Goal: Task Accomplishment & Management: Use online tool/utility

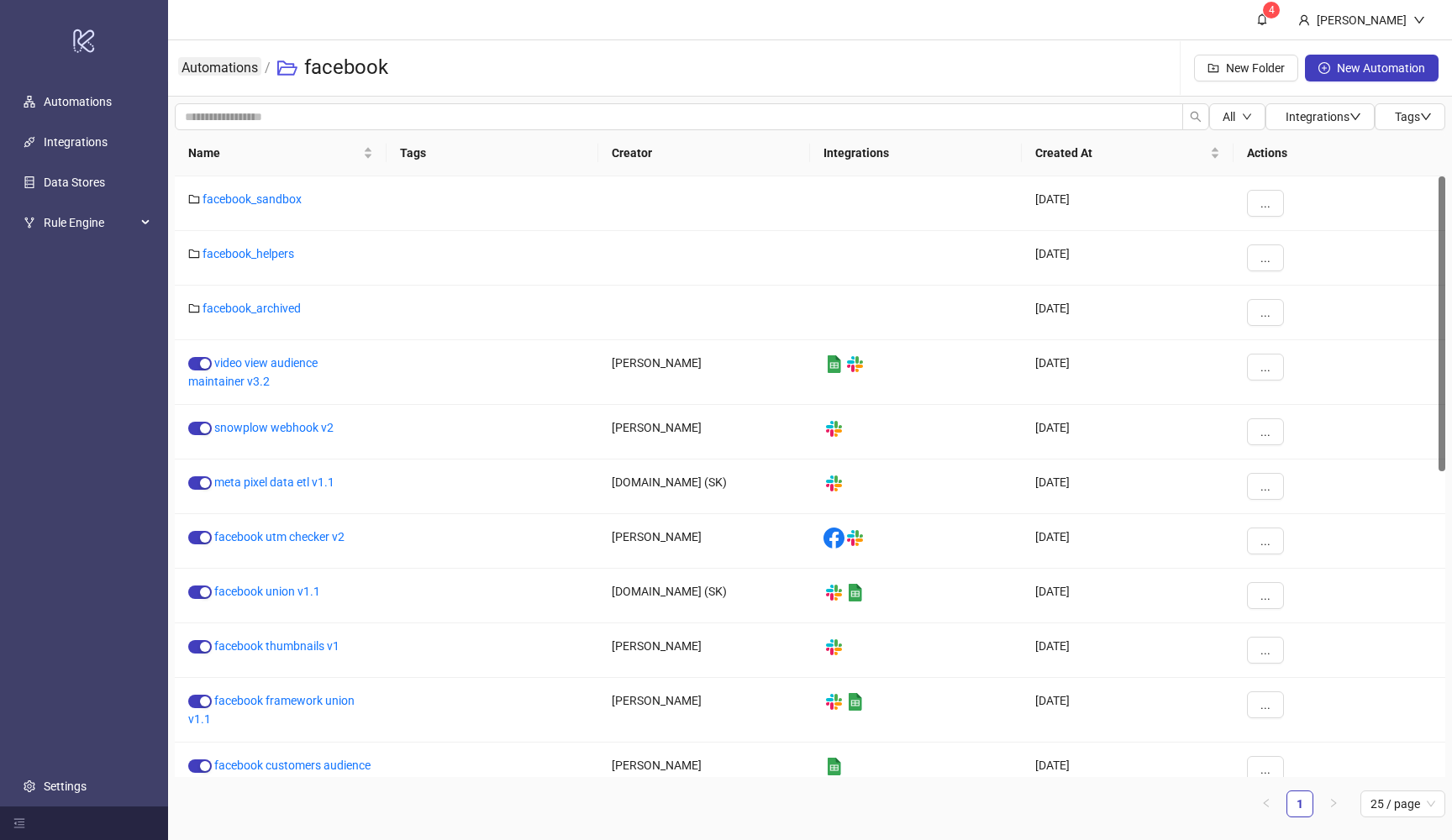
click at [226, 73] on link "Automations" at bounding box center [220, 66] width 83 height 18
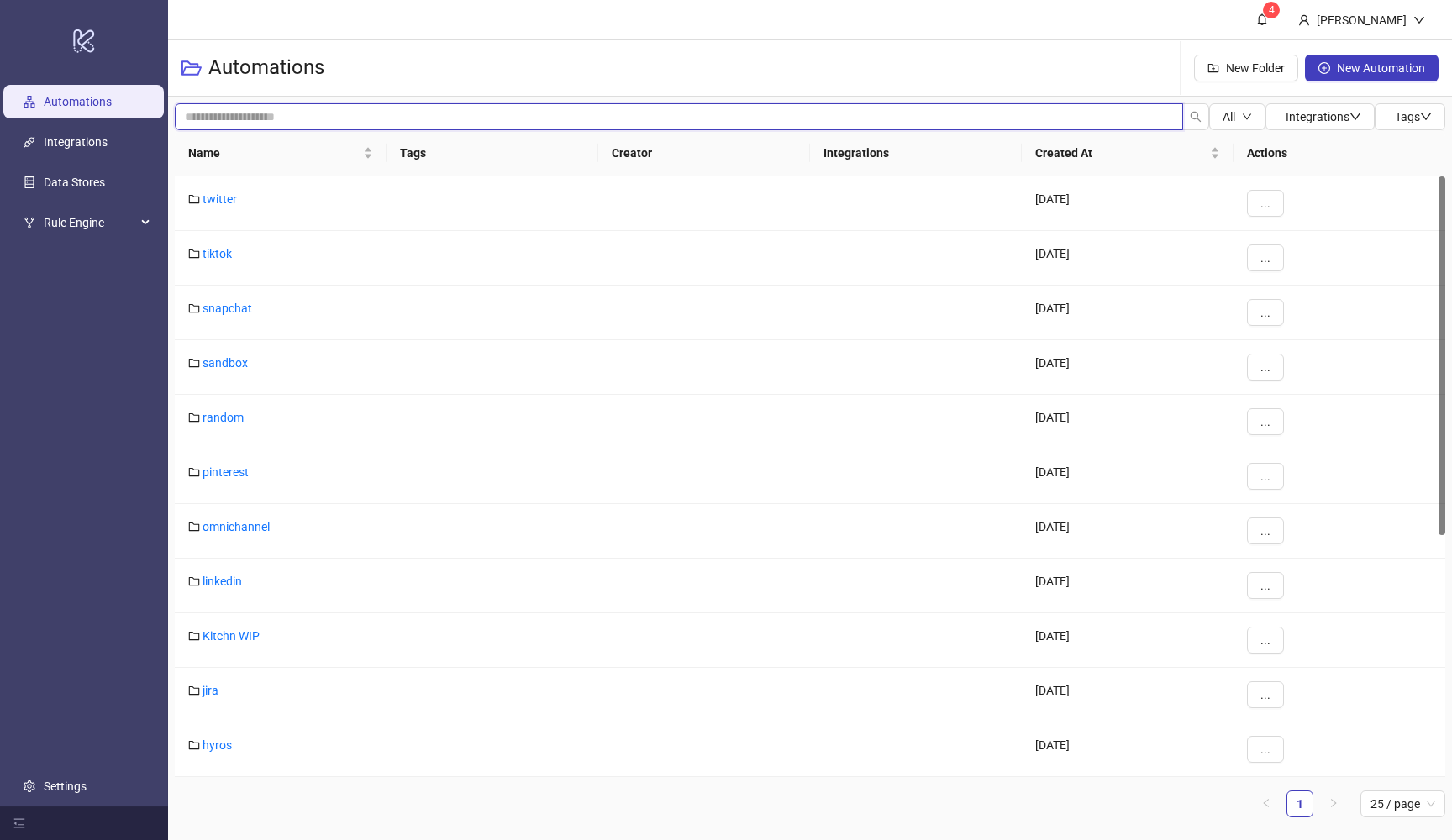
click at [252, 105] on input "search" at bounding box center [680, 117] width 1009 height 27
type input "*****"
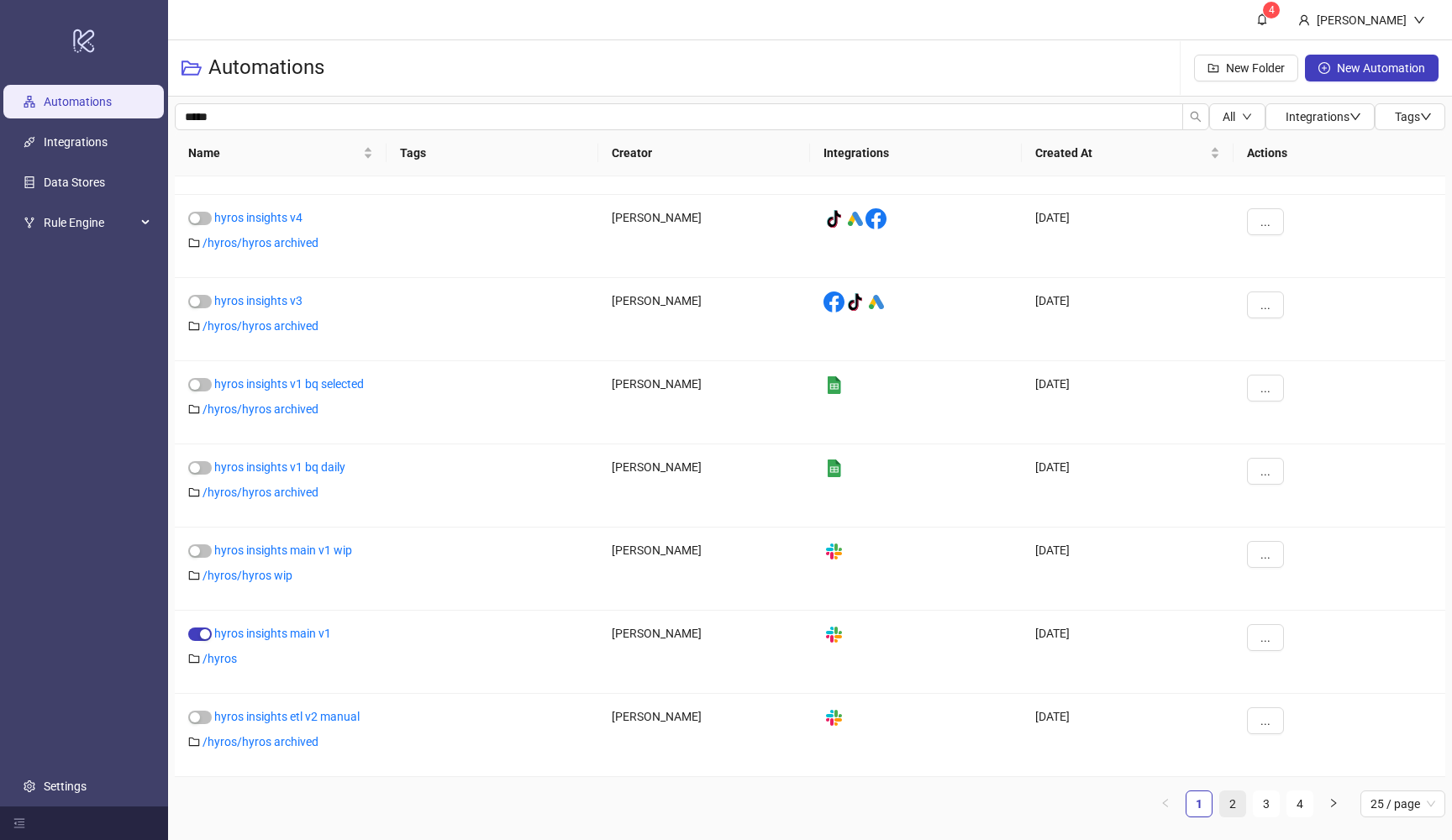
click at [1231, 805] on link "2" at bounding box center [1232, 804] width 25 height 25
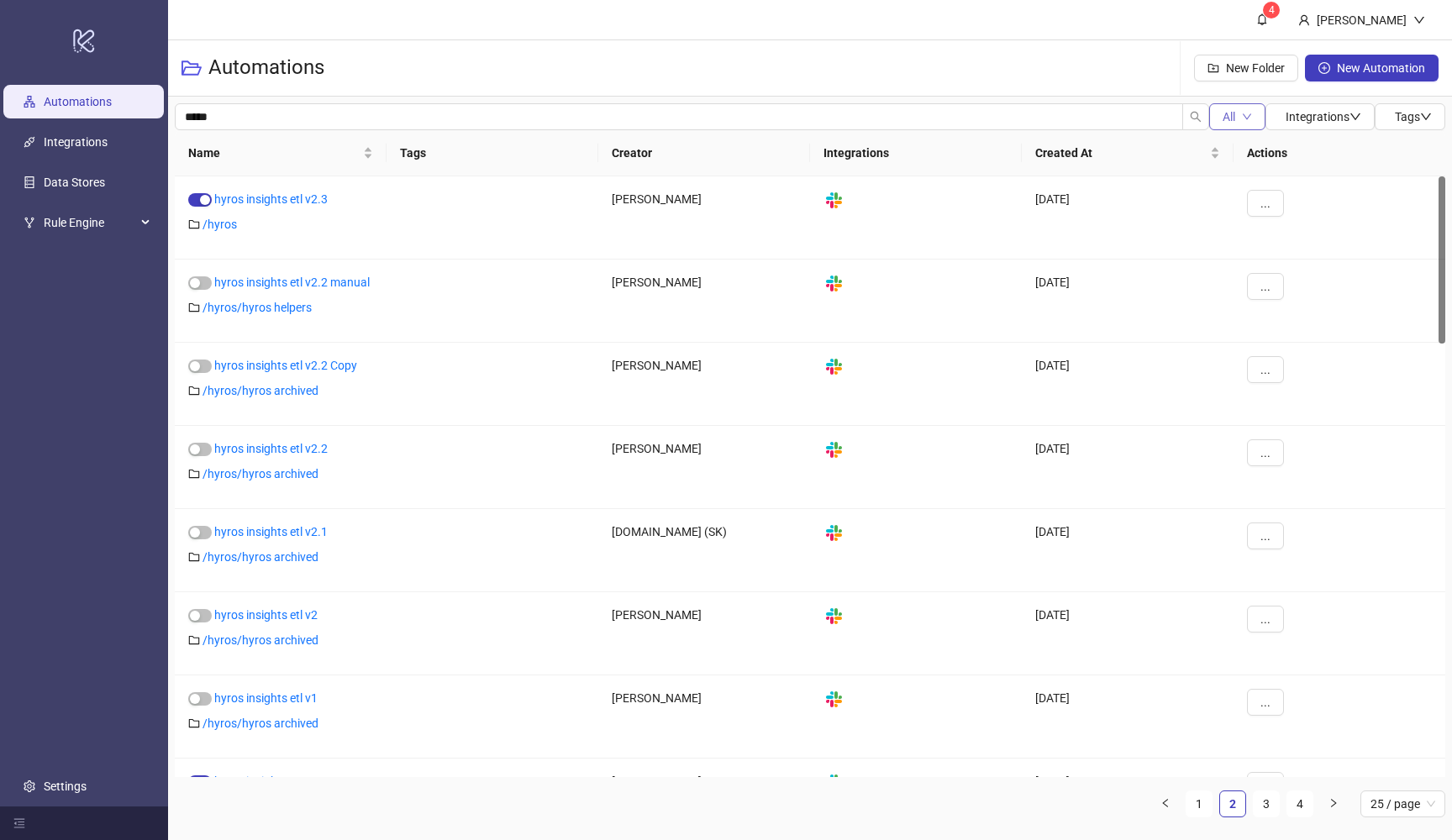
click at [1231, 118] on button "All" at bounding box center [1237, 117] width 56 height 27
click at [1220, 183] on span "Running" at bounding box center [1238, 177] width 44 height 18
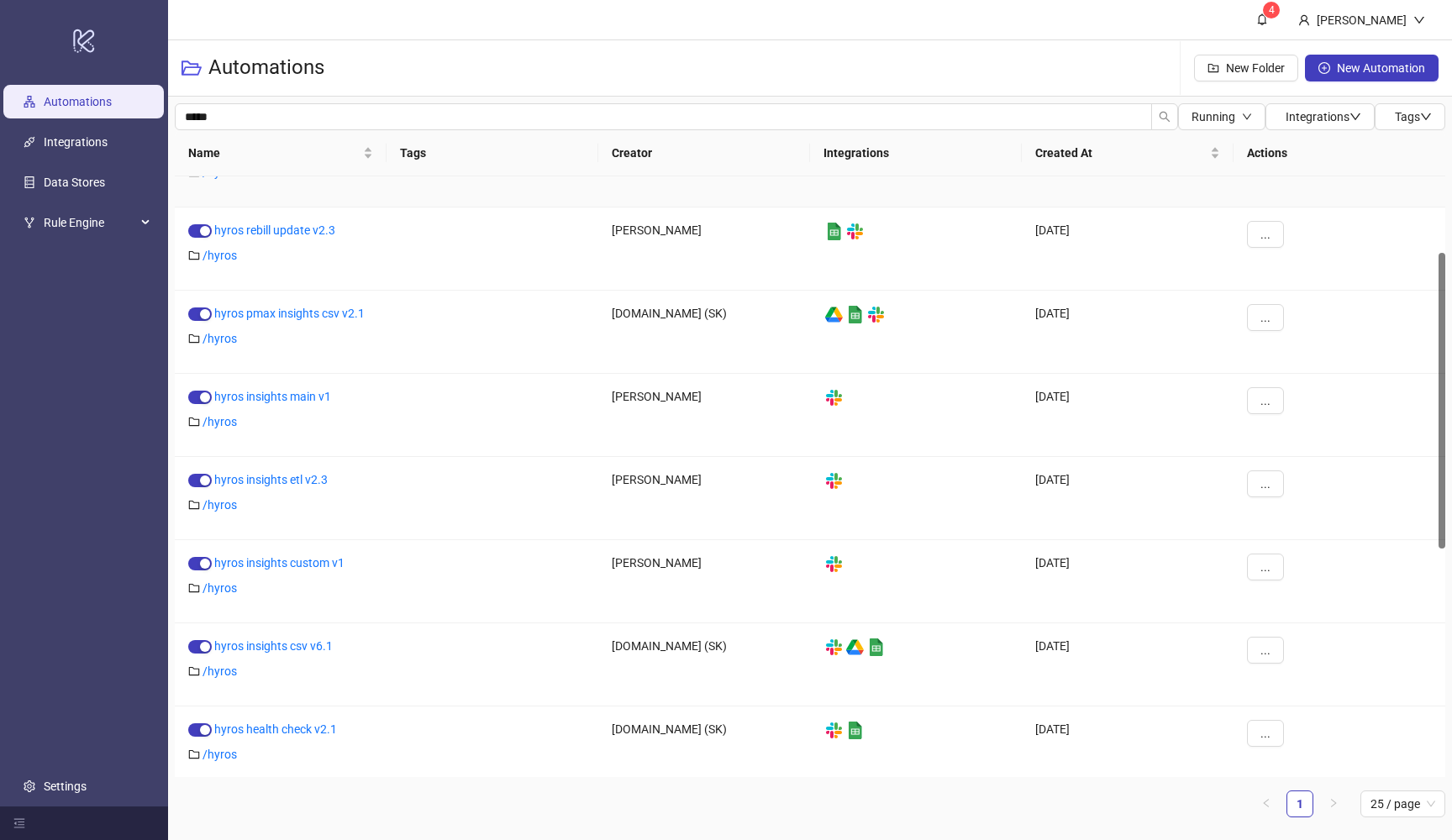
scroll to position [155, 0]
click at [293, 481] on link "hyros insights etl v2.3" at bounding box center [270, 479] width 113 height 14
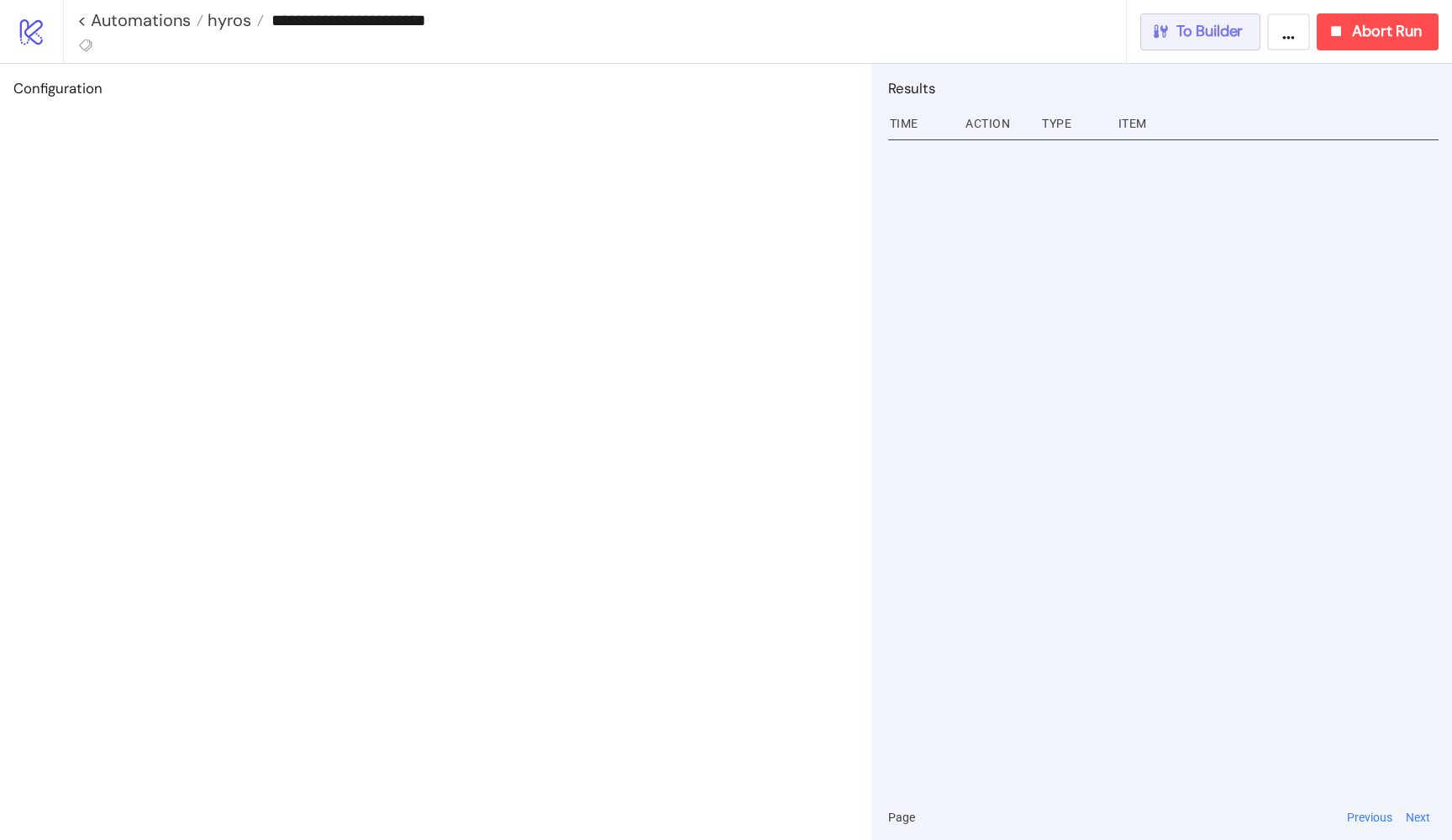
click at [1201, 40] on span "To Builder" at bounding box center [1209, 32] width 67 height 19
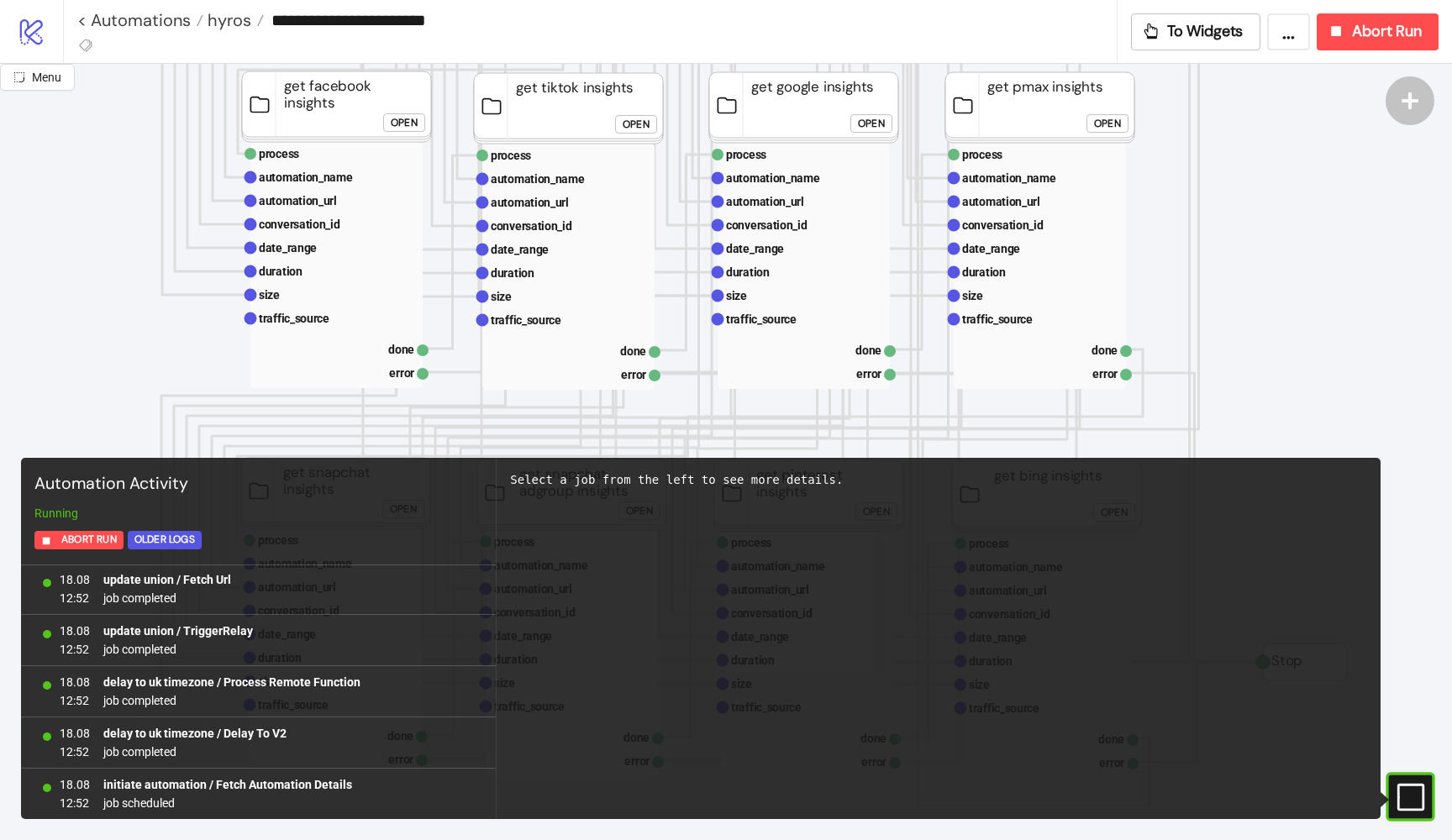
scroll to position [722, 134]
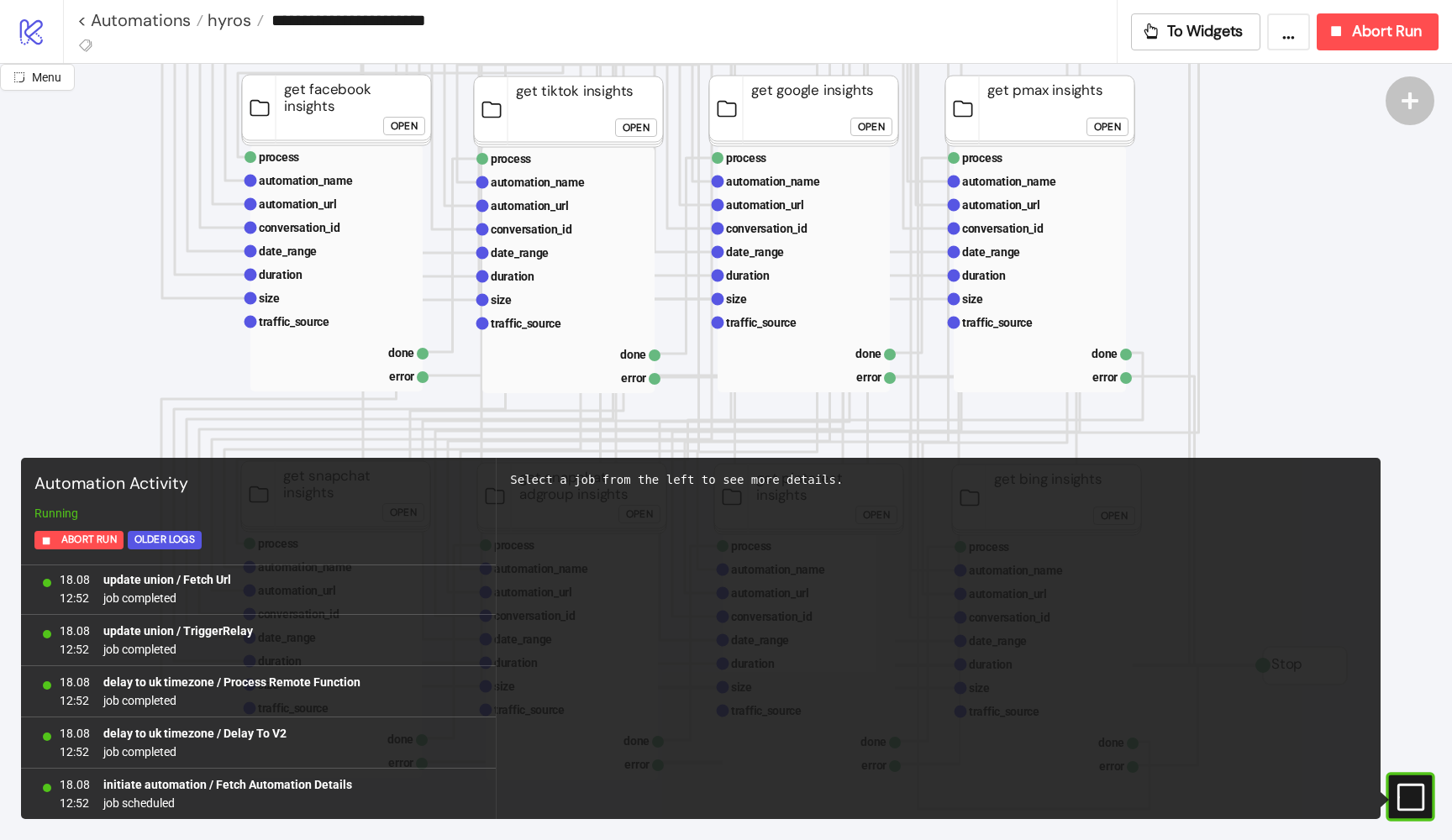
click at [1116, 122] on div "Open" at bounding box center [1107, 128] width 27 height 19
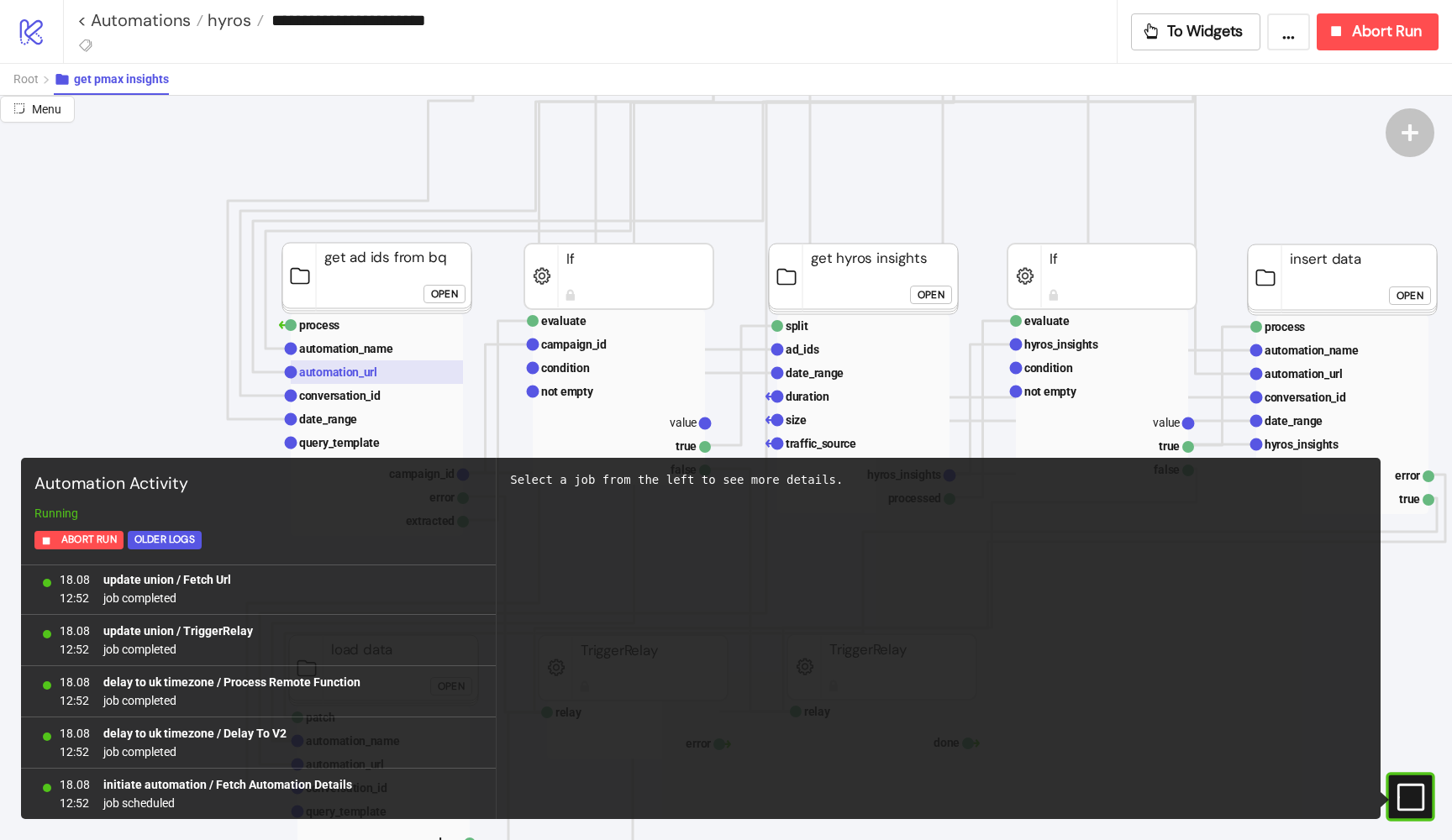
scroll to position [359, 136]
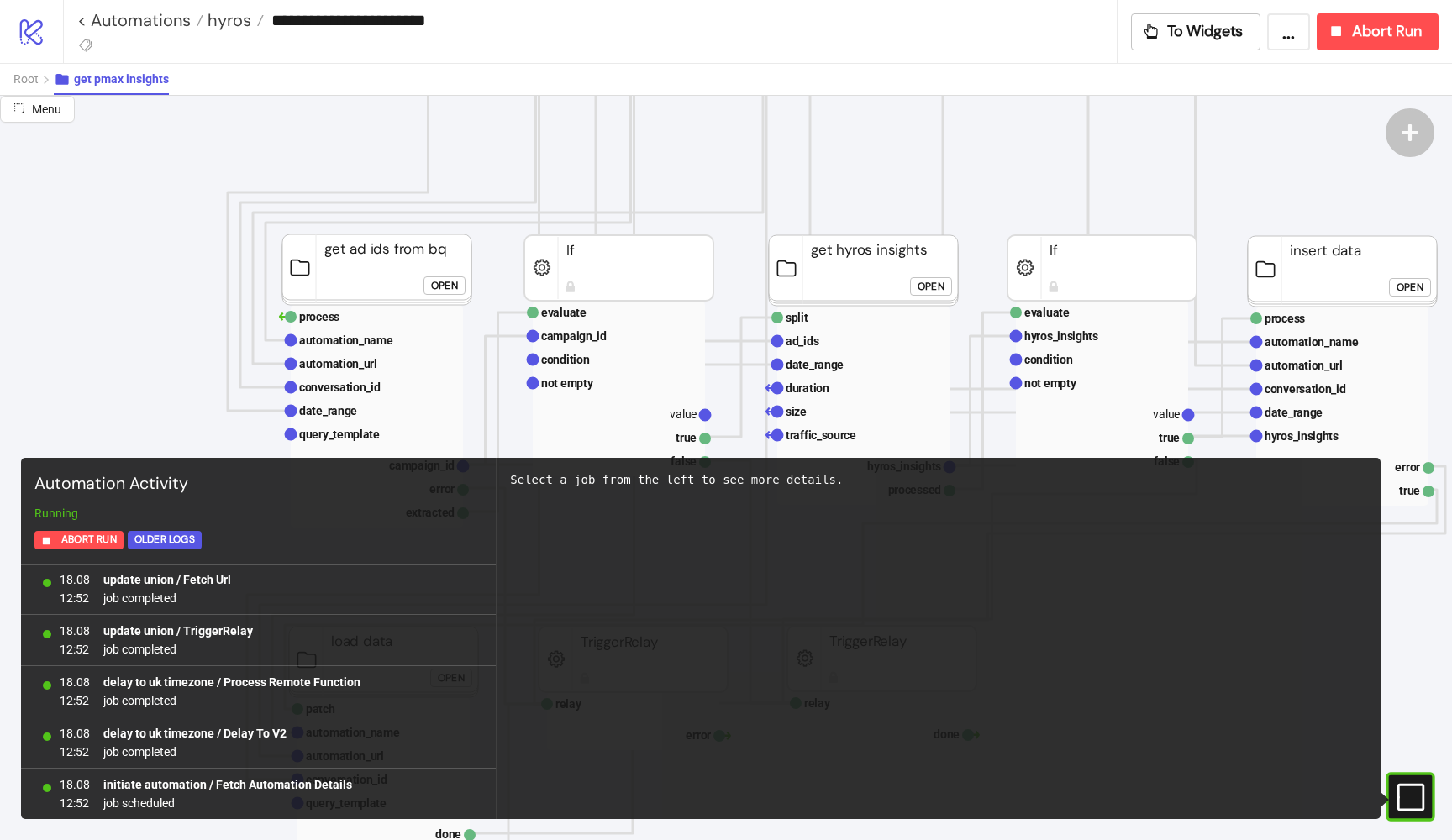
click at [443, 284] on div "Open" at bounding box center [444, 285] width 27 height 19
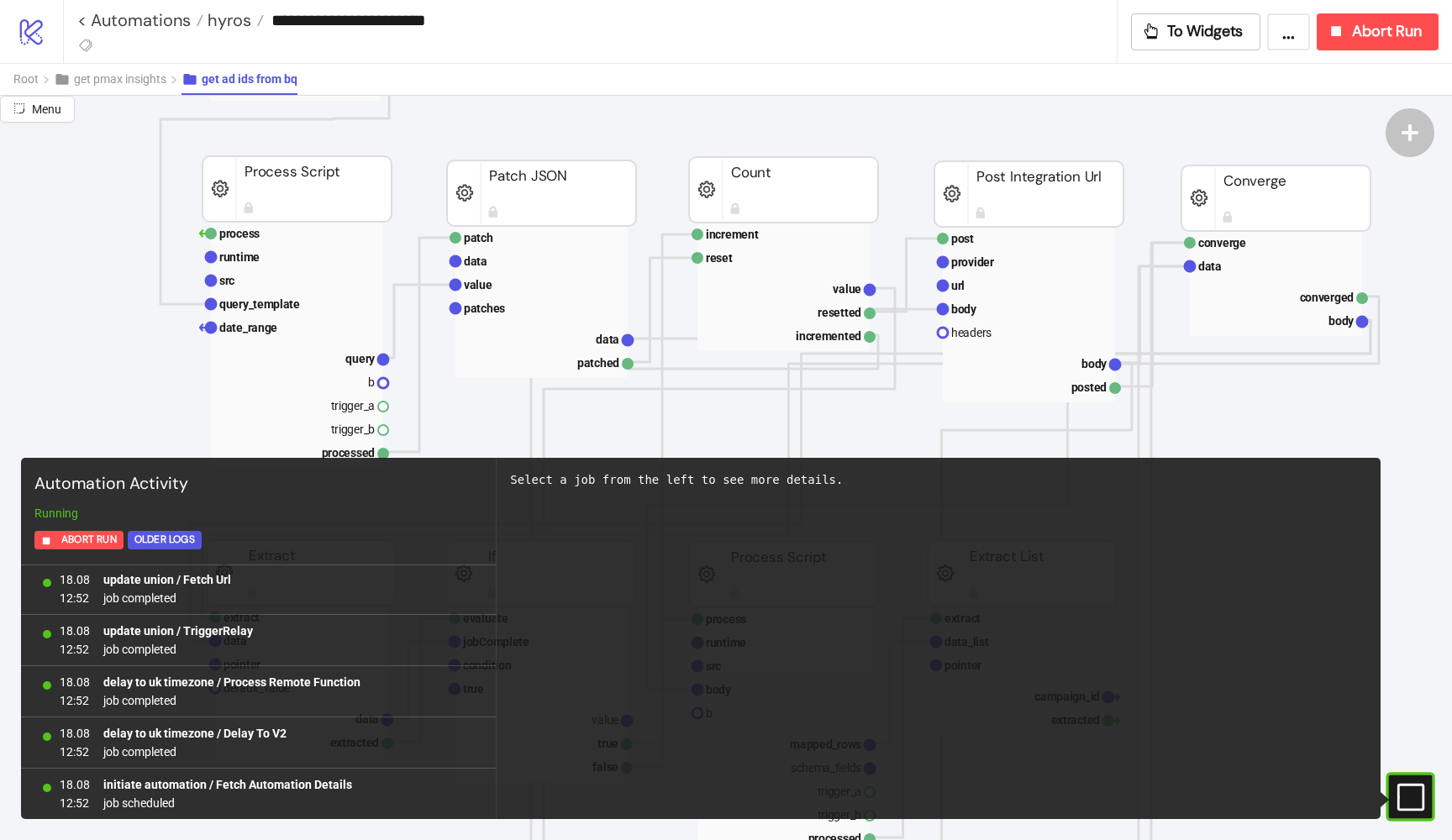
scroll to position [297, 90]
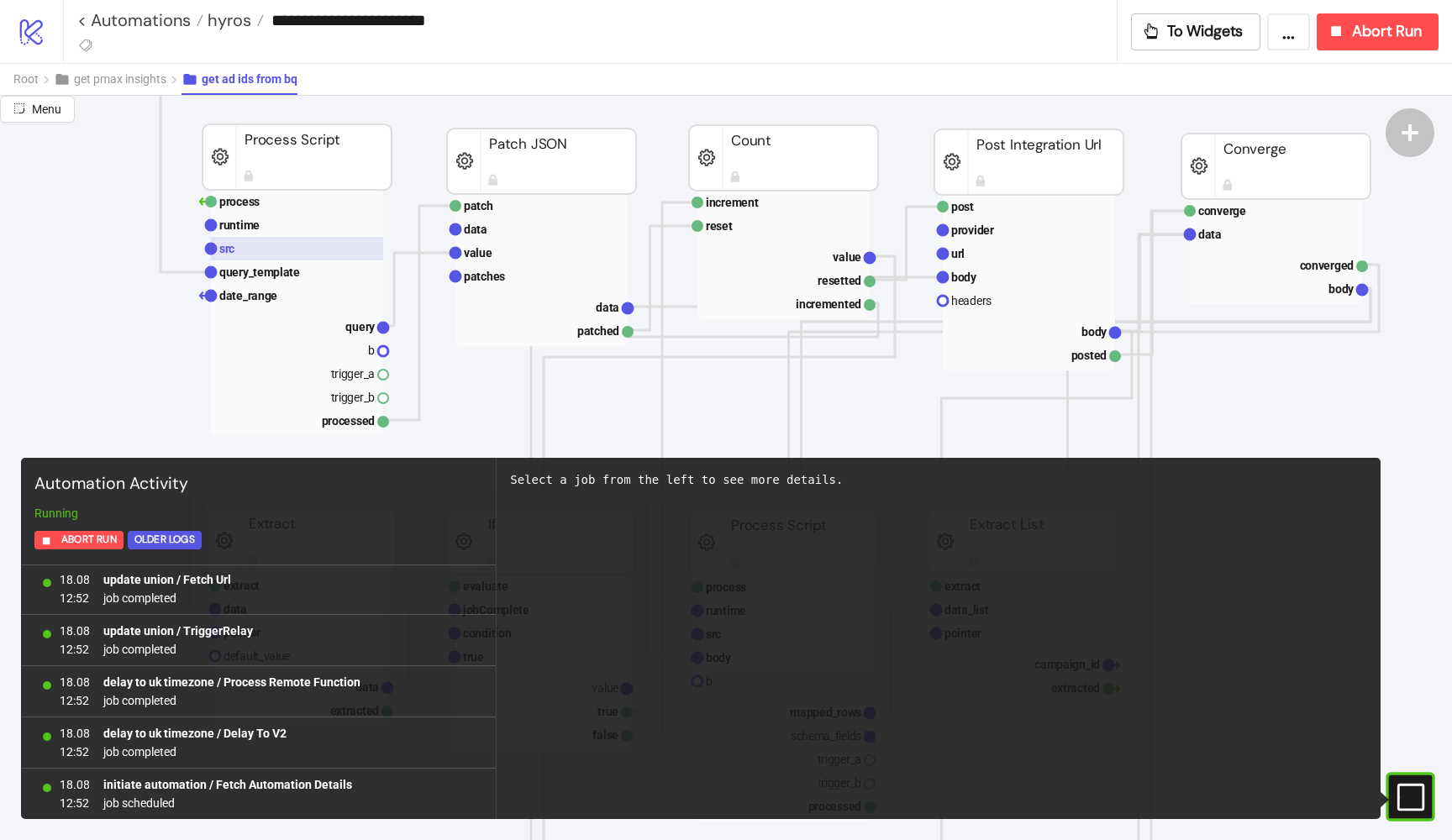
click at [305, 255] on rect at bounding box center [297, 249] width 172 height 23
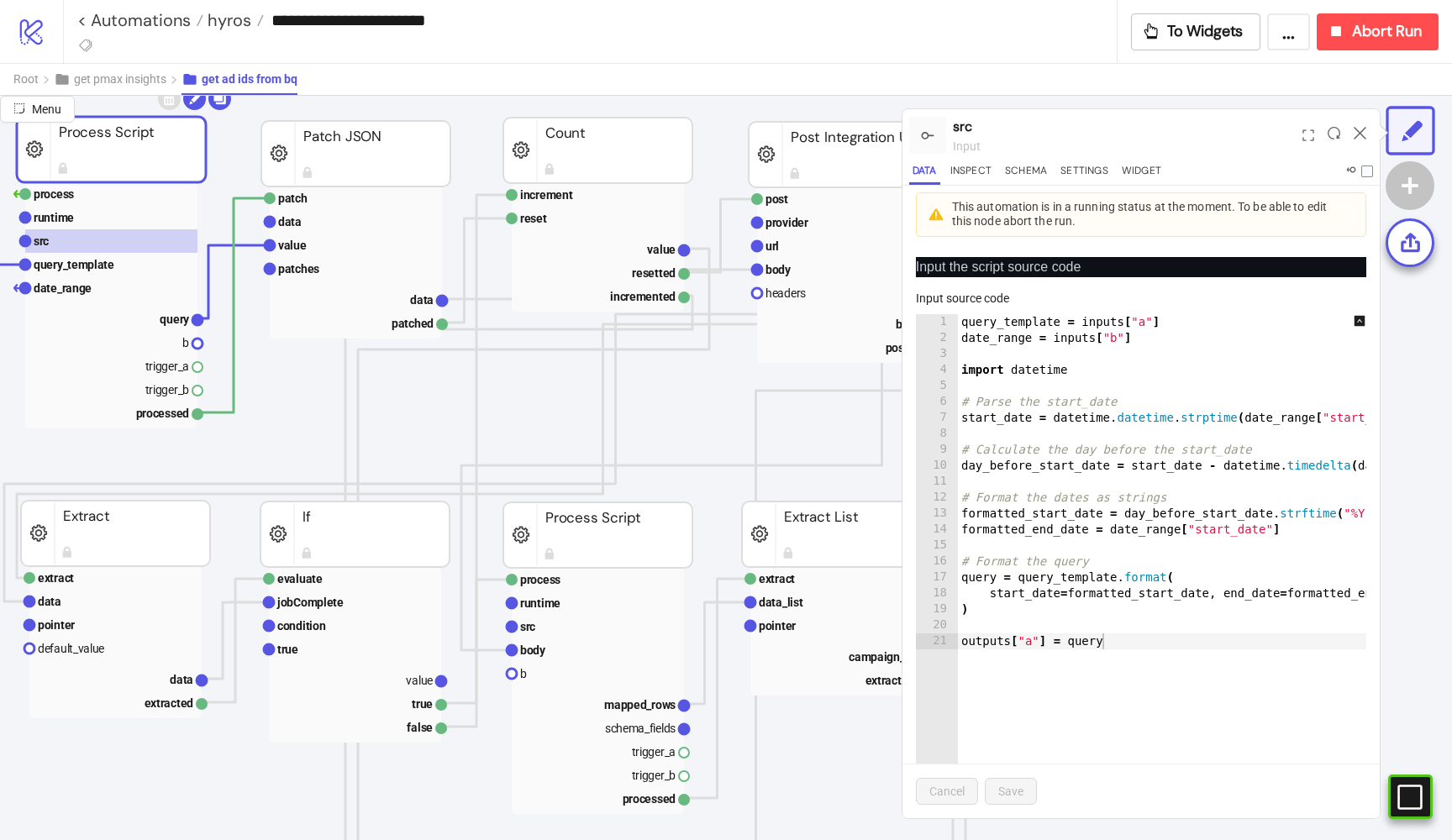
scroll to position [315, 187]
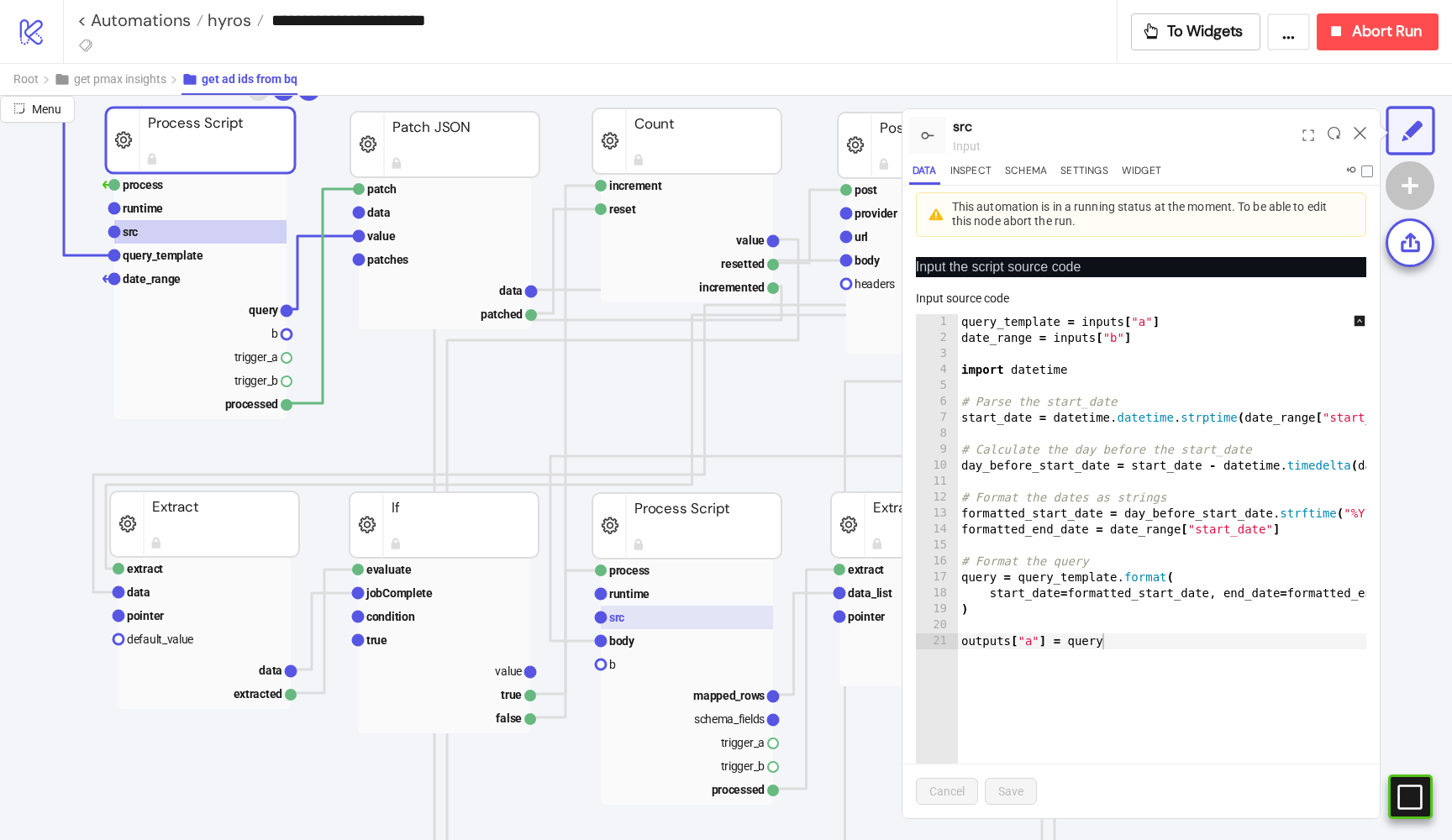
click at [640, 615] on rect at bounding box center [687, 617] width 172 height 23
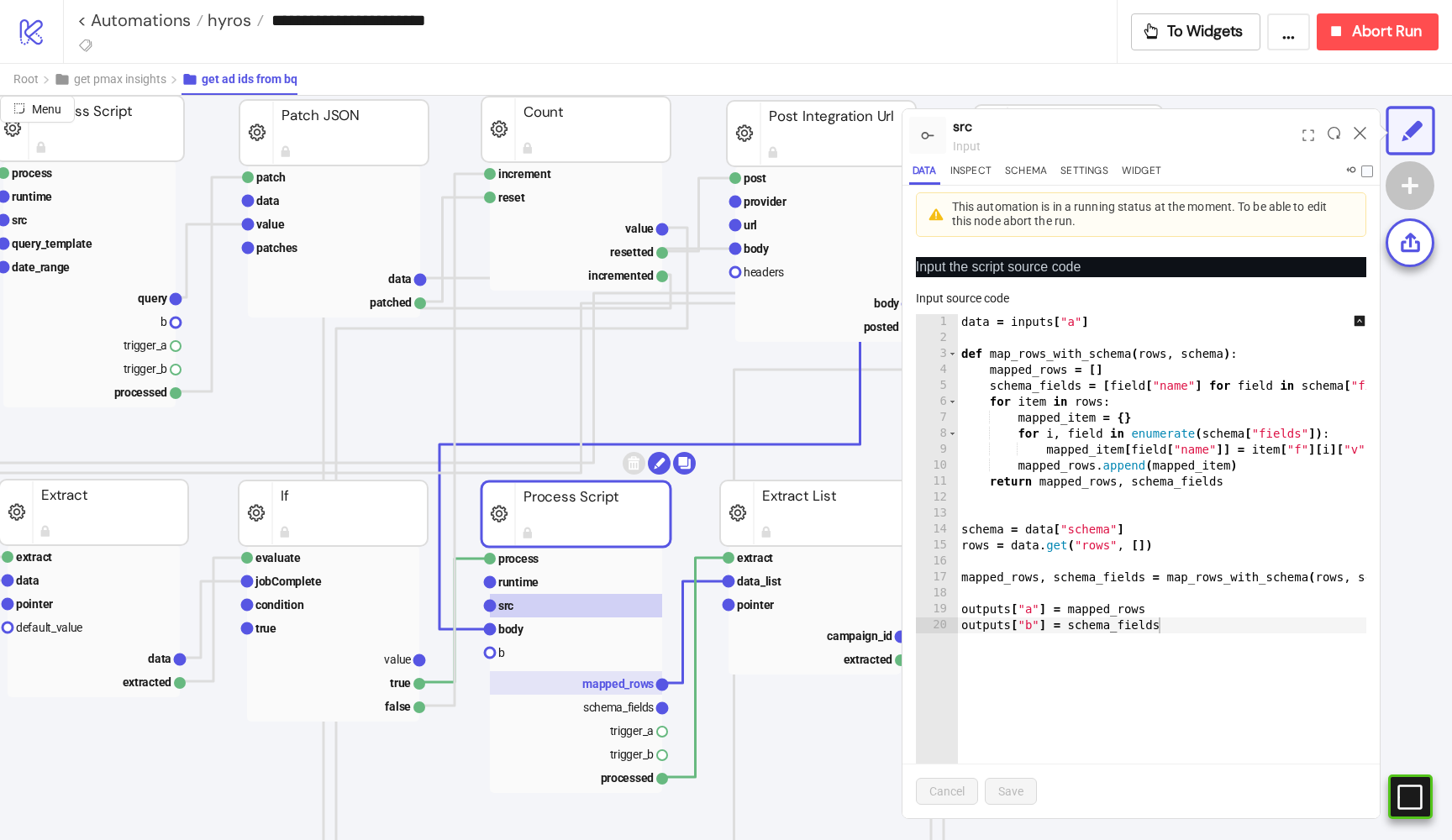
scroll to position [332, 297]
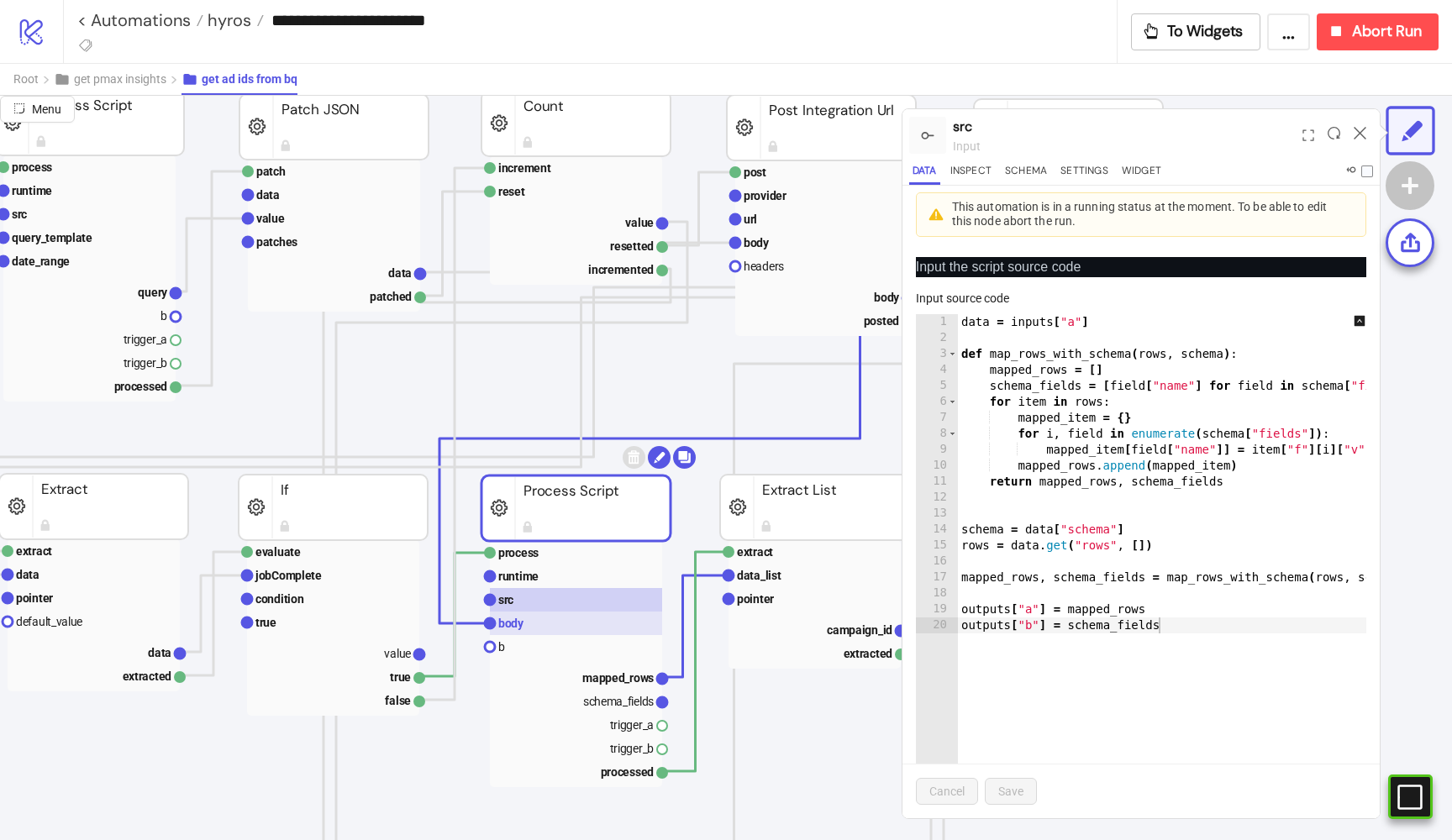
click at [576, 625] on rect at bounding box center [576, 623] width 172 height 23
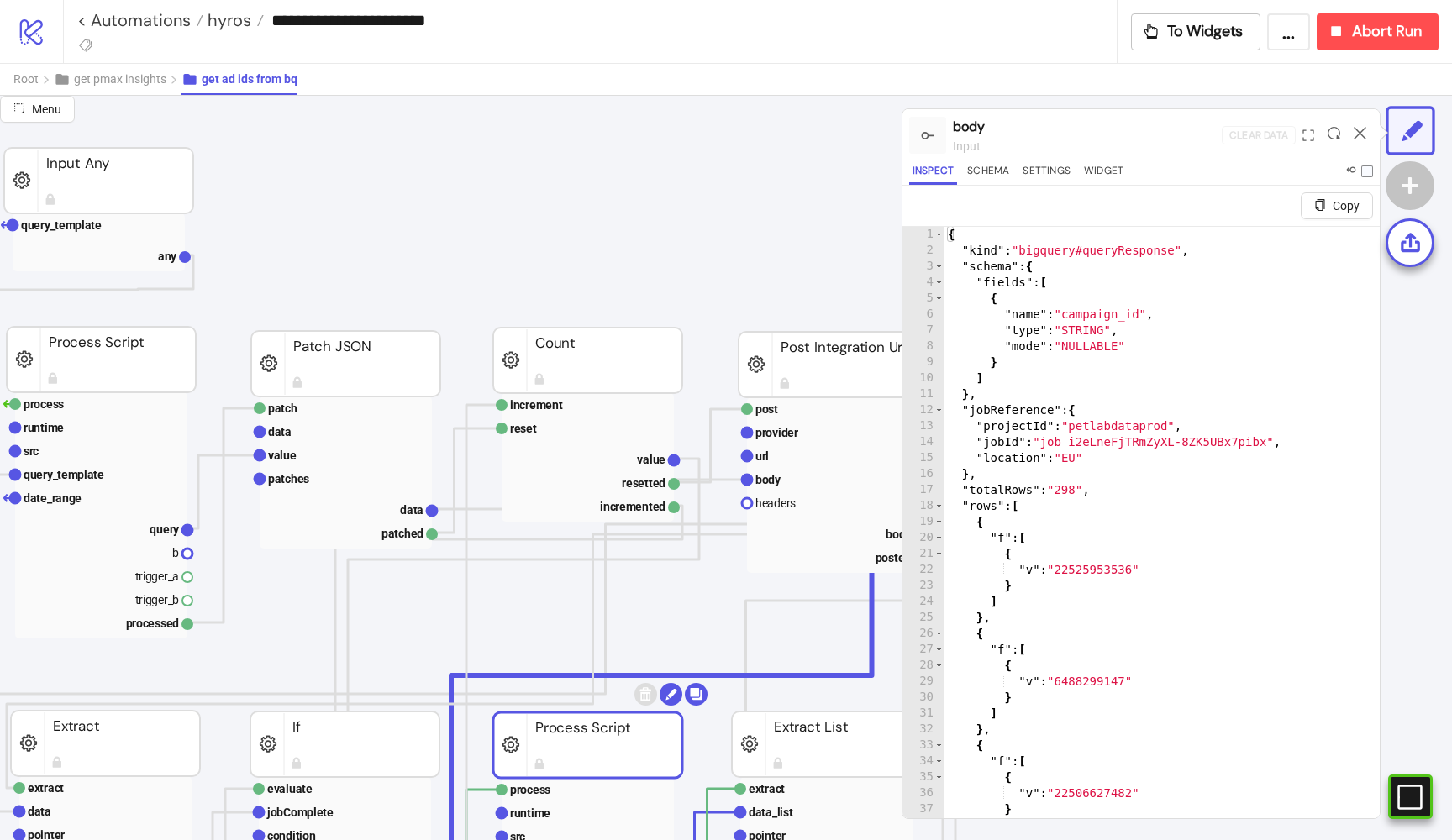
scroll to position [127, 281]
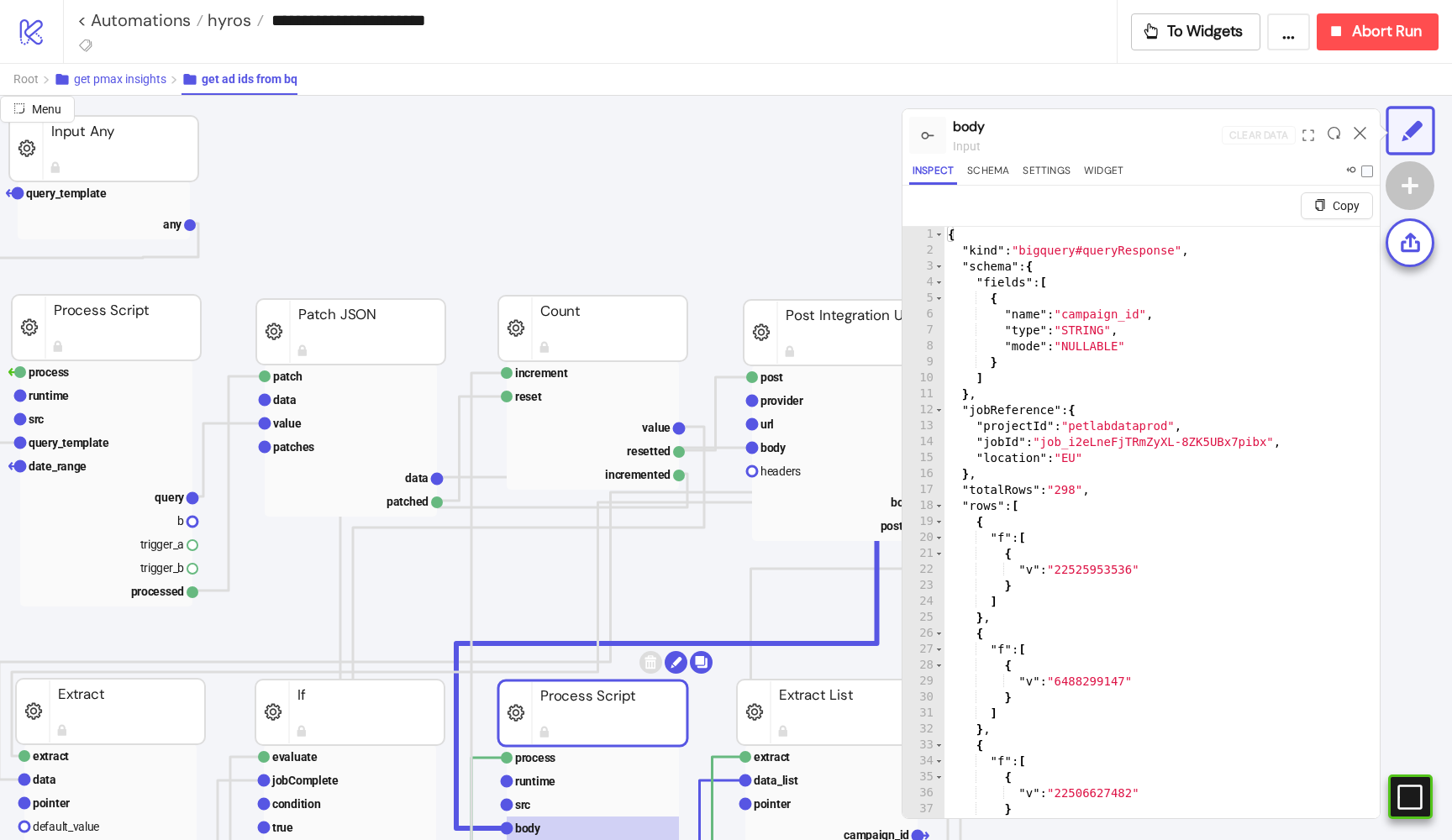
click at [140, 76] on span "get pmax insights" at bounding box center [119, 79] width 92 height 14
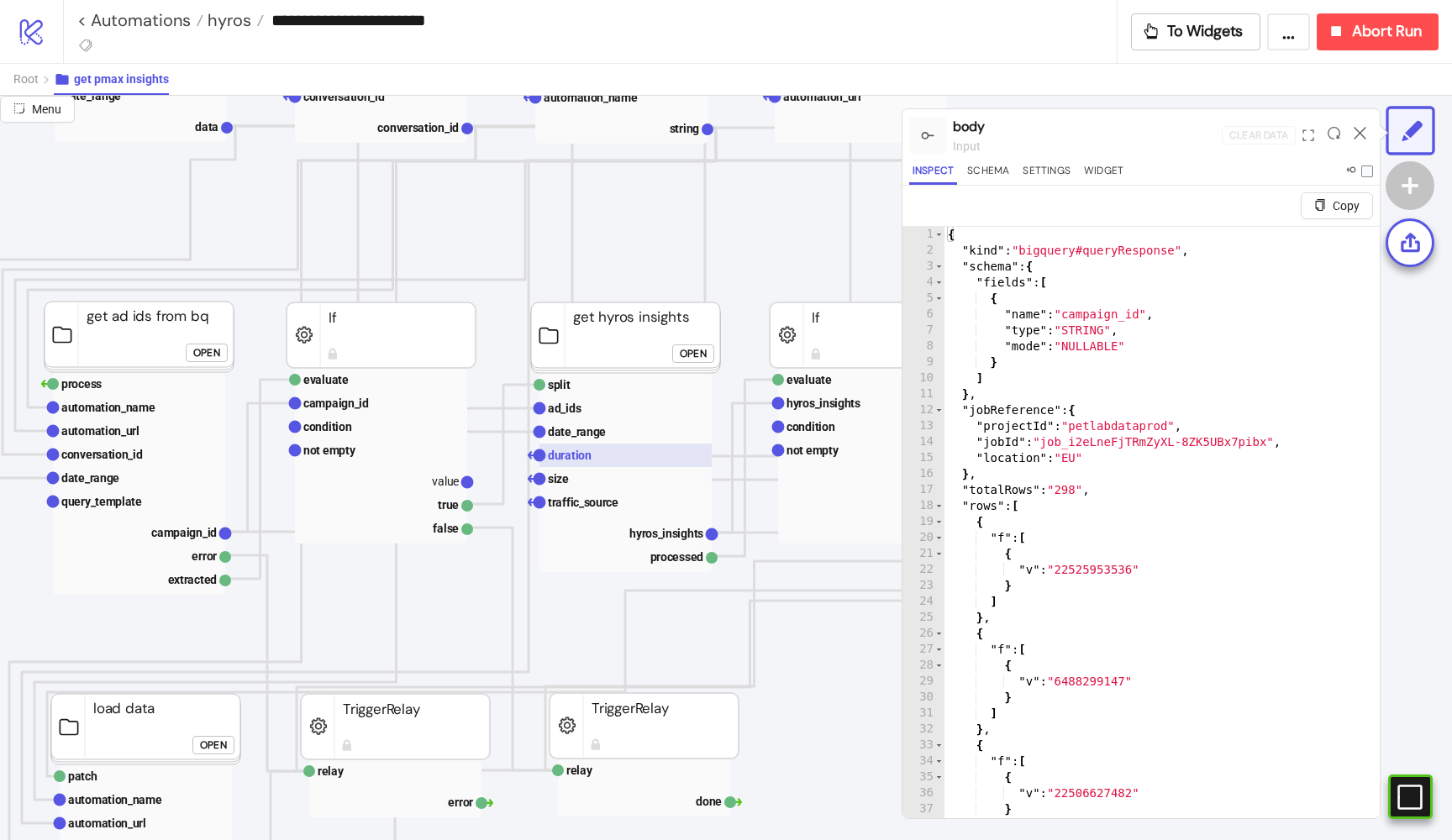
scroll to position [294, 373]
click at [640, 496] on rect at bounding box center [625, 500] width 172 height 23
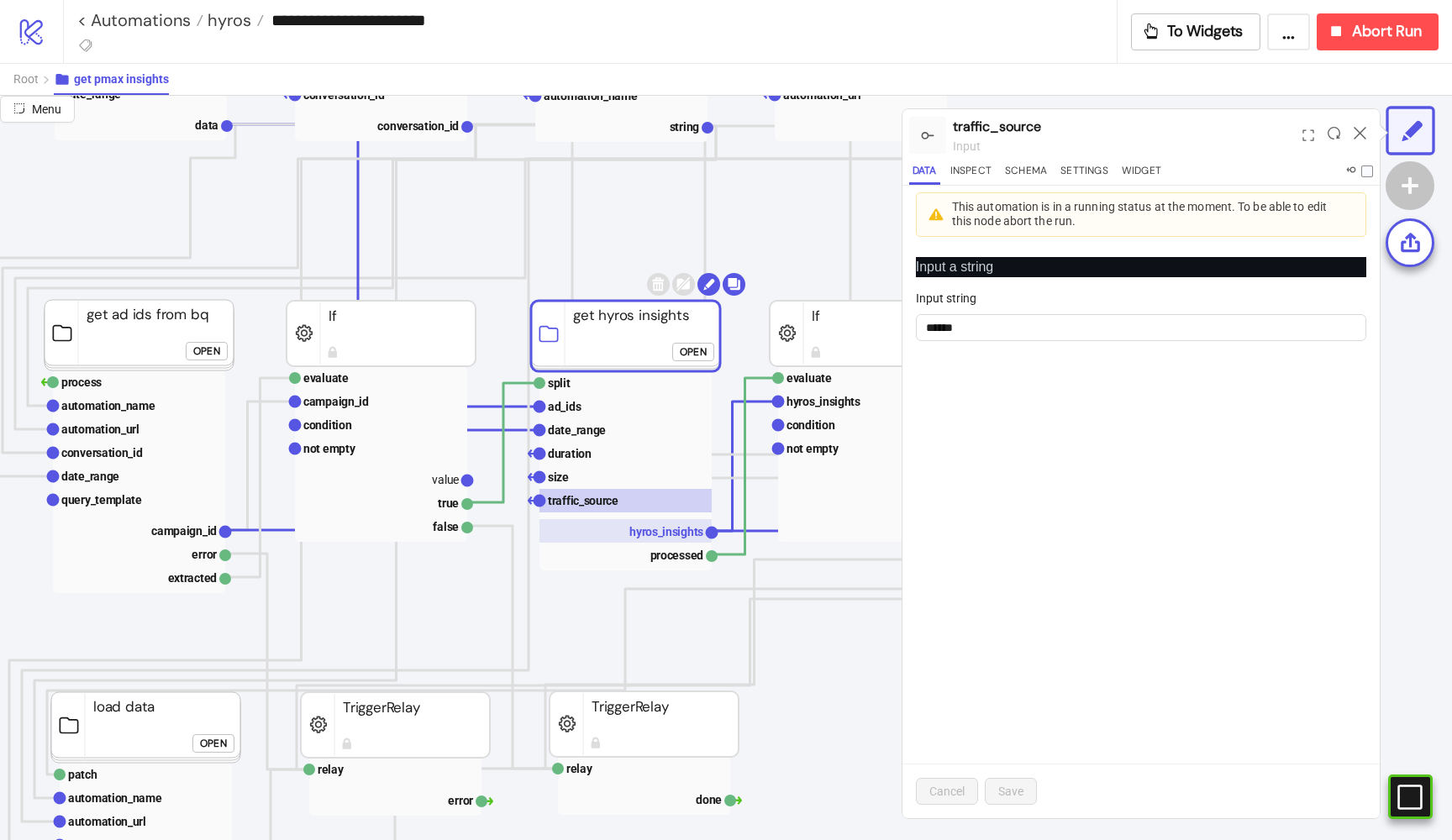
click at [650, 531] on text "hyros_insights" at bounding box center [666, 531] width 74 height 14
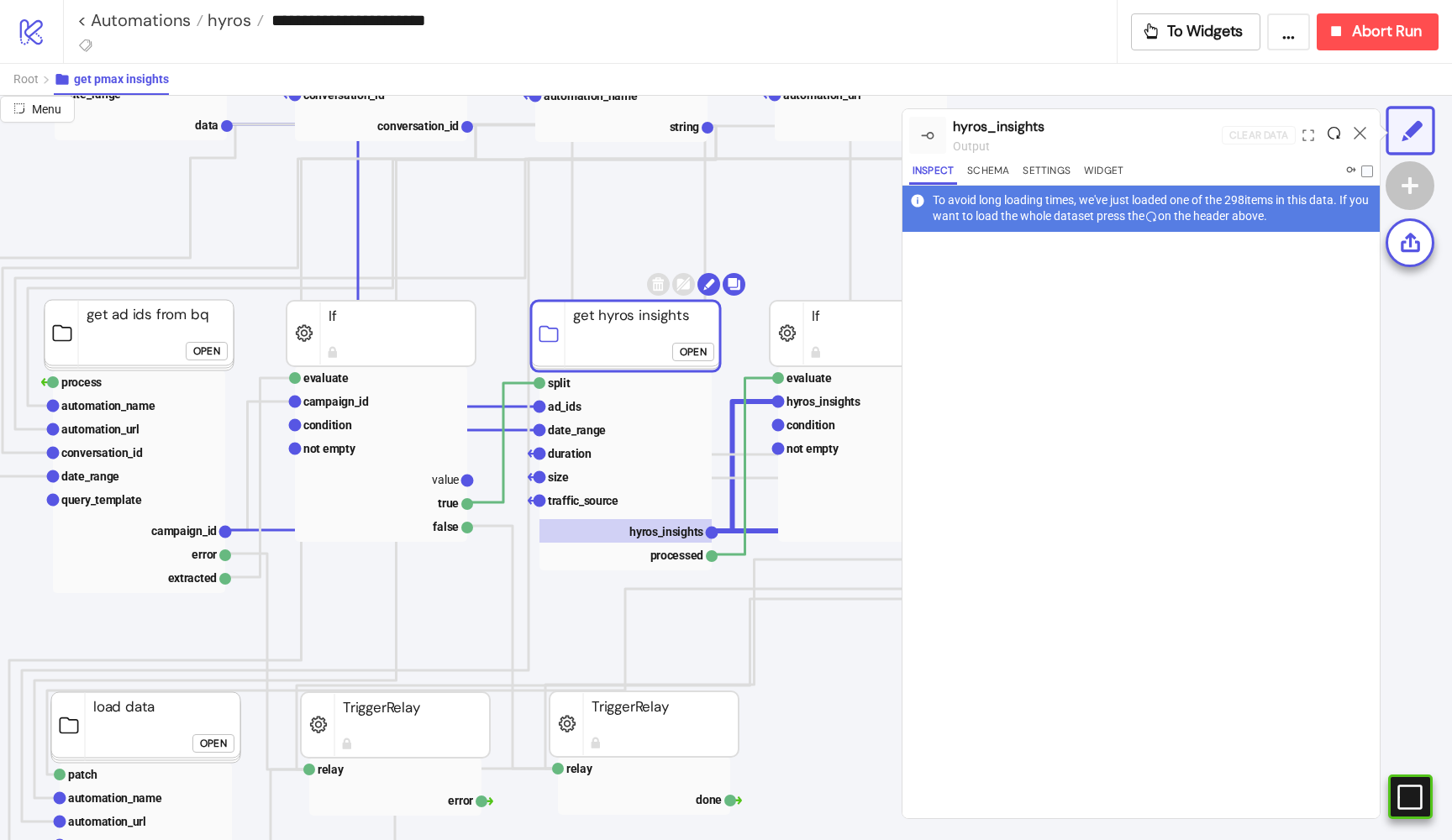
click at [1332, 136] on icon at bounding box center [1333, 133] width 13 height 13
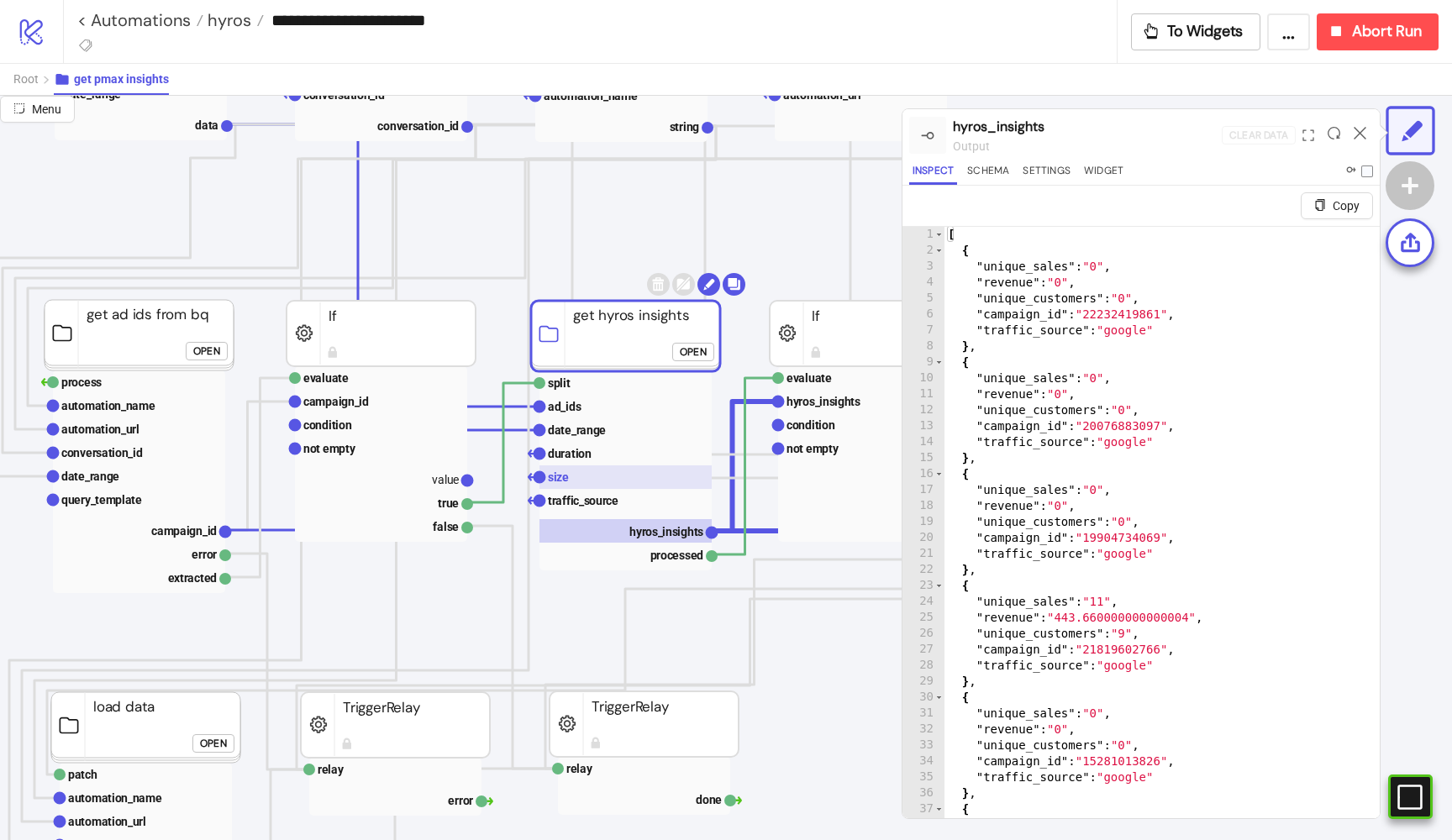
click at [576, 469] on rect at bounding box center [625, 477] width 172 height 23
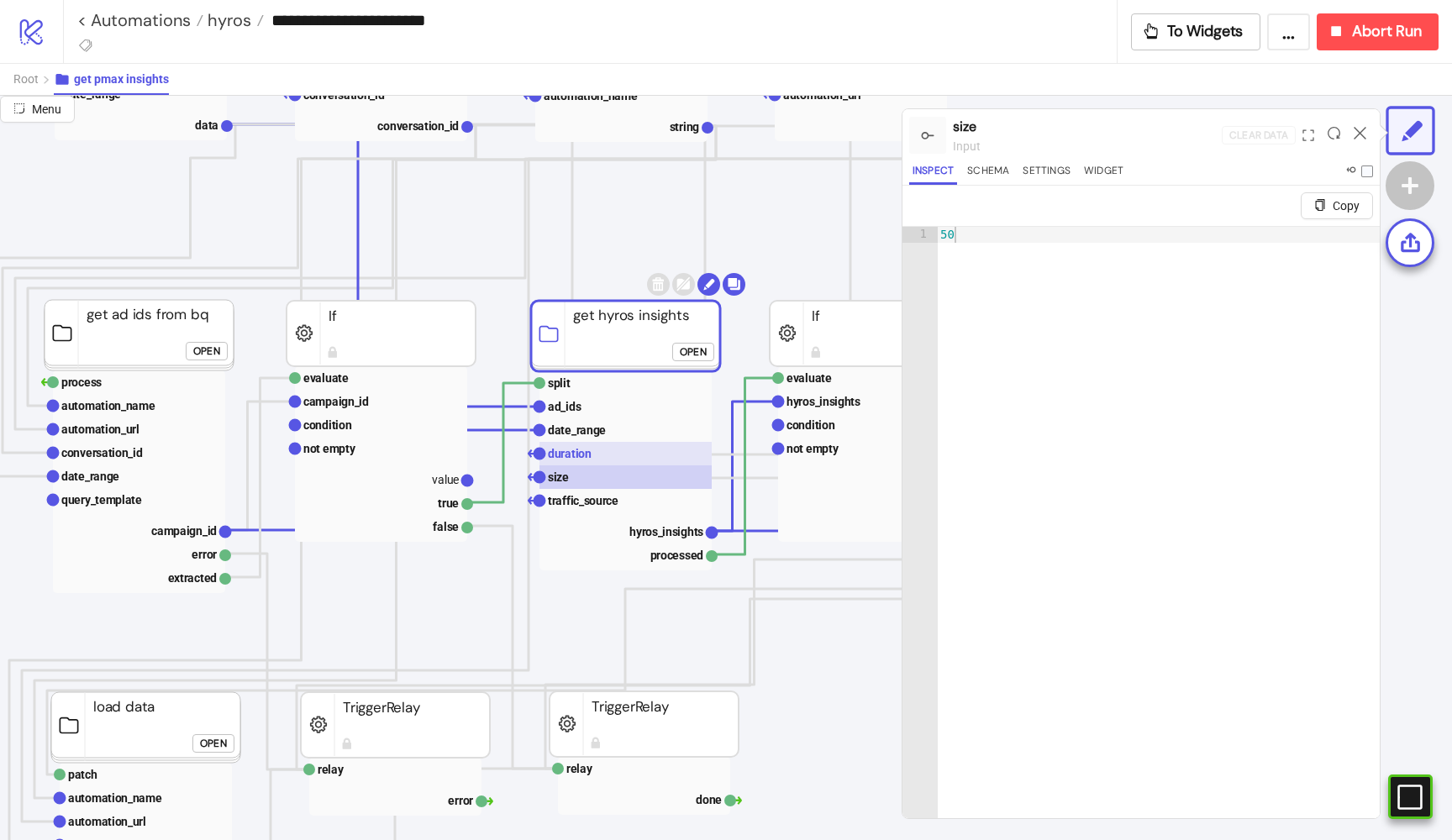
click at [589, 459] on text "duration" at bounding box center [569, 454] width 44 height 14
click at [591, 507] on rect at bounding box center [625, 500] width 172 height 23
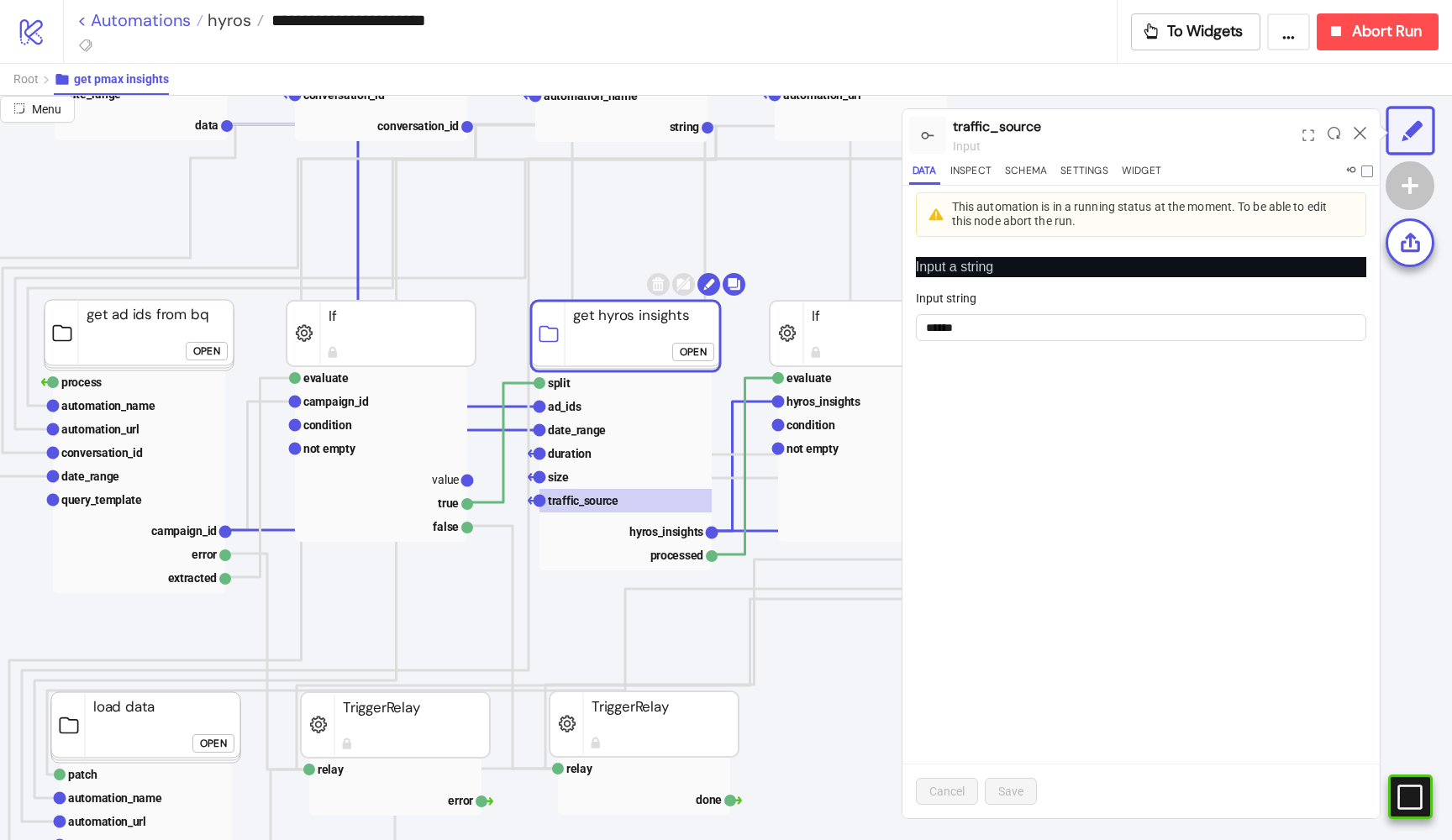
click at [175, 14] on link "< Automations" at bounding box center [140, 19] width 126 height 16
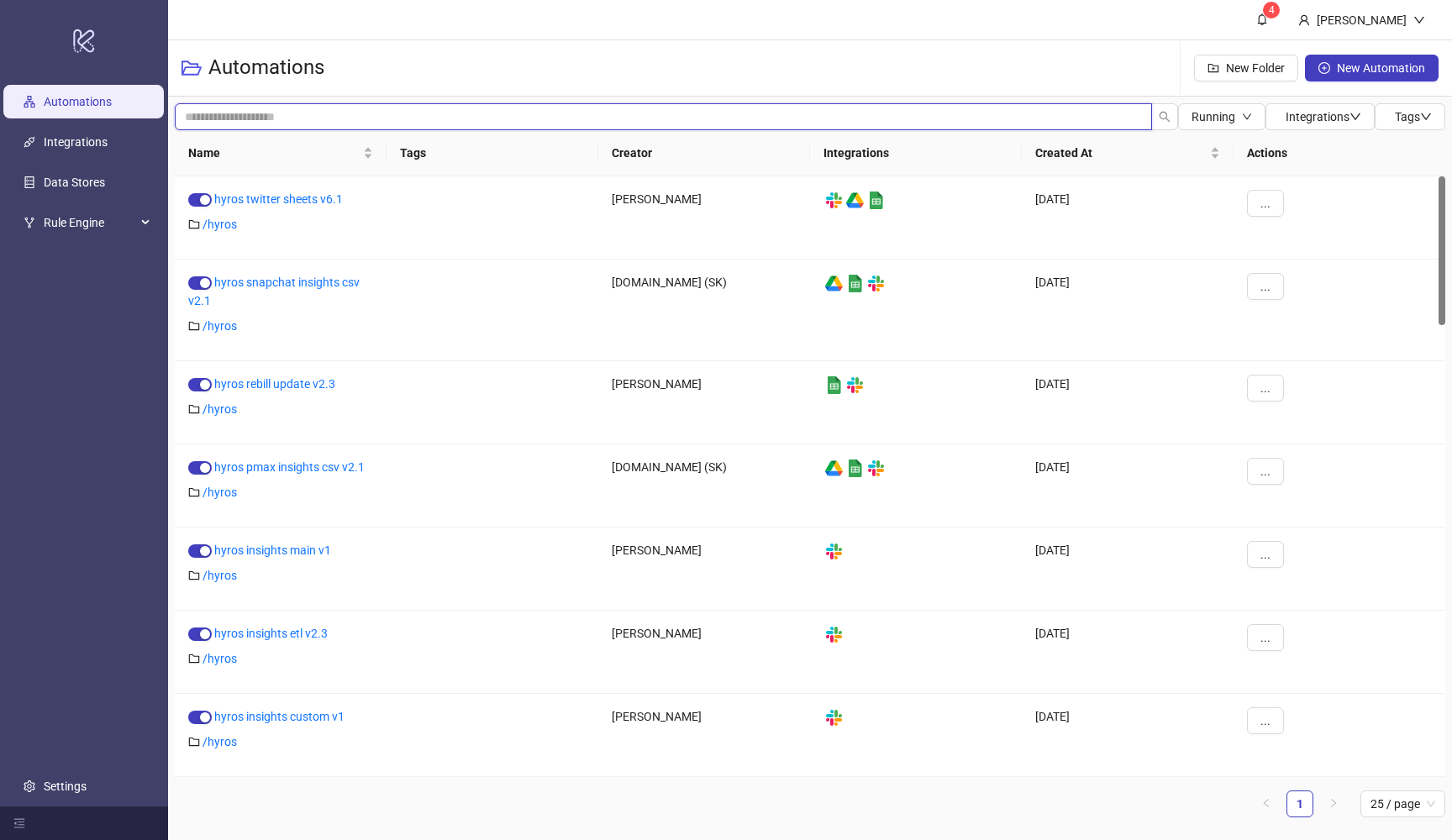
click at [390, 111] on input "search" at bounding box center [663, 117] width 977 height 27
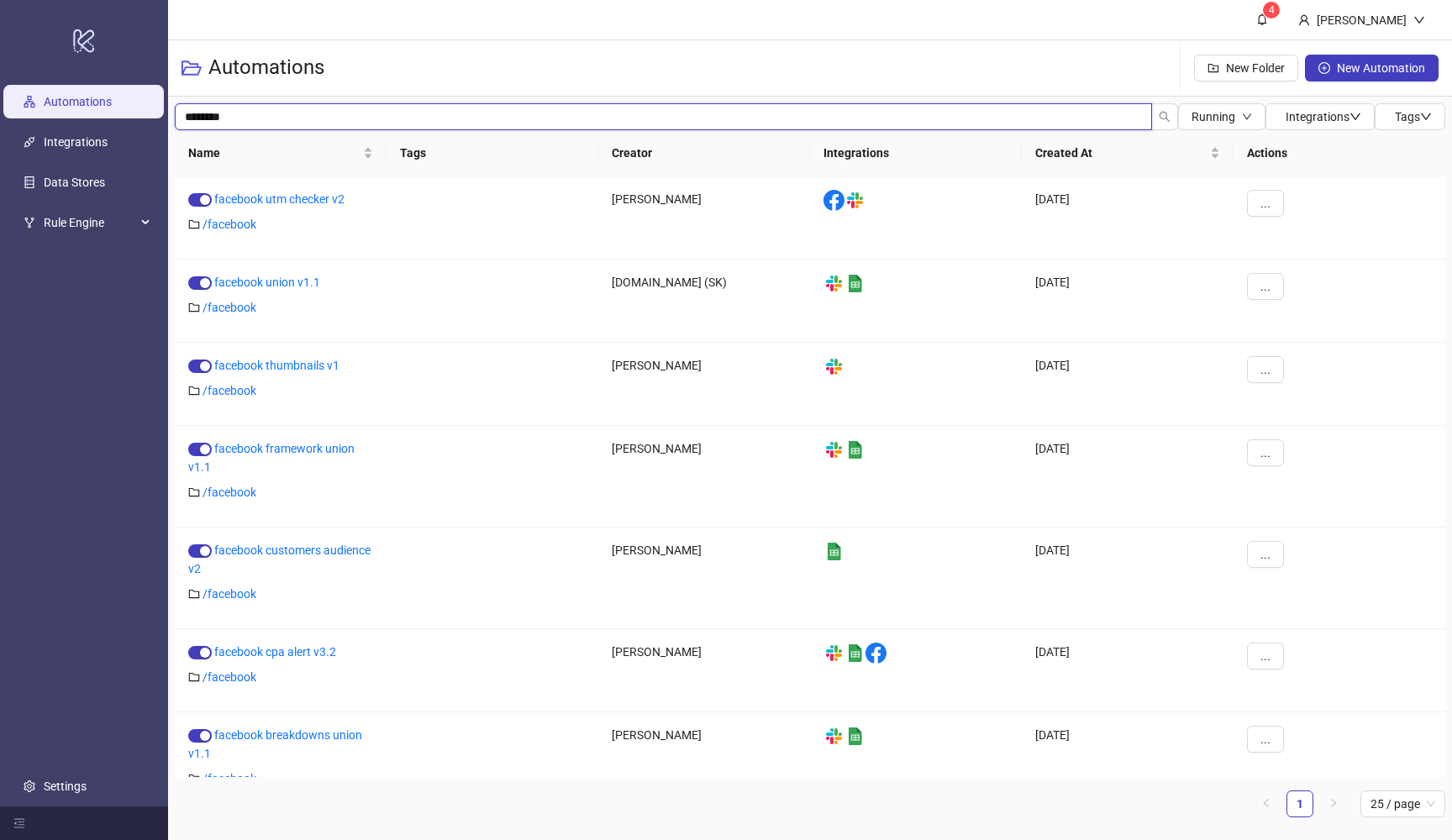
drag, startPoint x: 270, startPoint y: 111, endPoint x: 179, endPoint y: 108, distance: 91.0
click at [179, 108] on input "********" at bounding box center [663, 117] width 977 height 27
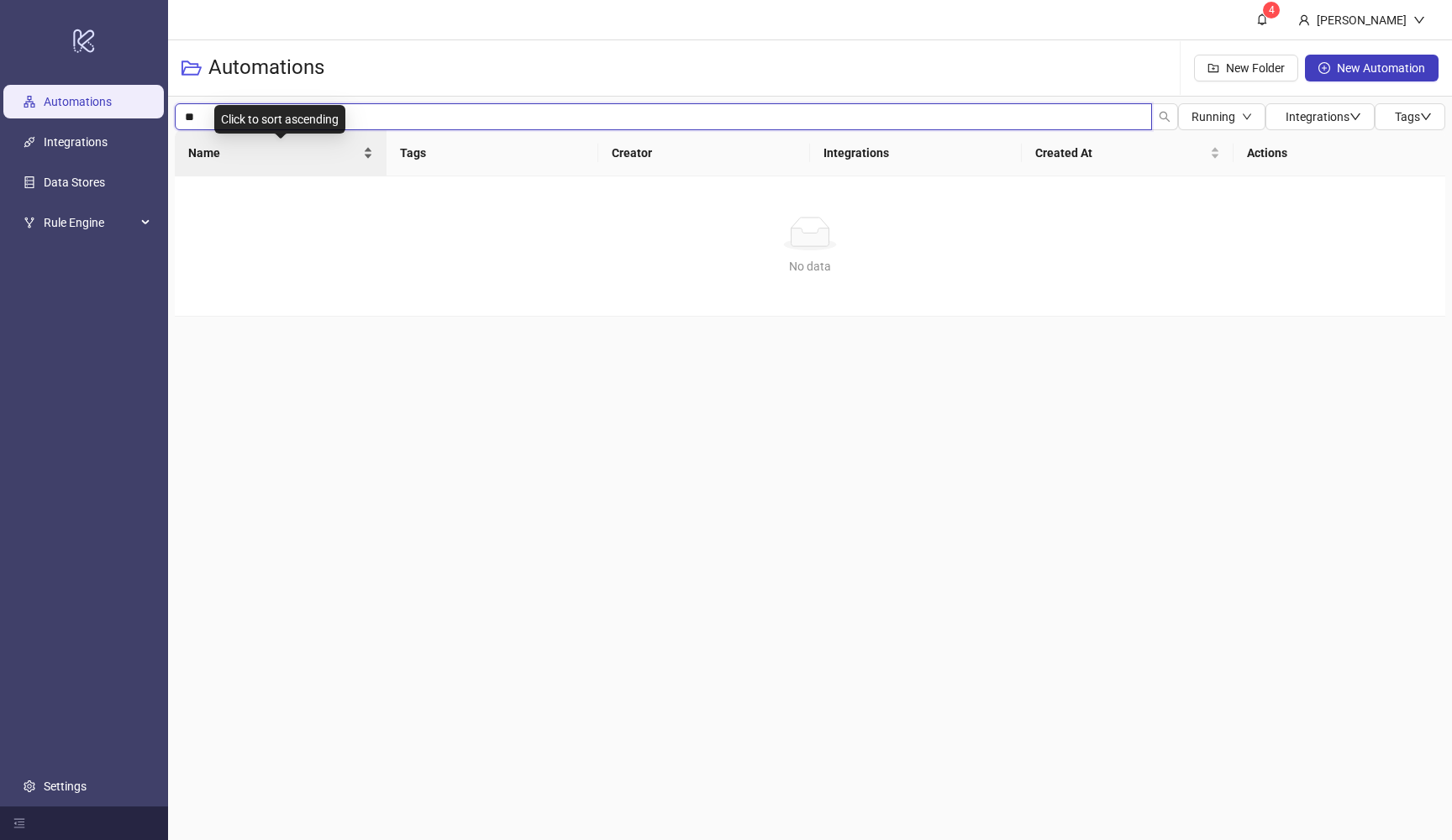
type input "*"
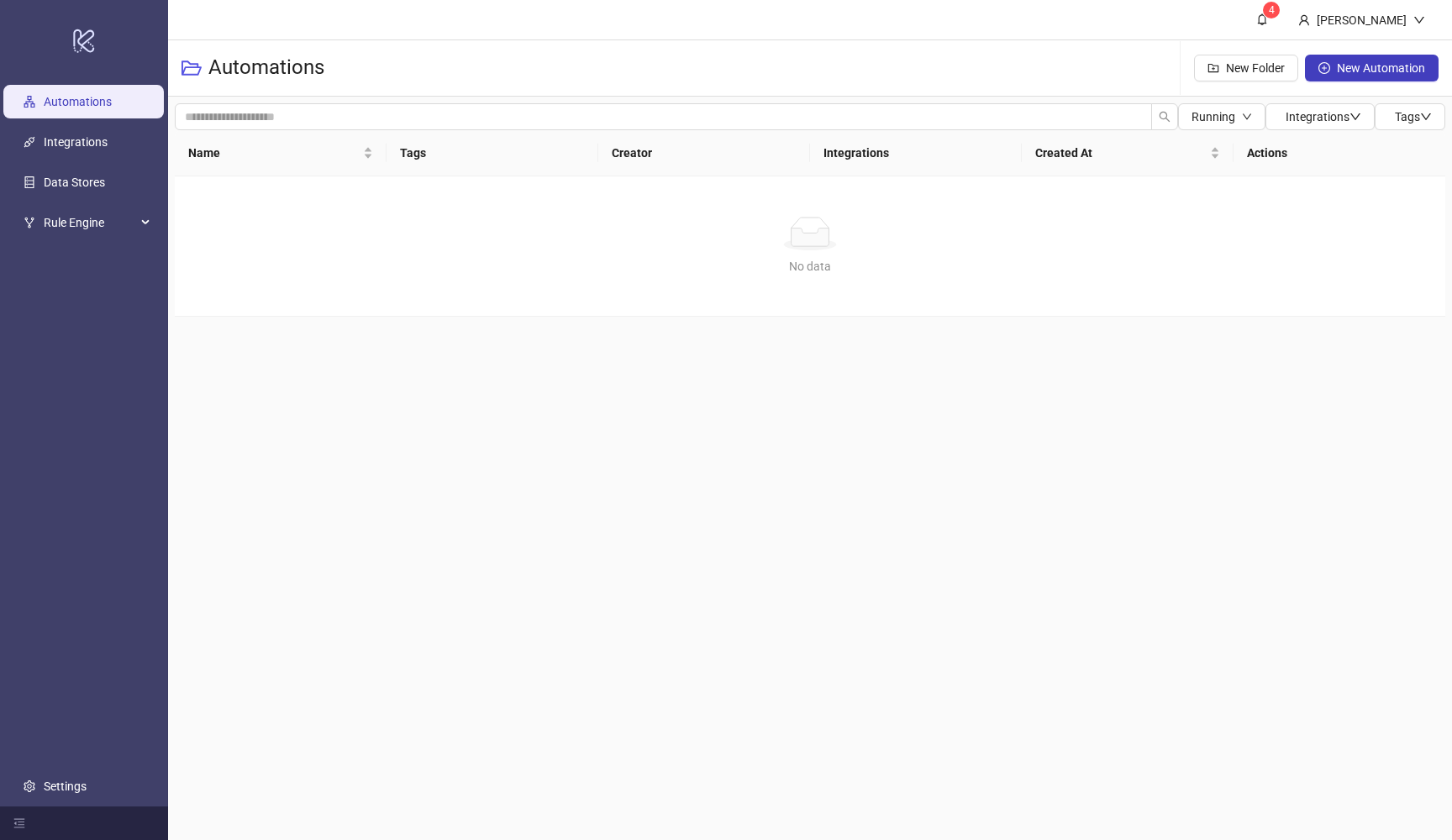
click at [490, 283] on div "No data No data" at bounding box center [810, 246] width 1270 height 139
click at [734, 117] on input "search" at bounding box center [663, 117] width 977 height 27
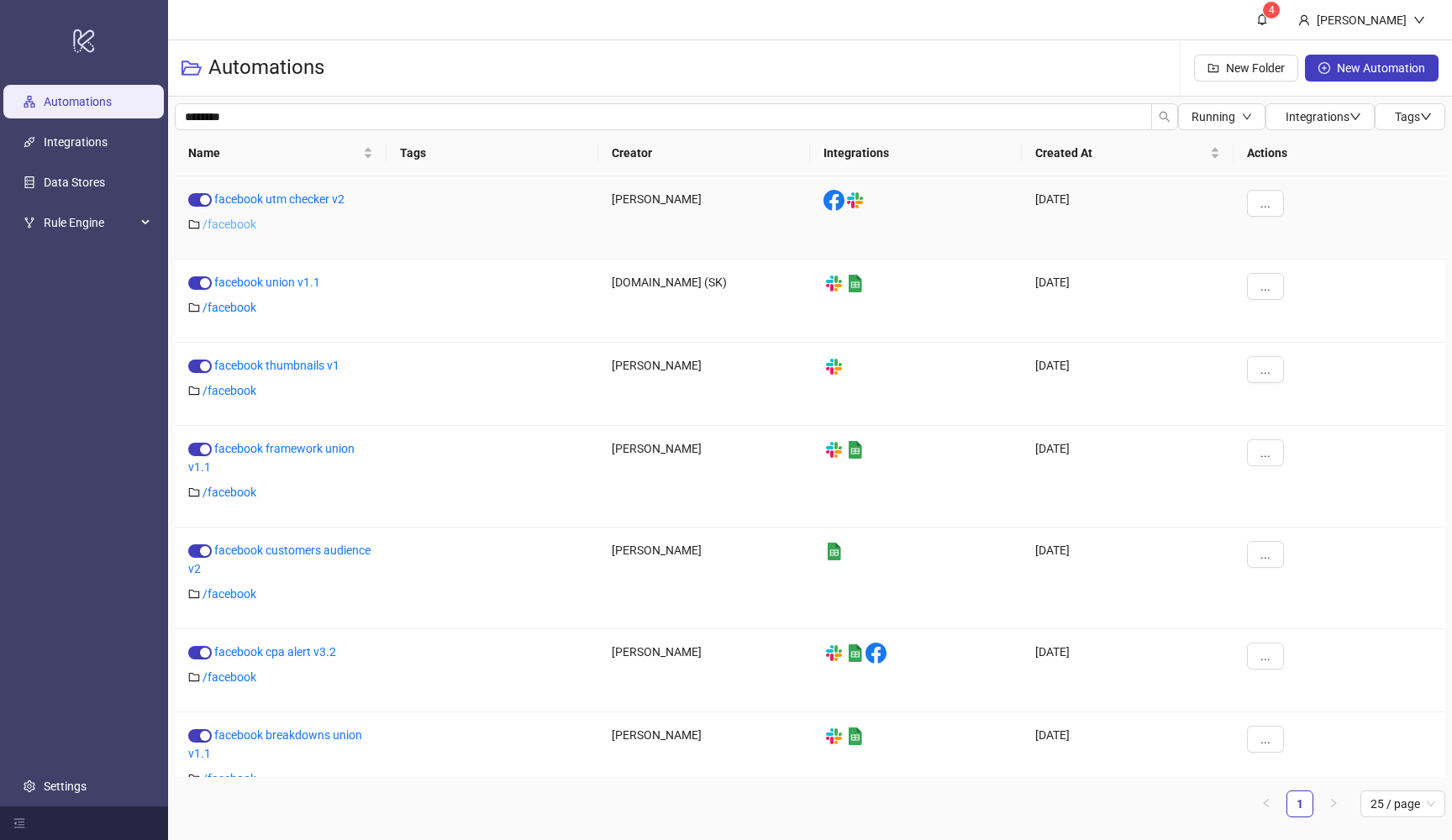
click at [239, 225] on link "/ facebook" at bounding box center [229, 225] width 54 height 14
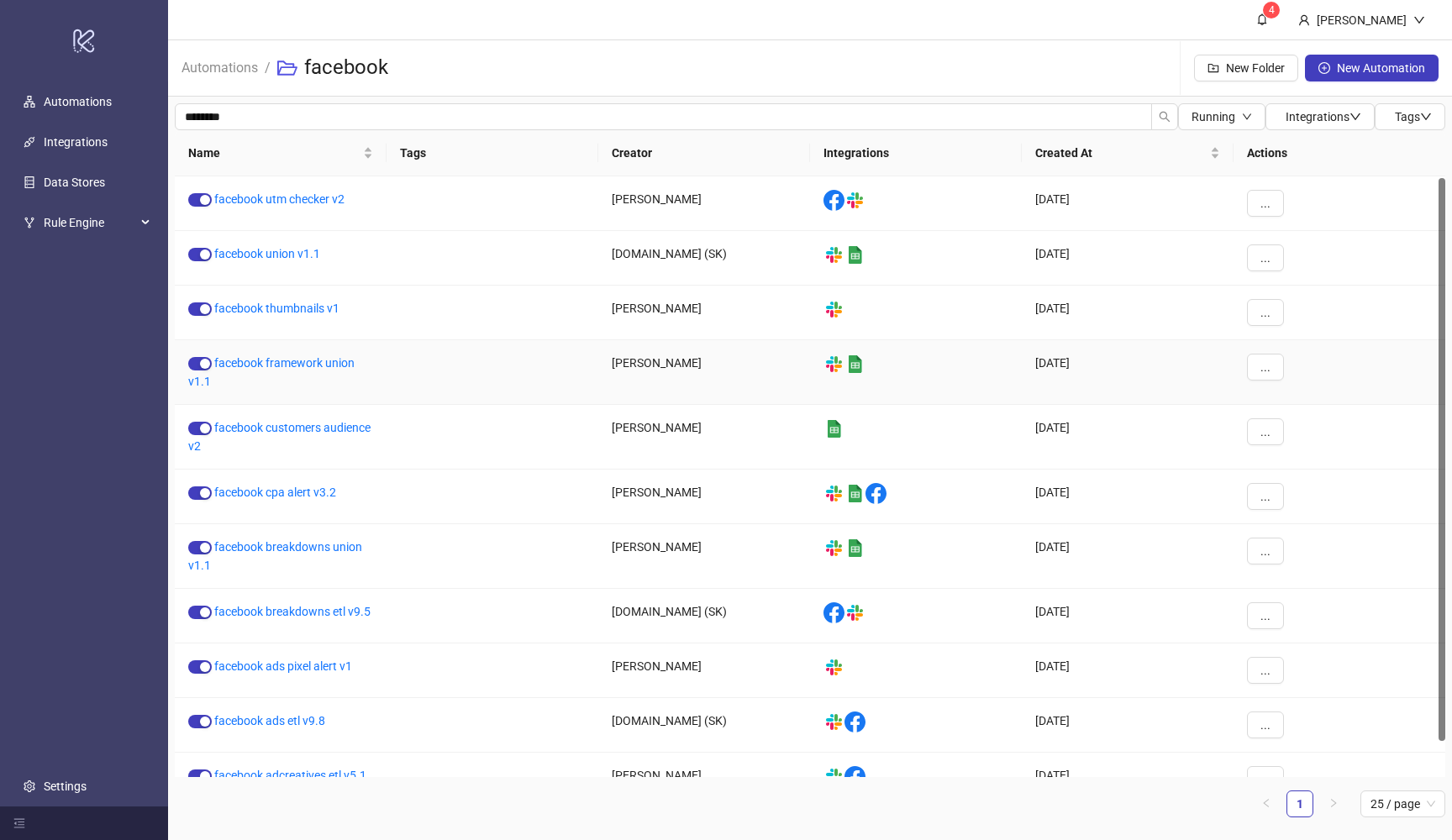
scroll to position [2, 0]
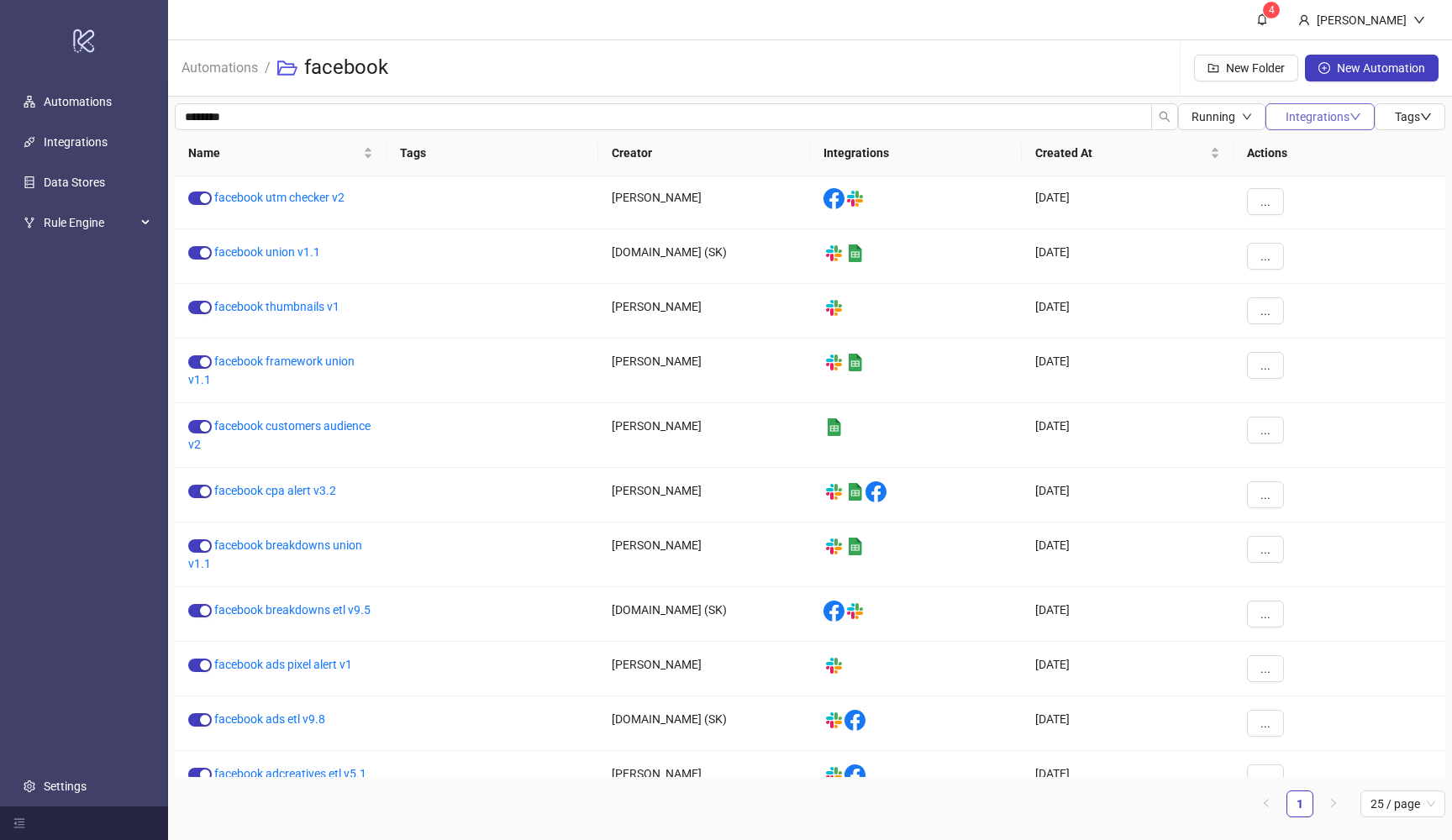
click at [1288, 112] on span "Integrations" at bounding box center [1323, 117] width 76 height 14
click at [1399, 119] on span "Tags" at bounding box center [1413, 117] width 37 height 14
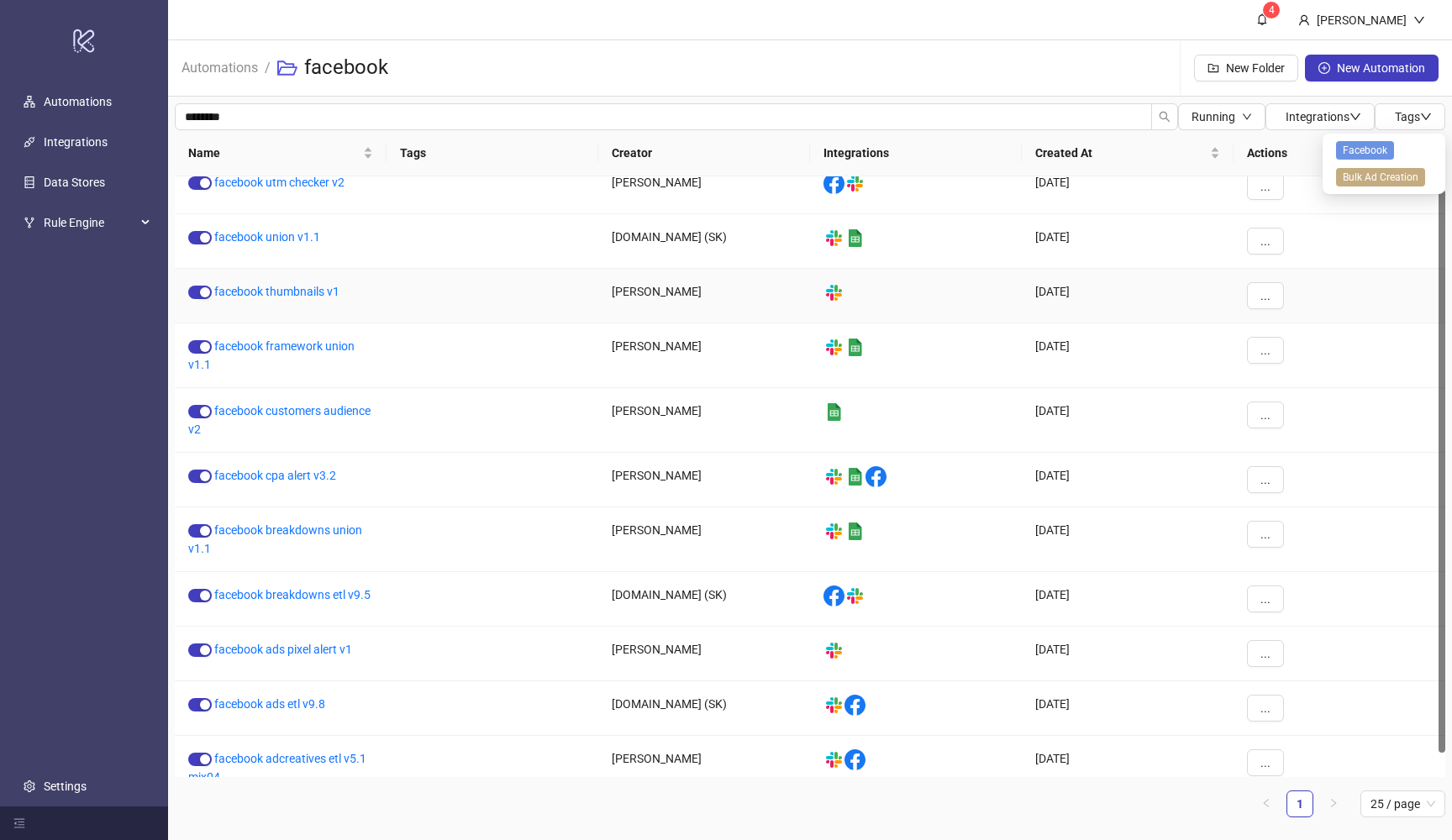
scroll to position [21, 0]
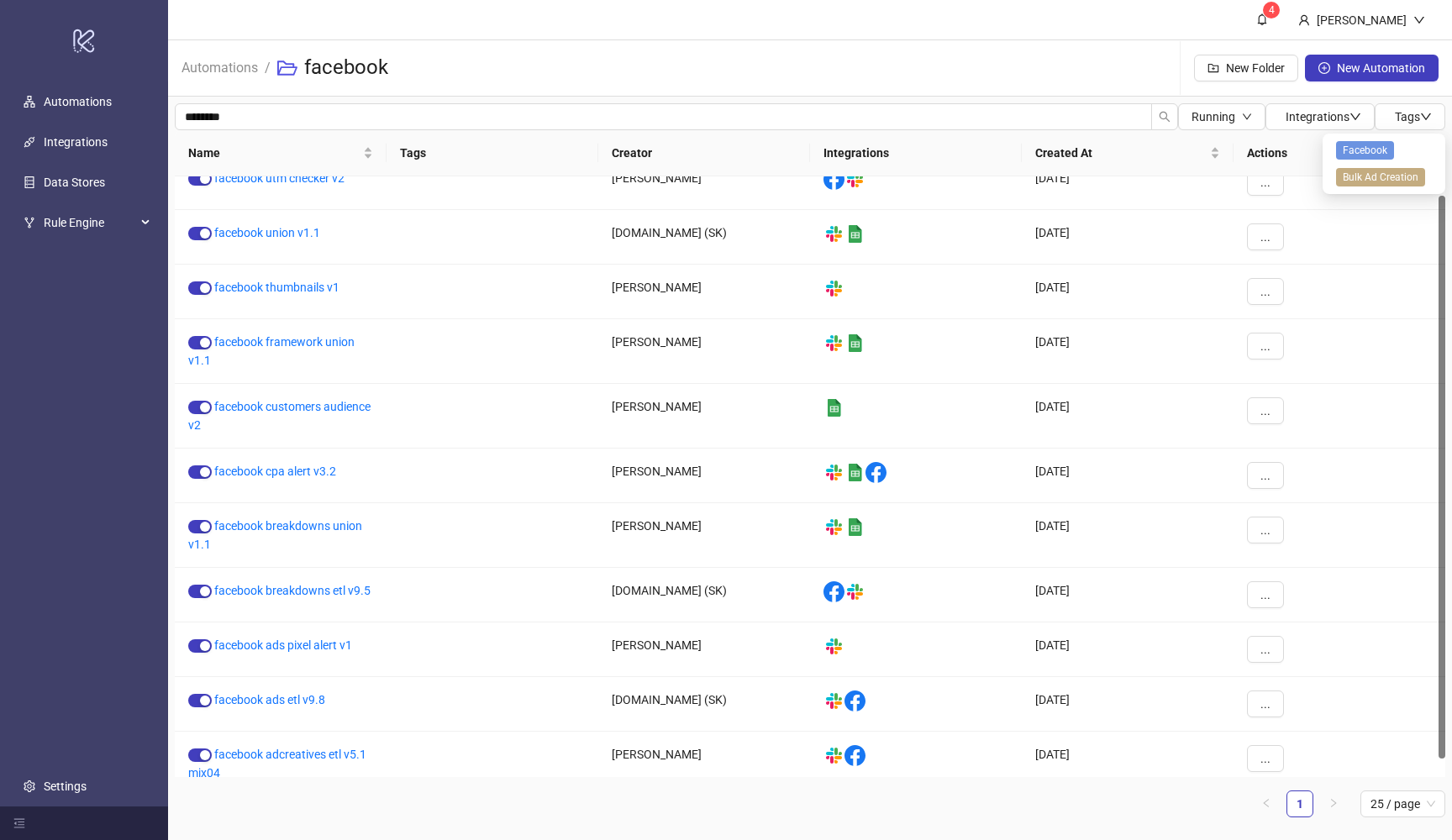
click at [141, 447] on ul "Automations Integrations Data Stores Rule Engine Settings" at bounding box center [84, 443] width 168 height 725
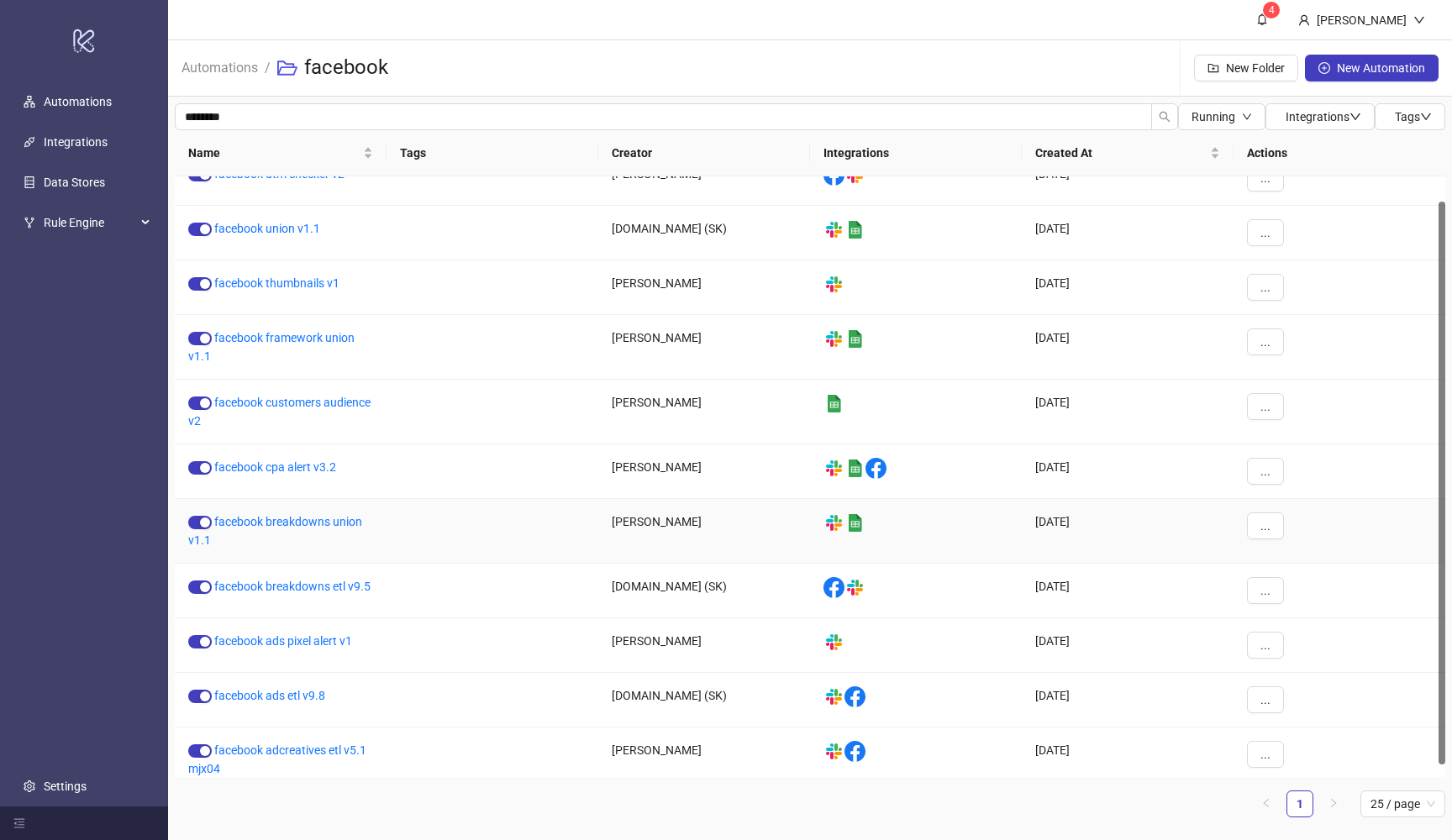
scroll to position [41, 0]
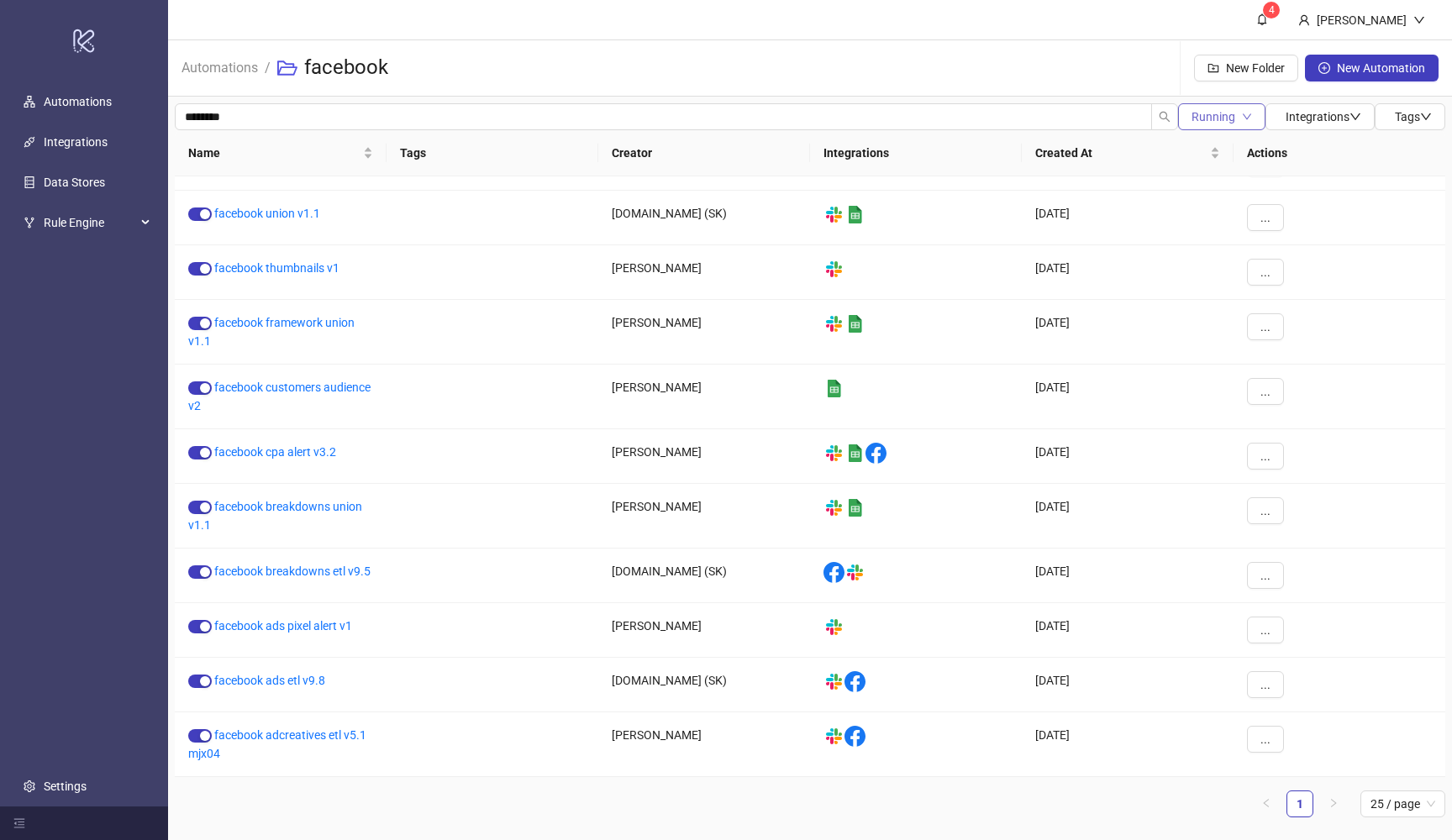
click at [1242, 115] on icon "down" at bounding box center [1247, 116] width 10 height 10
click at [1193, 196] on span "Paused" at bounding box center [1218, 203] width 60 height 18
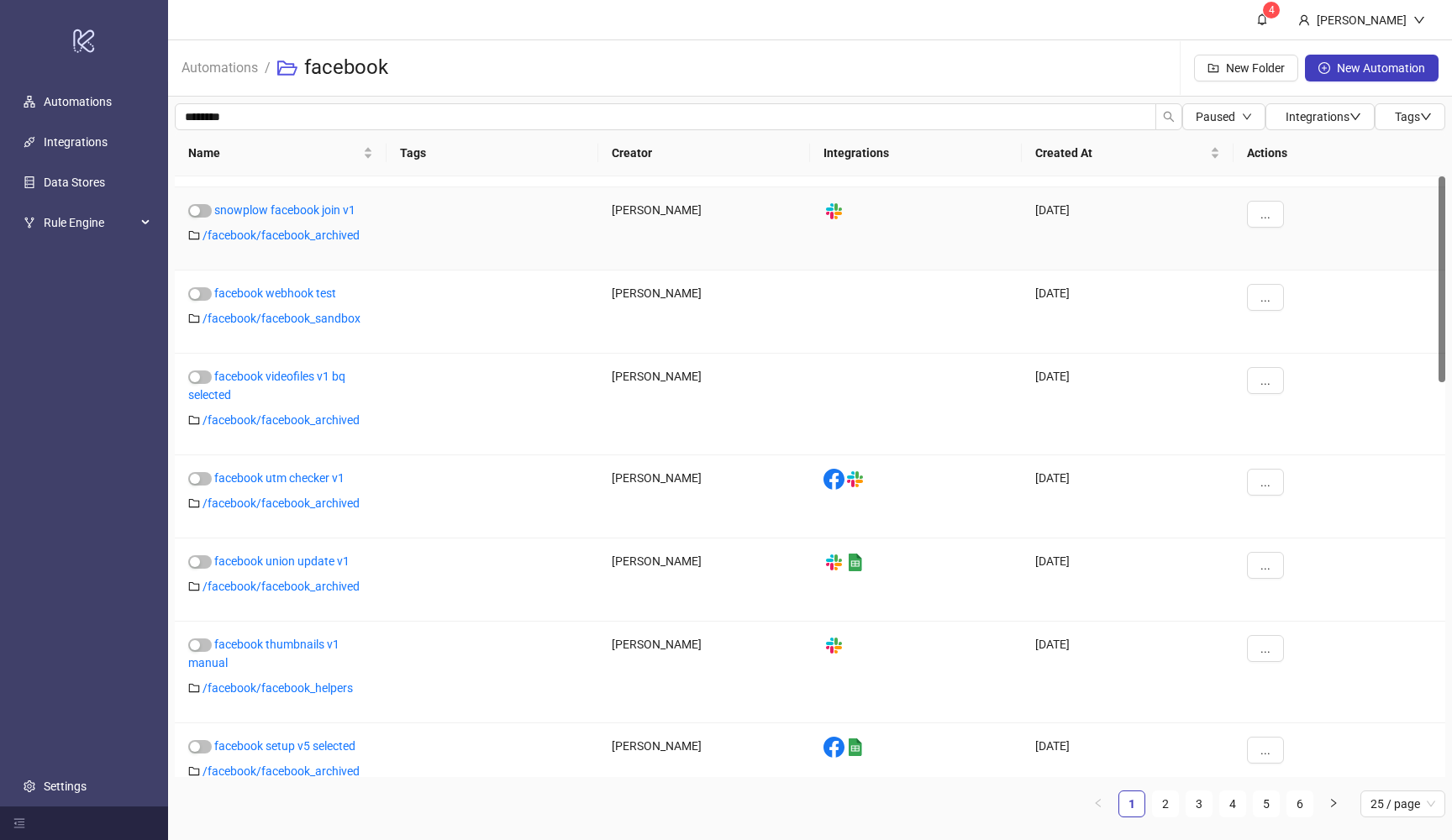
scroll to position [0, 0]
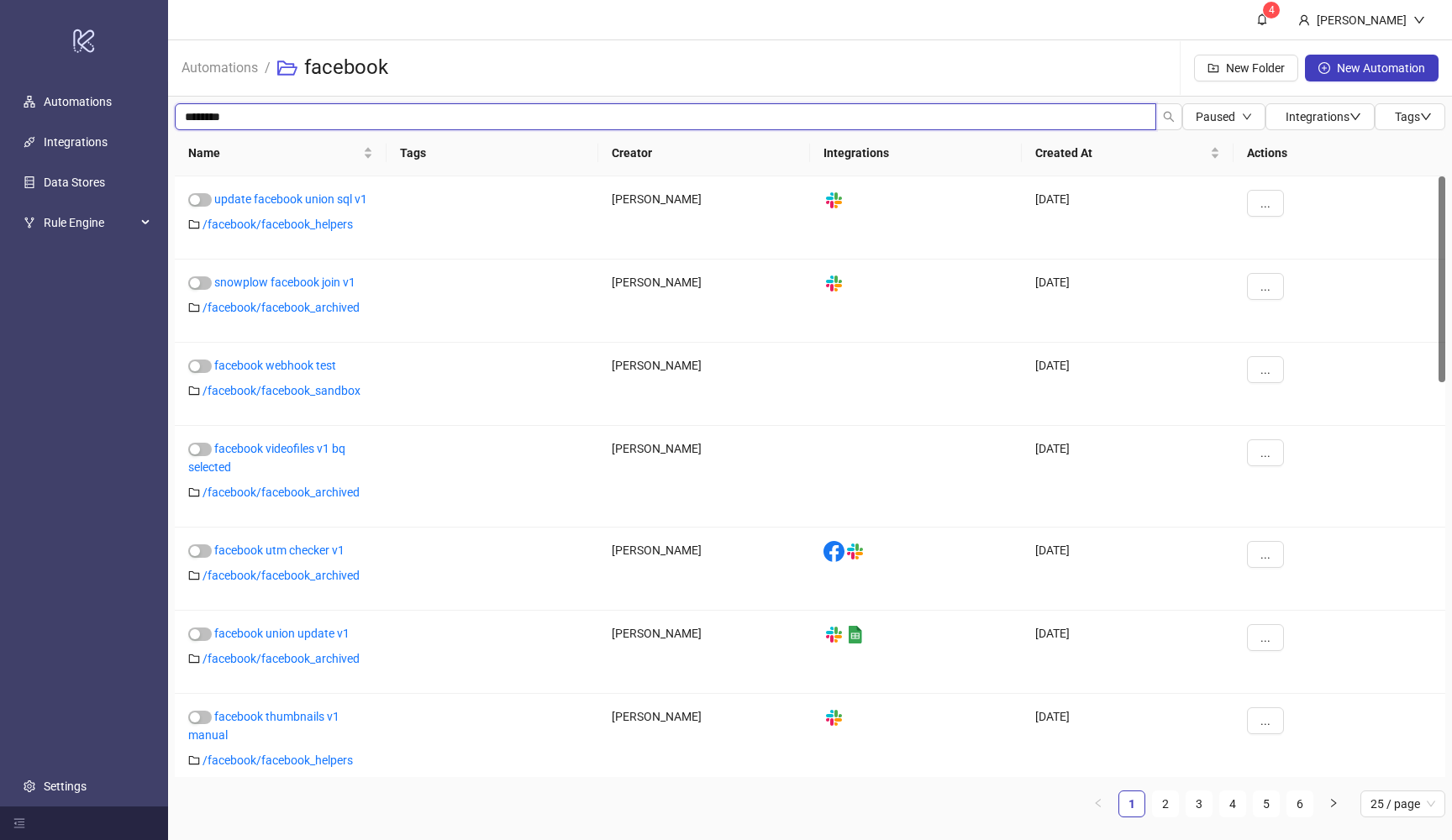
drag, startPoint x: 480, startPoint y: 115, endPoint x: 126, endPoint y: 95, distance: 354.6
click at [126, 95] on div "logo/logo-mobile Automations Integrations Data Stores Rule Engine Settings 4 [P…" at bounding box center [726, 420] width 1452 height 840
type input "*******"
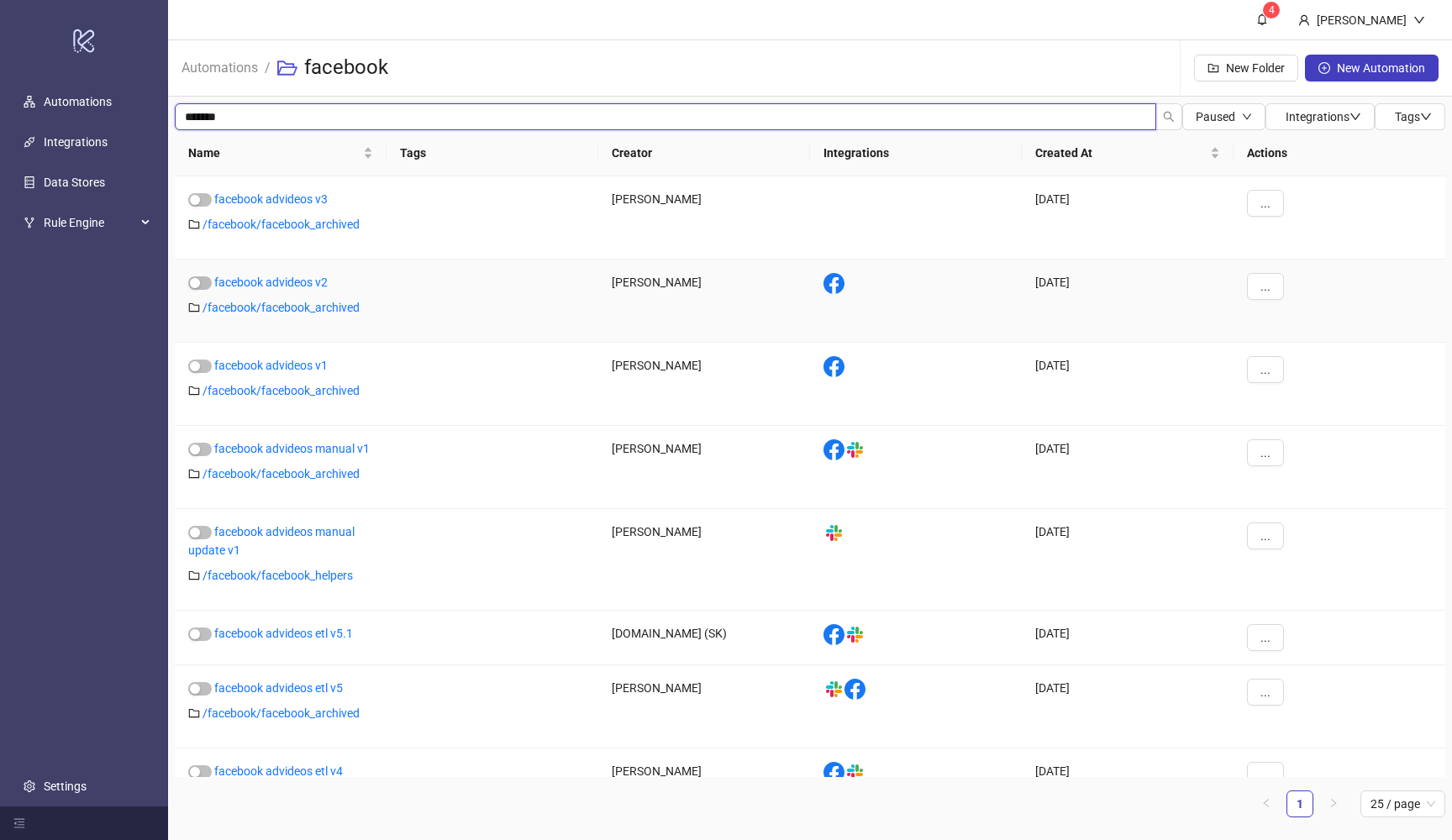
scroll to position [54, 0]
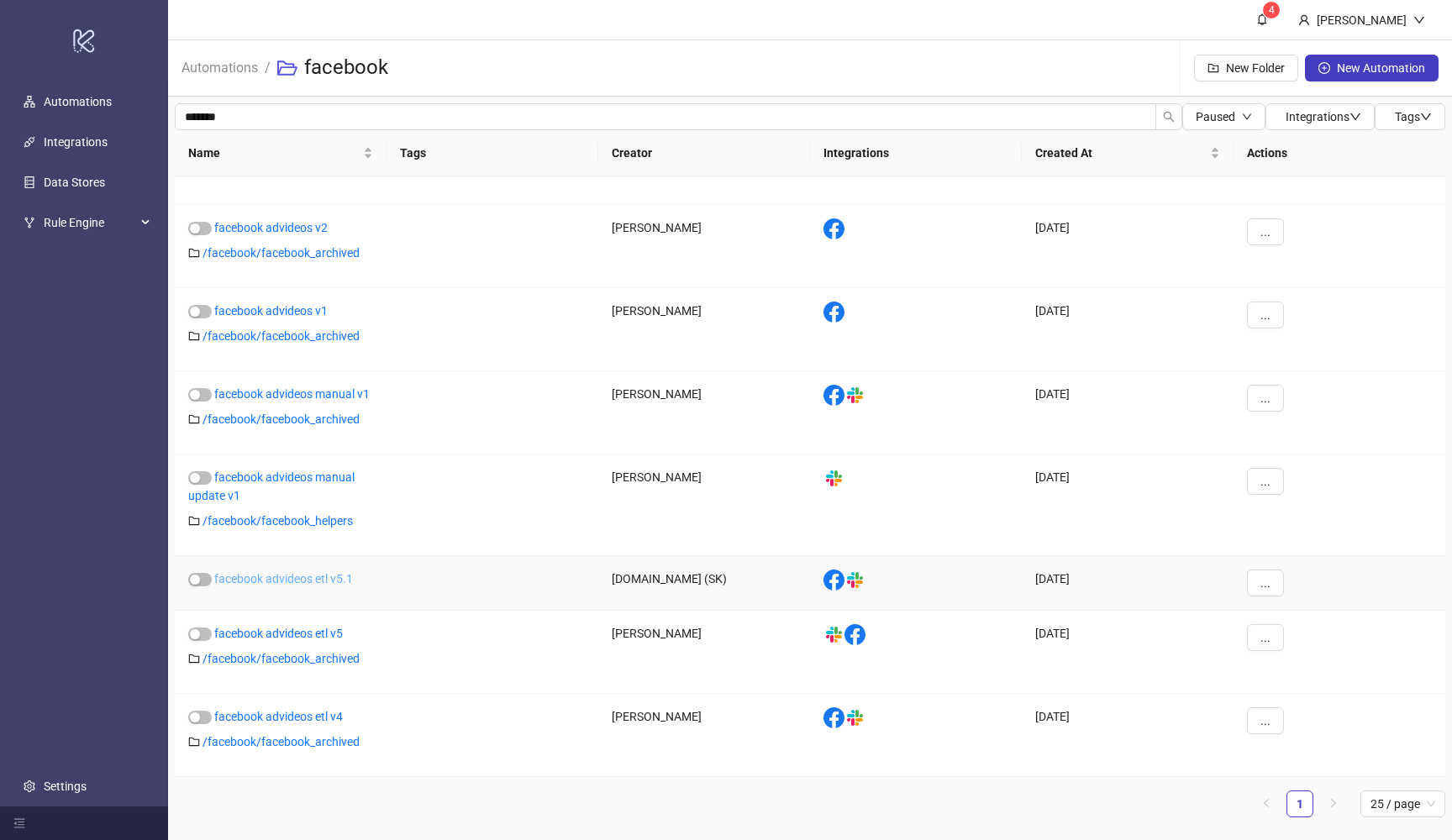
click at [331, 579] on link "facebook advideos etl v5.1" at bounding box center [283, 579] width 138 height 14
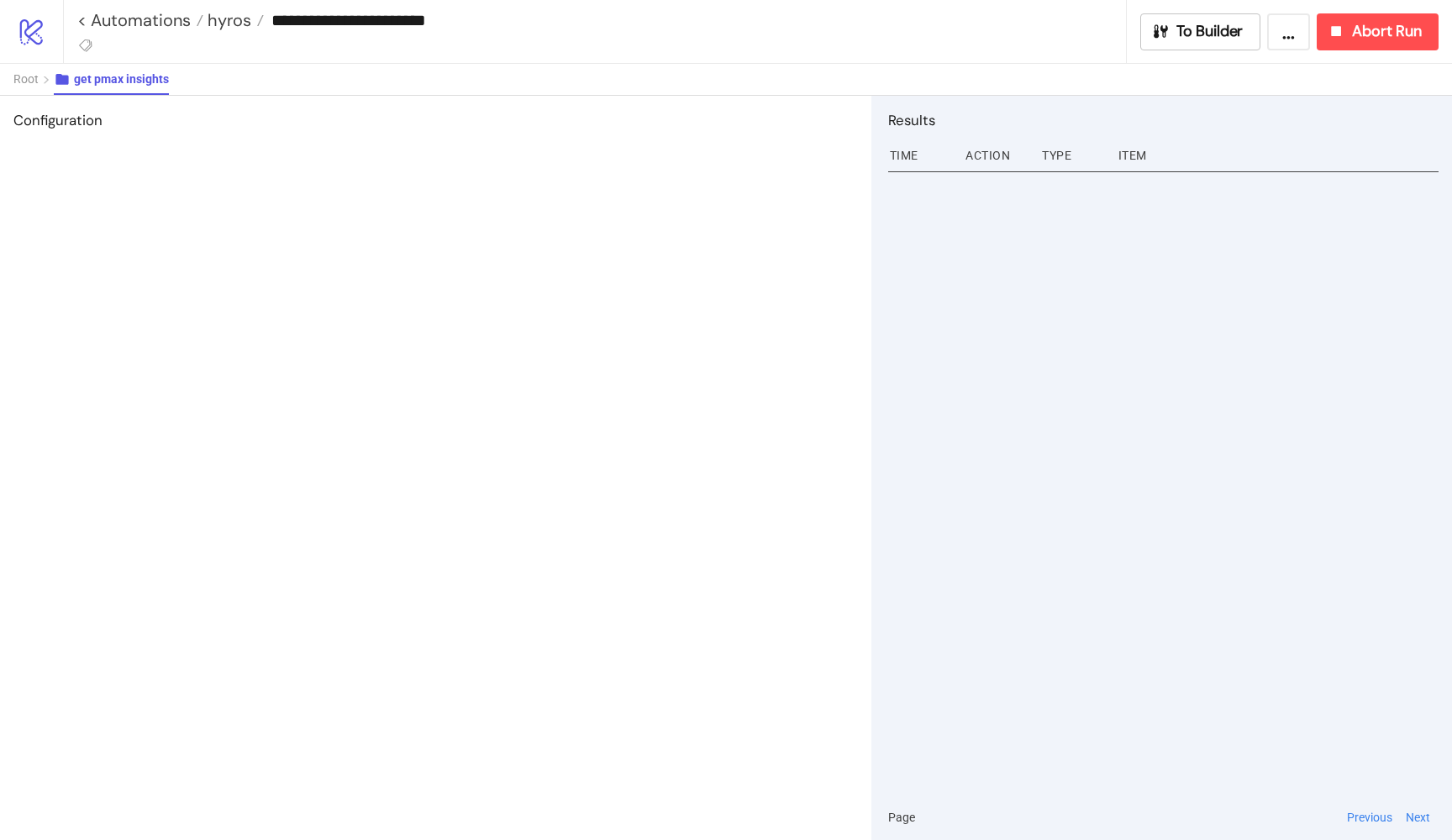
type input "**********"
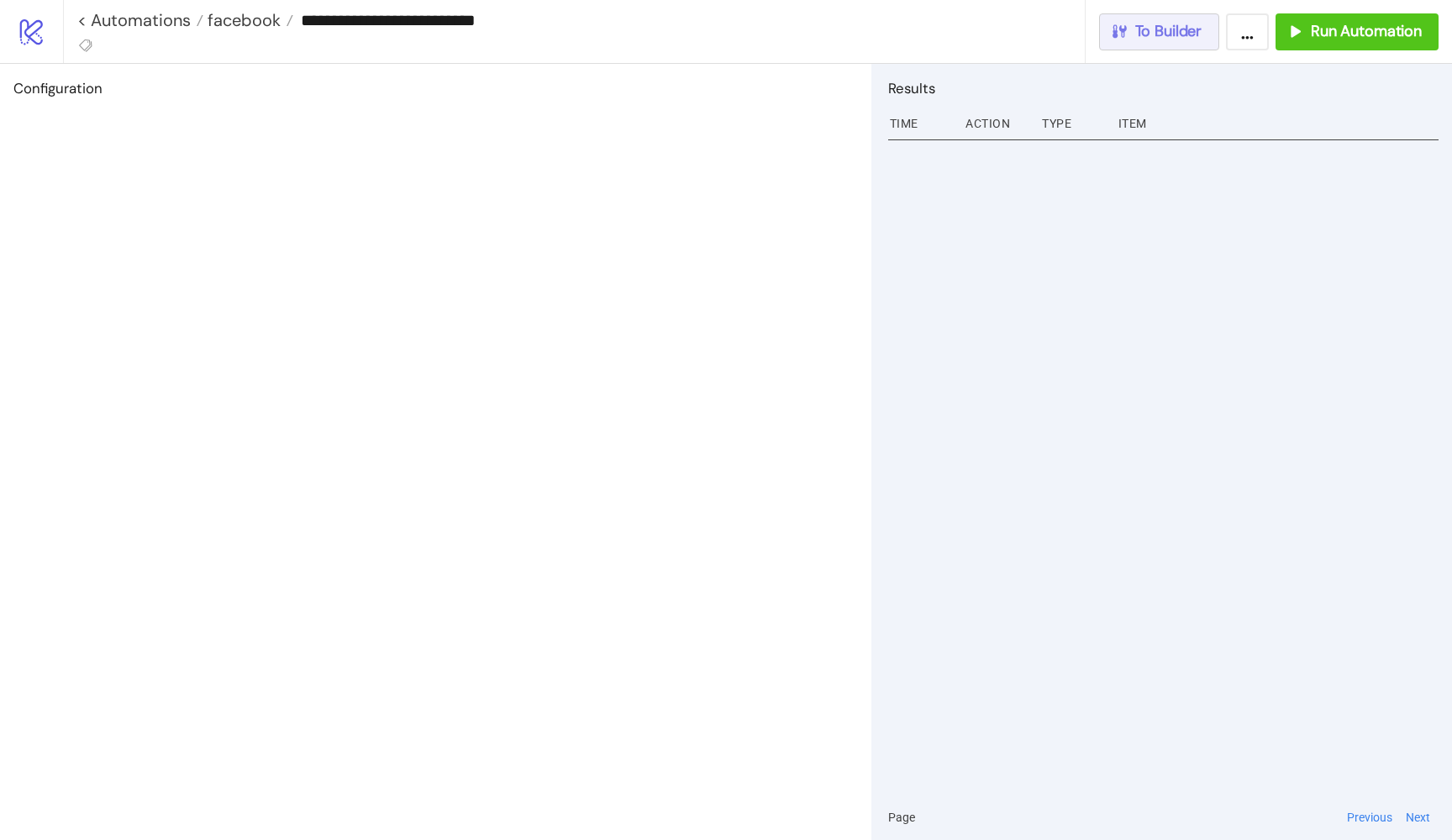
click at [1141, 31] on span "To Builder" at bounding box center [1168, 32] width 67 height 19
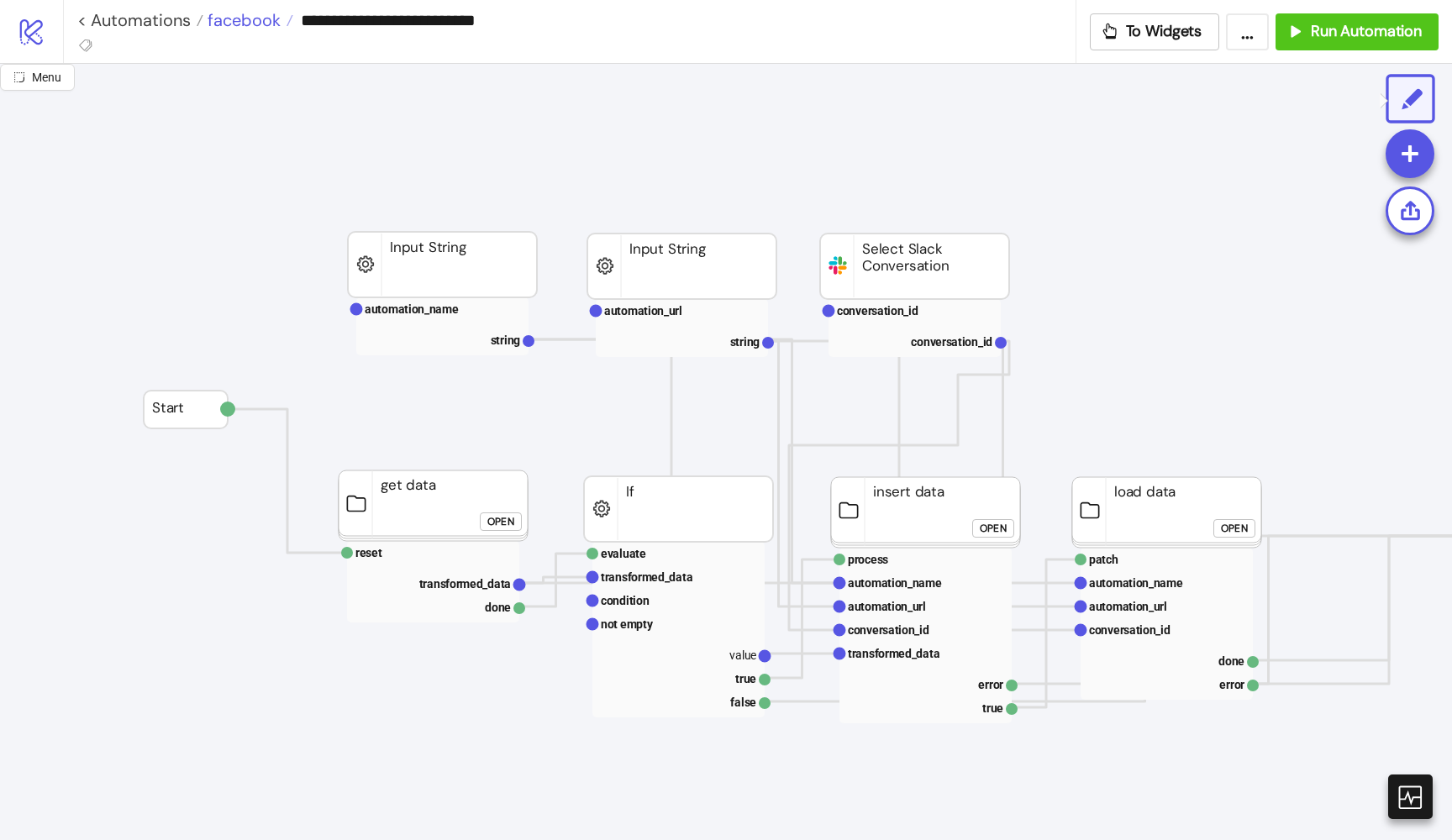
click at [262, 20] on span "facebook" at bounding box center [242, 20] width 77 height 22
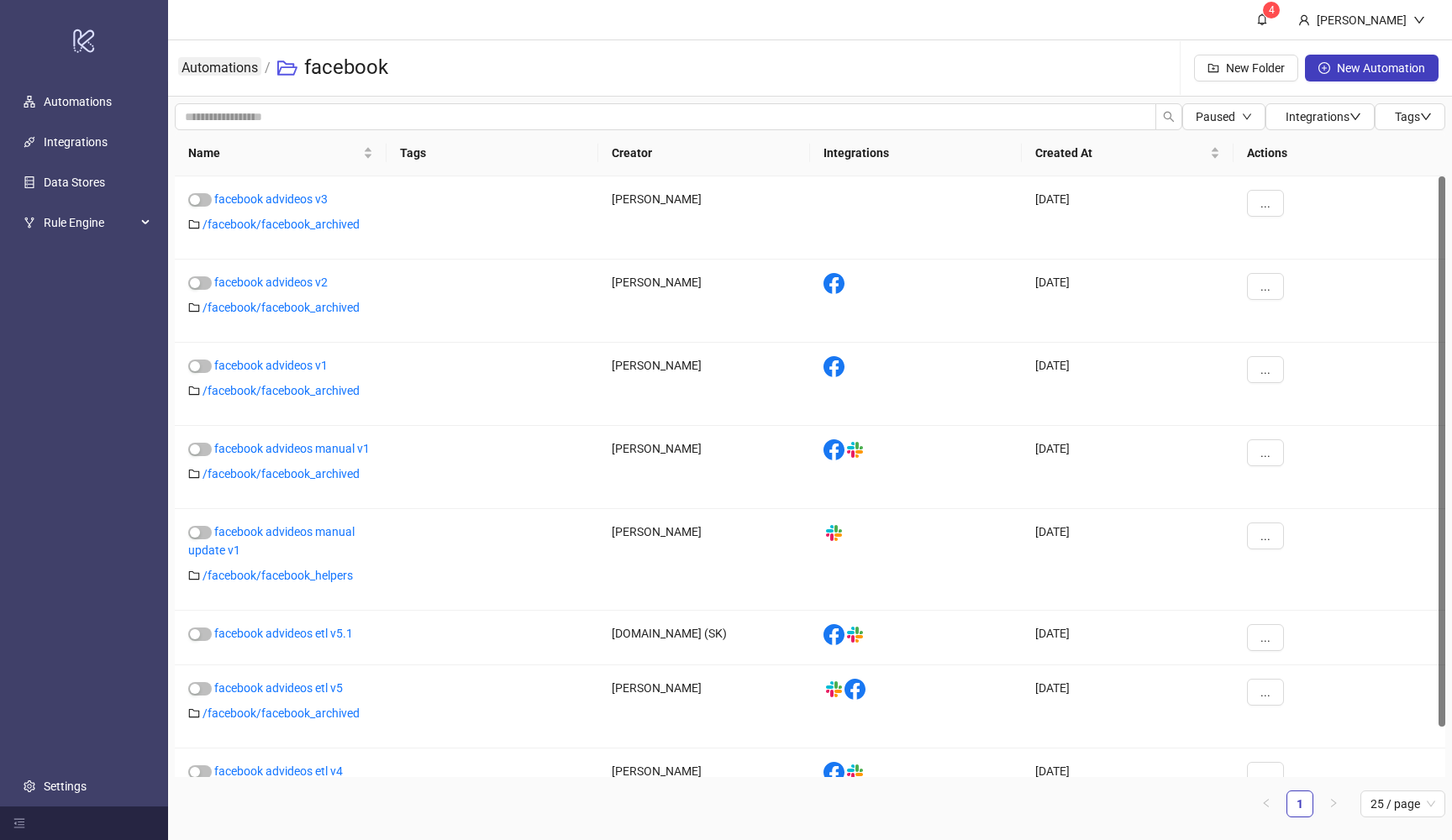
click at [242, 67] on link "Automations" at bounding box center [220, 66] width 83 height 18
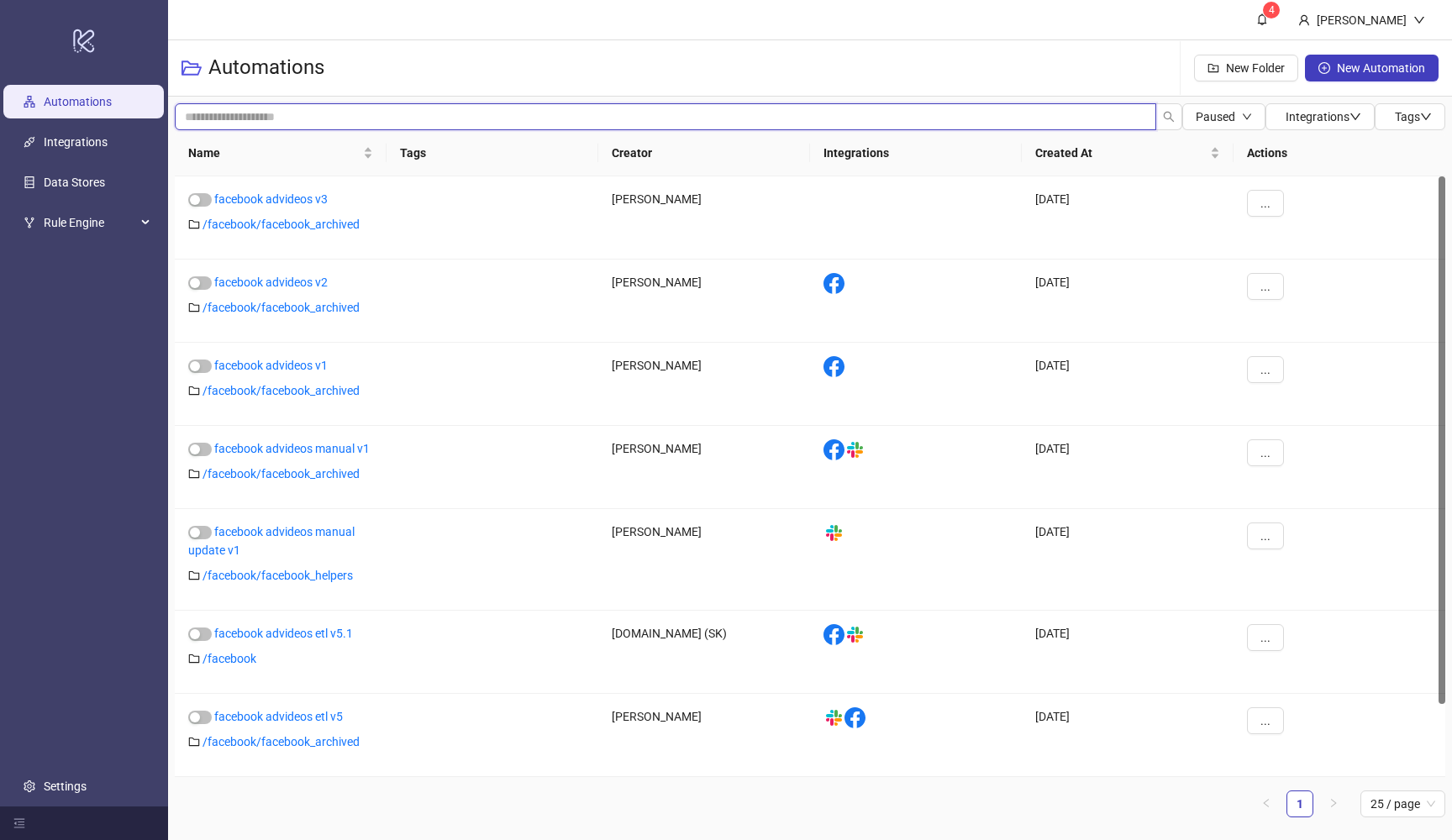
click at [269, 116] on input "search" at bounding box center [666, 117] width 982 height 27
type input "*****"
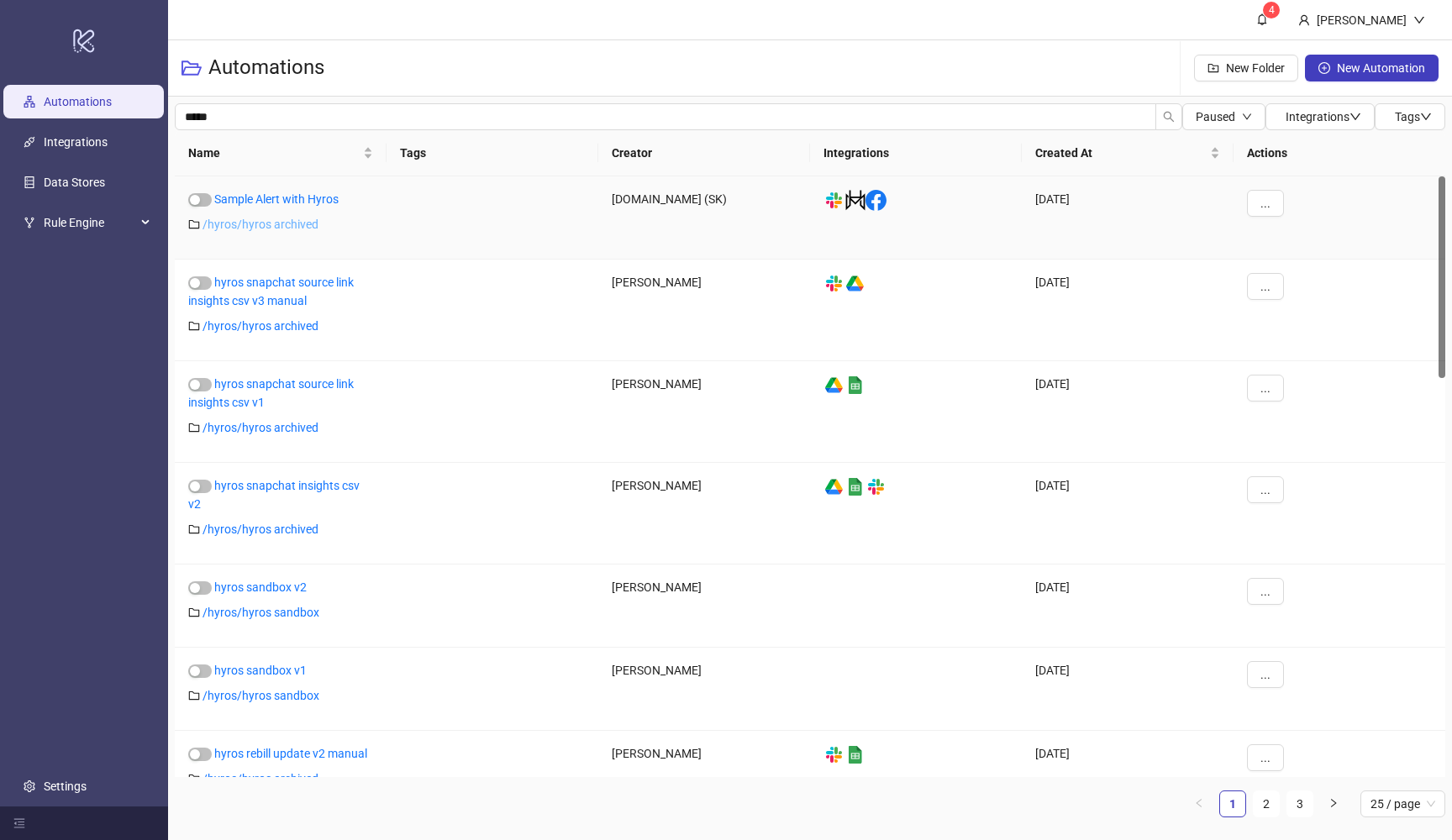
click at [224, 225] on link "/ hyros/hyros archived" at bounding box center [260, 225] width 116 height 14
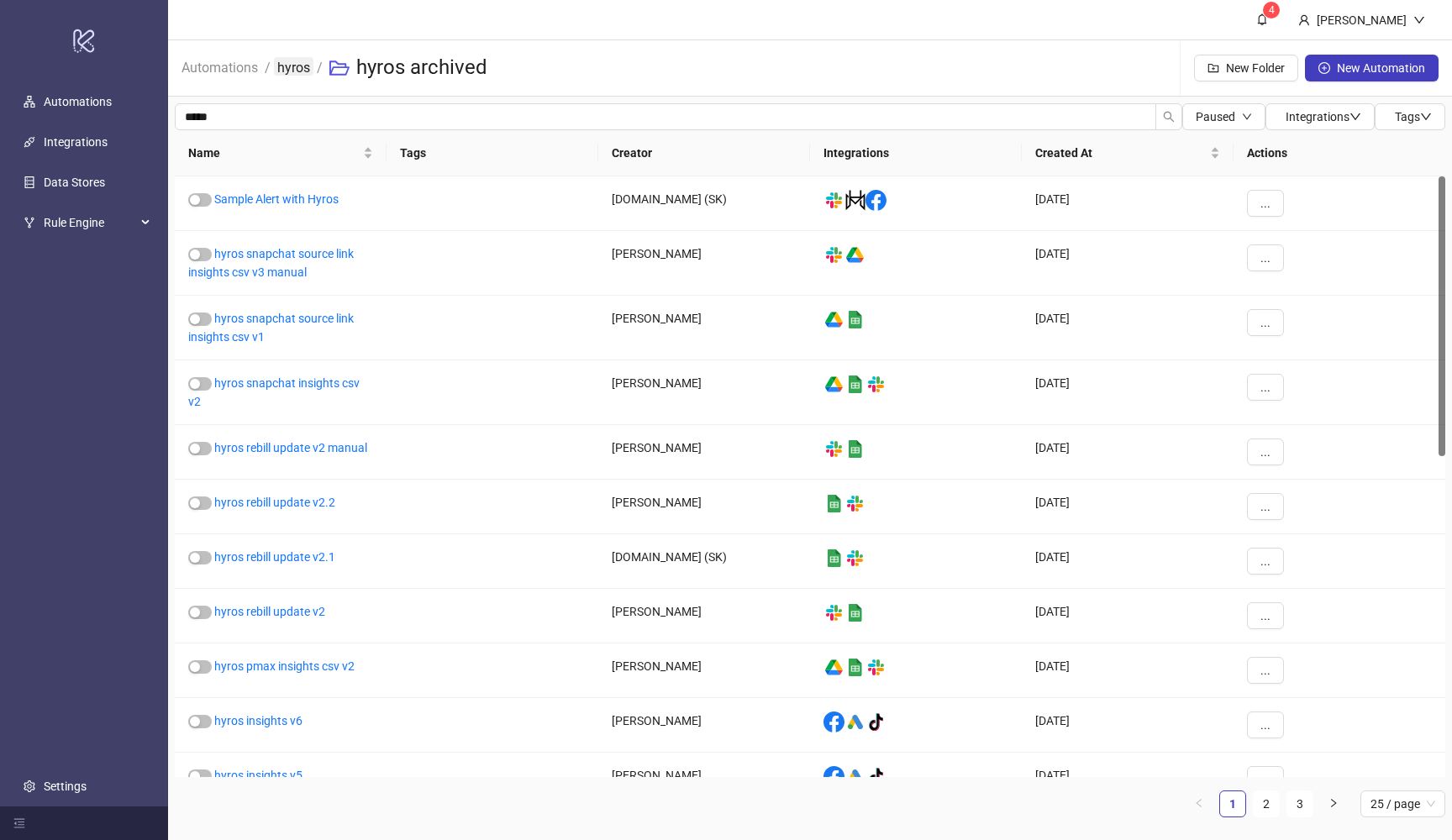
click at [287, 74] on link "hyros" at bounding box center [293, 66] width 40 height 18
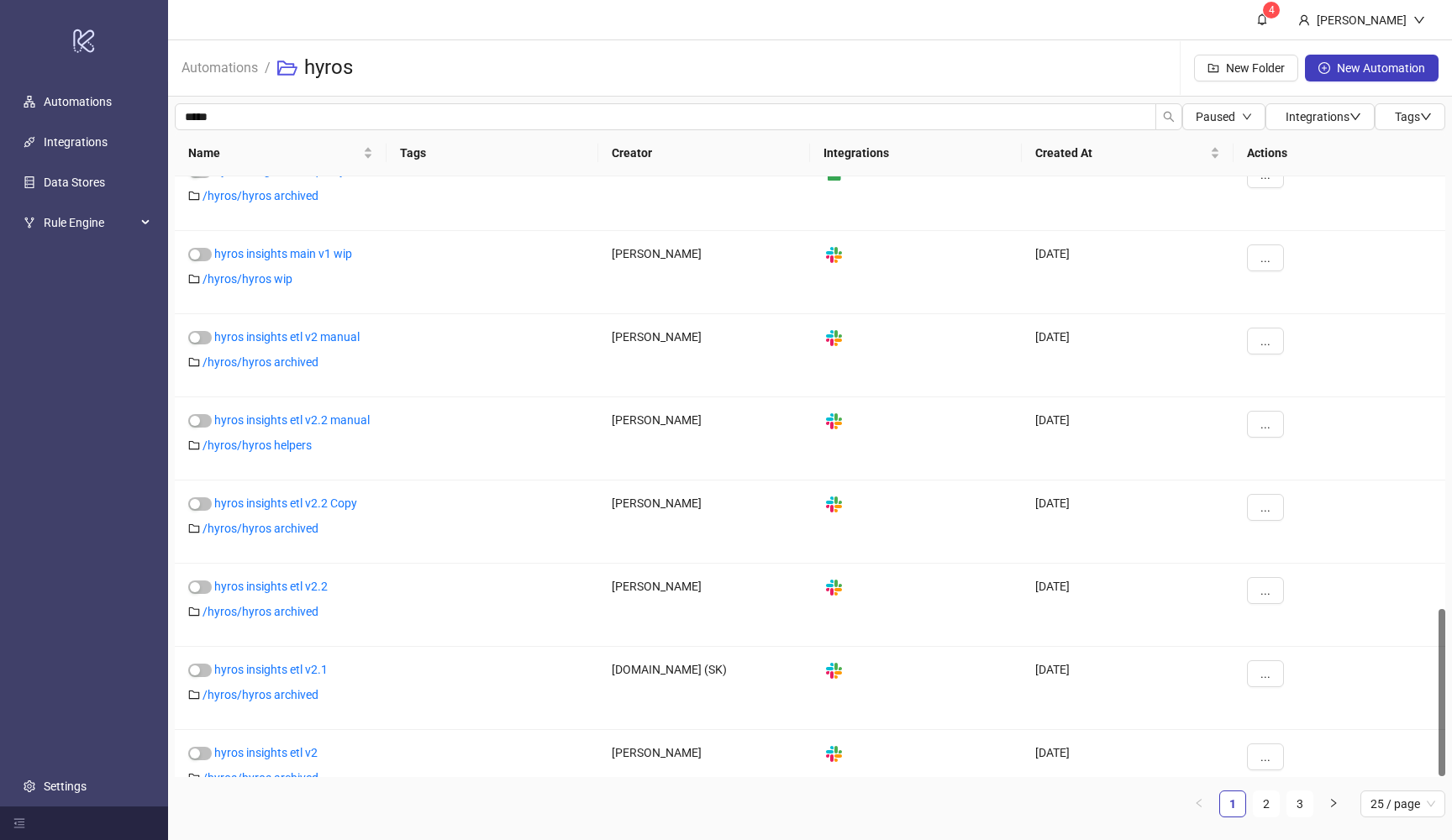
scroll to position [1552, 0]
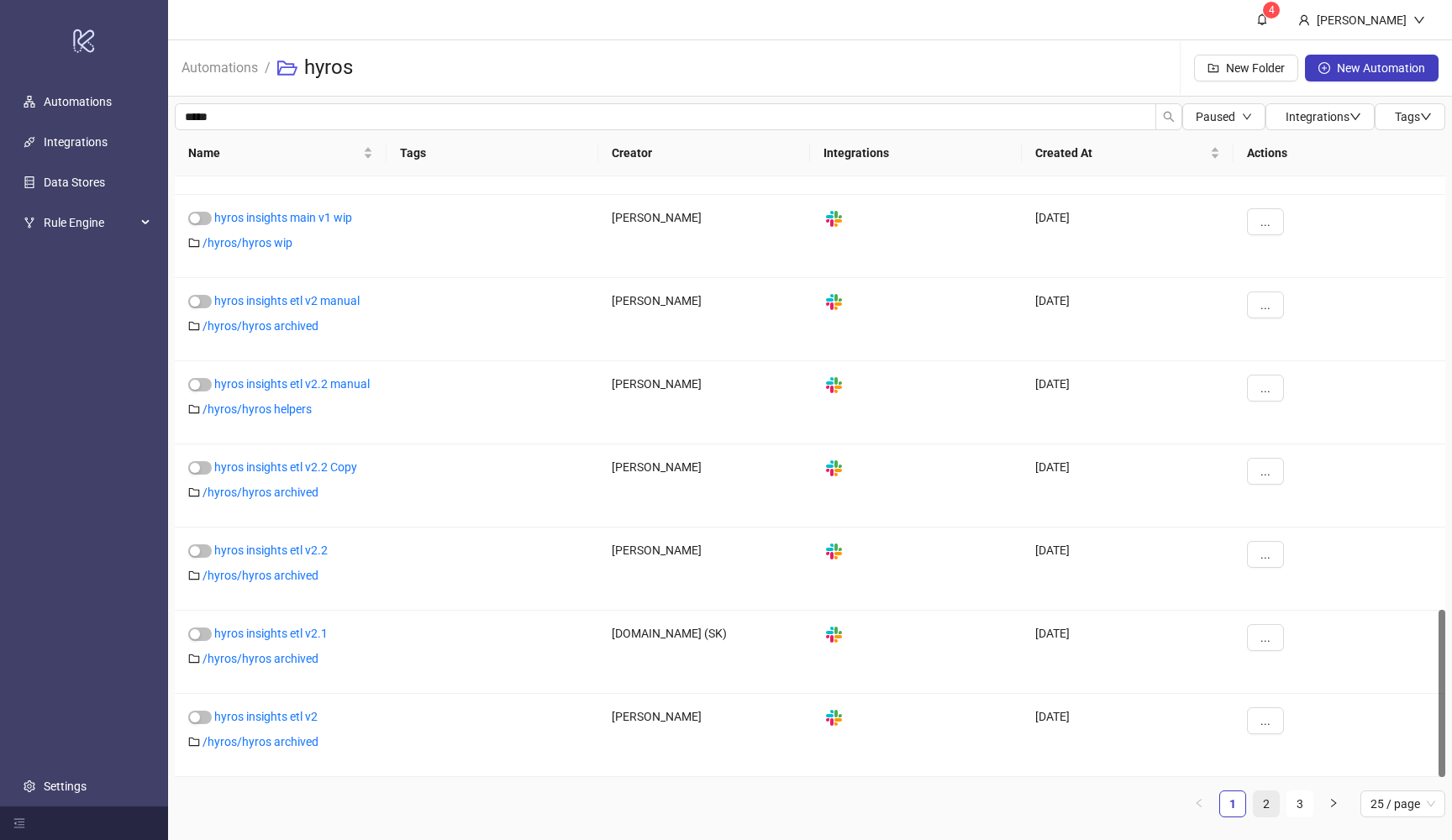
click at [1268, 798] on link "2" at bounding box center [1266, 804] width 25 height 25
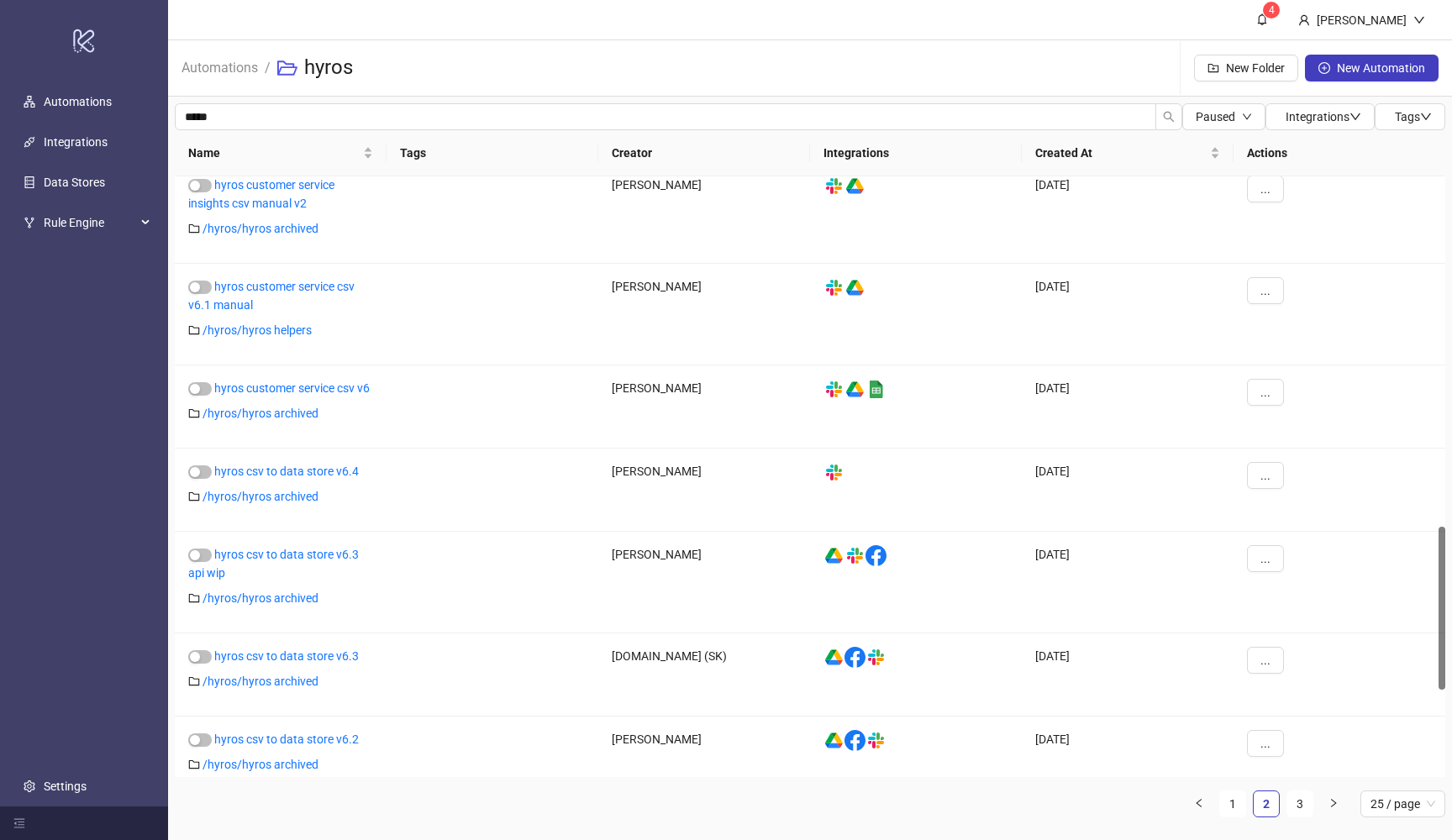
scroll to position [1607, 0]
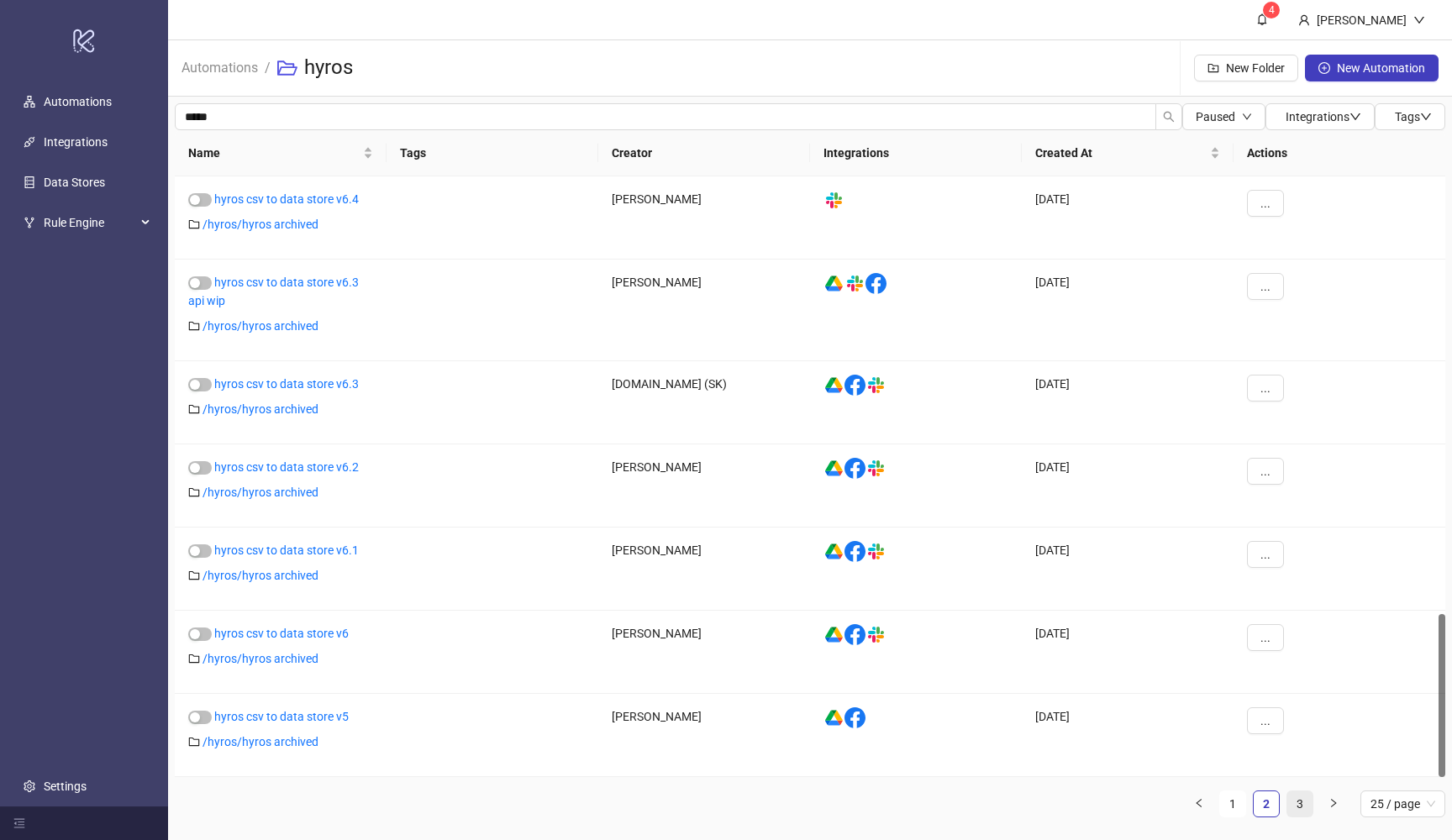
click at [1291, 814] on link "3" at bounding box center [1300, 804] width 25 height 25
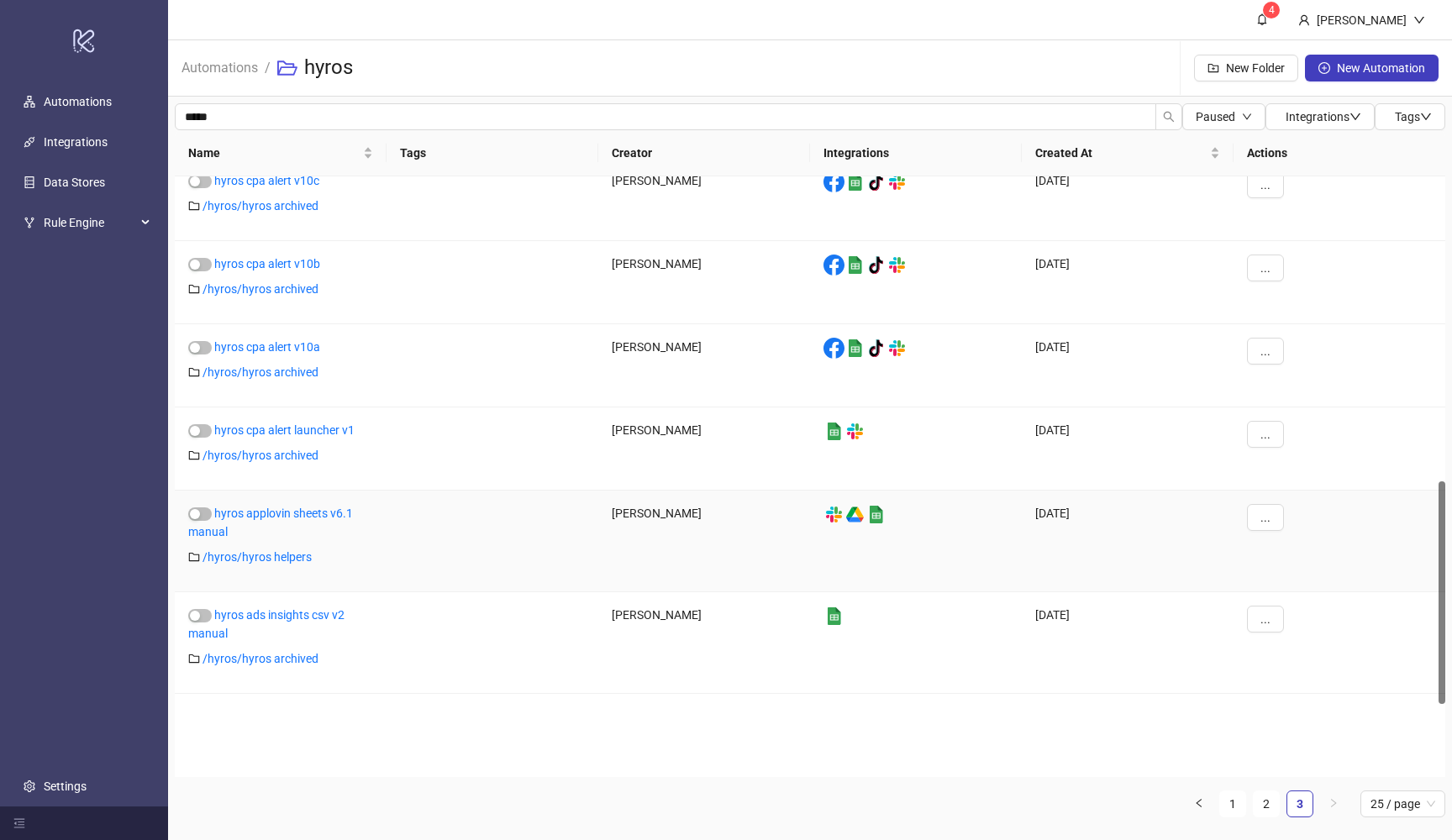
scroll to position [0, 0]
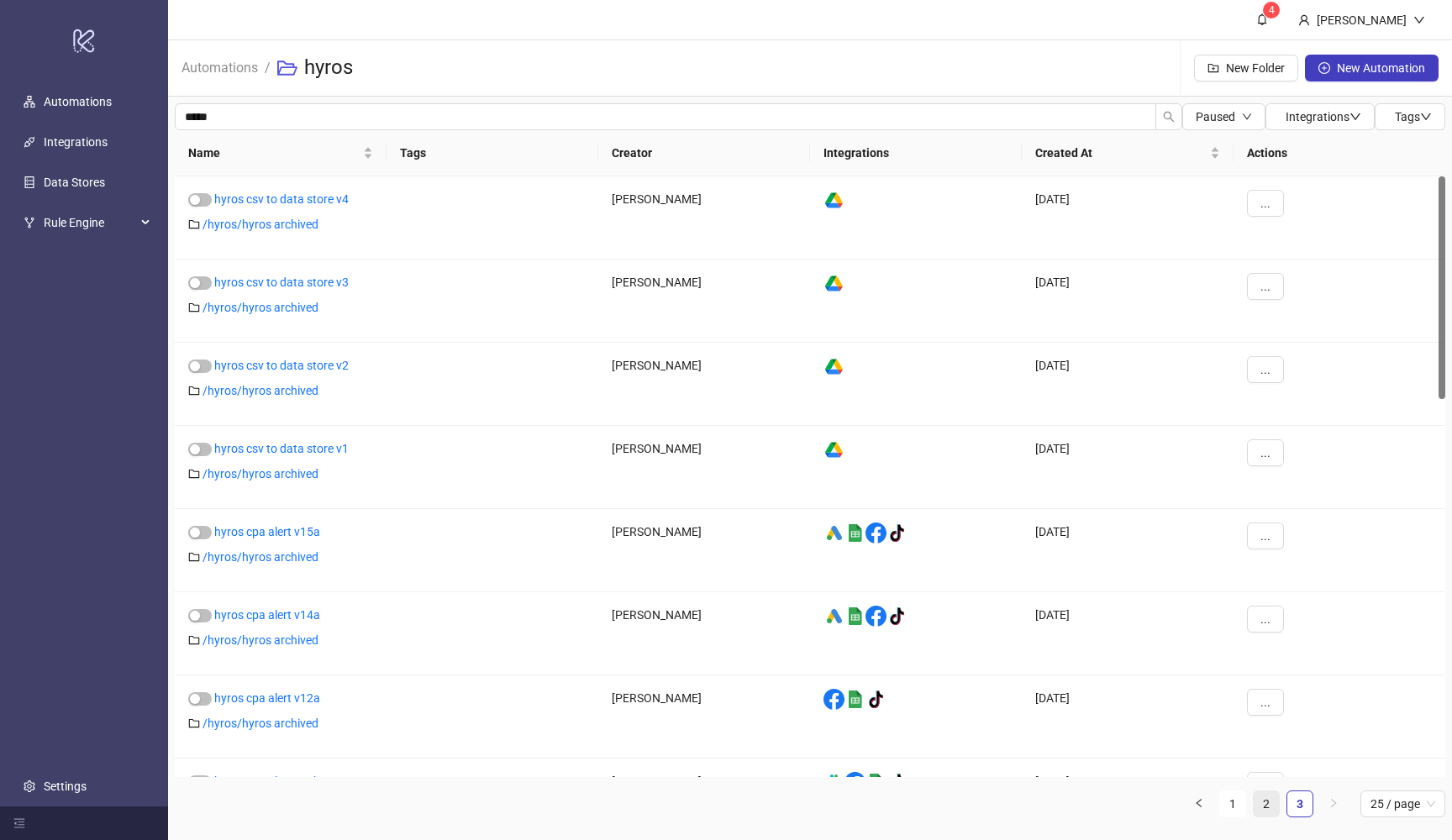
click at [1259, 806] on link "2" at bounding box center [1266, 804] width 25 height 25
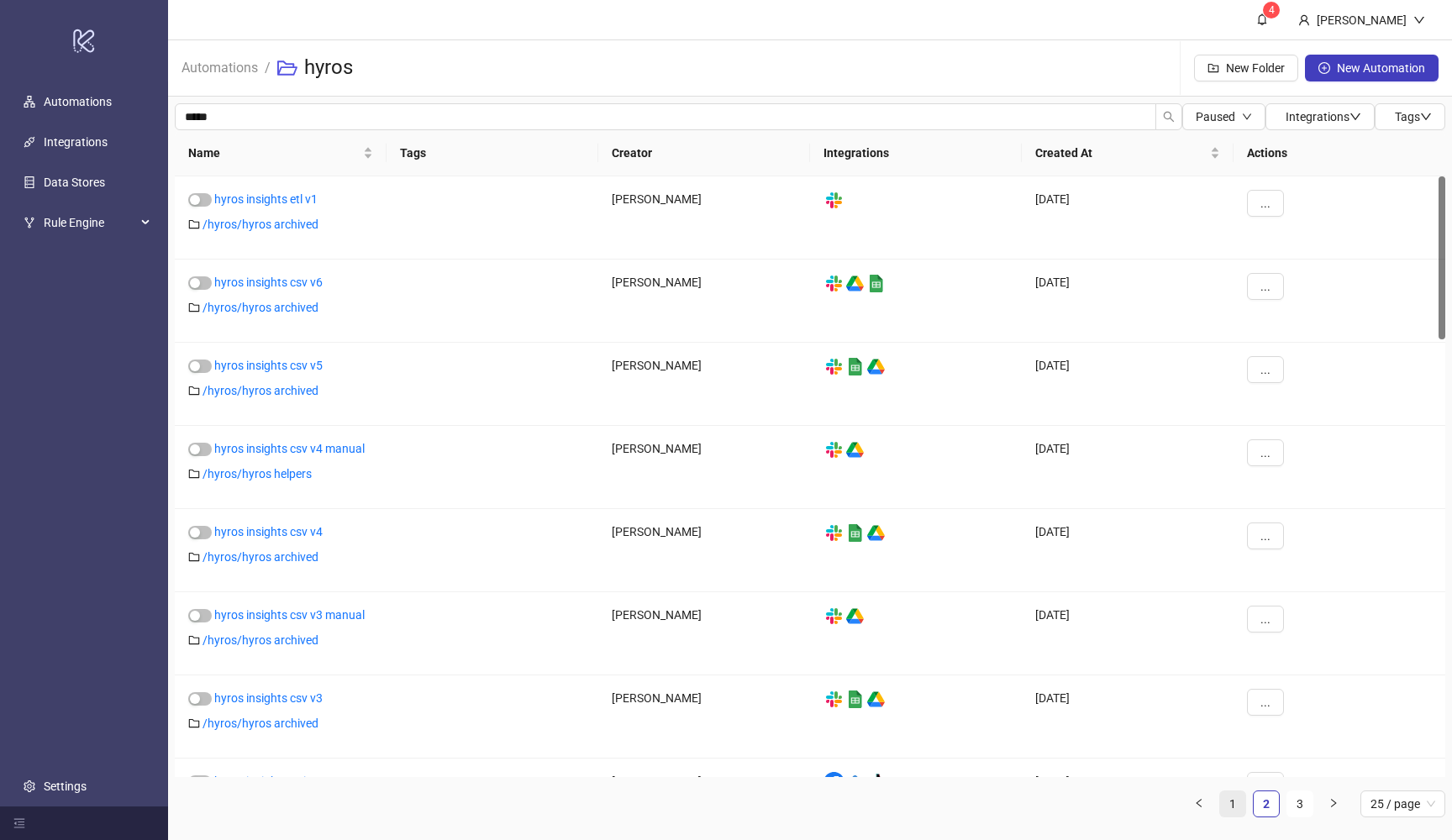
click at [1235, 804] on link "1" at bounding box center [1232, 804] width 25 height 25
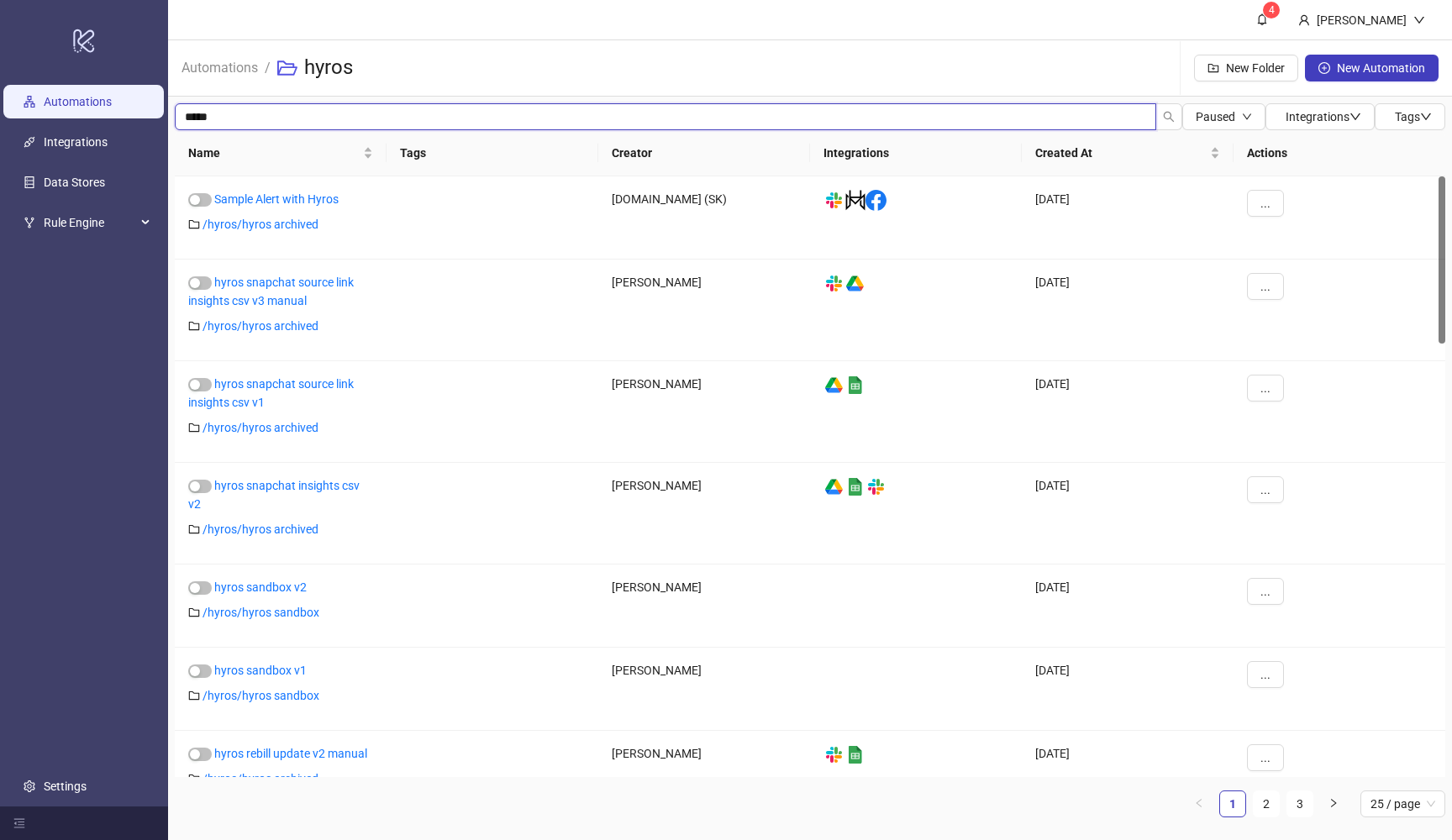
drag, startPoint x: 241, startPoint y: 124, endPoint x: 143, endPoint y: 111, distance: 98.9
click at [143, 111] on div "logo/logo-mobile Automations Integrations Data Stores Rule Engine Settings 4 [P…" at bounding box center [726, 420] width 1452 height 840
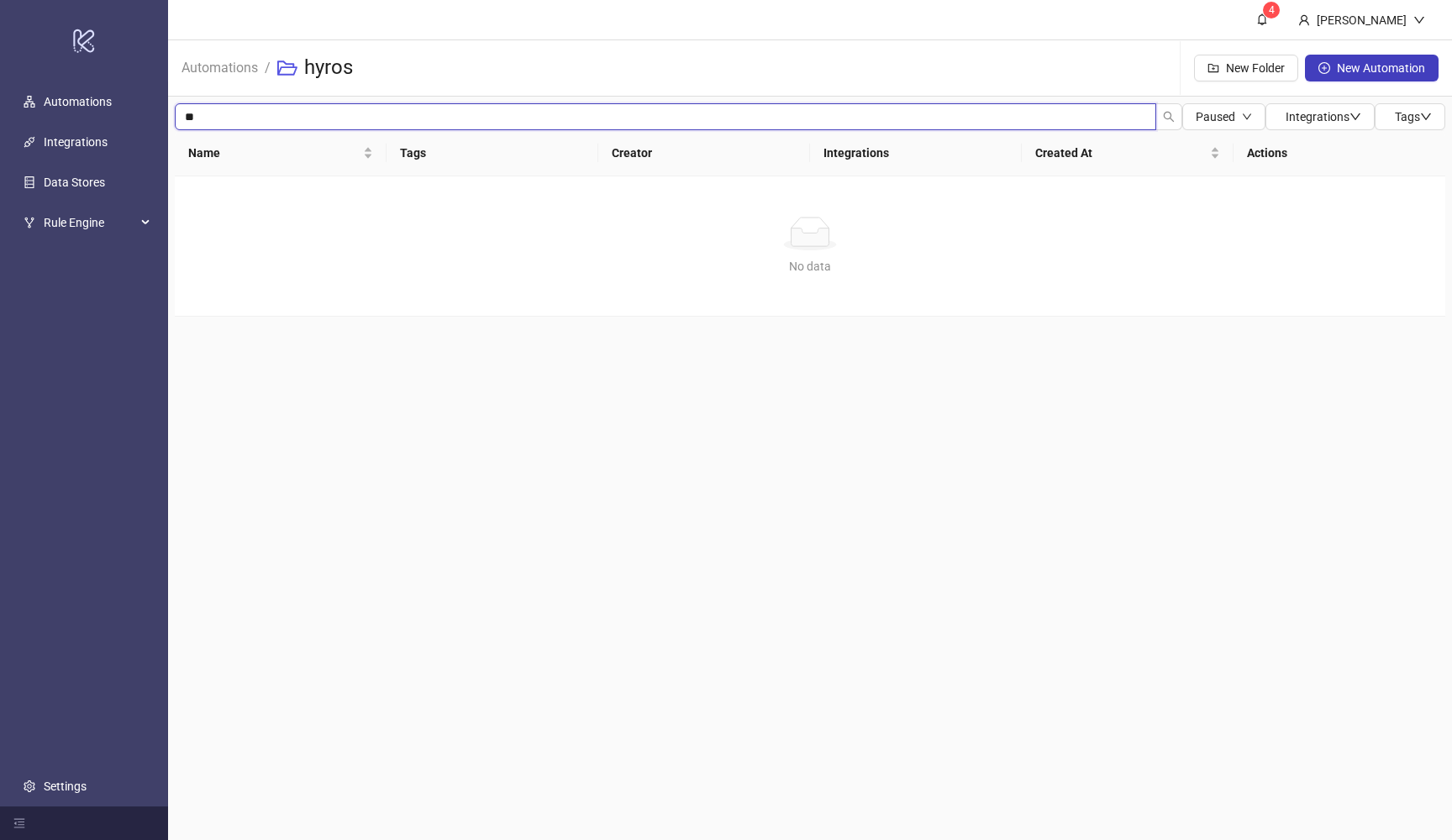
type input "*"
type input "***"
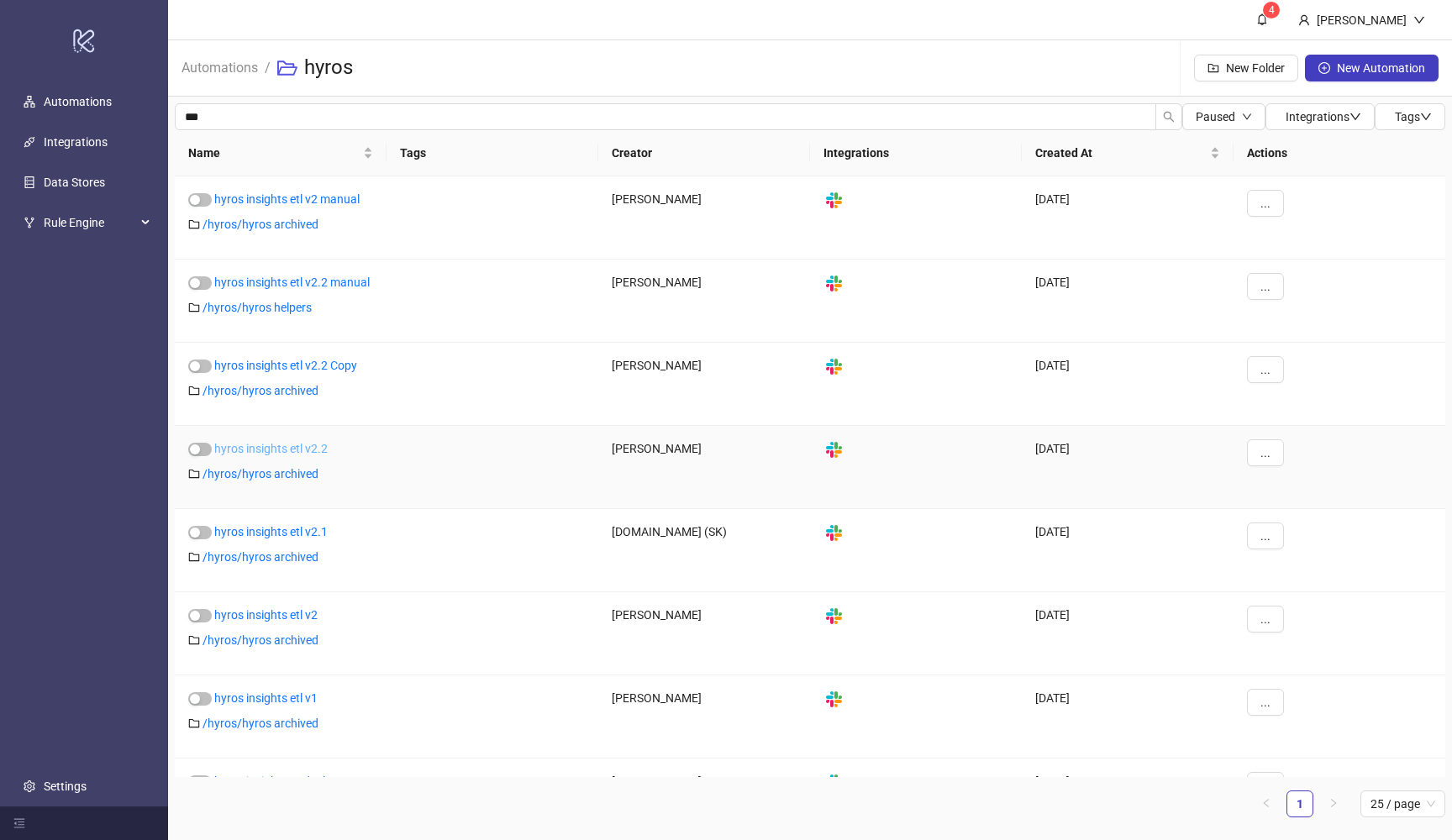
click at [309, 448] on link "hyros insights etl v2.2" at bounding box center [270, 449] width 113 height 14
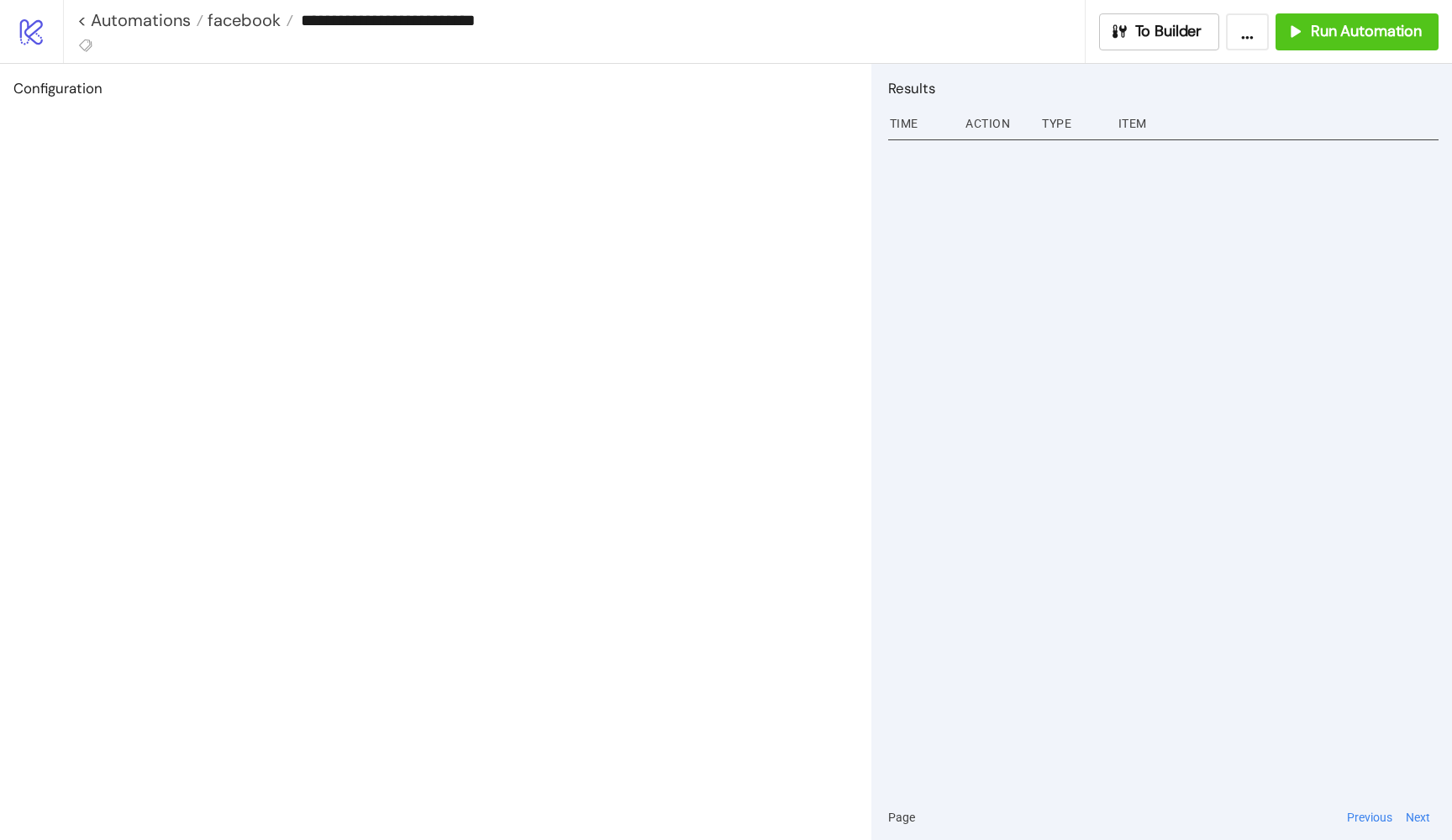
type input "**********"
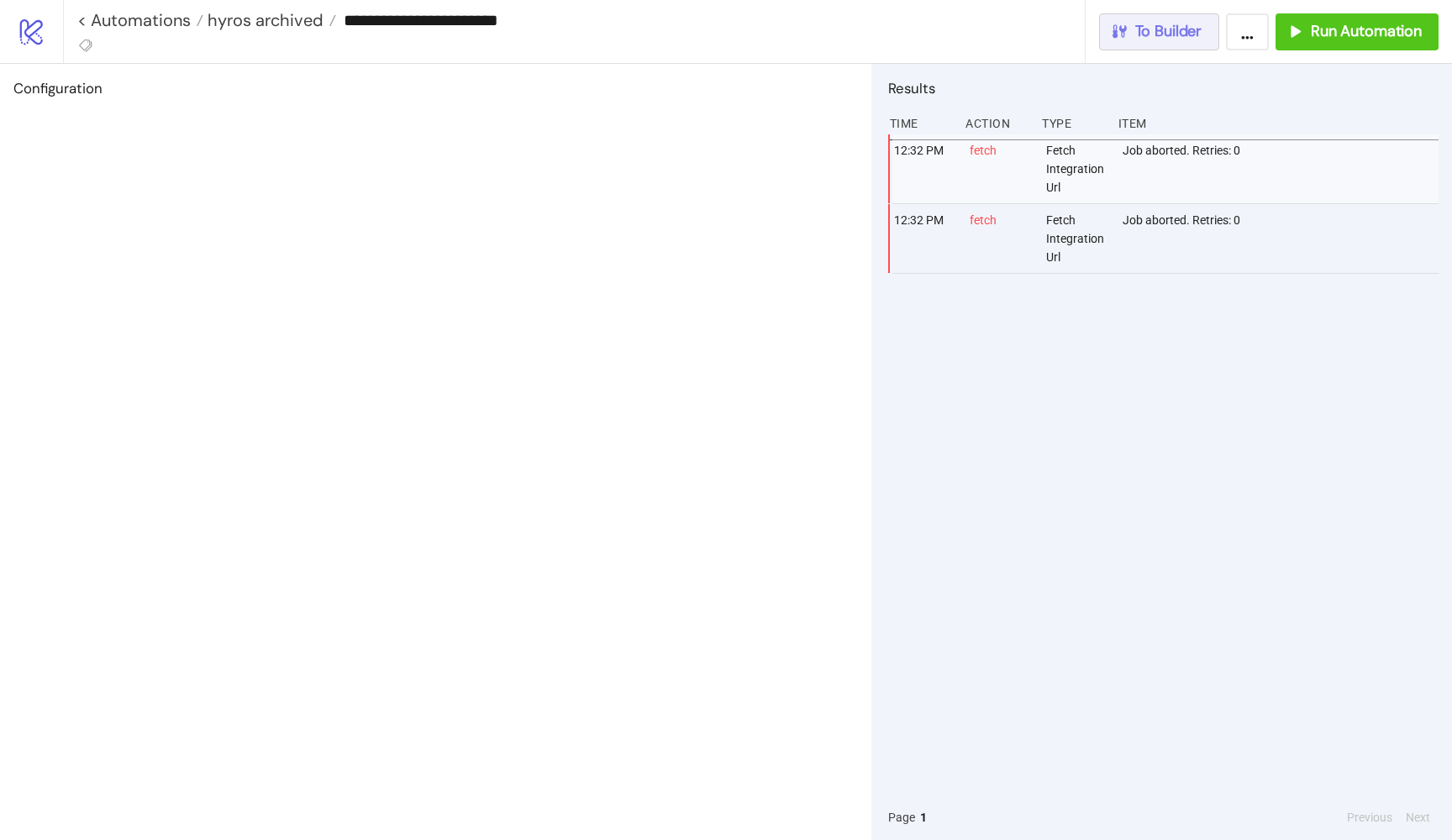
click at [1120, 45] on button "To Builder" at bounding box center [1159, 32] width 121 height 37
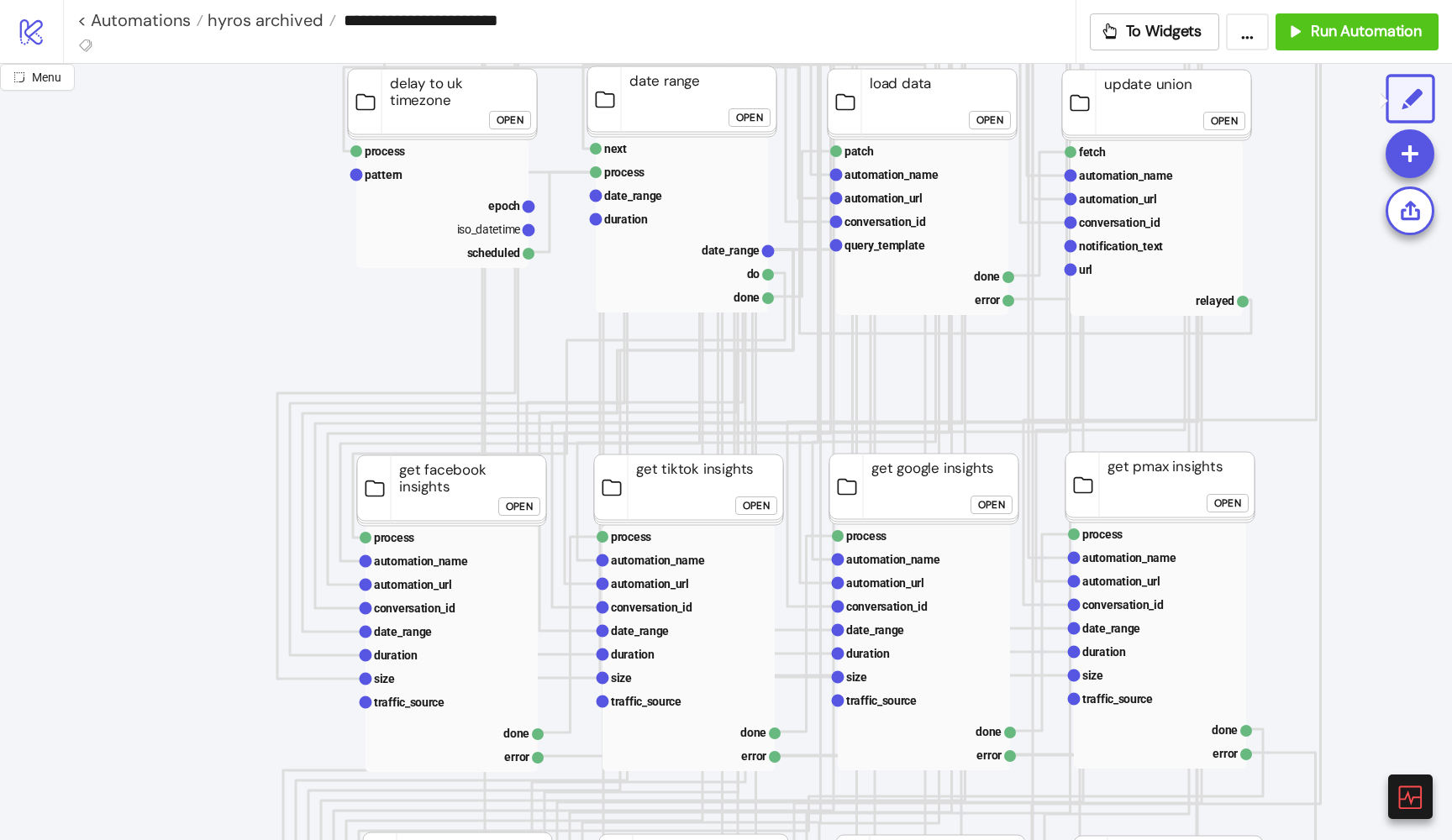
scroll to position [328, 12]
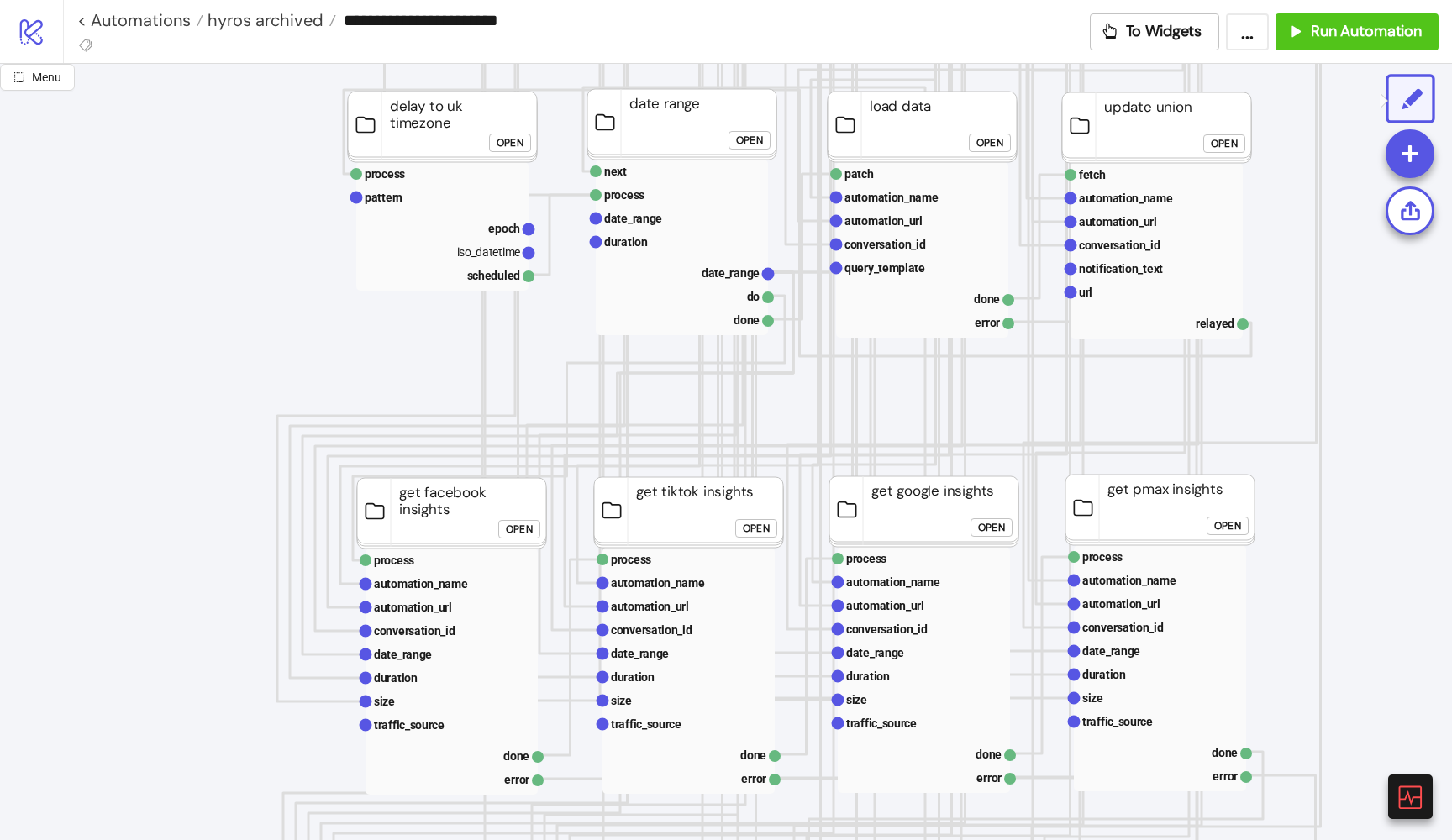
click at [1220, 523] on div "Open" at bounding box center [1227, 526] width 27 height 19
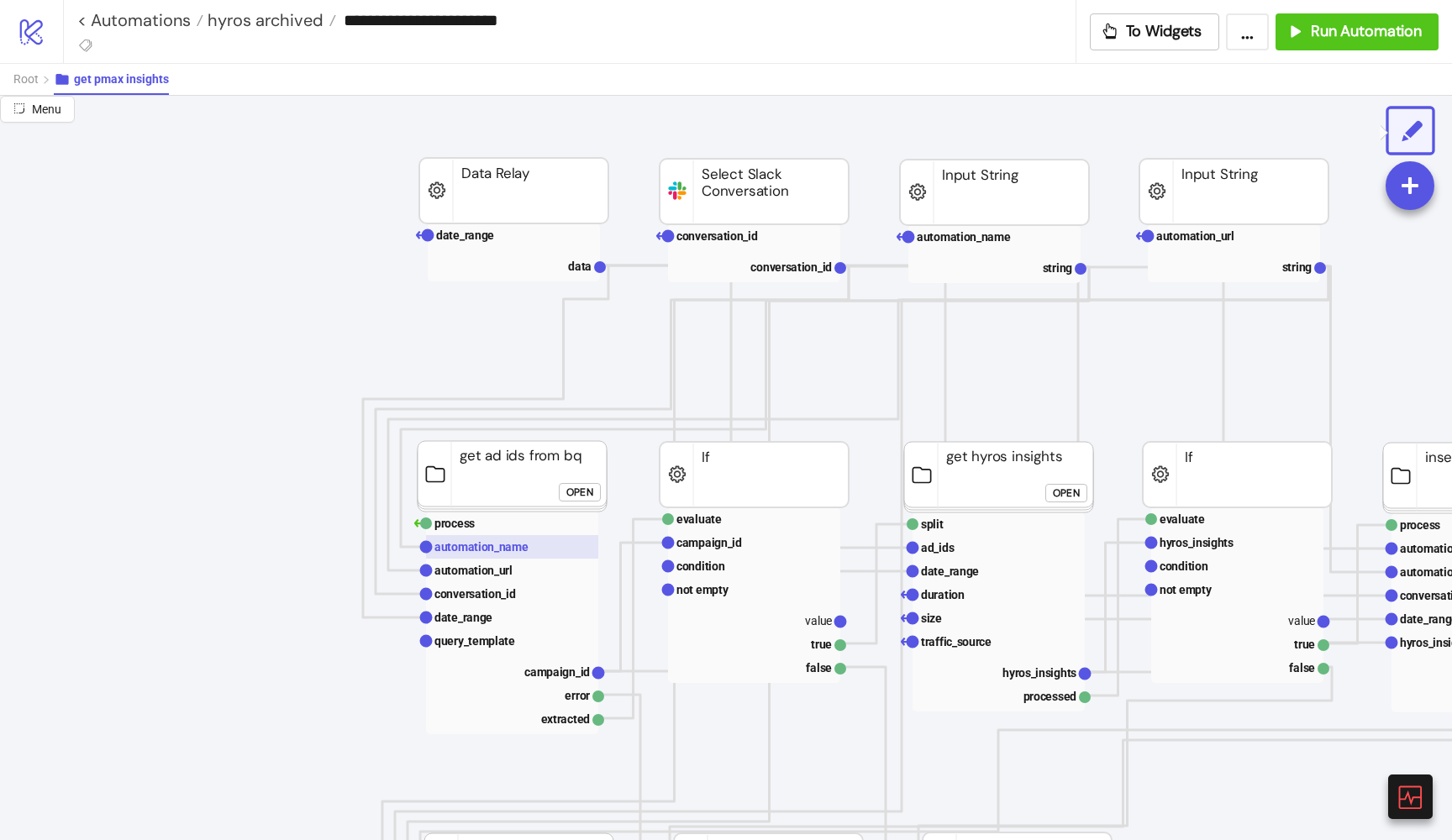
scroll to position [153, 0]
click at [567, 494] on div "Open" at bounding box center [580, 492] width 27 height 19
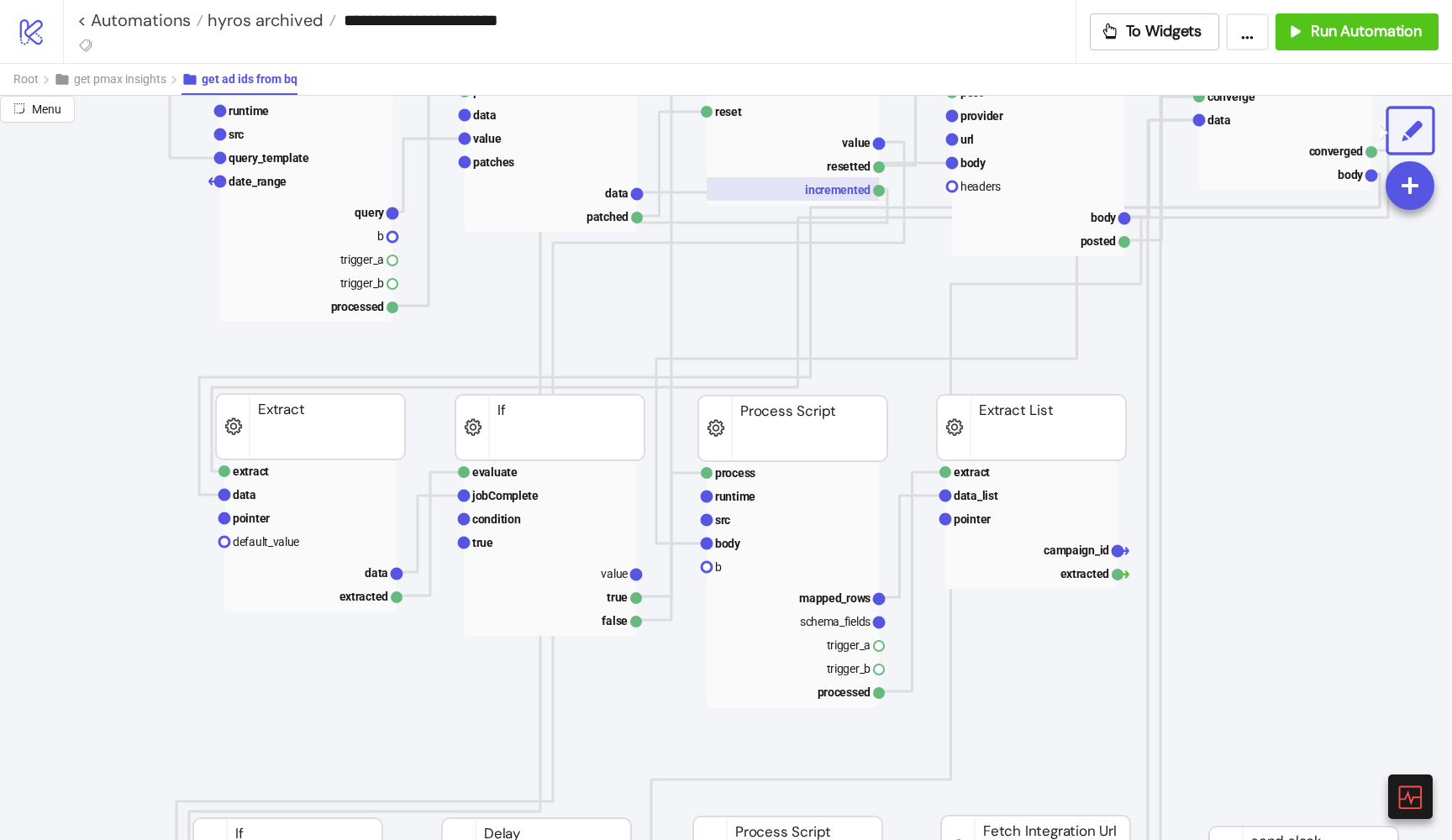
scroll to position [412, 77]
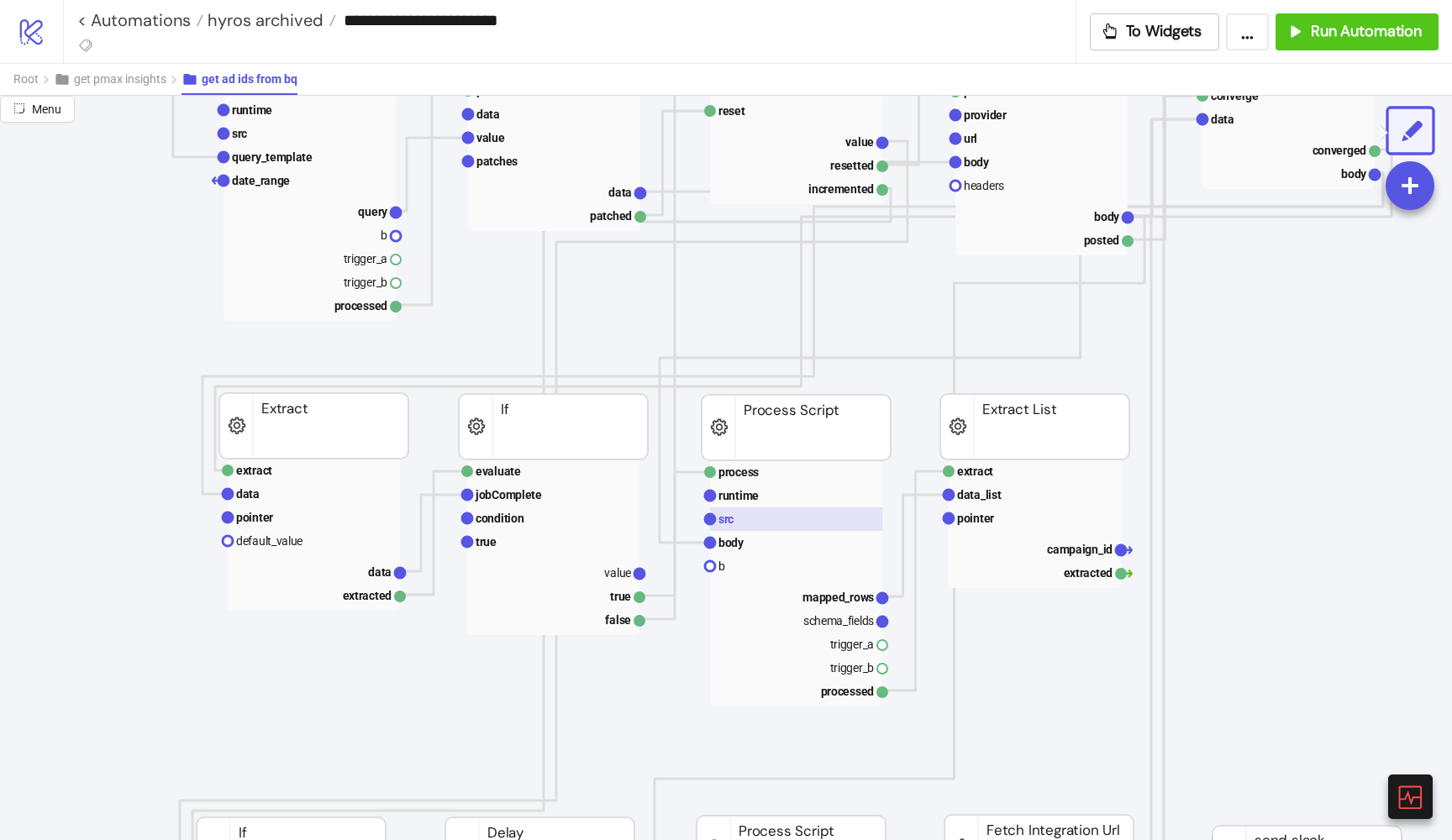
click at [770, 516] on rect at bounding box center [796, 519] width 172 height 23
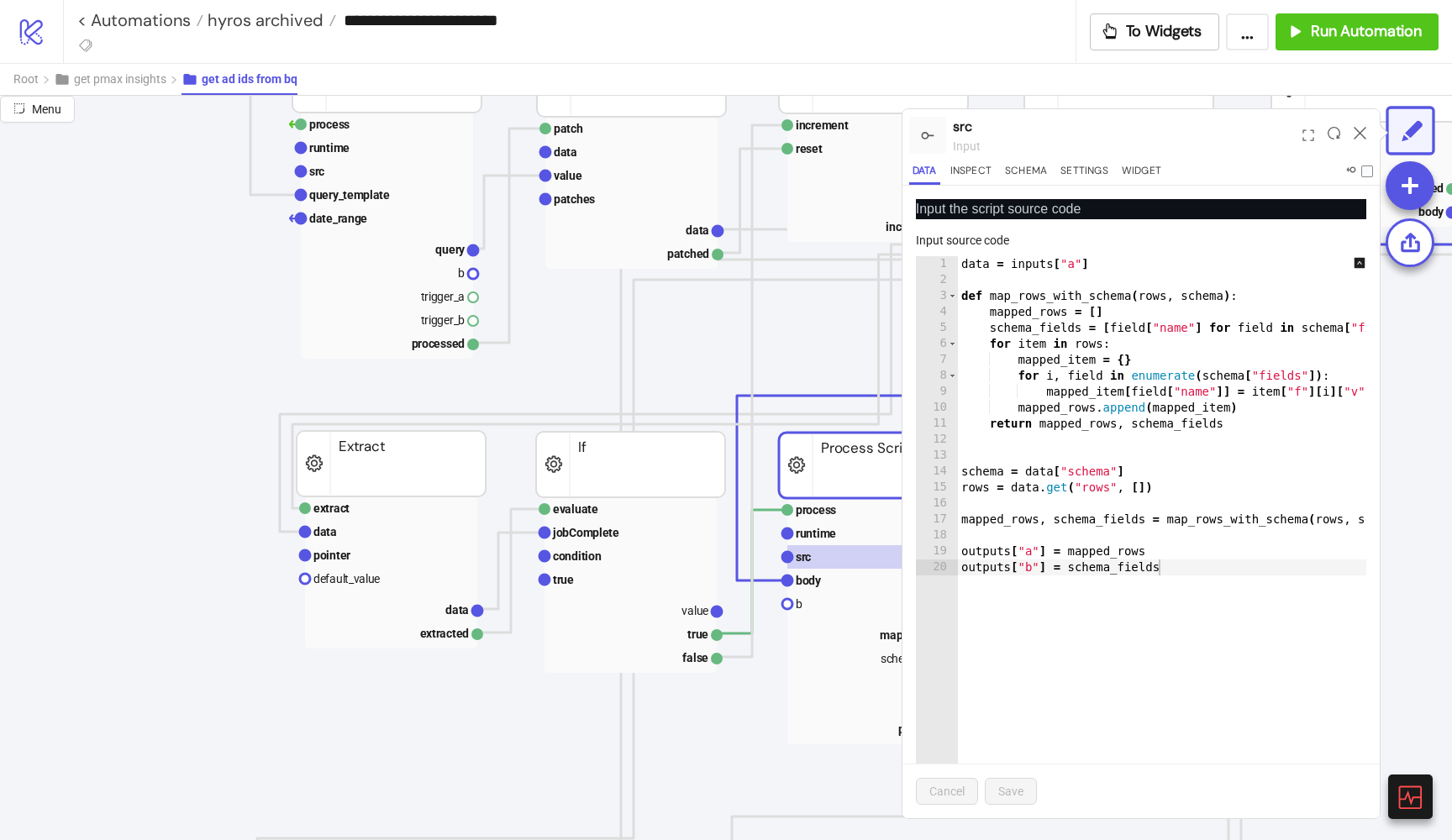
scroll to position [374, 0]
click at [374, 526] on rect at bounding box center [391, 532] width 172 height 23
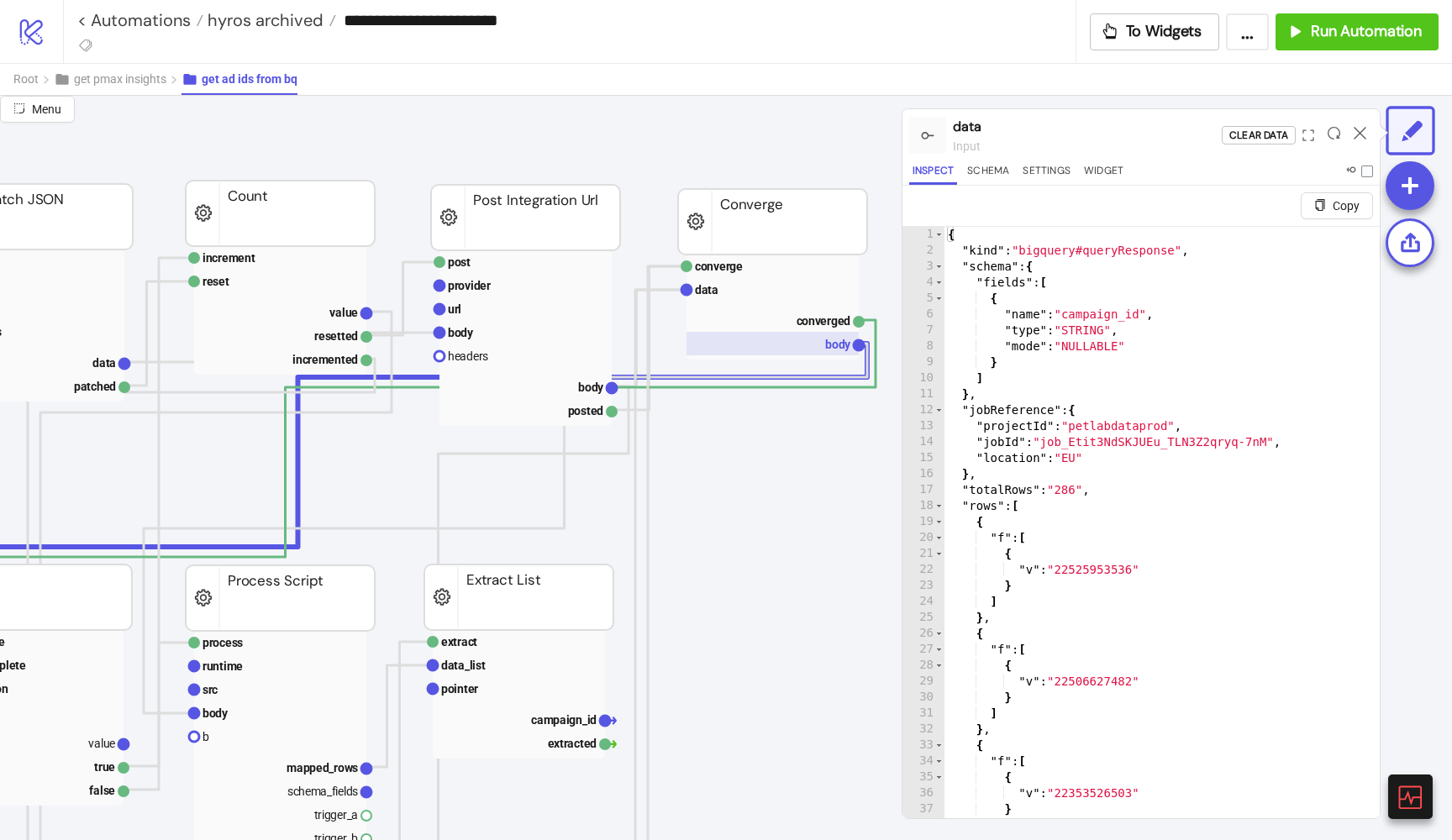
scroll to position [232, 592]
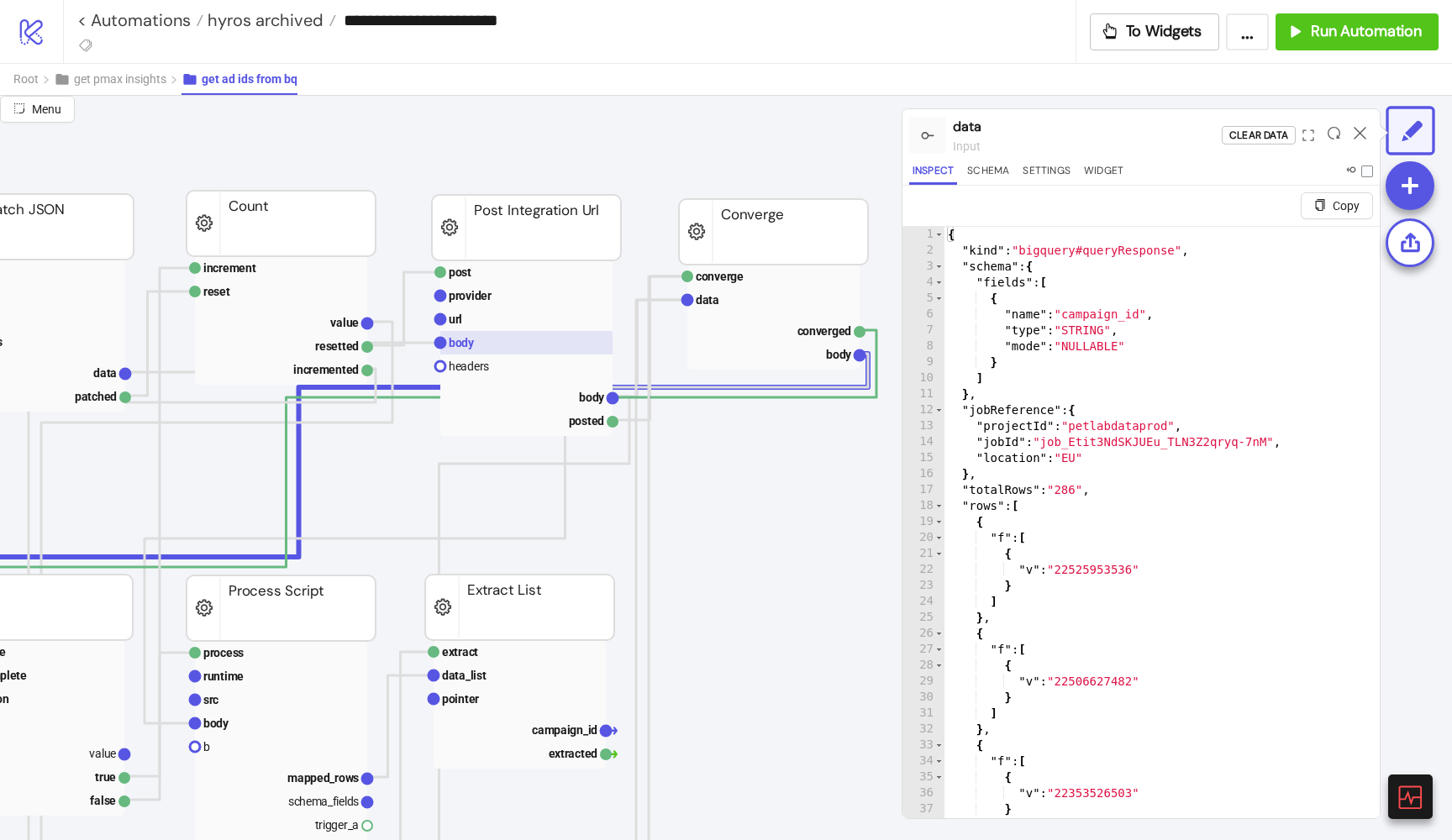
click at [551, 334] on rect at bounding box center [527, 343] width 172 height 23
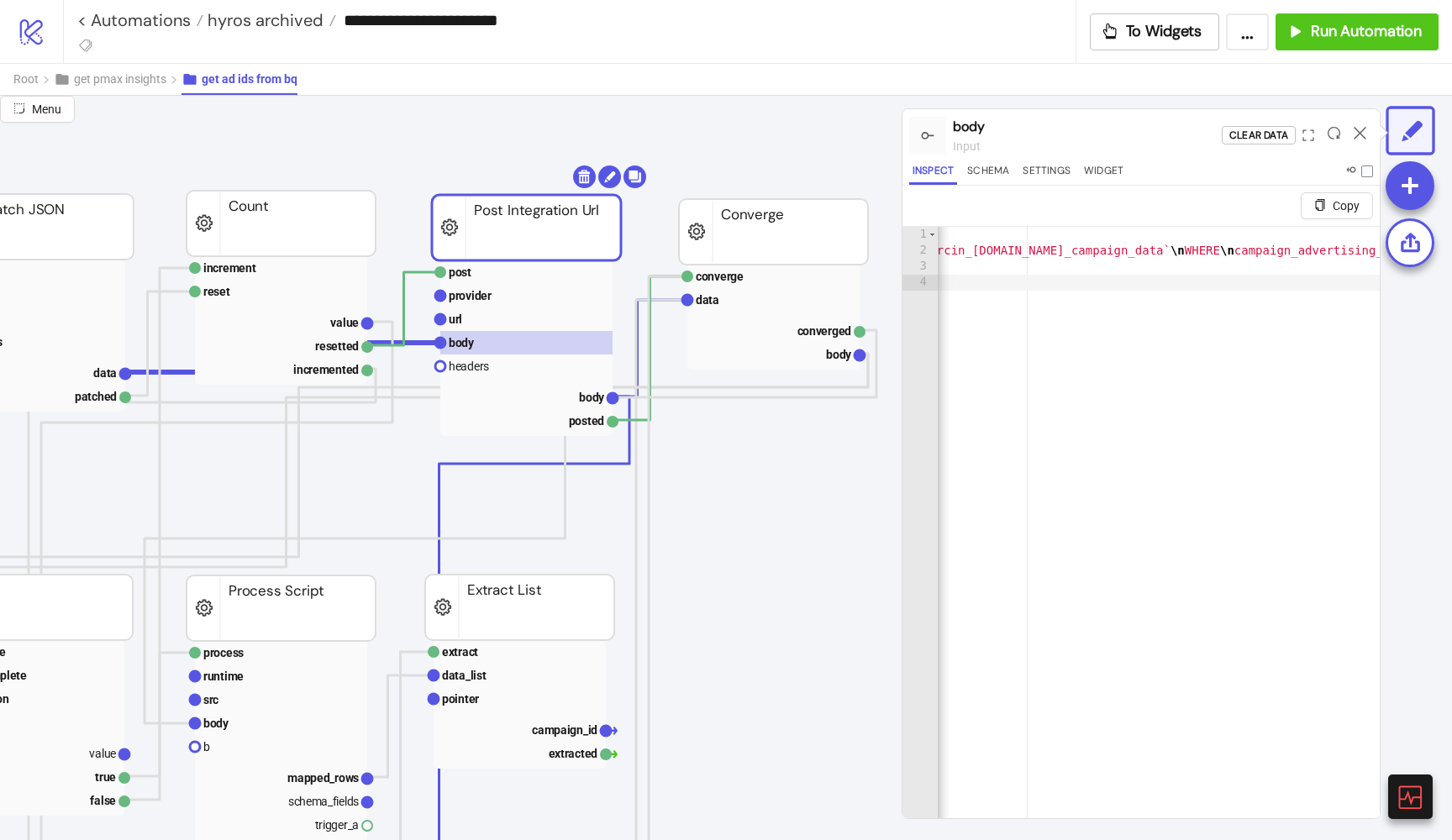
scroll to position [0, 0]
type textarea "**********"
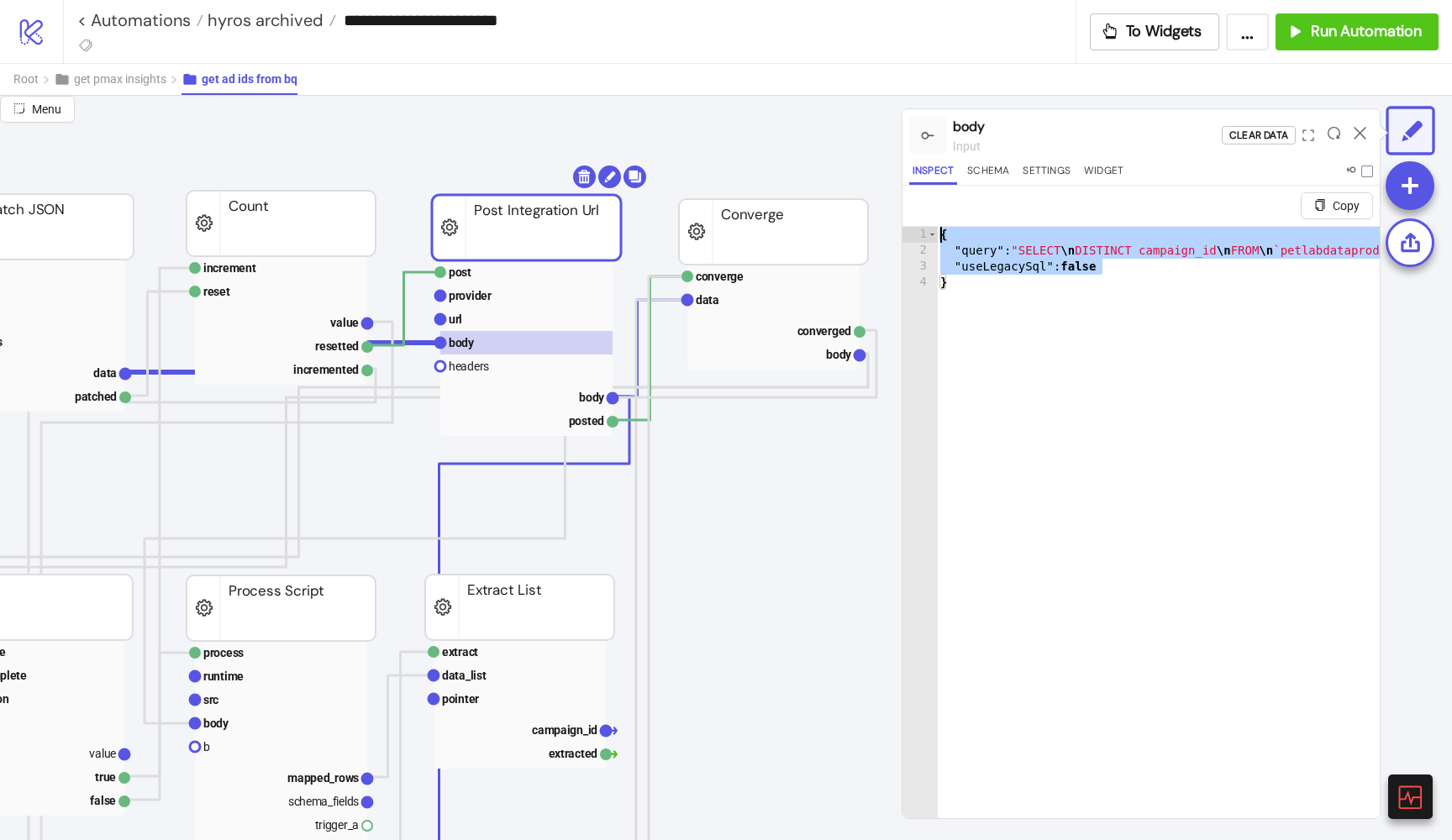
drag, startPoint x: 1104, startPoint y: 266, endPoint x: 876, endPoint y: 226, distance: 231.5
click at [876, 226] on div "**********" at bounding box center [726, 467] width 1452 height 744
drag, startPoint x: 980, startPoint y: 282, endPoint x: 920, endPoint y: 224, distance: 83.5
click at [920, 224] on div "Copy 1 2 3 4 { "query" : "SELECT \n DISTINCT campaign_id \n FROM \n `petlabdata…" at bounding box center [1140, 502] width 477 height 633
click at [296, 27] on span "hyros archived" at bounding box center [263, 20] width 120 height 22
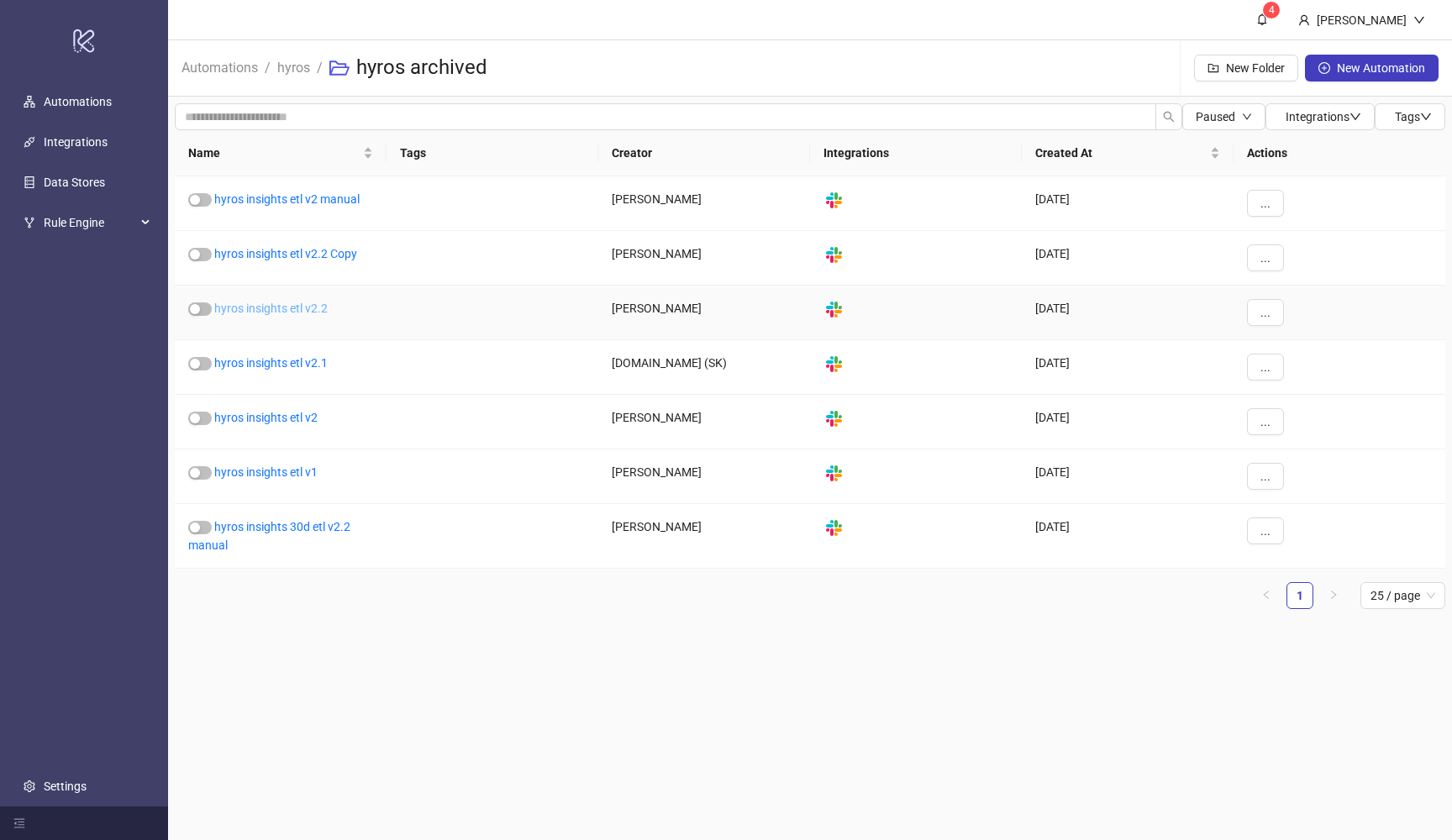
click at [316, 305] on link "hyros insights etl v2.2" at bounding box center [270, 309] width 113 height 14
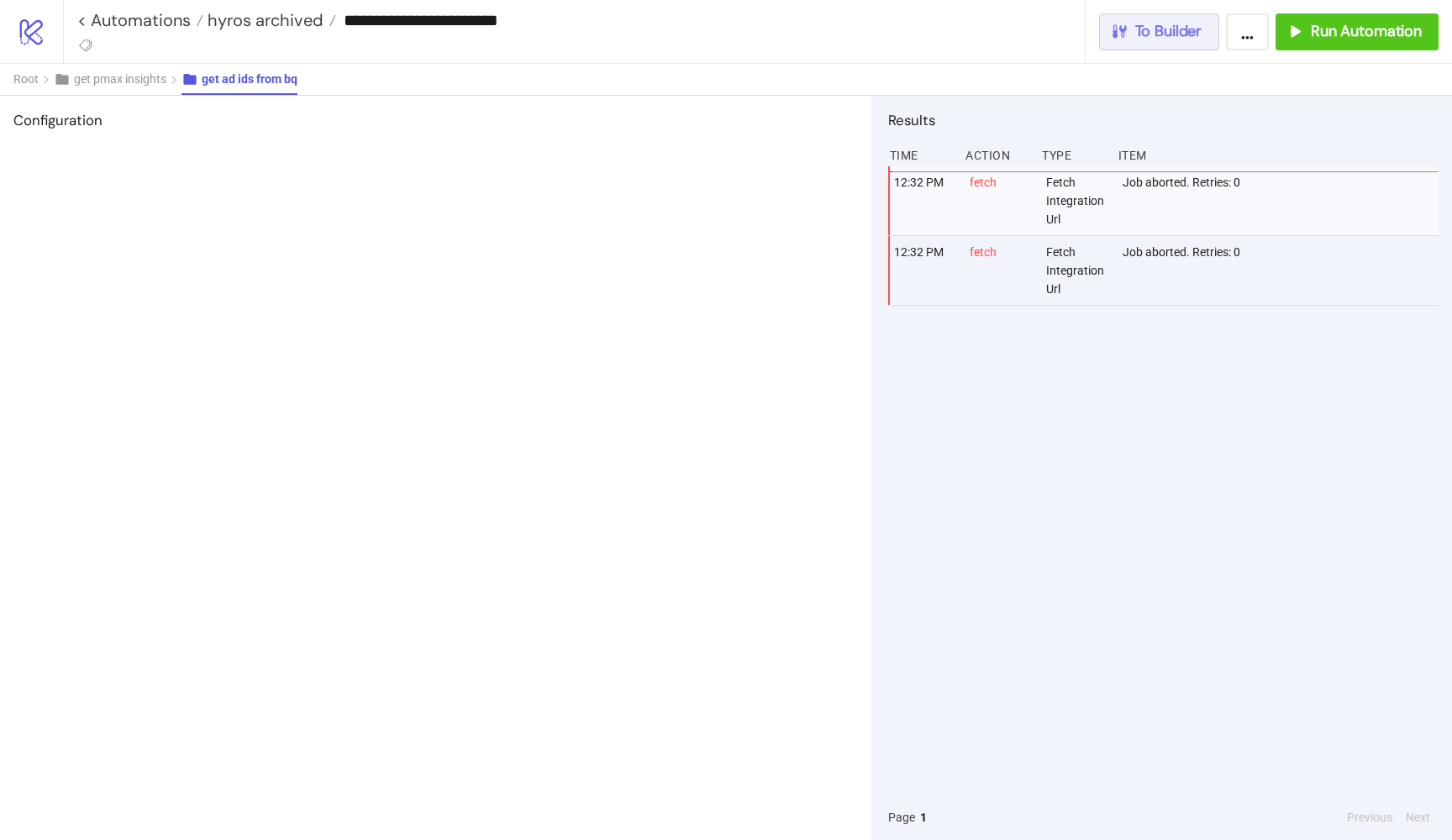
click at [1135, 47] on button "To Builder" at bounding box center [1159, 32] width 121 height 37
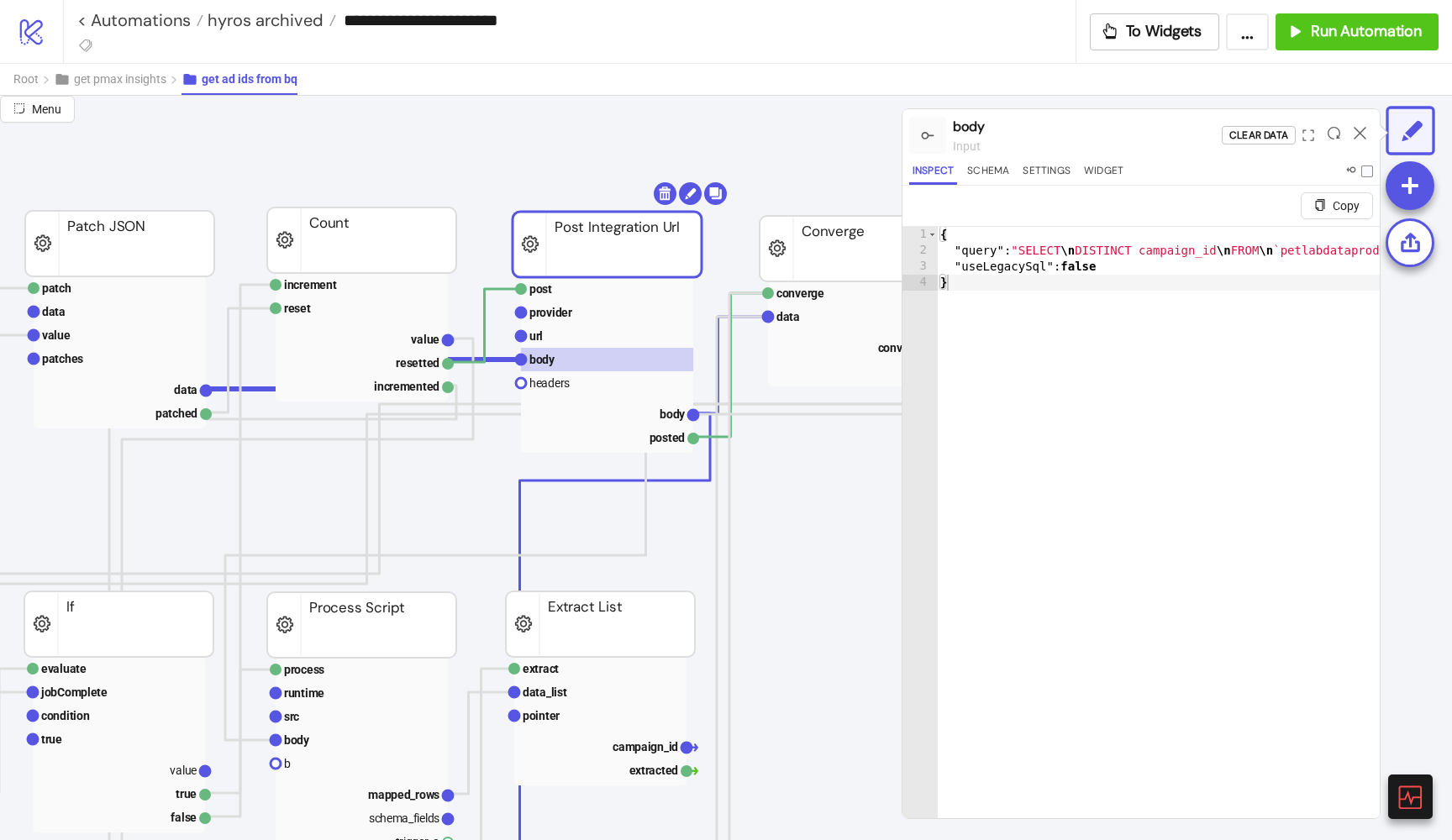
scroll to position [215, 611]
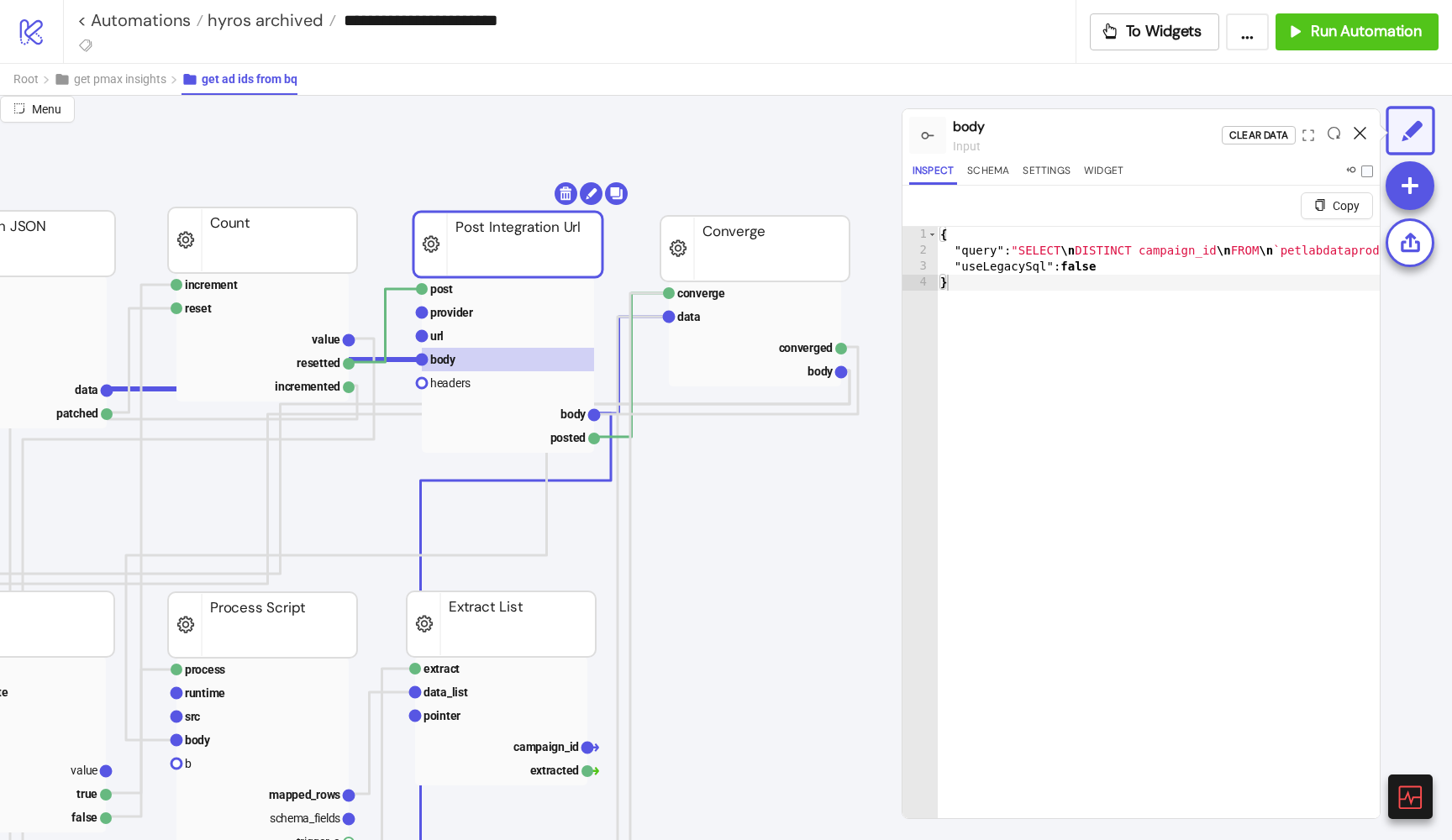
click at [1358, 127] on icon at bounding box center [1359, 133] width 13 height 13
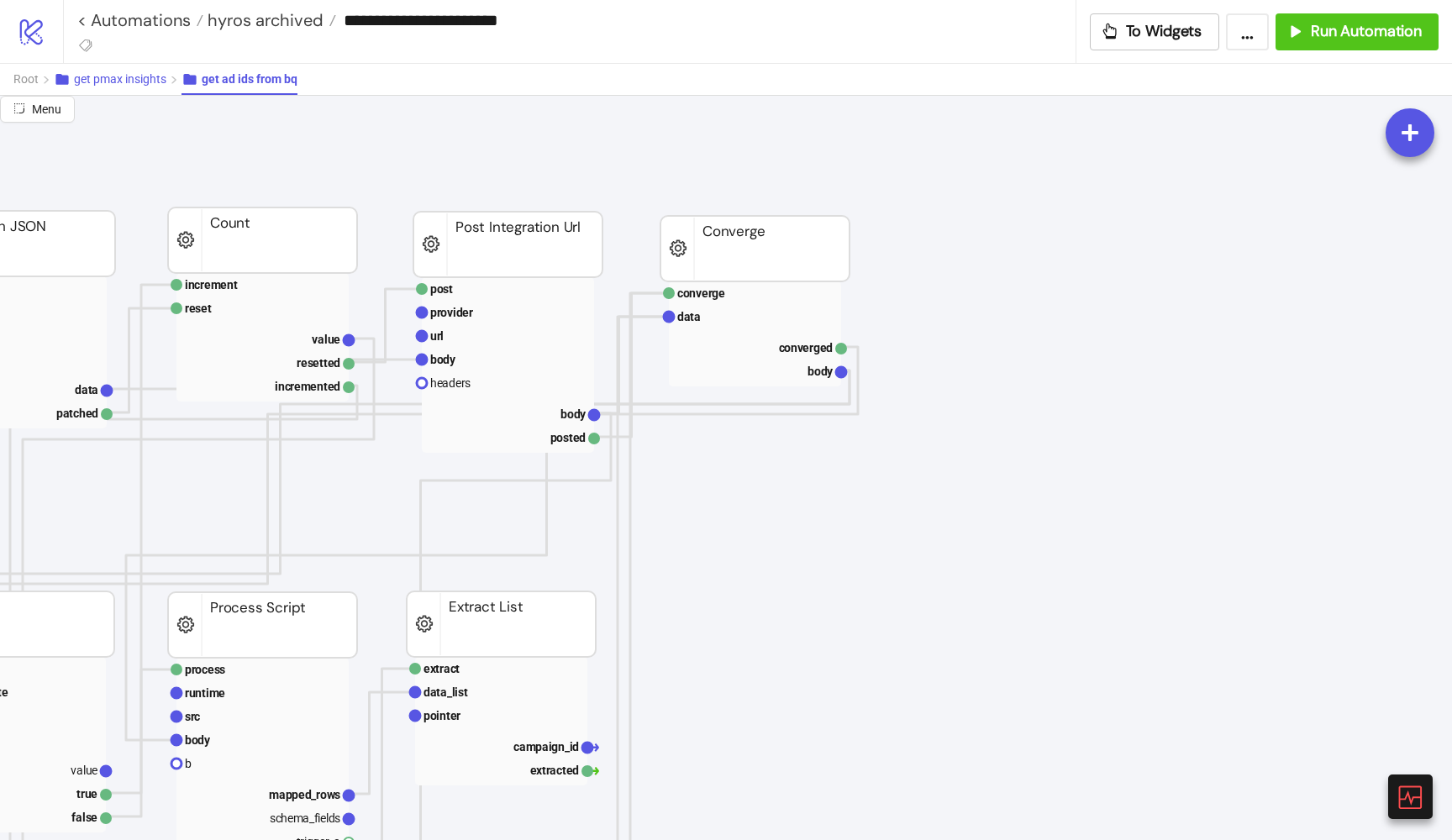
click at [131, 91] on button "get pmax insights" at bounding box center [118, 79] width 128 height 31
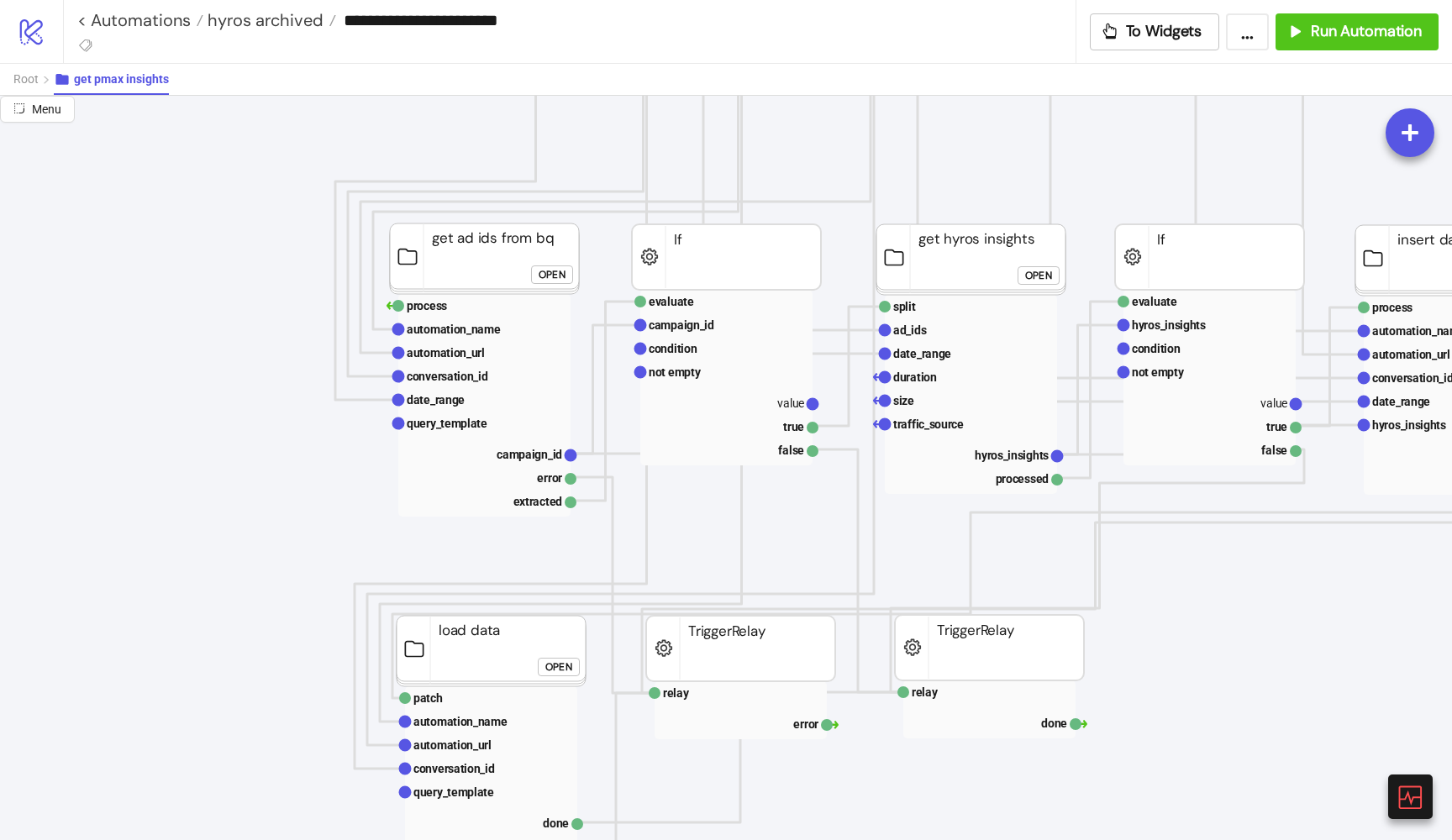
scroll to position [389, 28]
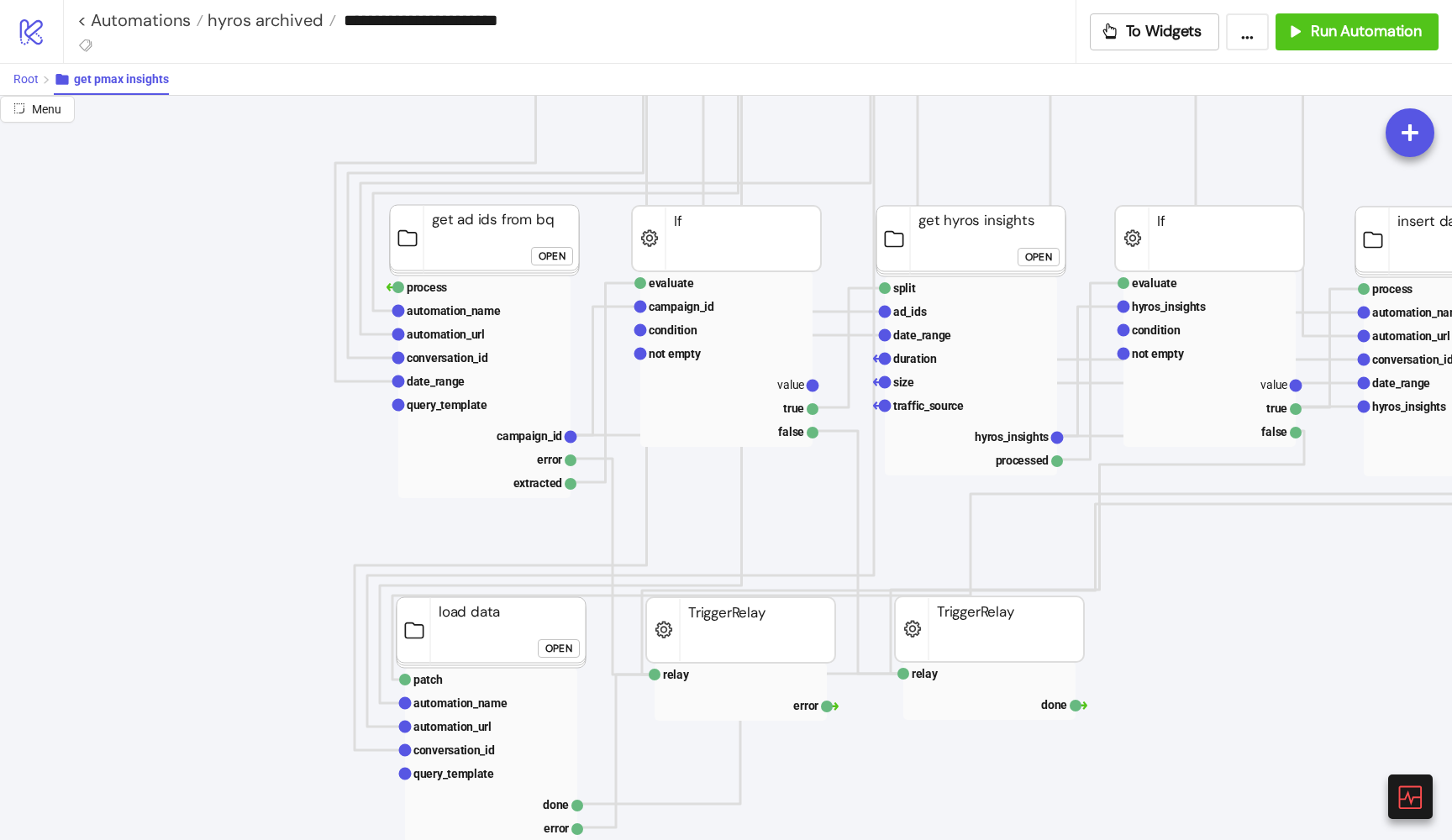
click at [38, 81] on span "Root" at bounding box center [26, 79] width 25 height 14
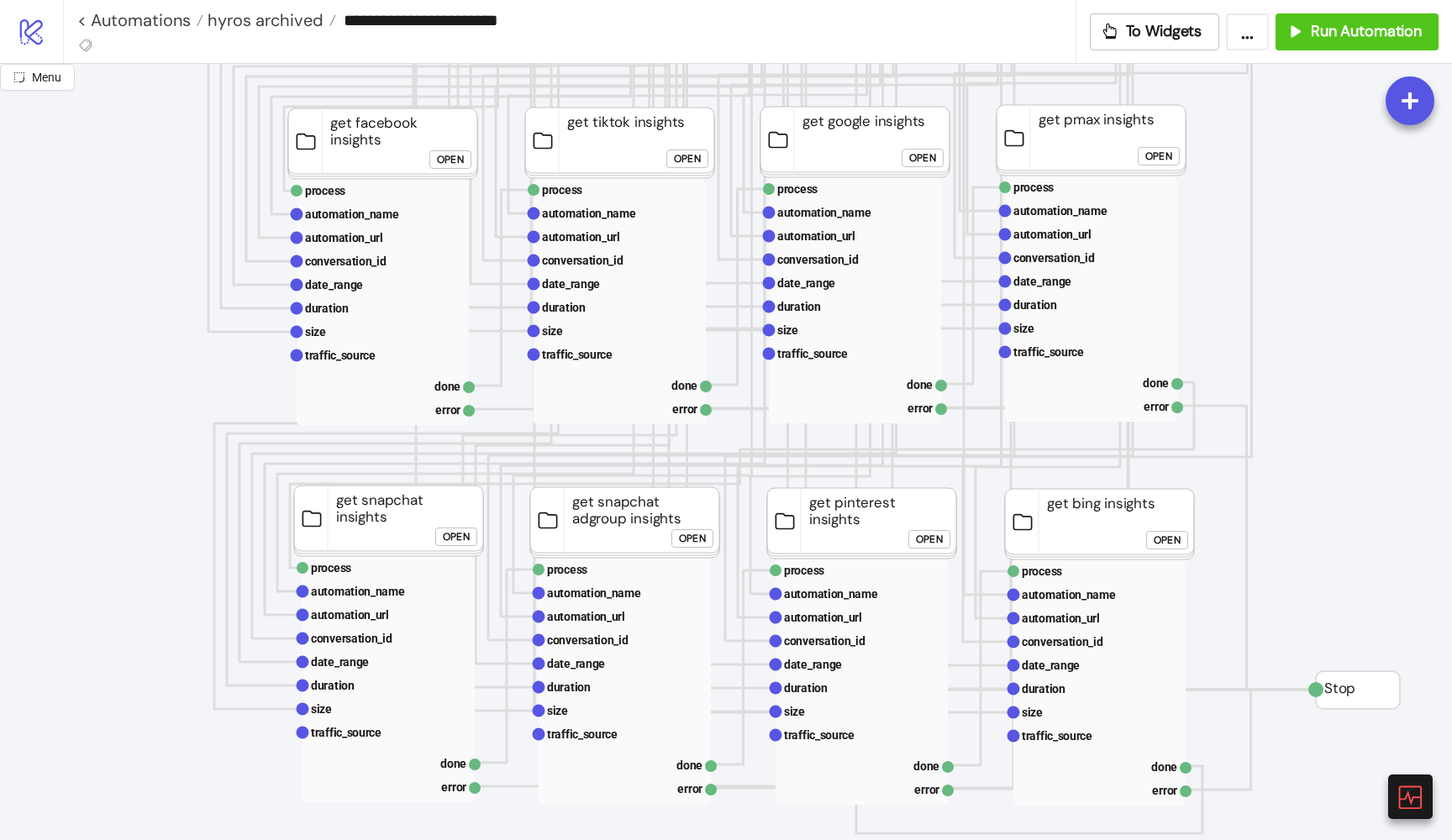
scroll to position [698, 81]
click at [696, 536] on div "Open" at bounding box center [691, 539] width 27 height 19
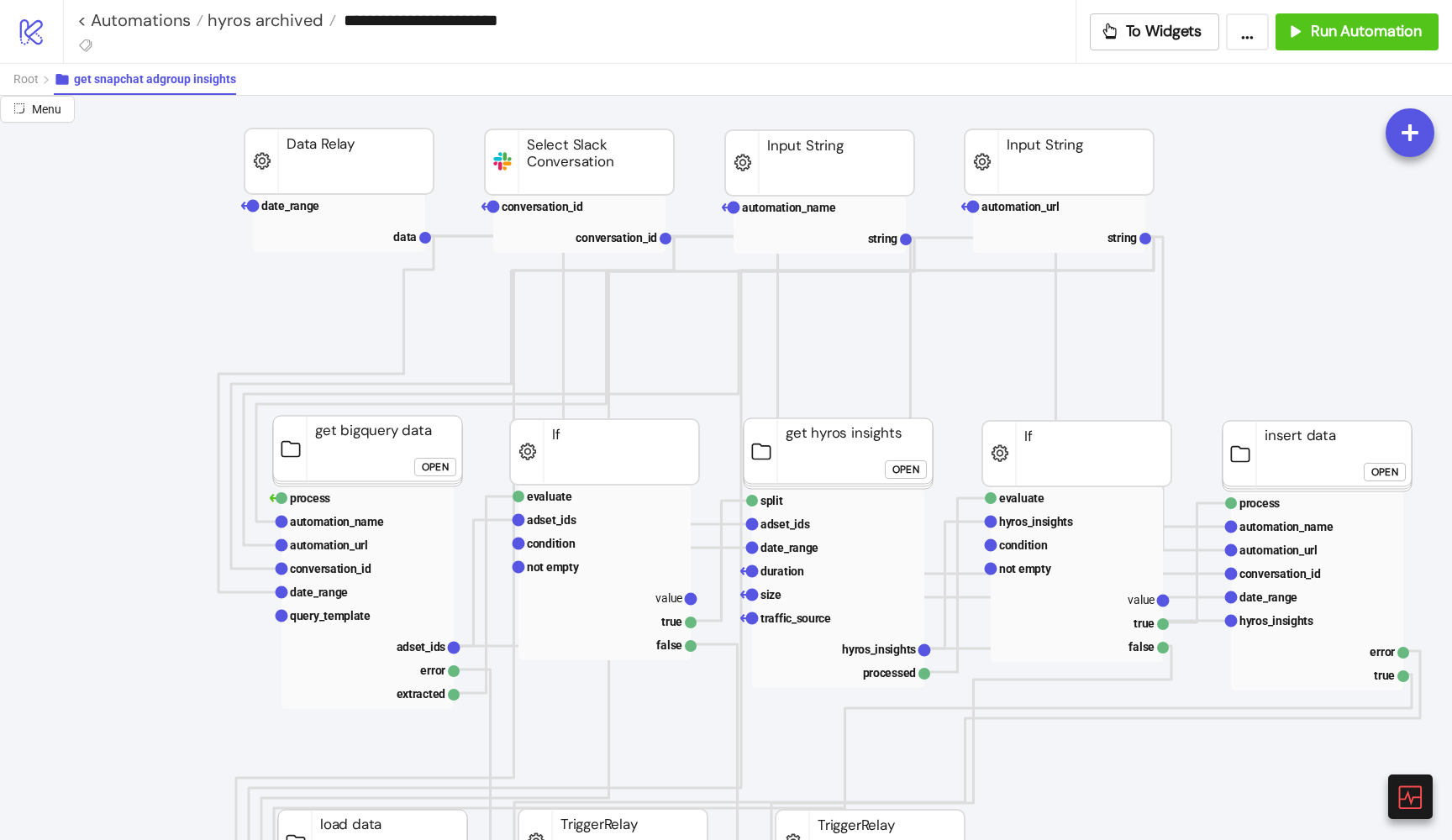
scroll to position [186, 175]
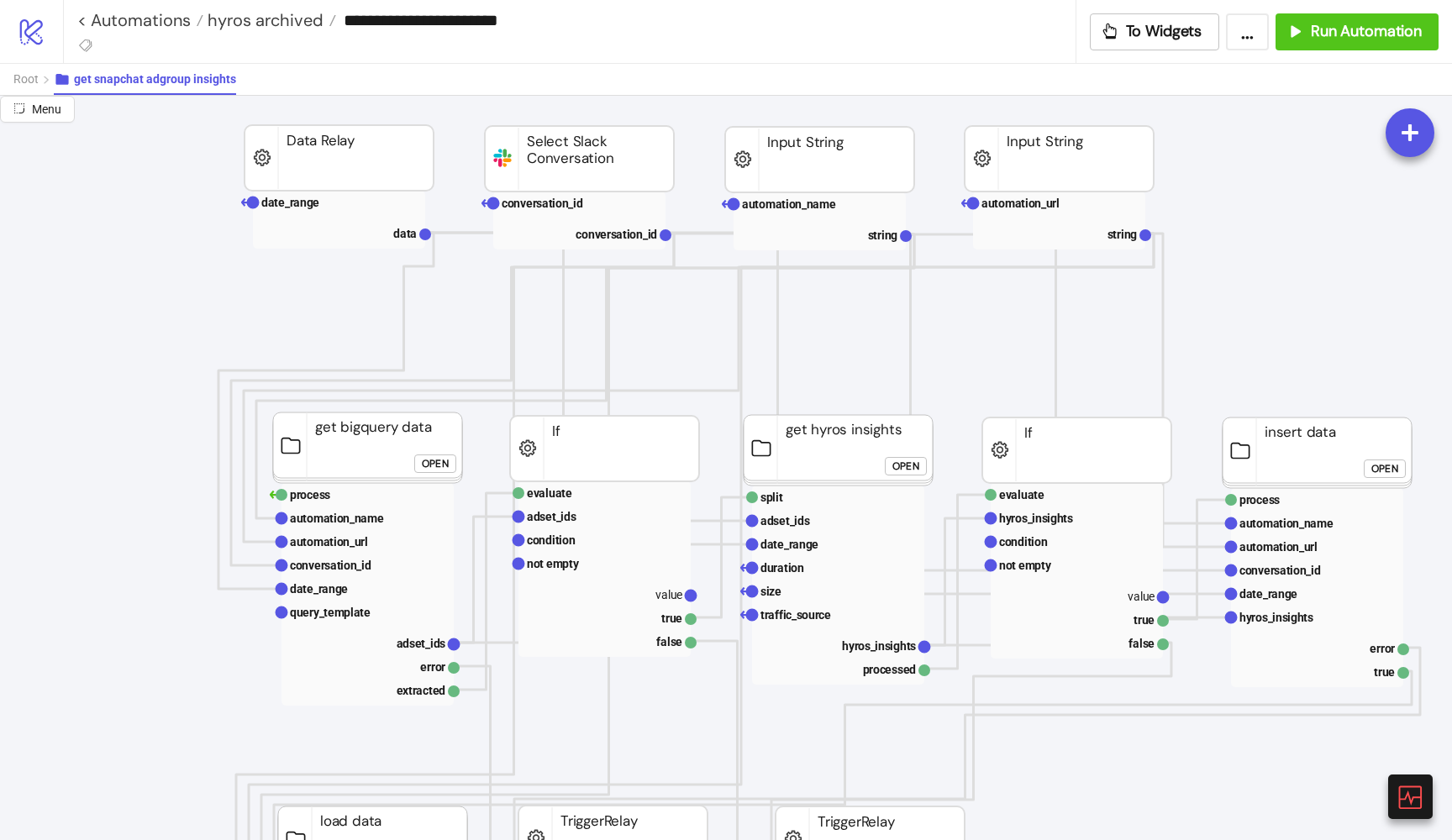
click at [435, 462] on div "Open" at bounding box center [436, 464] width 27 height 19
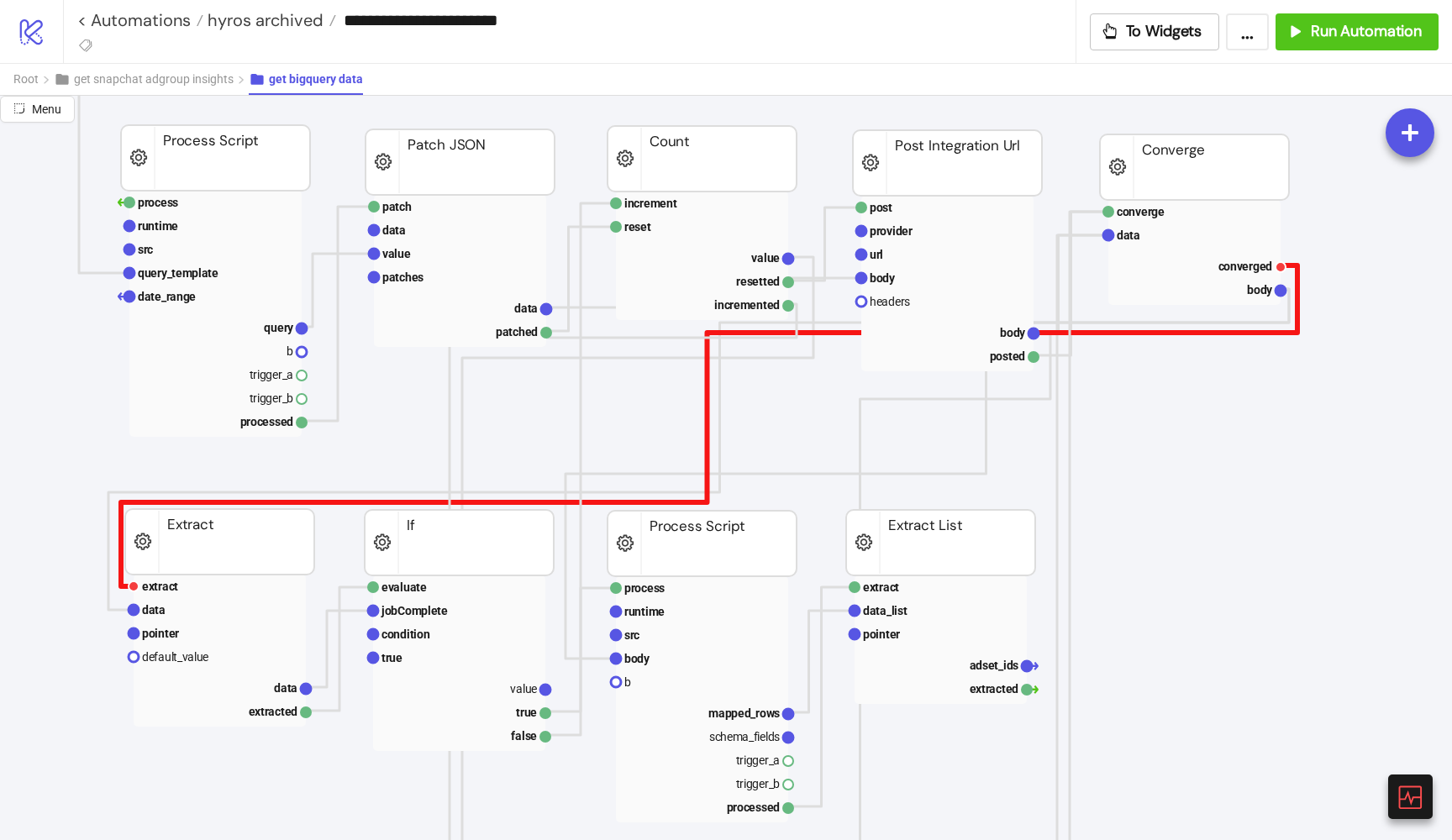
scroll to position [273, 171]
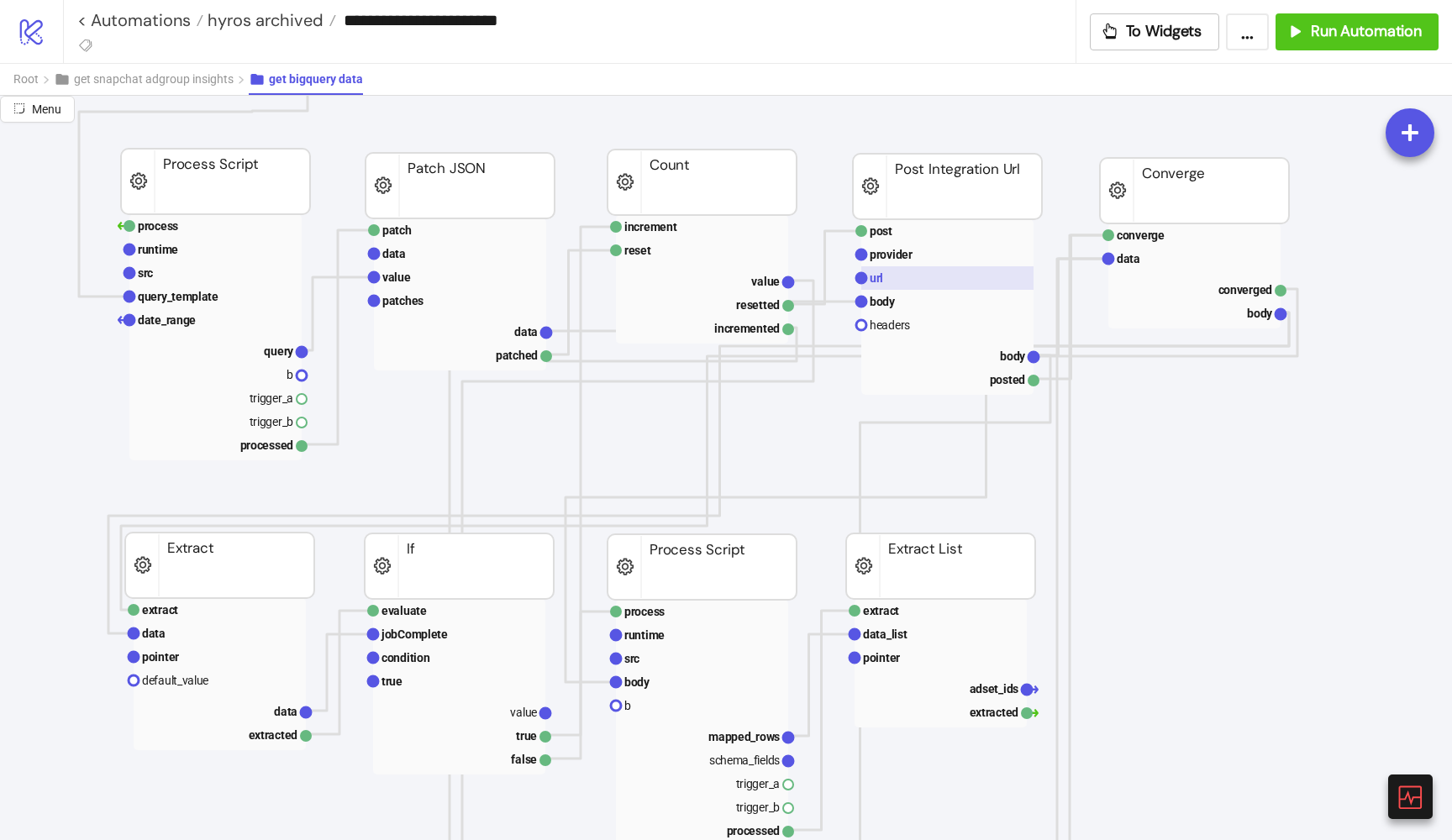
click at [965, 278] on rect at bounding box center [948, 278] width 172 height 23
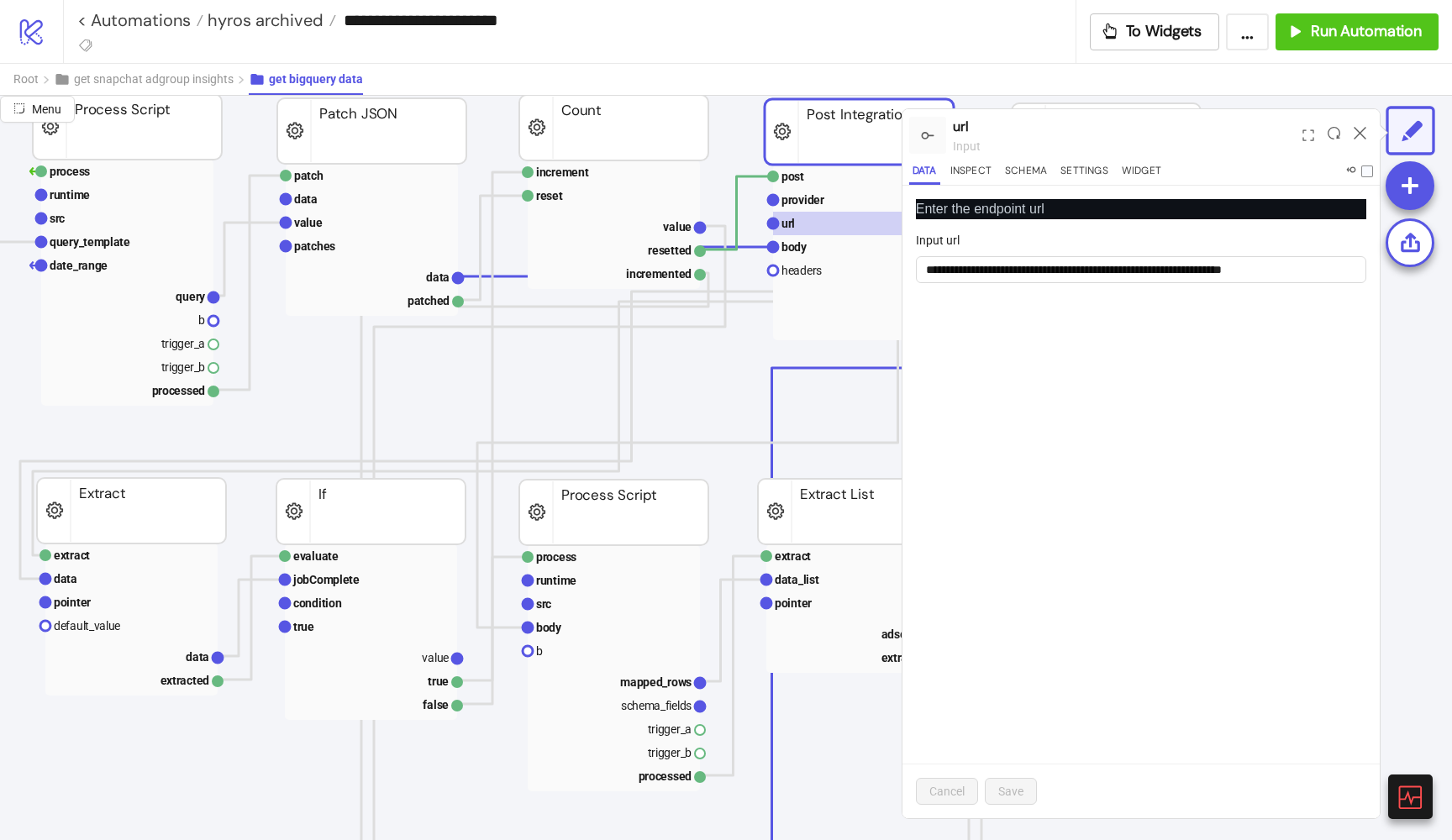
scroll to position [351, 259]
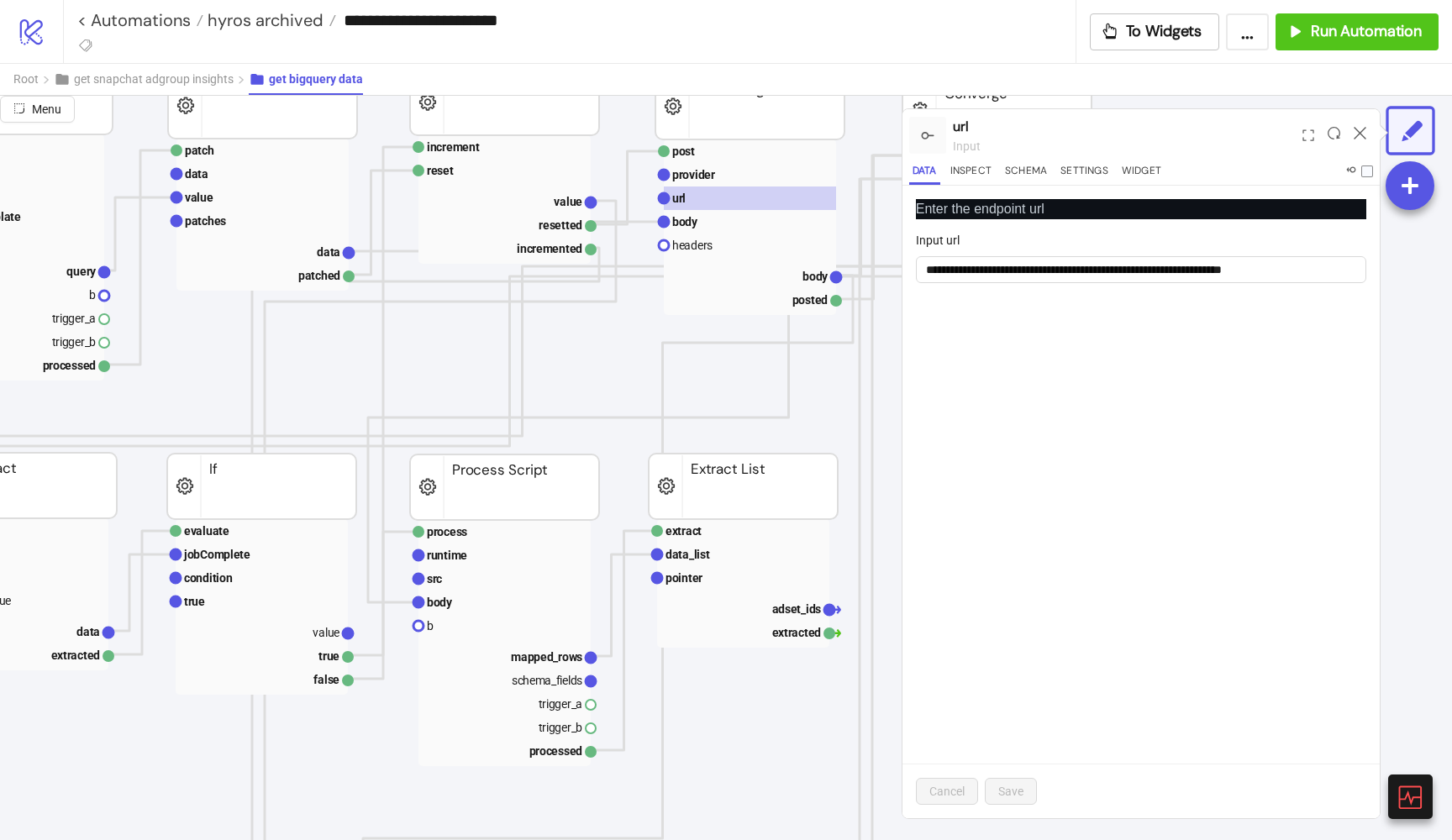
scroll to position [353, 408]
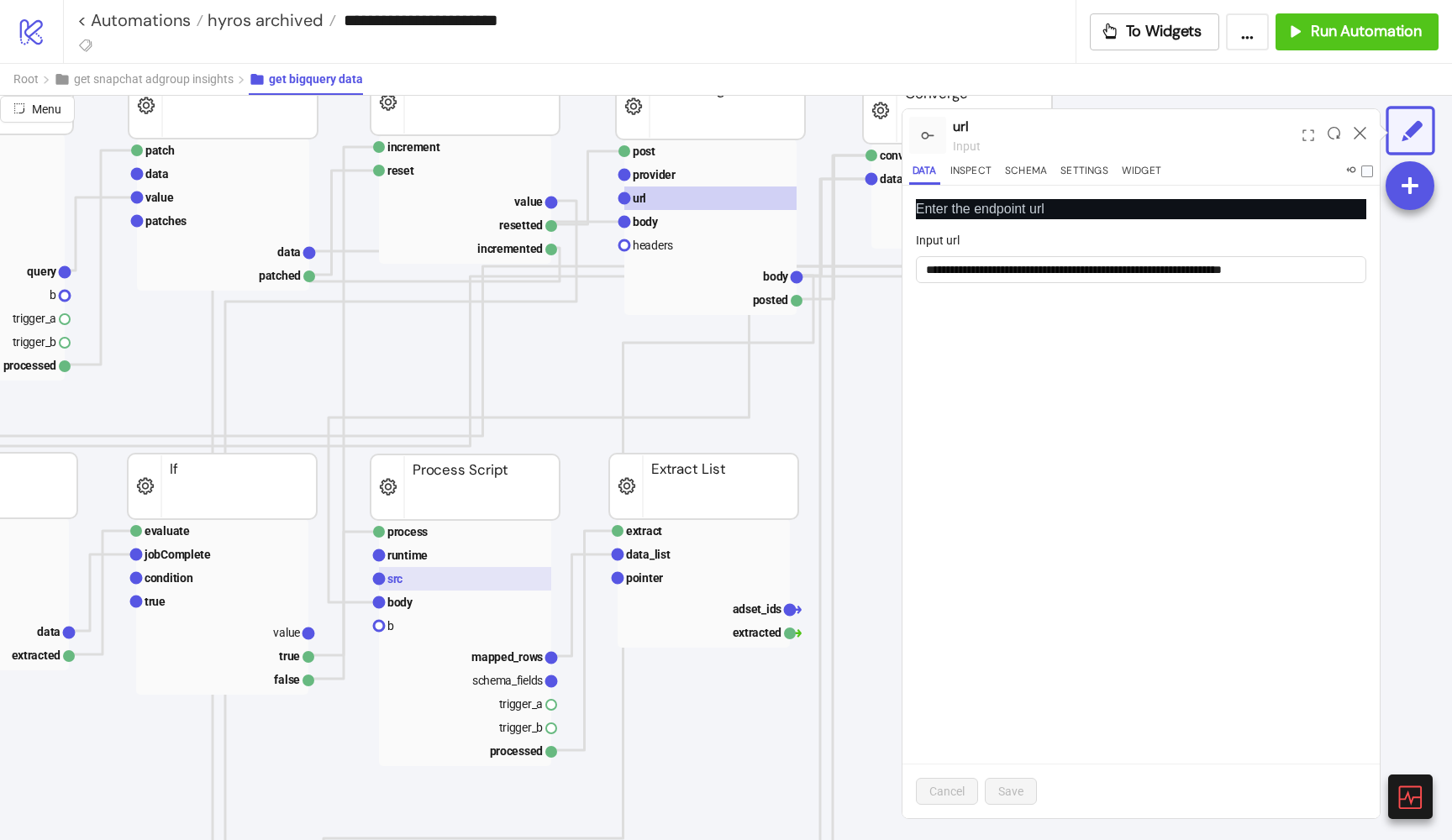
click at [454, 585] on rect at bounding box center [465, 579] width 172 height 23
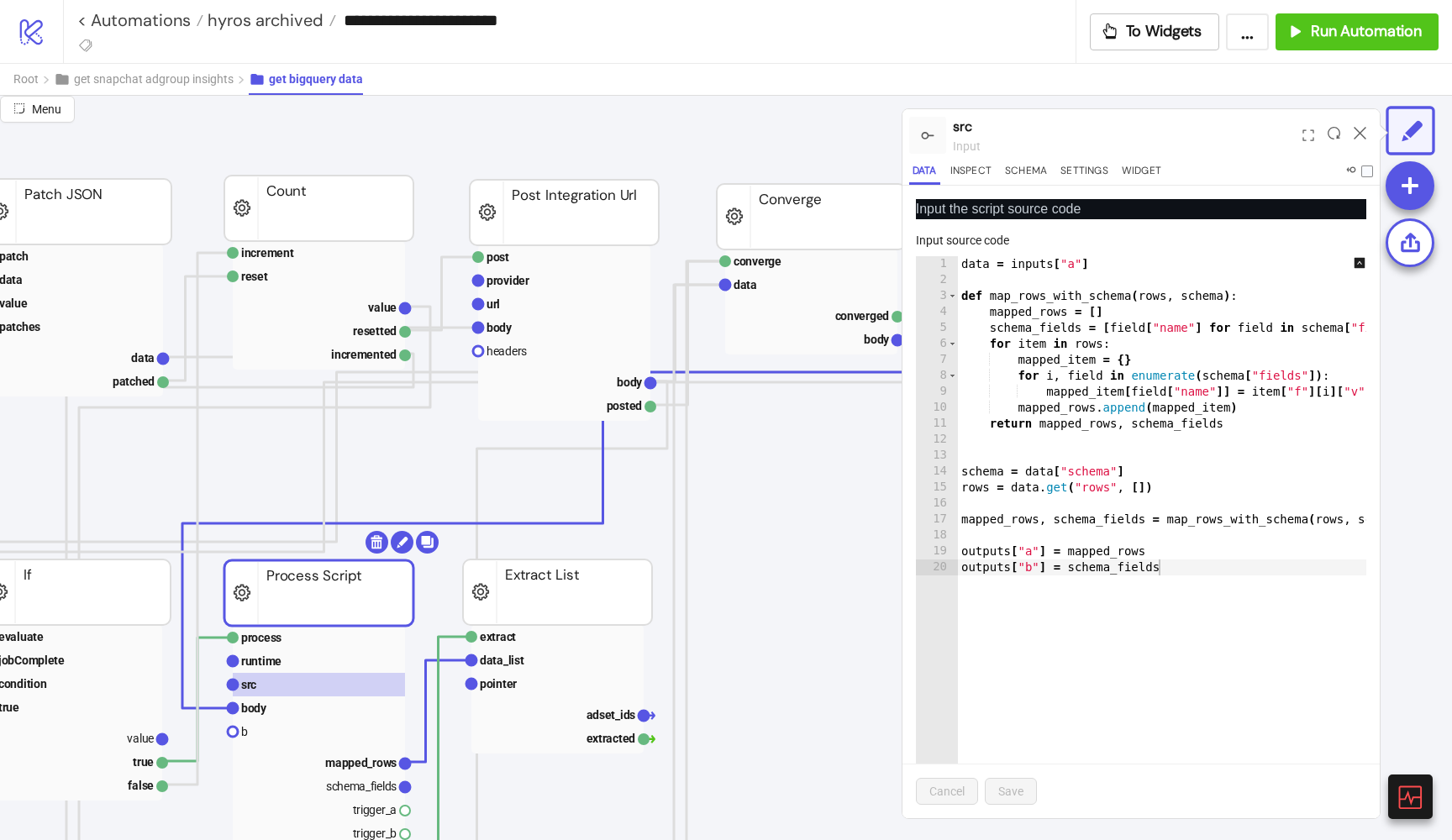
scroll to position [247, 551]
click at [544, 313] on rect at bounding box center [567, 304] width 172 height 23
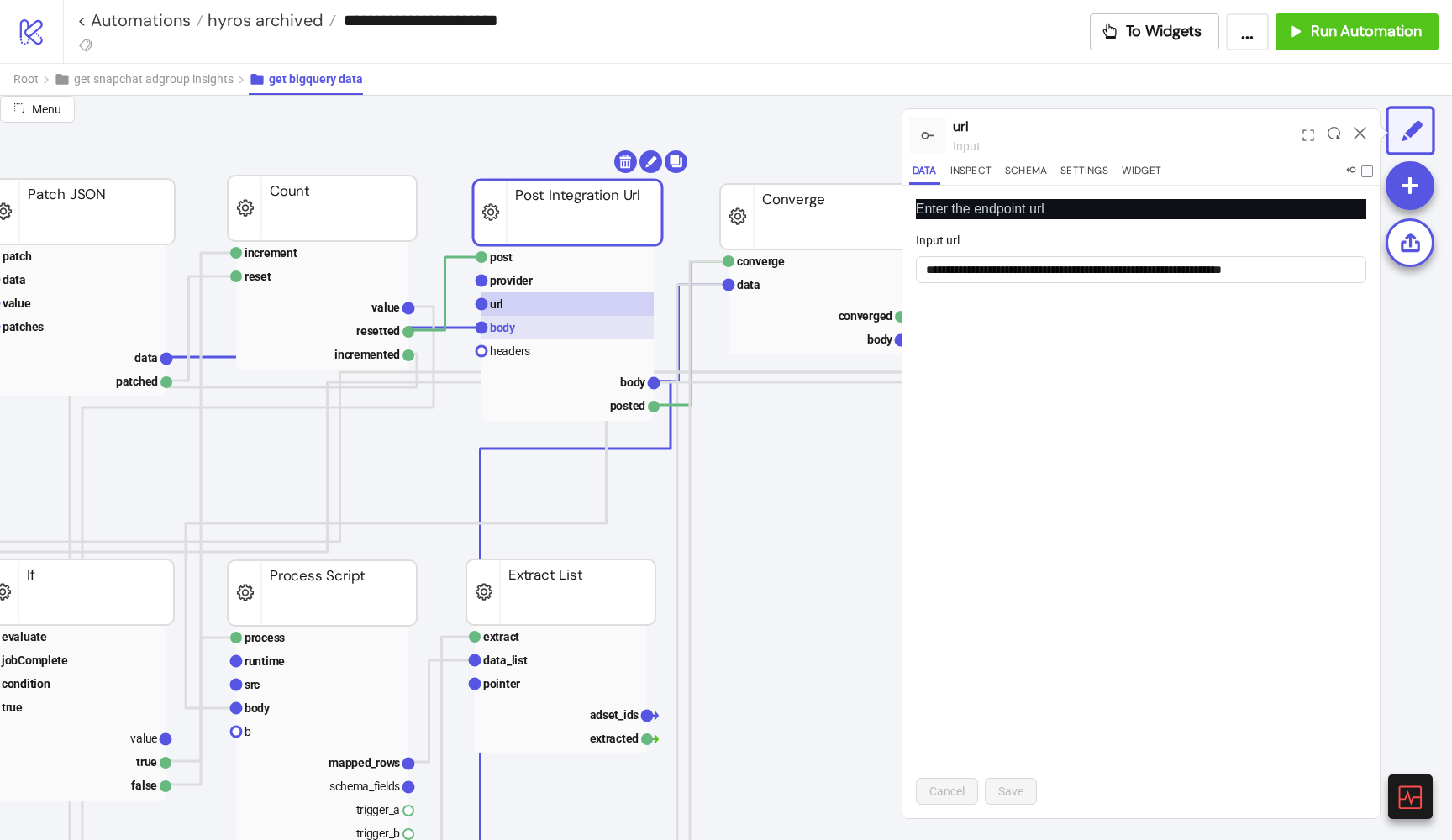
click at [541, 328] on rect at bounding box center [567, 327] width 172 height 23
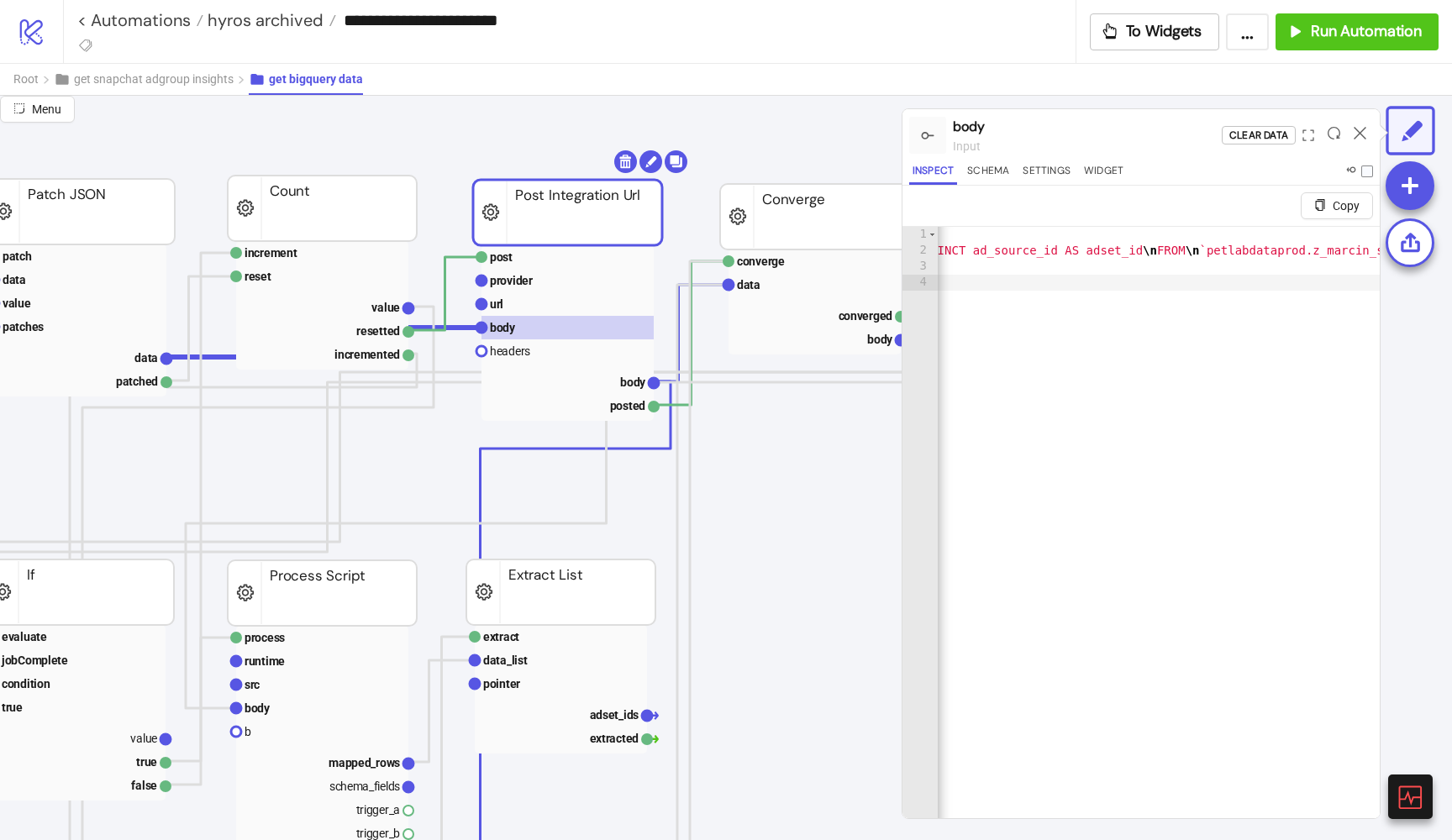
scroll to position [0, 1830]
type textarea "**********"
click at [1204, 248] on div "{ "query" : "SELECT \n DISTINCT adset_id \n FROM \n `petlabdataprod.z_marcin_sa…" at bounding box center [1406, 558] width 4596 height 665
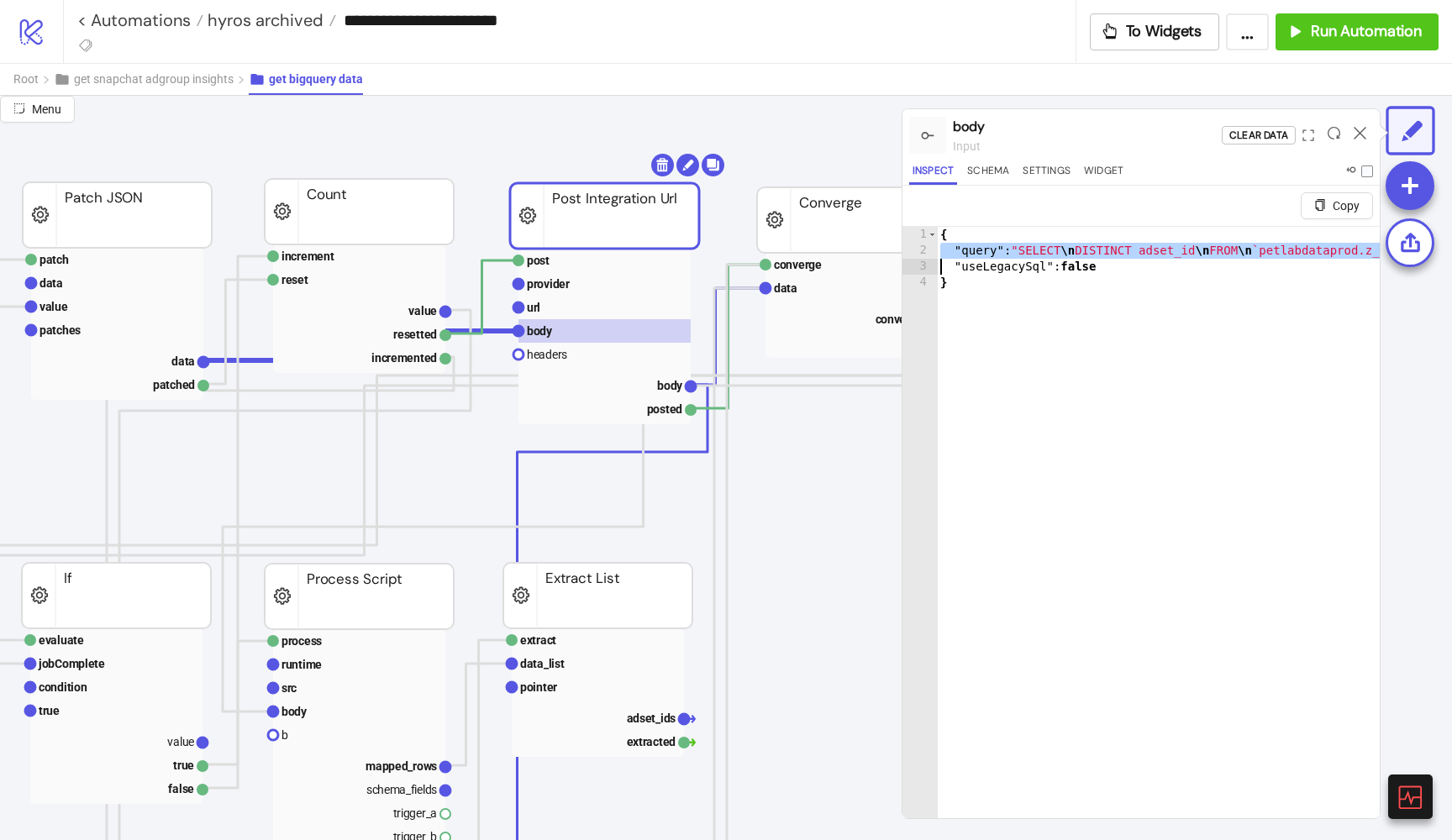
scroll to position [244, 488]
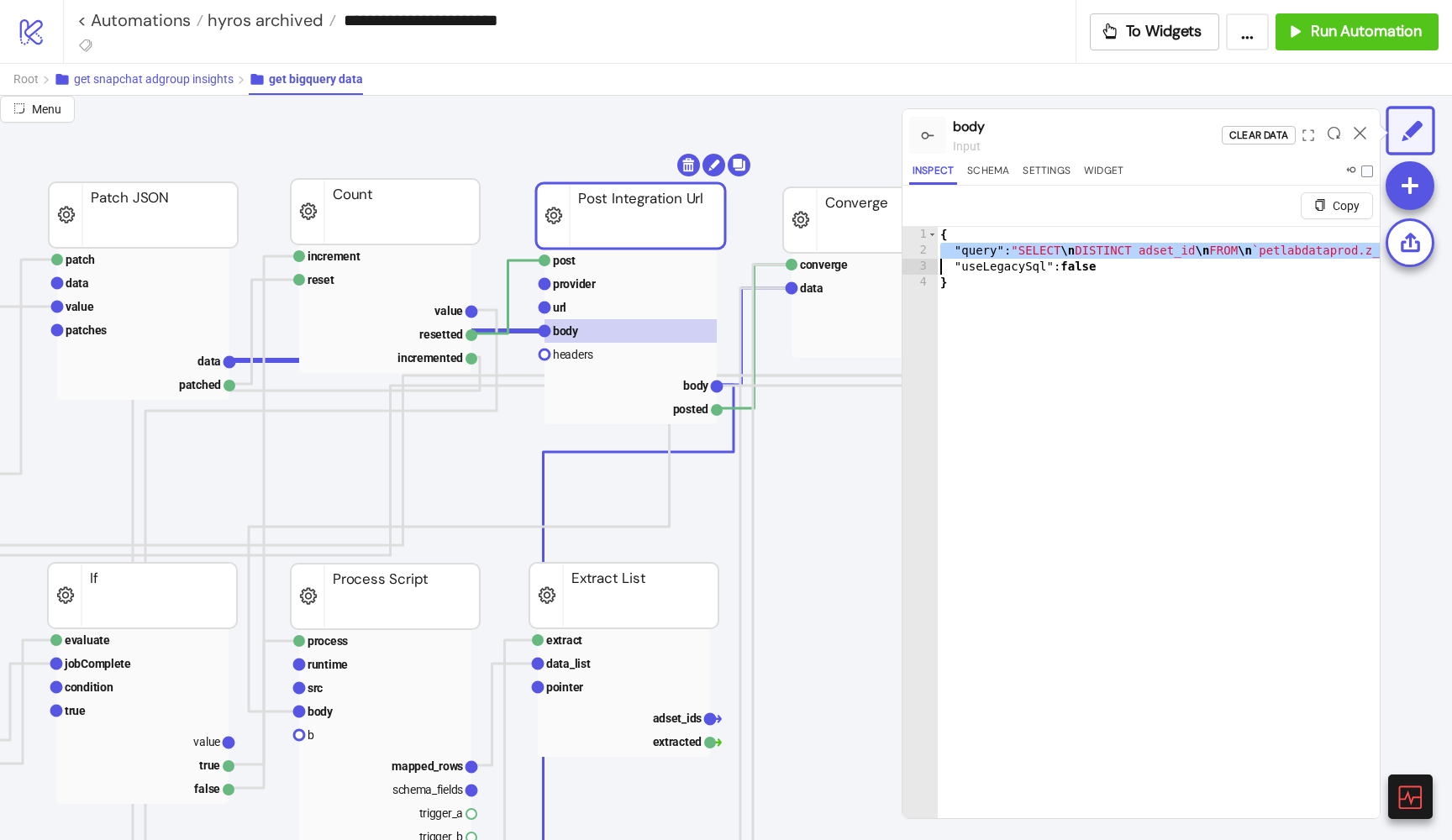
click at [175, 86] on button "get snapchat adgroup insights" at bounding box center [151, 79] width 195 height 31
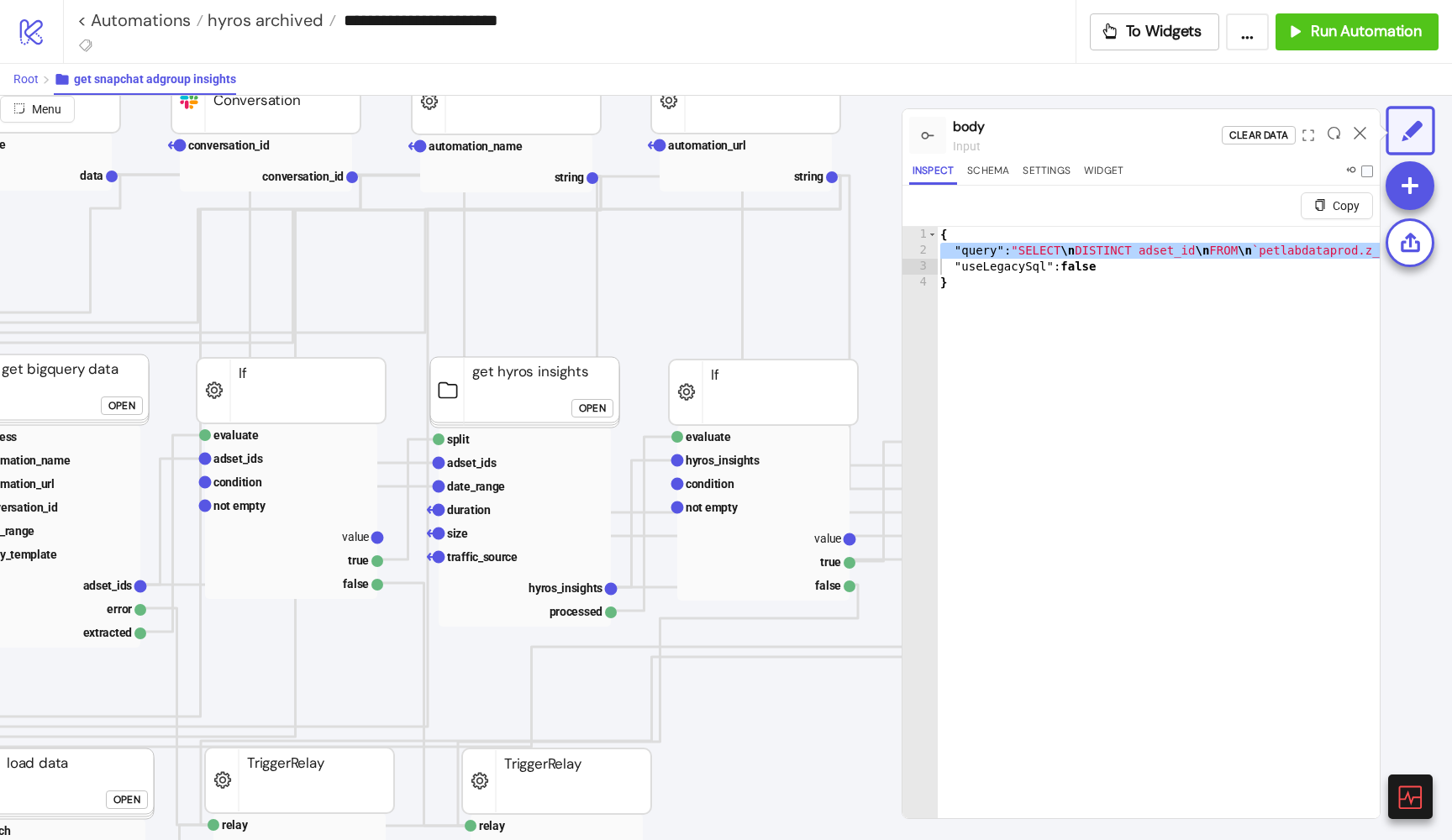
click at [36, 81] on span "Root" at bounding box center [26, 79] width 25 height 14
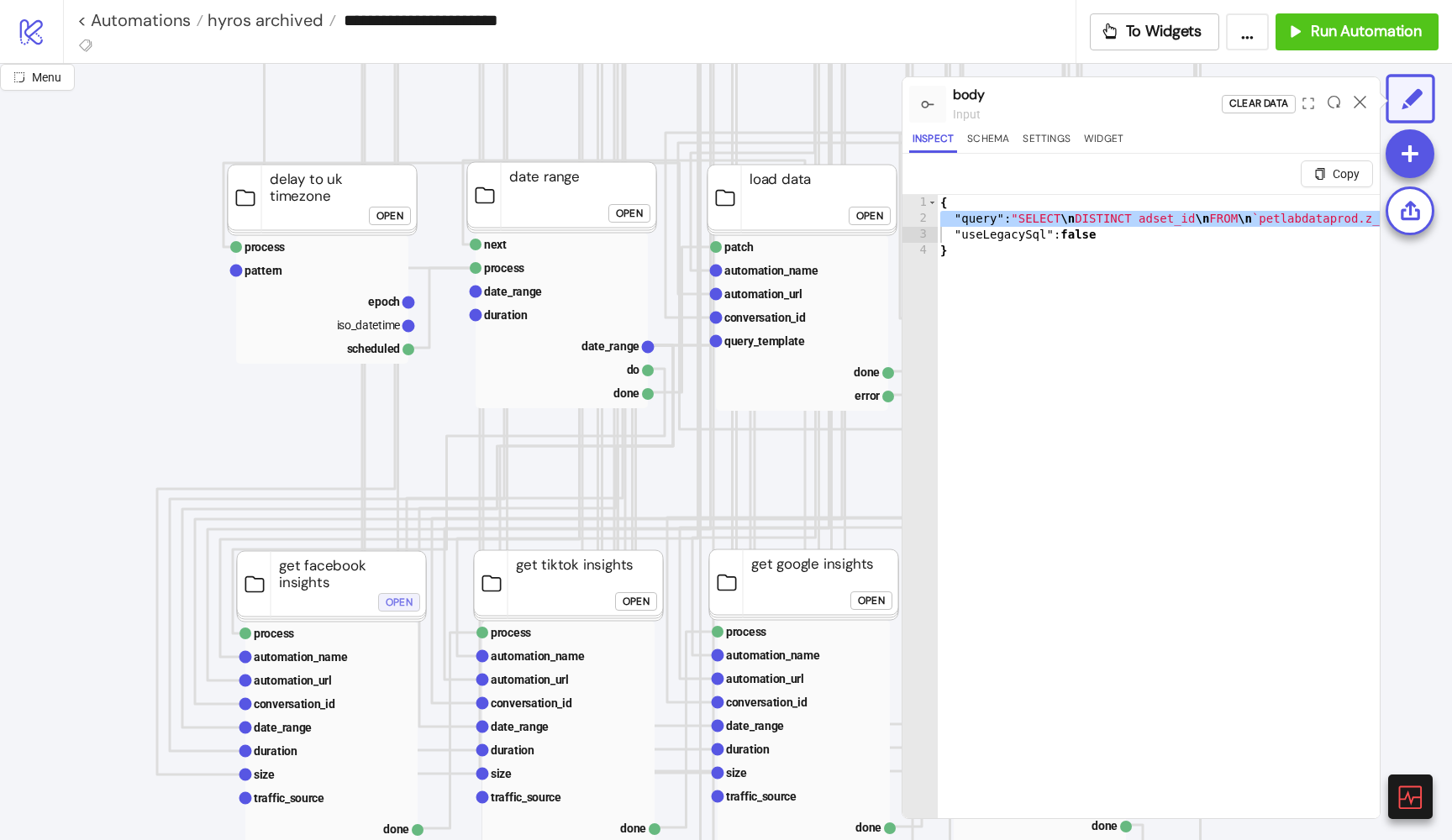
scroll to position [257, 134]
click at [401, 598] on div "Open" at bounding box center [398, 601] width 27 height 19
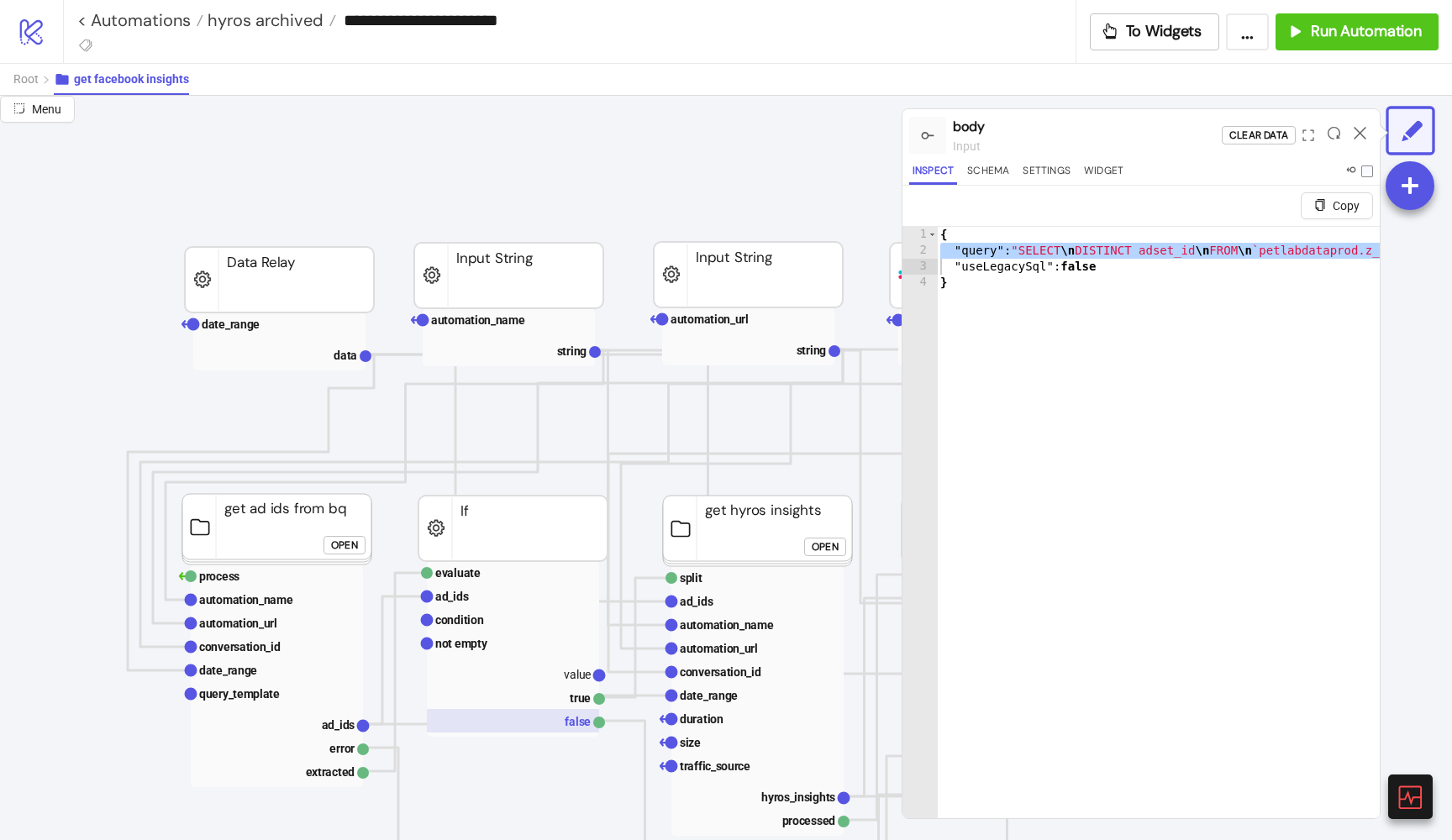
scroll to position [49, 134]
click at [339, 544] on div "Open" at bounding box center [345, 547] width 27 height 19
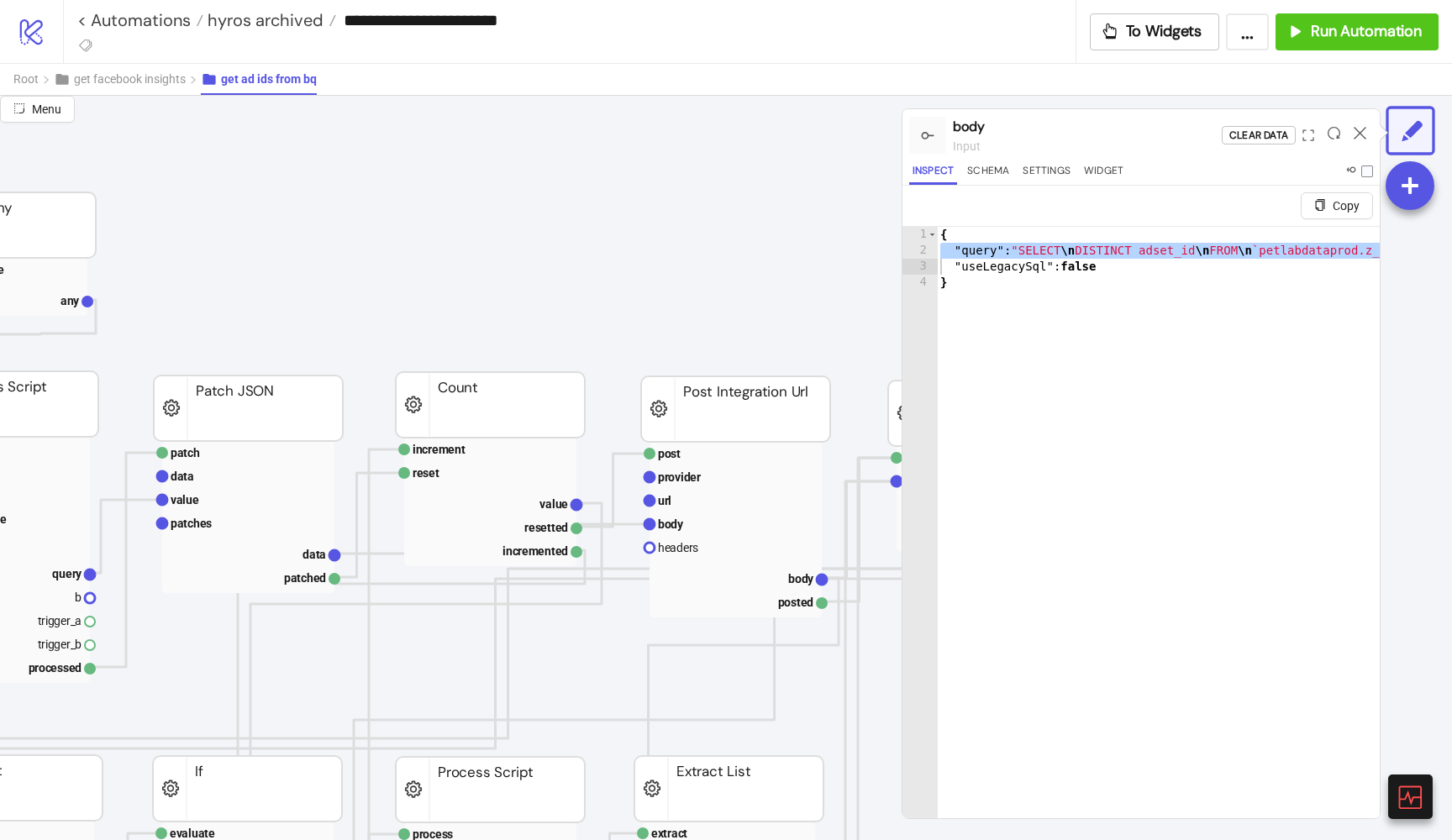
scroll to position [50, 569]
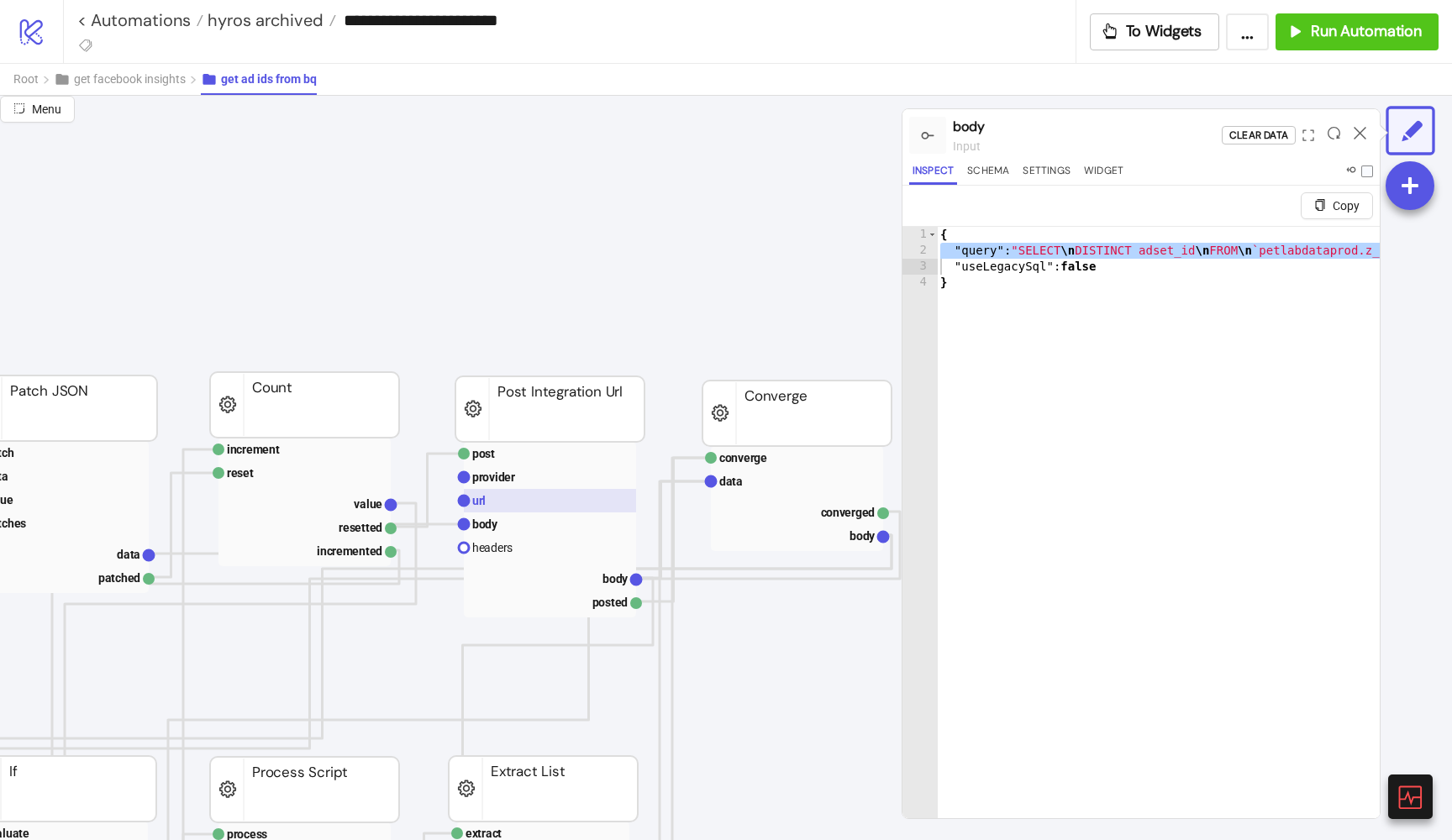
click at [564, 507] on rect at bounding box center [550, 500] width 172 height 23
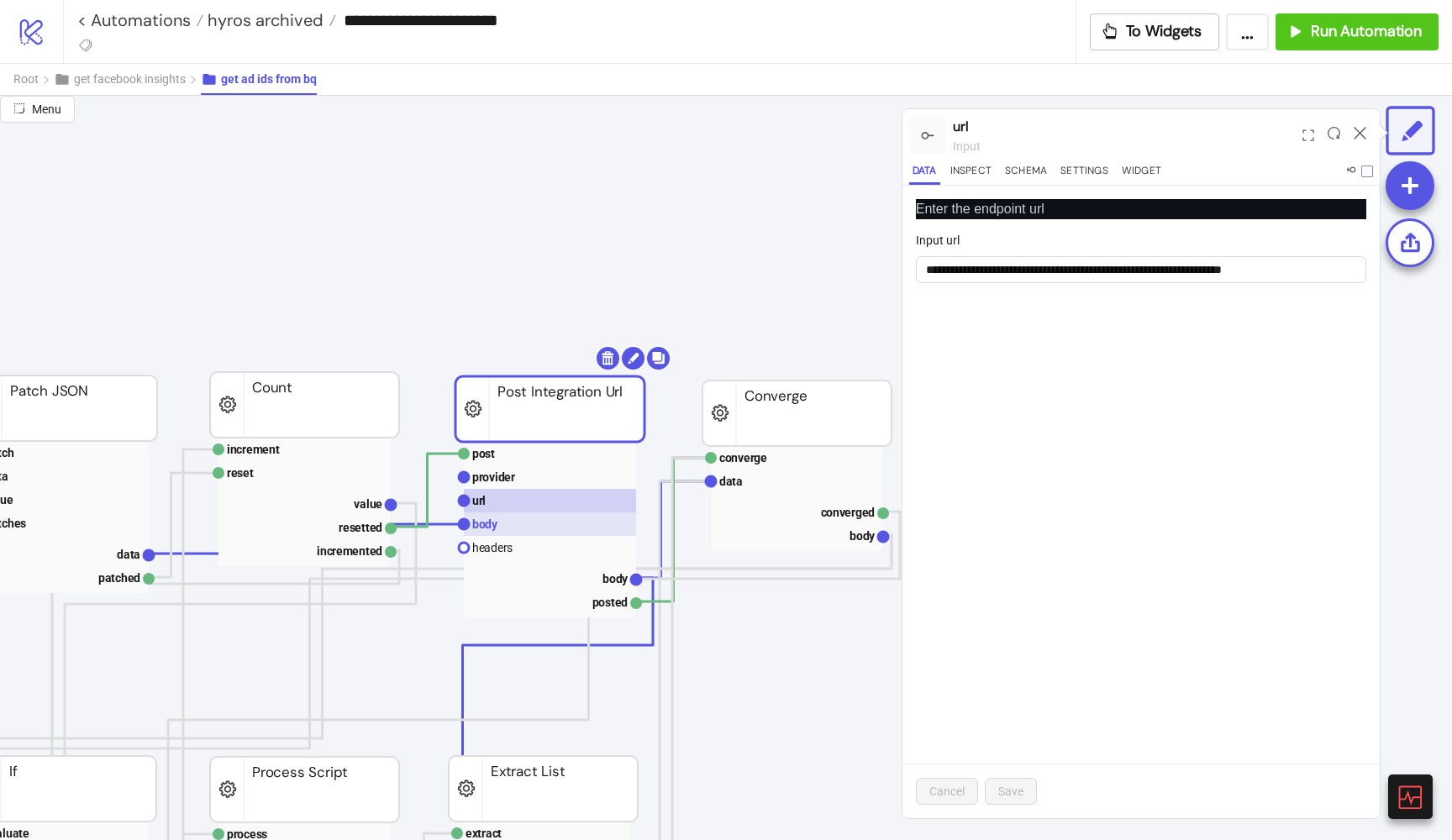
click at [551, 522] on rect at bounding box center [550, 524] width 172 height 23
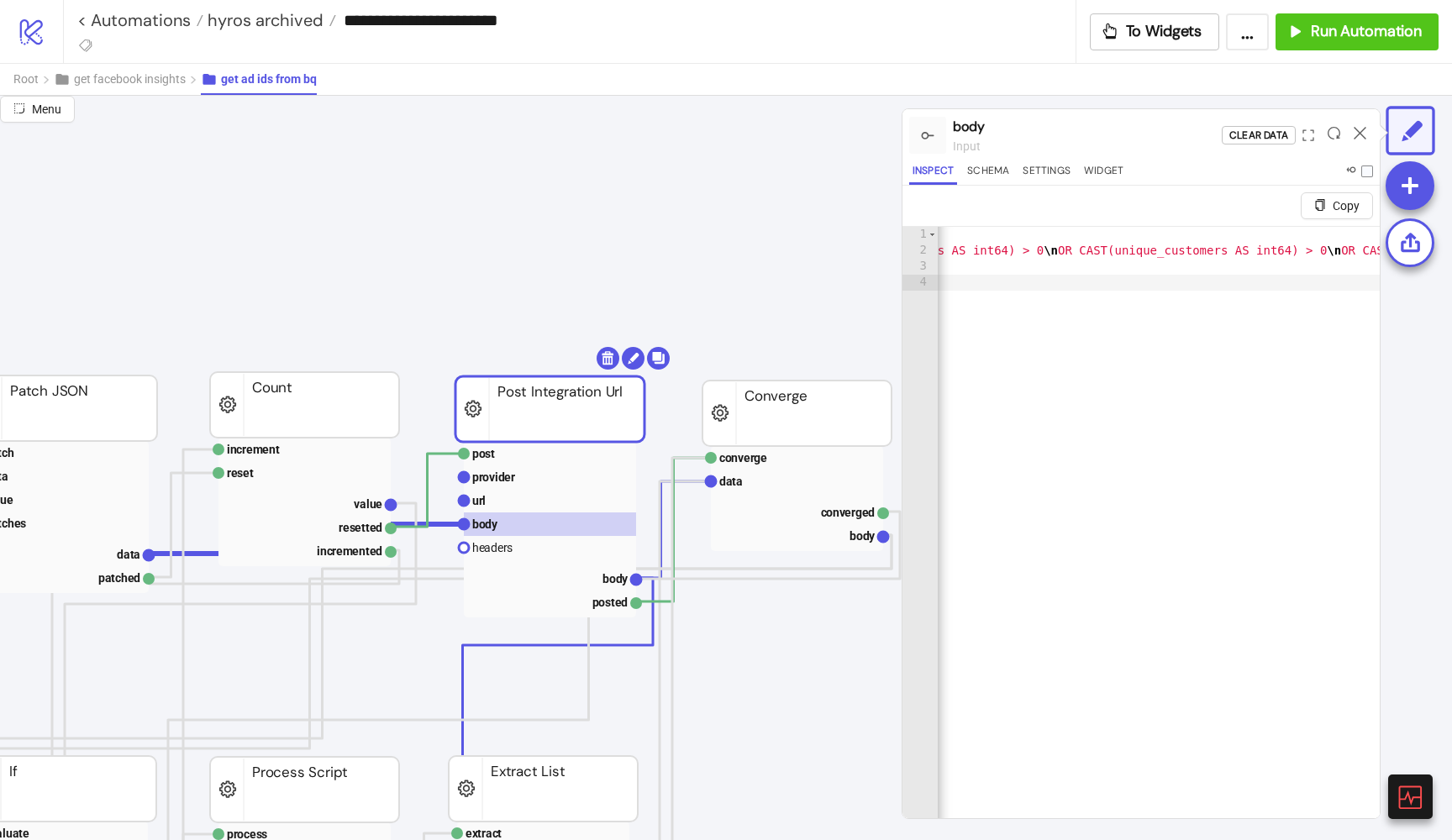
scroll to position [0, 3133]
click at [26, 79] on span "Root" at bounding box center [26, 79] width 25 height 14
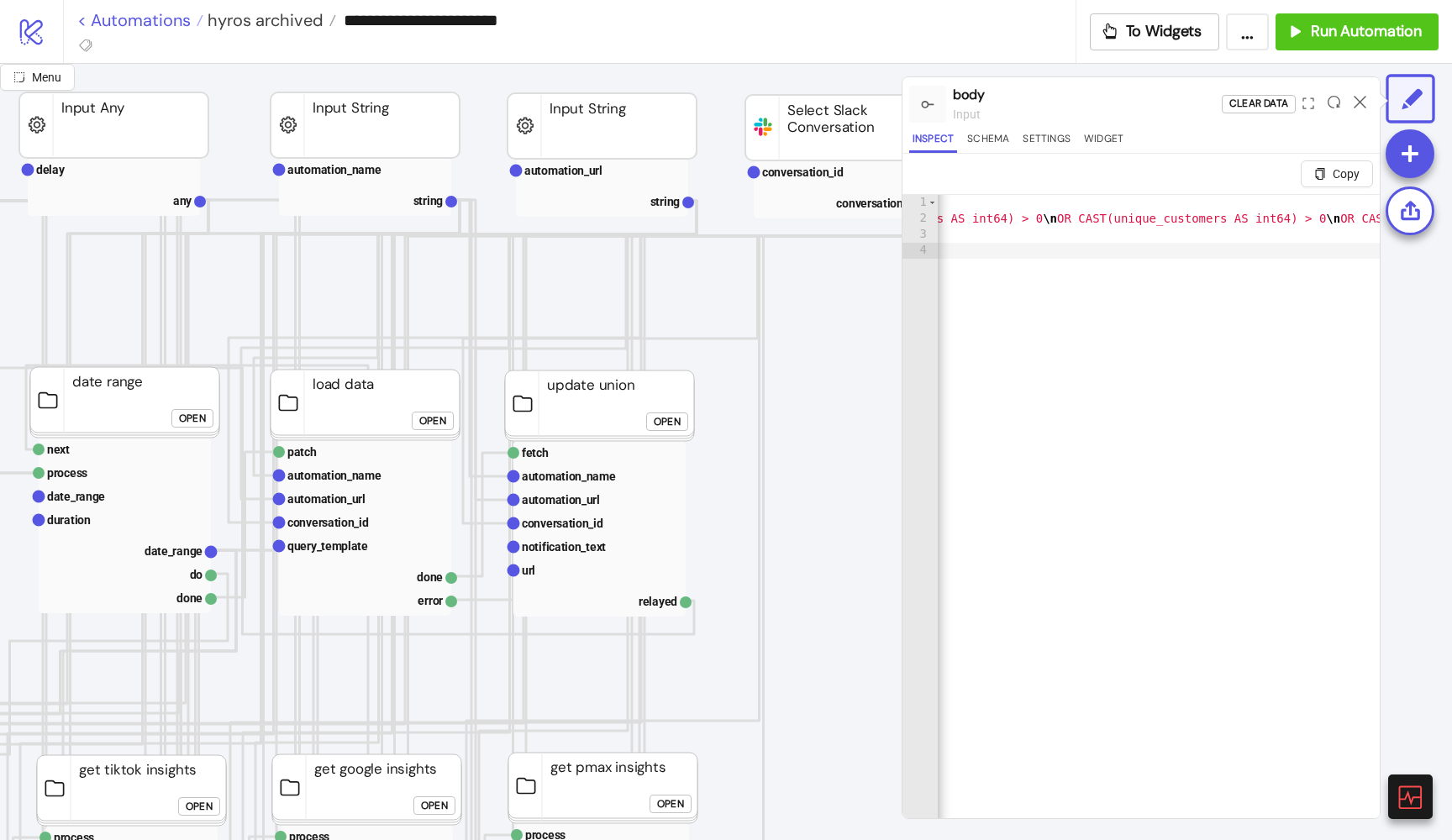
click at [170, 16] on link "< Automations" at bounding box center [140, 19] width 126 height 16
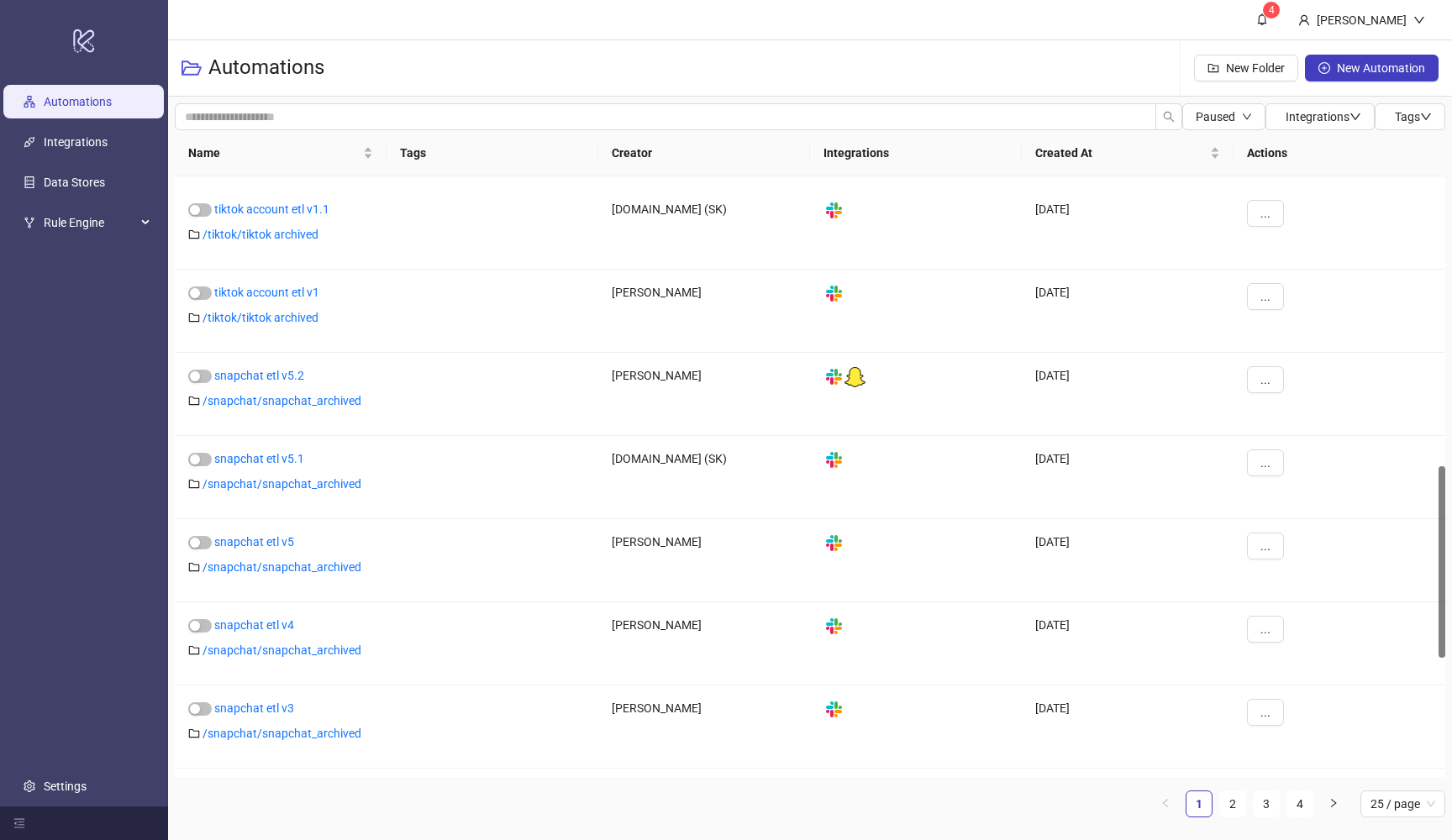
scroll to position [952, 0]
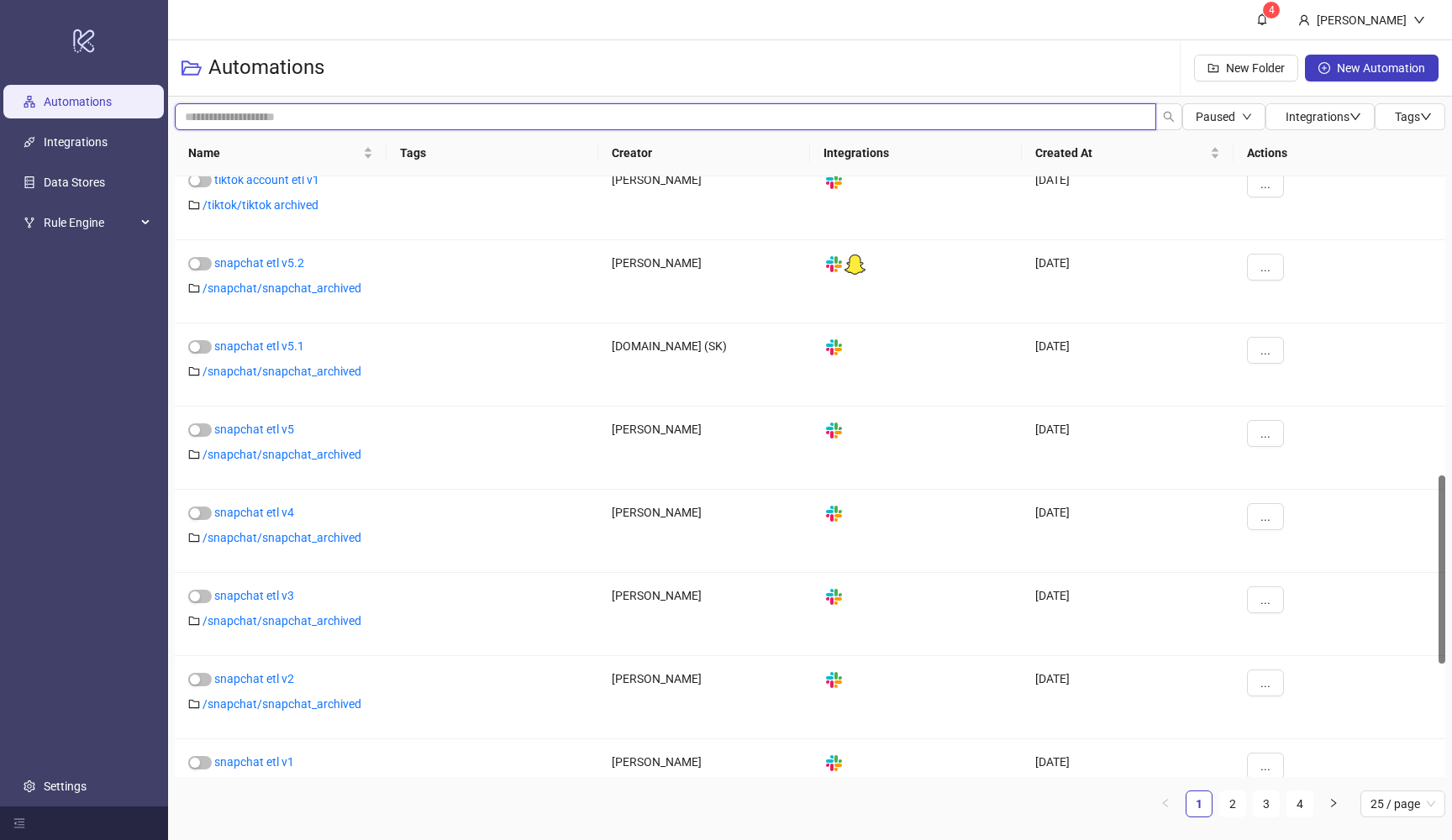
click at [412, 118] on input "search" at bounding box center [666, 117] width 982 height 27
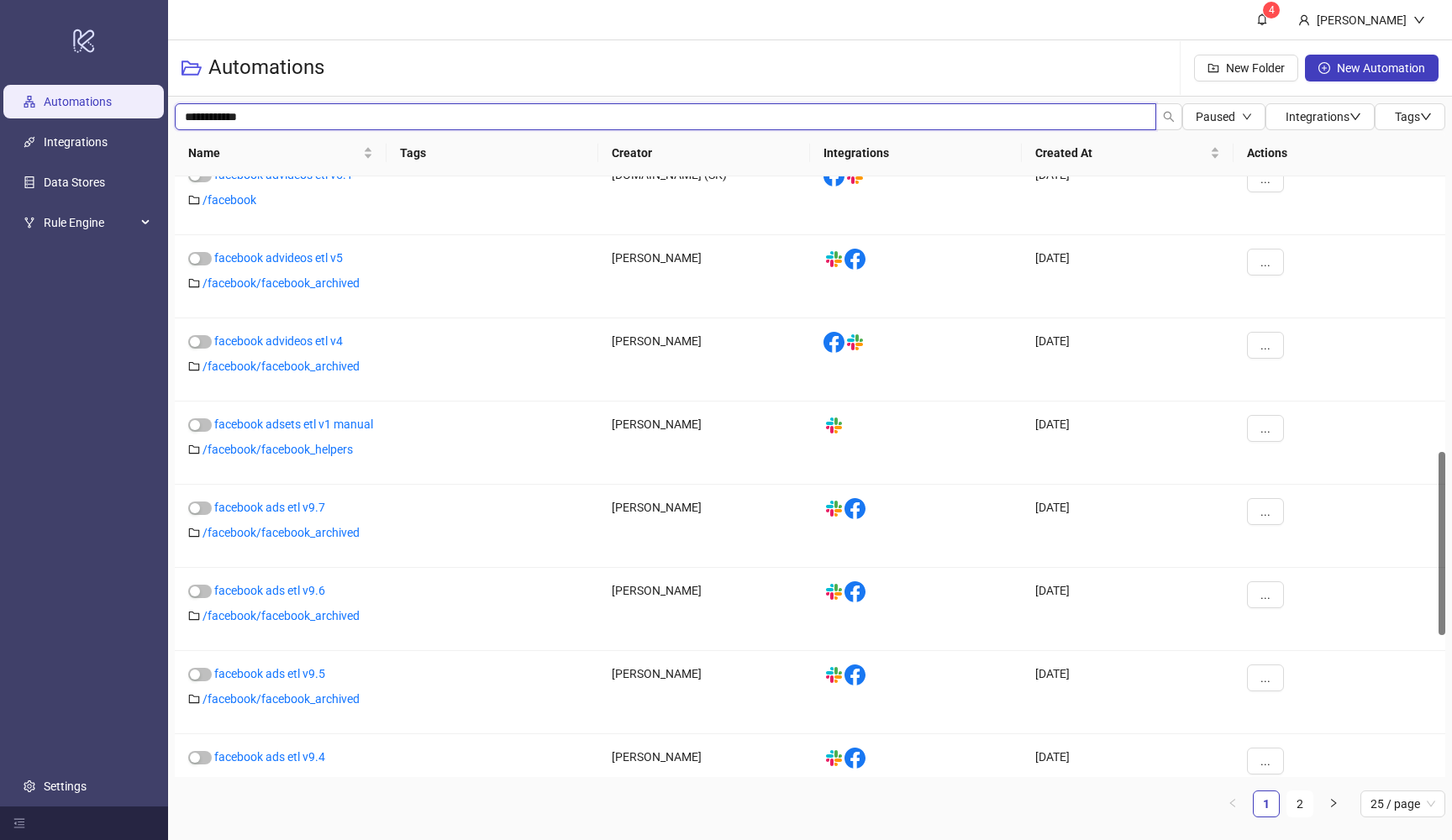
scroll to position [845, 0]
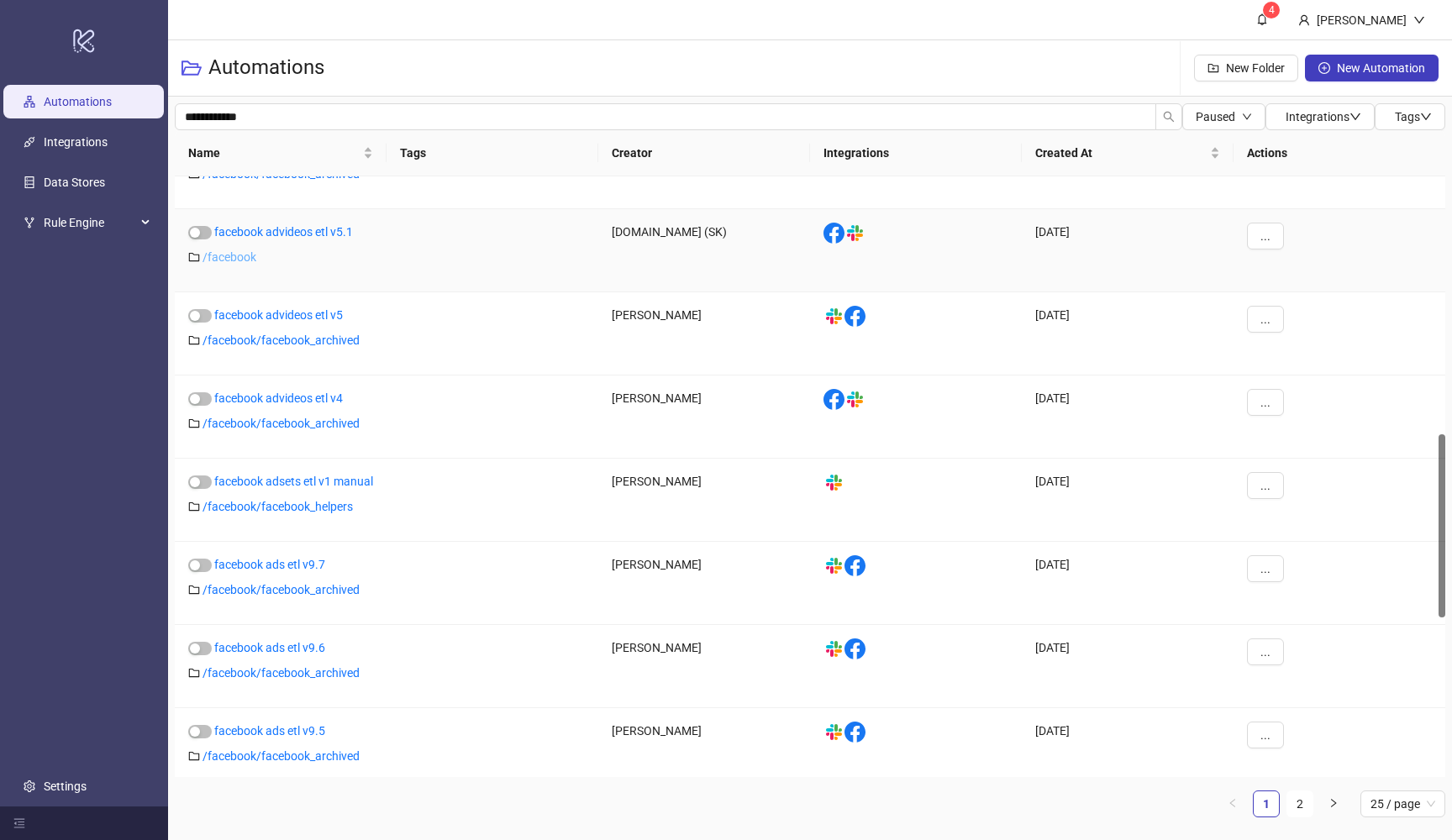
click at [229, 257] on link "/ facebook" at bounding box center [229, 257] width 54 height 14
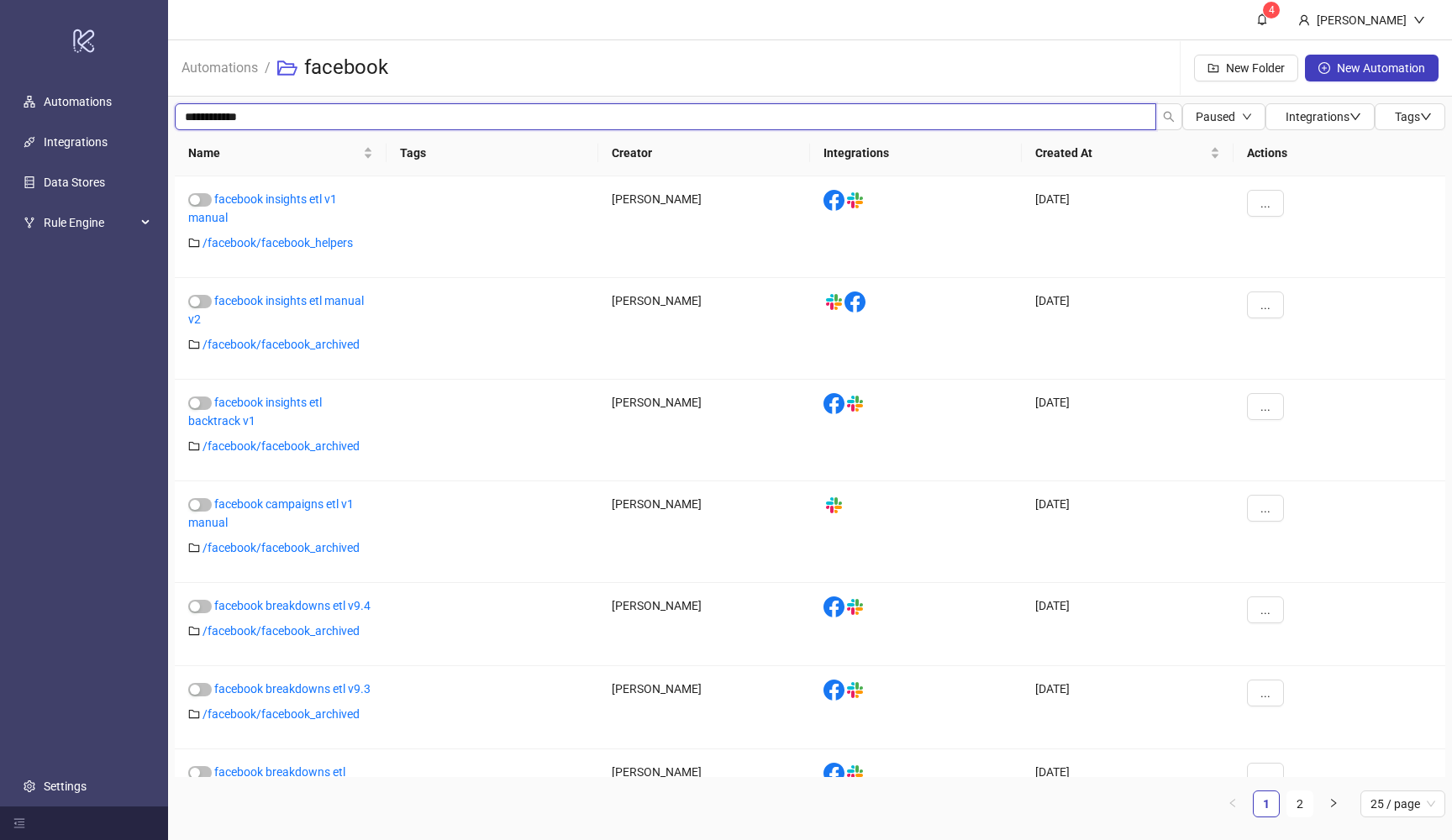
drag, startPoint x: 427, startPoint y: 122, endPoint x: 172, endPoint y: 118, distance: 255.0
click at [172, 118] on div "**********" at bounding box center [810, 467] width 1284 height 741
type input "********"
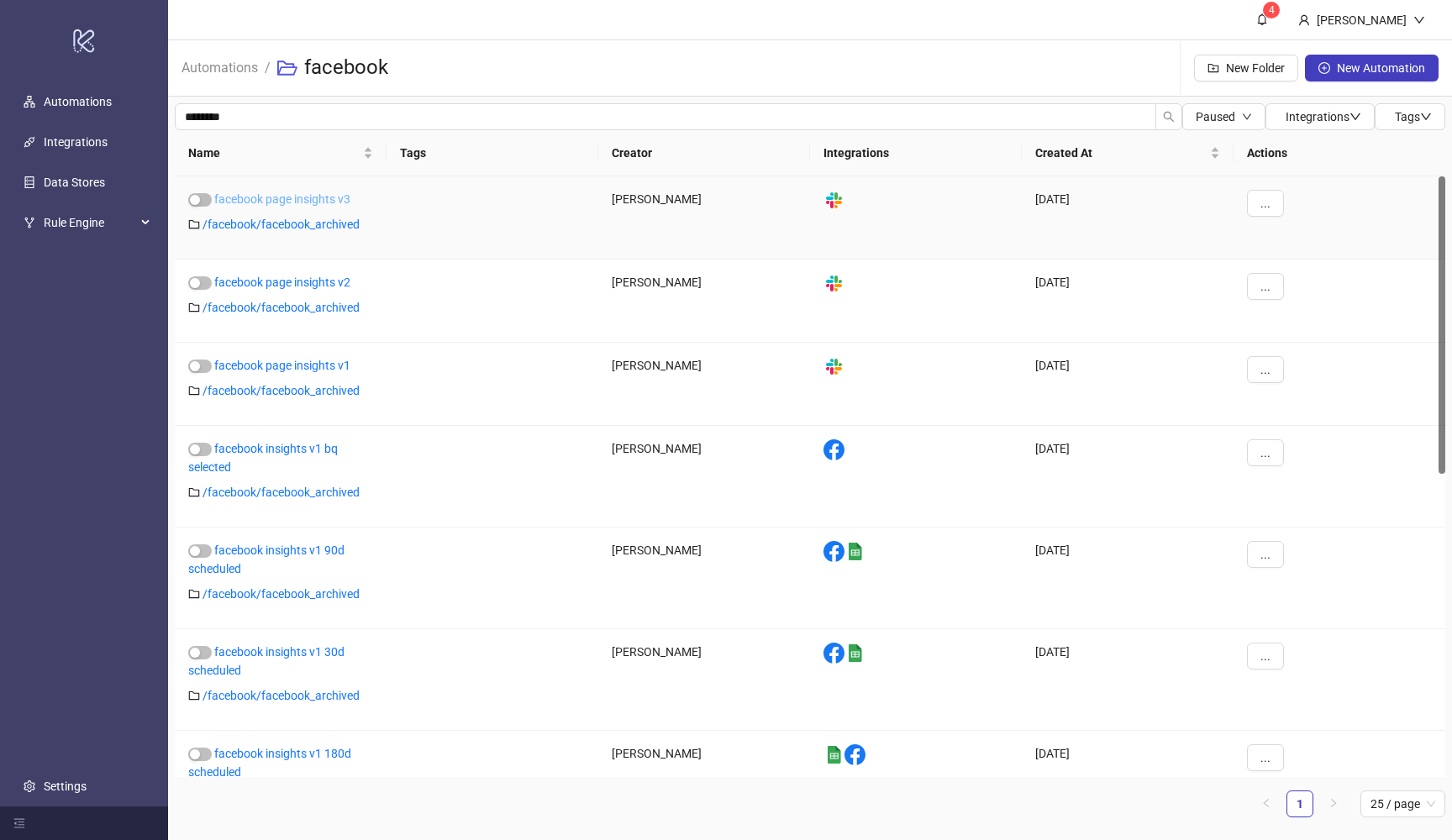
click at [330, 202] on link "facebook page insights v3" at bounding box center [282, 199] width 136 height 14
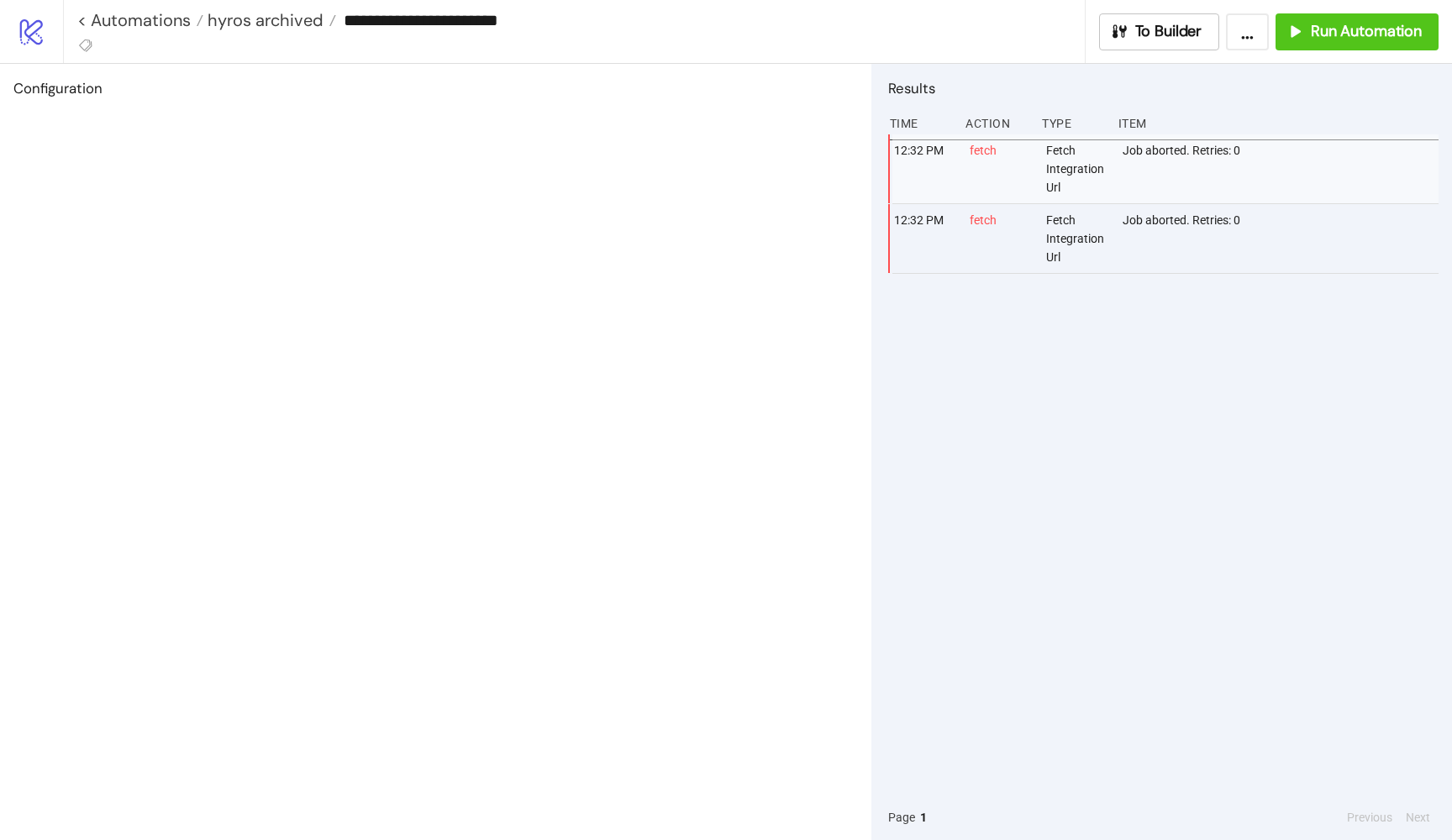
type input "**********"
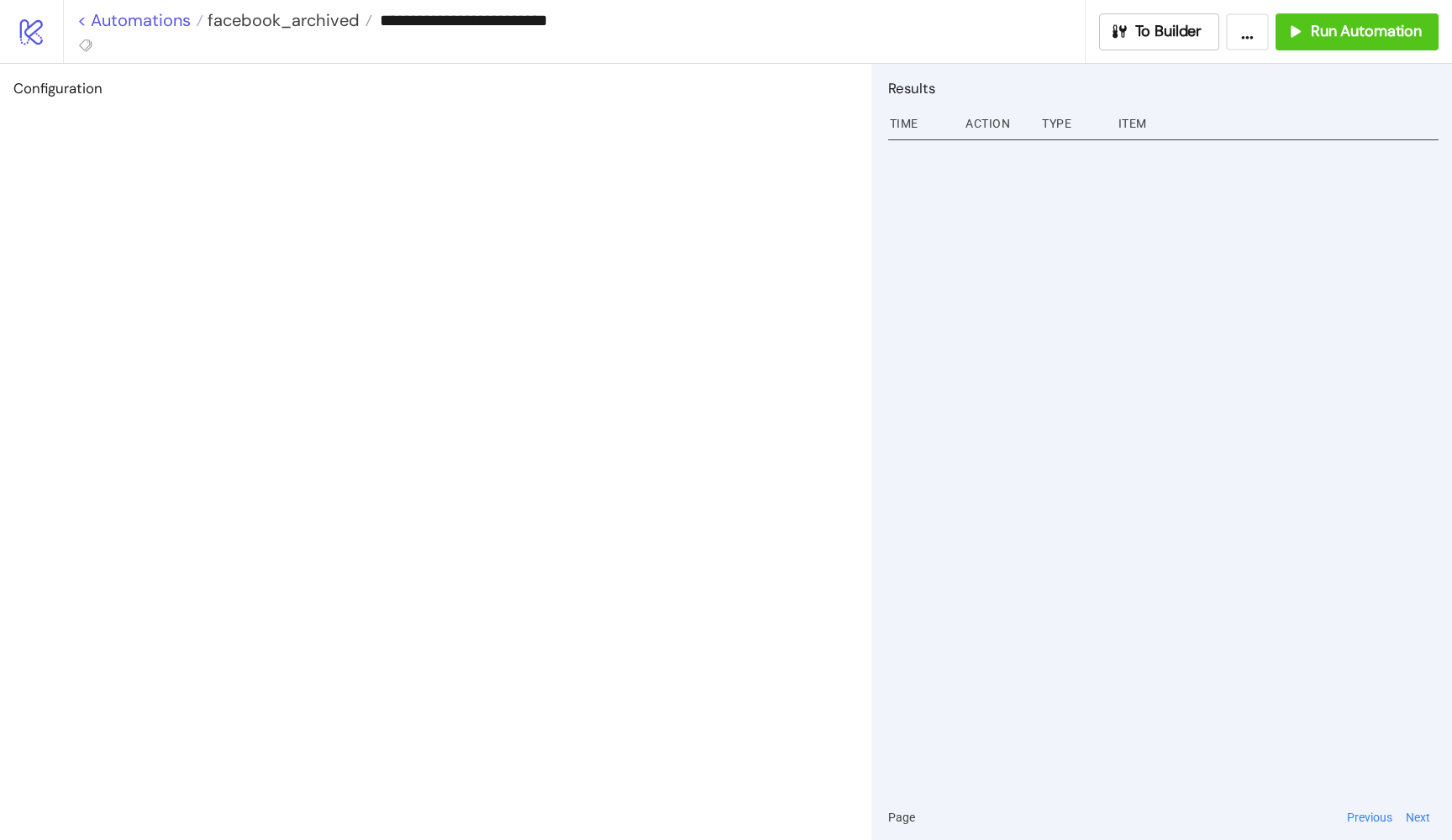
click at [166, 14] on link "< Automations" at bounding box center [140, 19] width 126 height 16
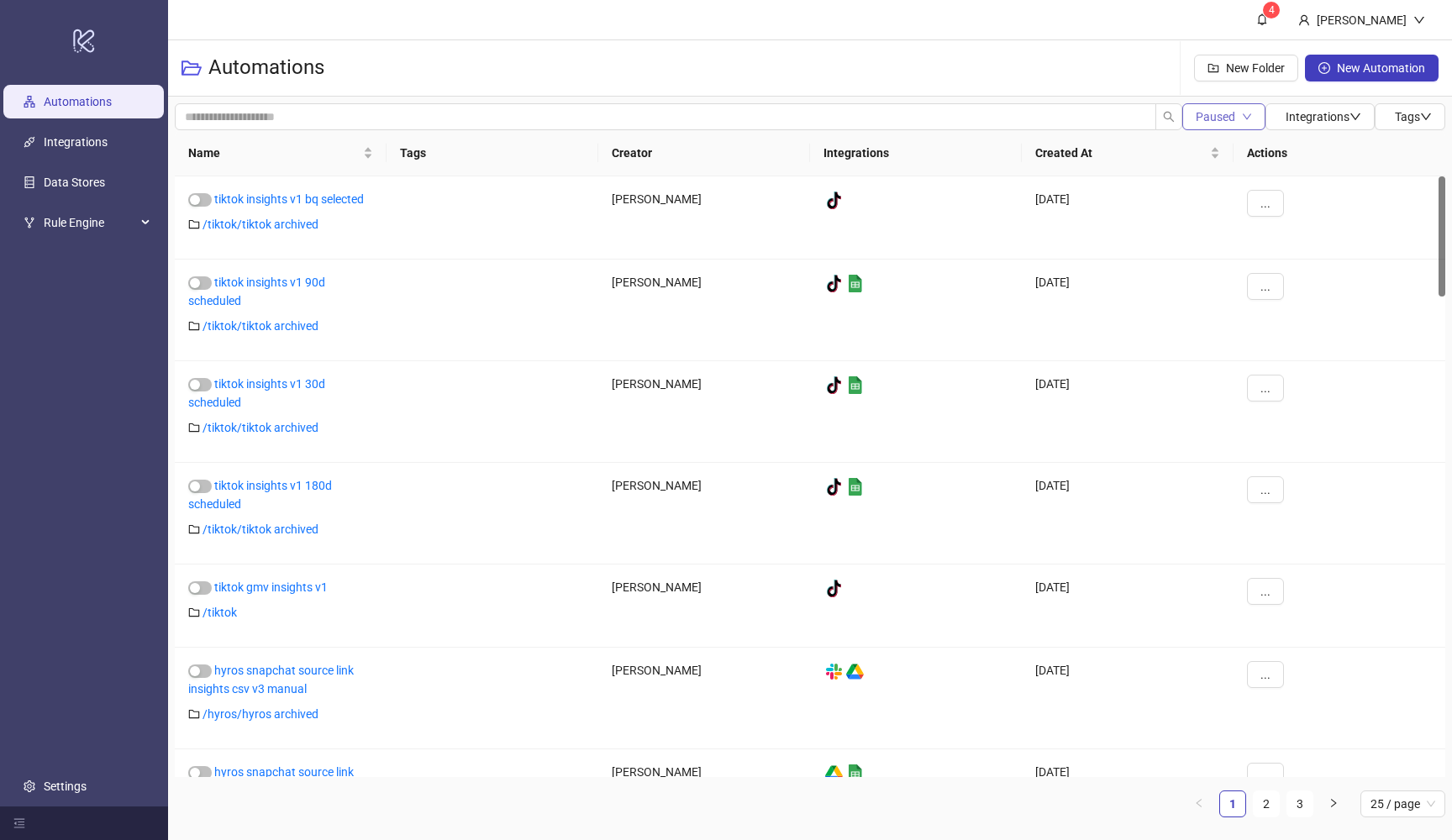
click at [1236, 121] on button "Paused" at bounding box center [1224, 117] width 83 height 27
click at [1209, 166] on li "Running" at bounding box center [1219, 177] width 76 height 27
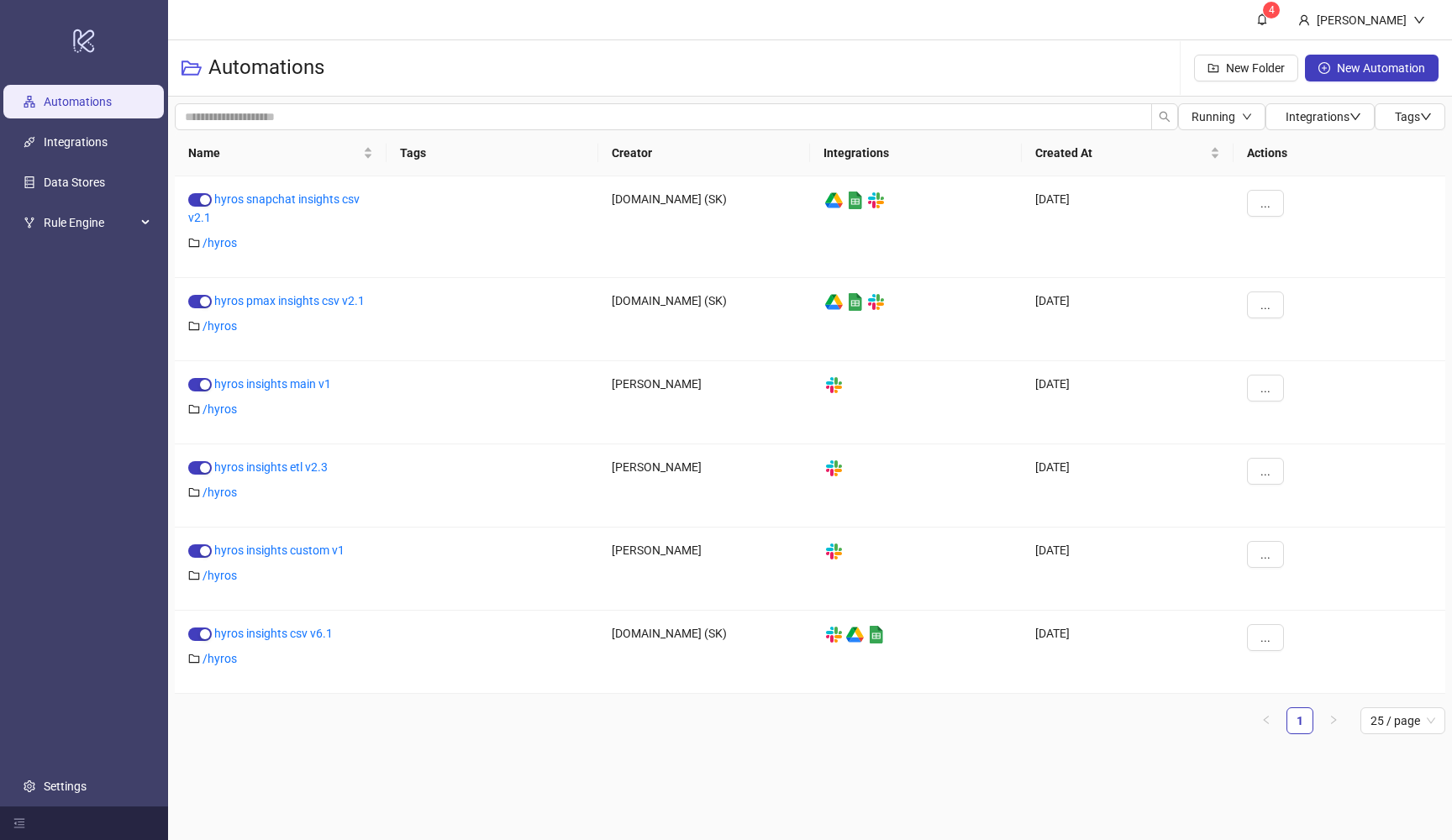
click at [436, 724] on ul "1 25 / page" at bounding box center [810, 721] width 1270 height 27
click at [108, 108] on link "Automations" at bounding box center [77, 102] width 68 height 14
click at [250, 66] on h3 "Automations" at bounding box center [266, 68] width 116 height 27
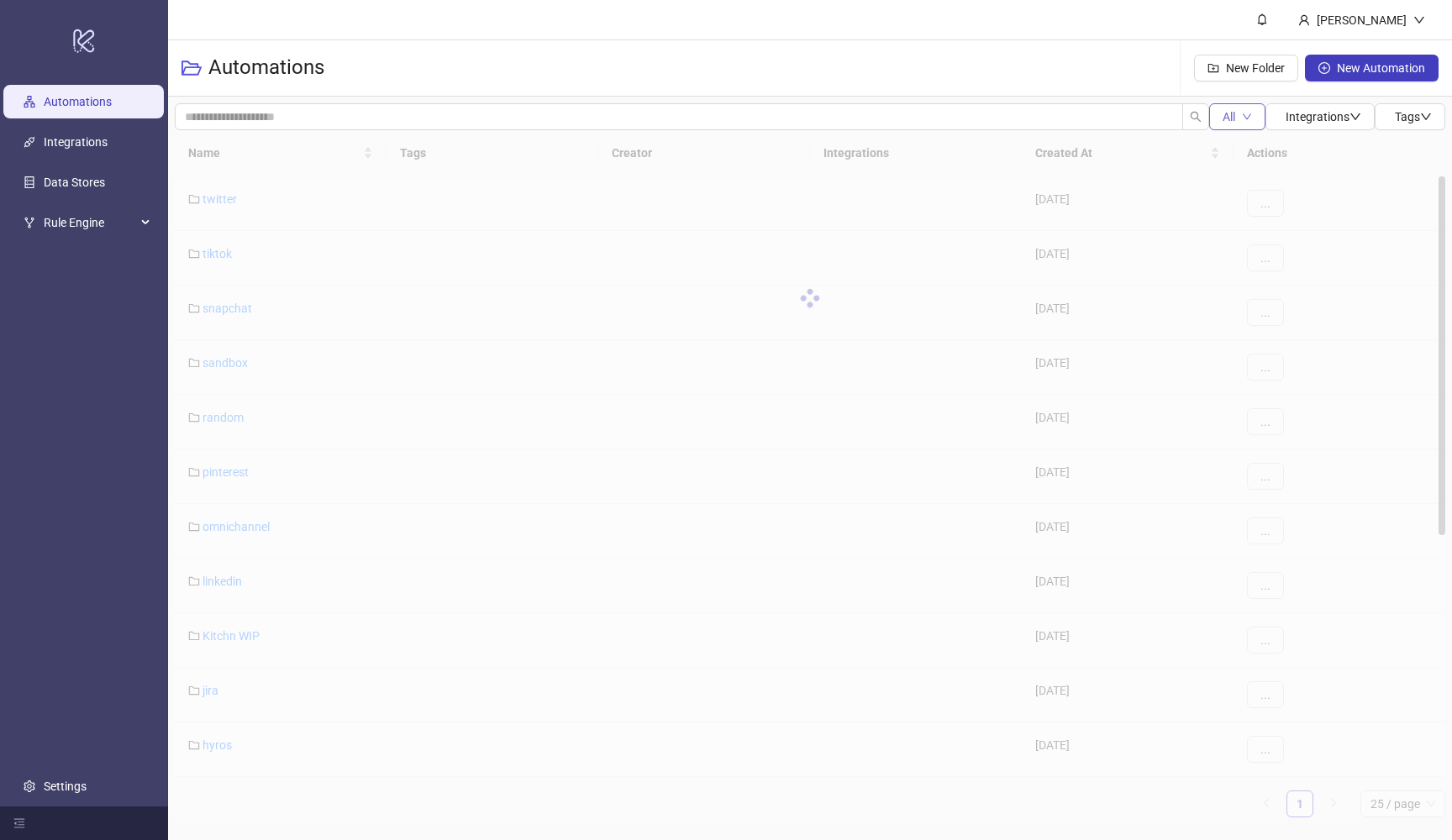
click at [1237, 123] on button "All" at bounding box center [1237, 117] width 56 height 27
click at [1222, 183] on span "Running" at bounding box center [1238, 177] width 44 height 18
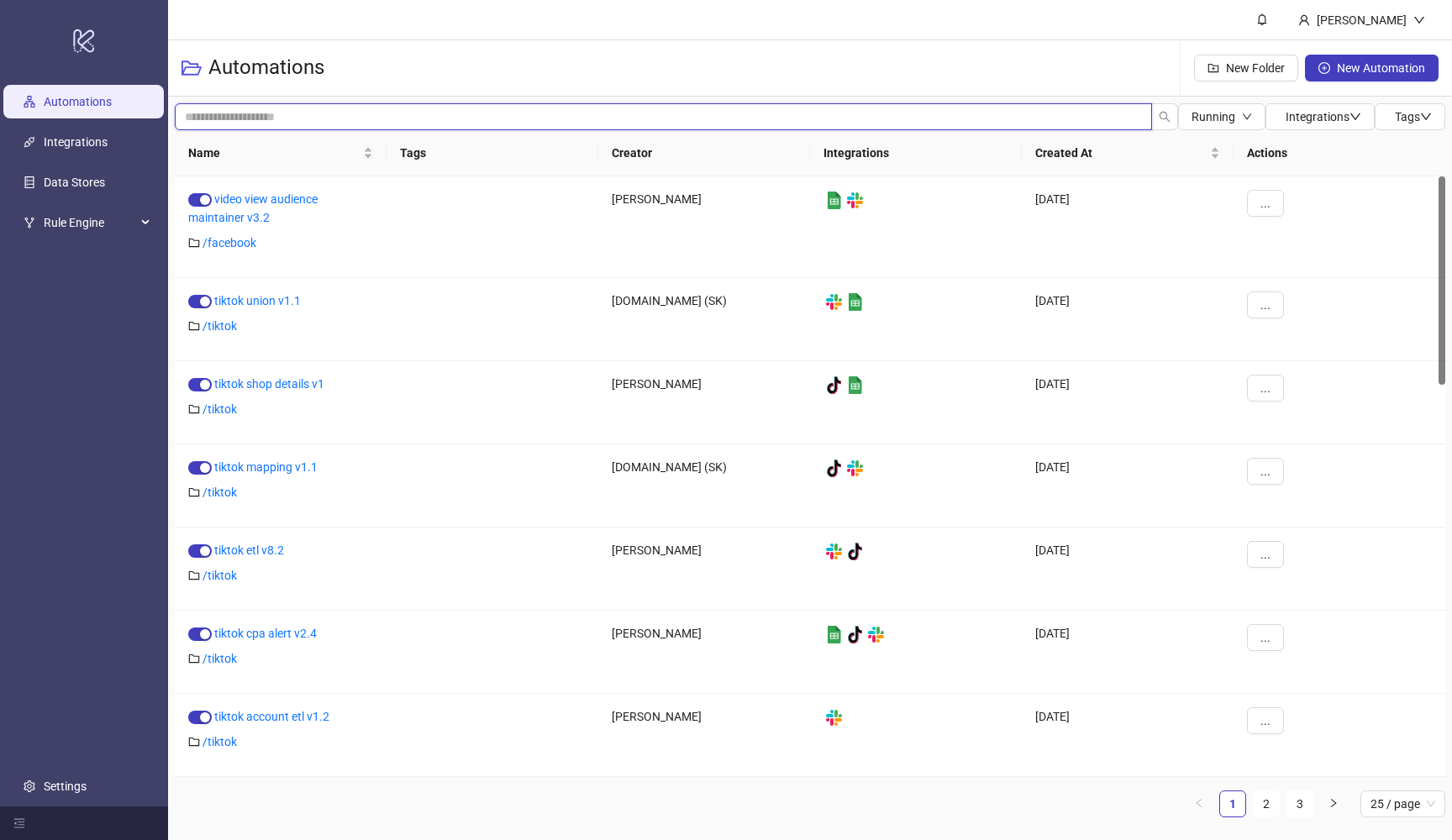
click at [455, 110] on input "search" at bounding box center [663, 117] width 977 height 27
type input "********"
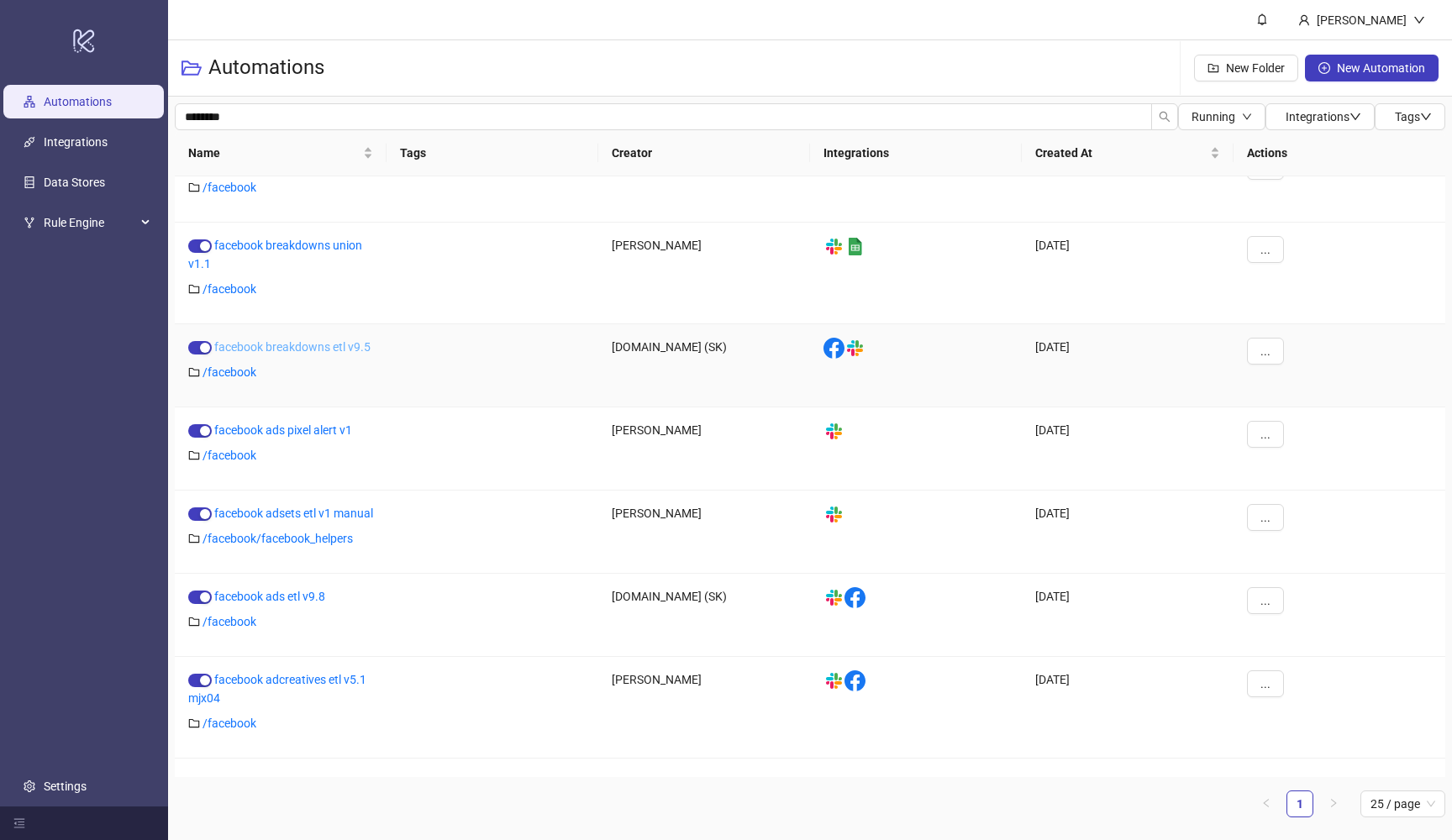
click at [334, 350] on link "facebook breakdowns etl v9.5" at bounding box center [291, 347] width 156 height 14
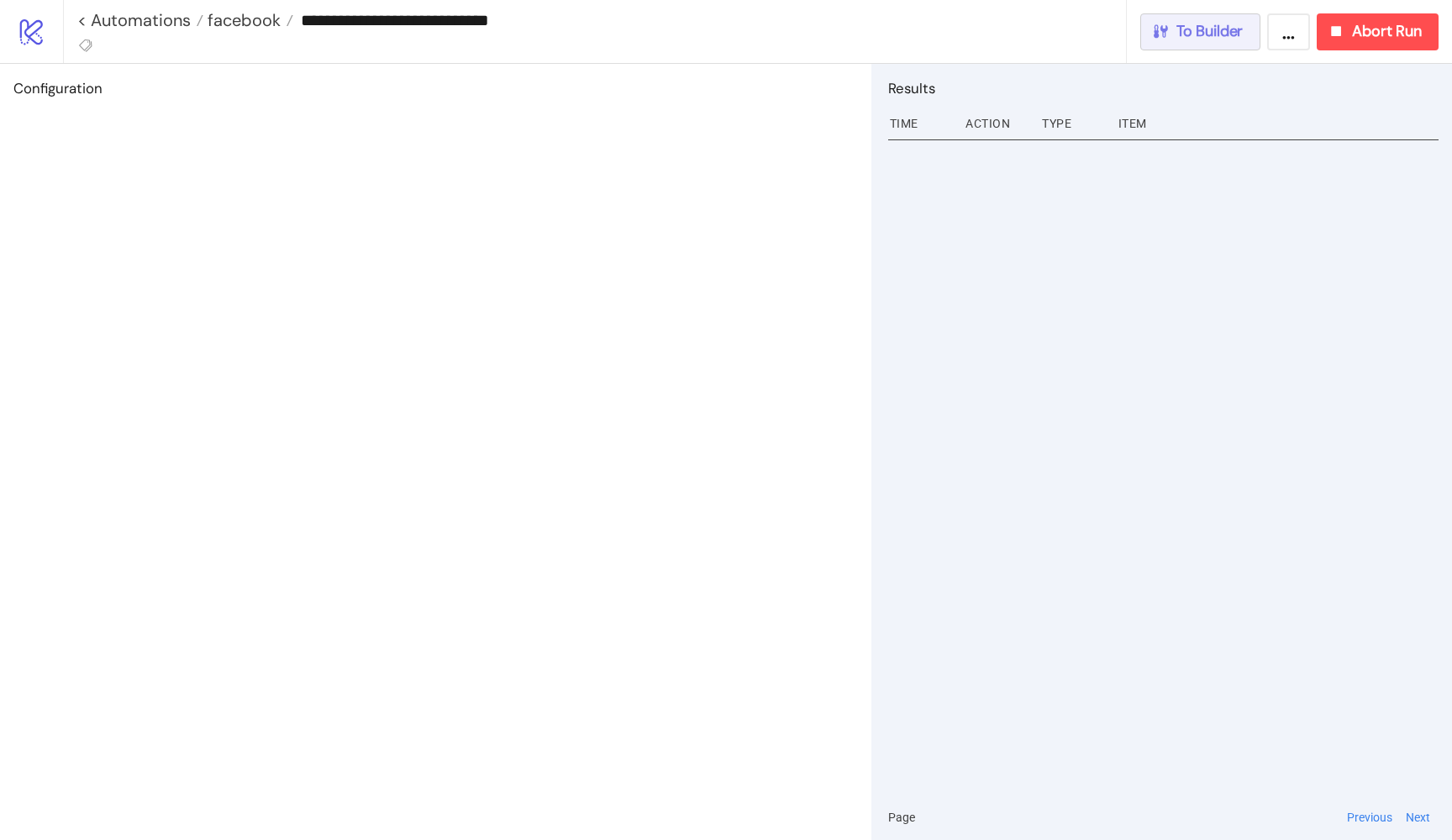
click at [1176, 36] on span "To Builder" at bounding box center [1209, 32] width 67 height 19
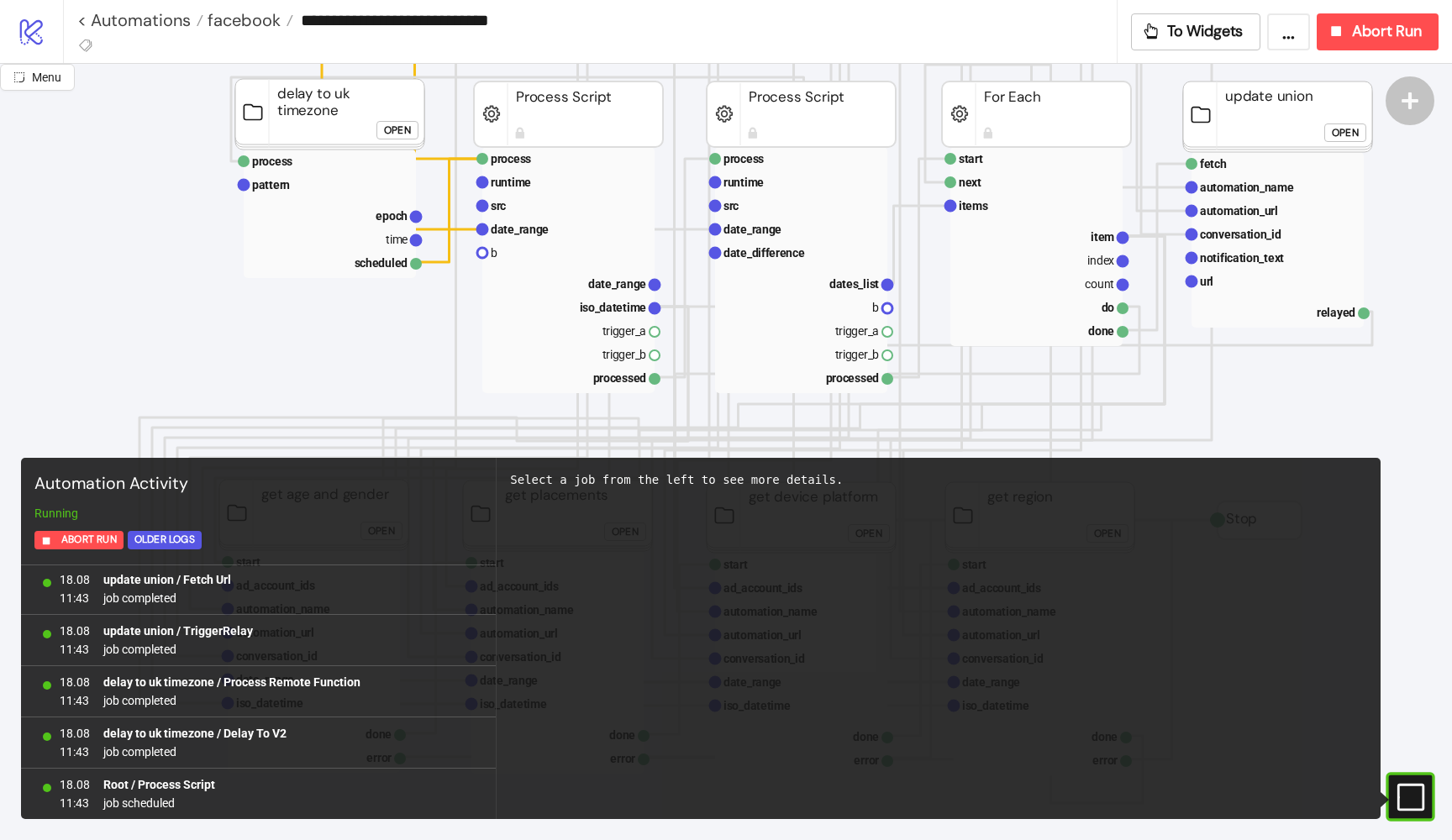
scroll to position [361, 0]
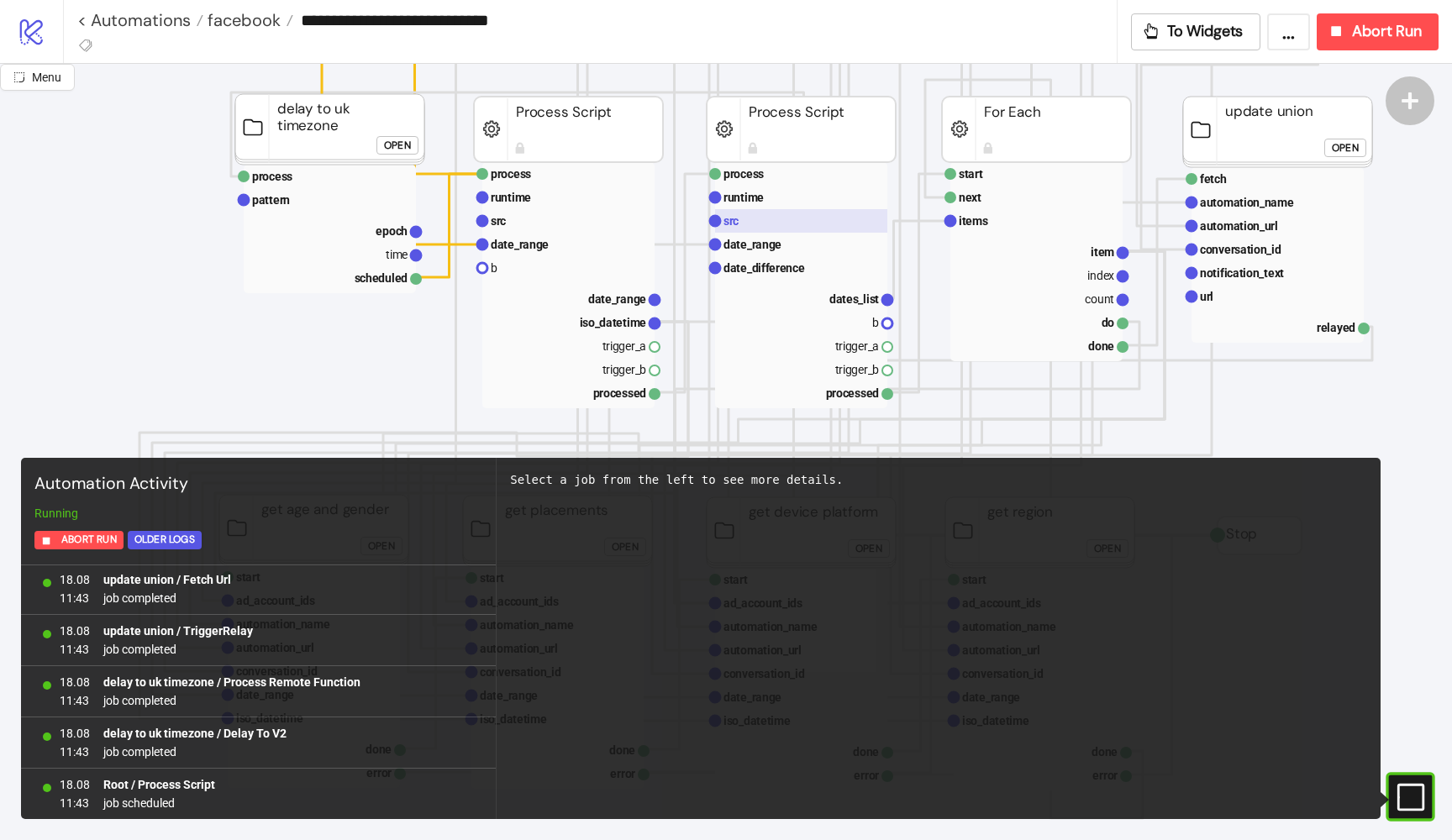
click at [794, 215] on rect at bounding box center [802, 221] width 172 height 23
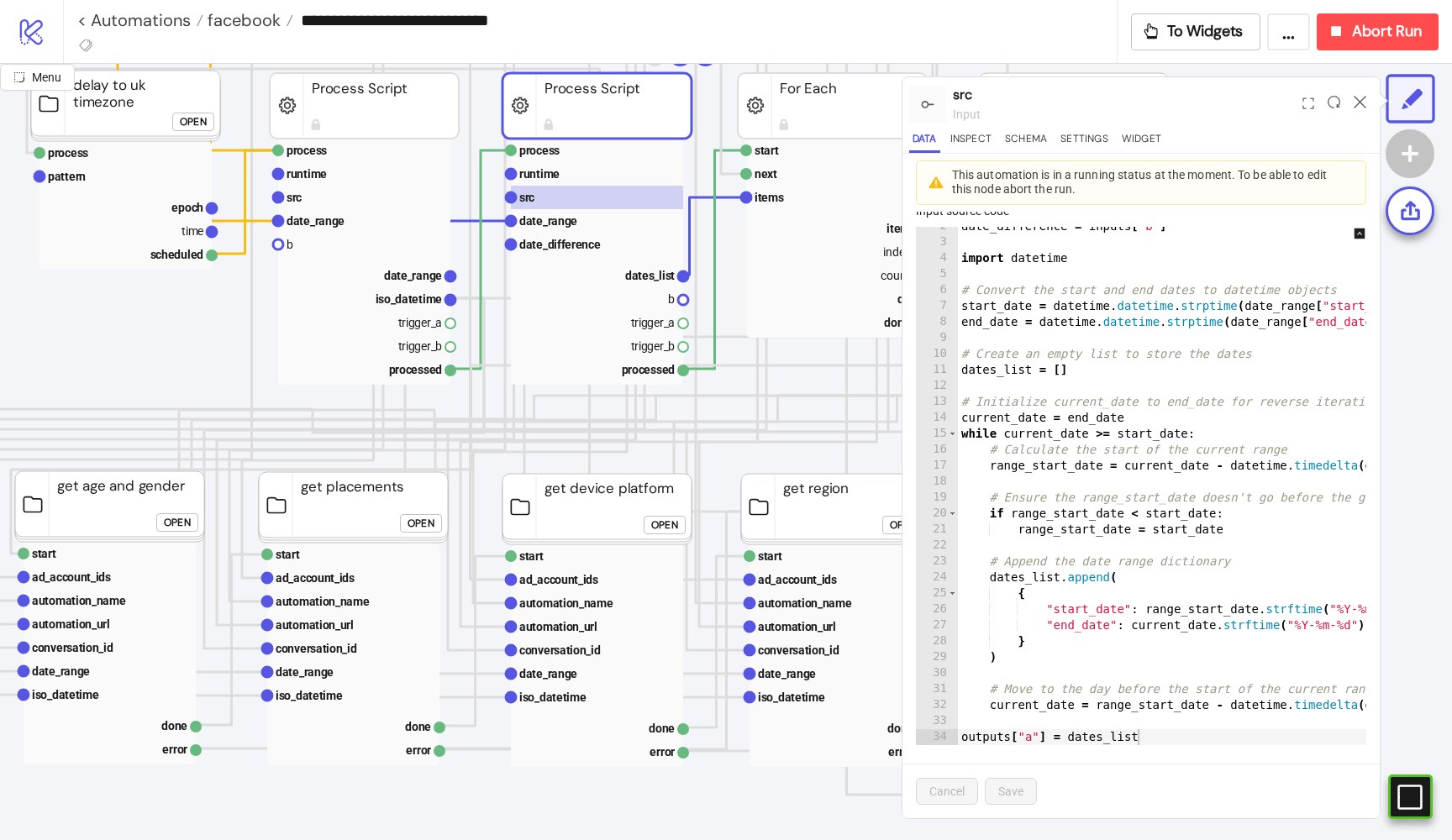
scroll to position [387, 204]
click at [191, 511] on div "Open" at bounding box center [177, 521] width 27 height 19
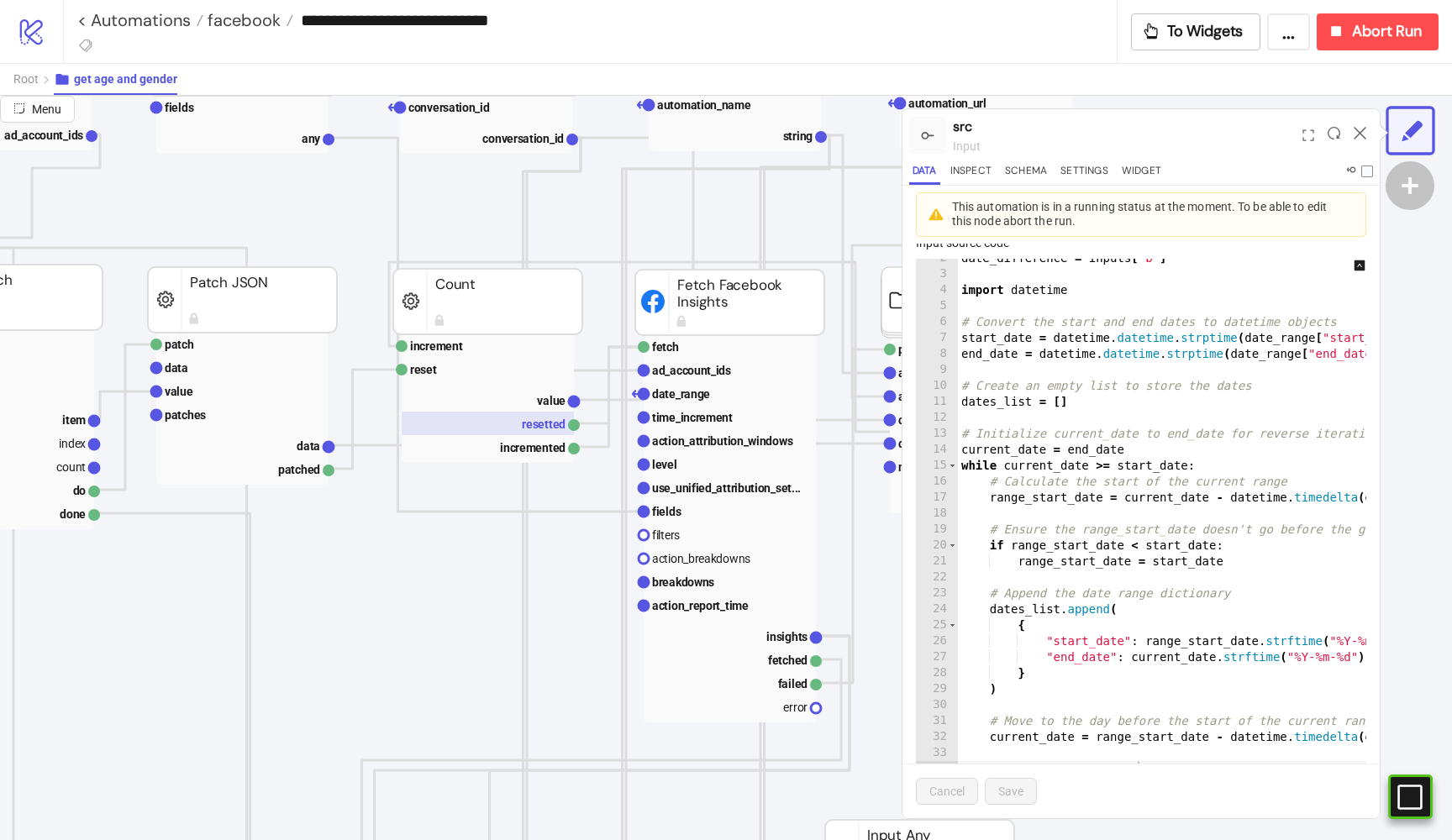
scroll to position [189, 289]
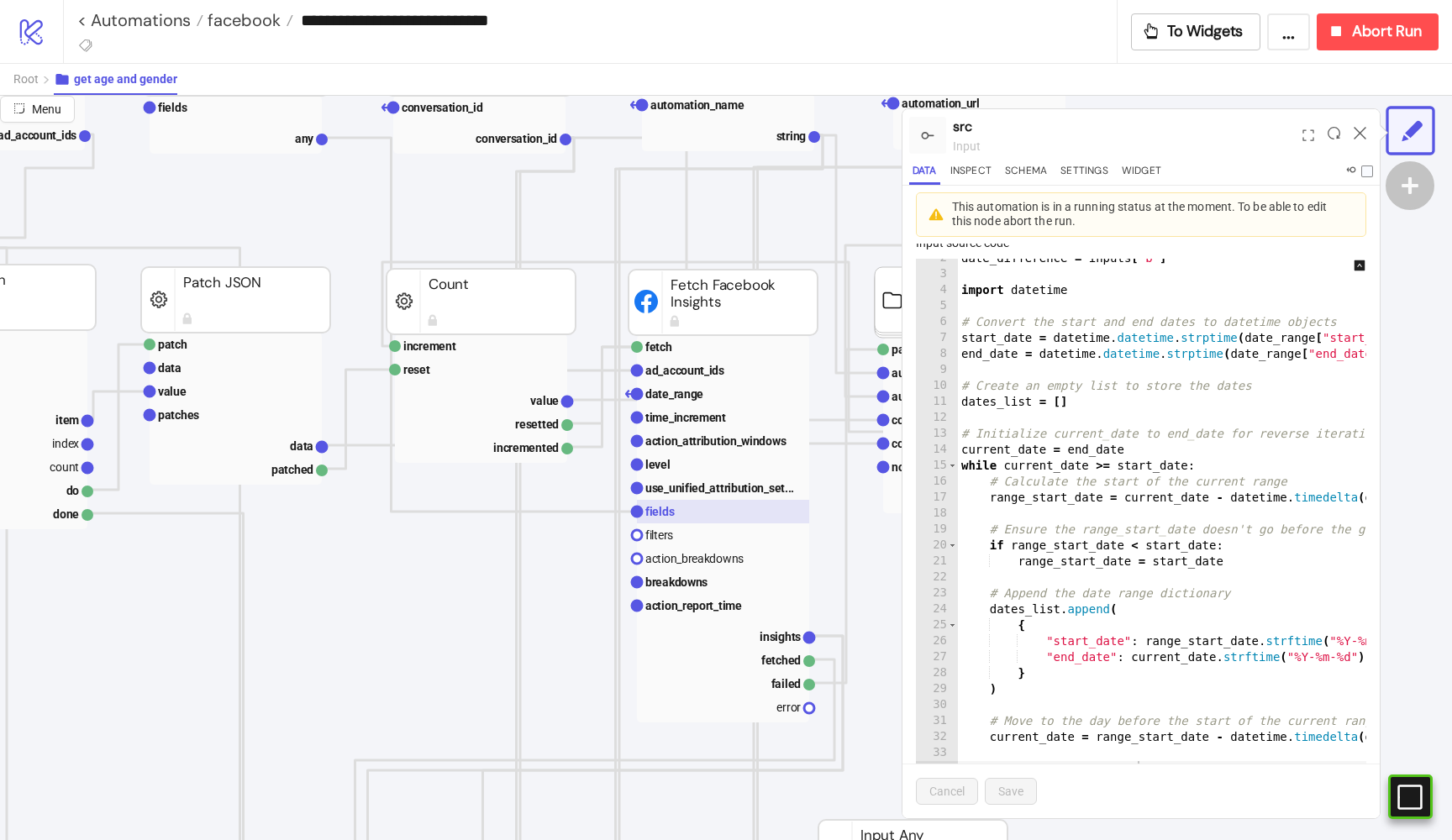
click at [672, 508] on text "fields" at bounding box center [660, 512] width 29 height 14
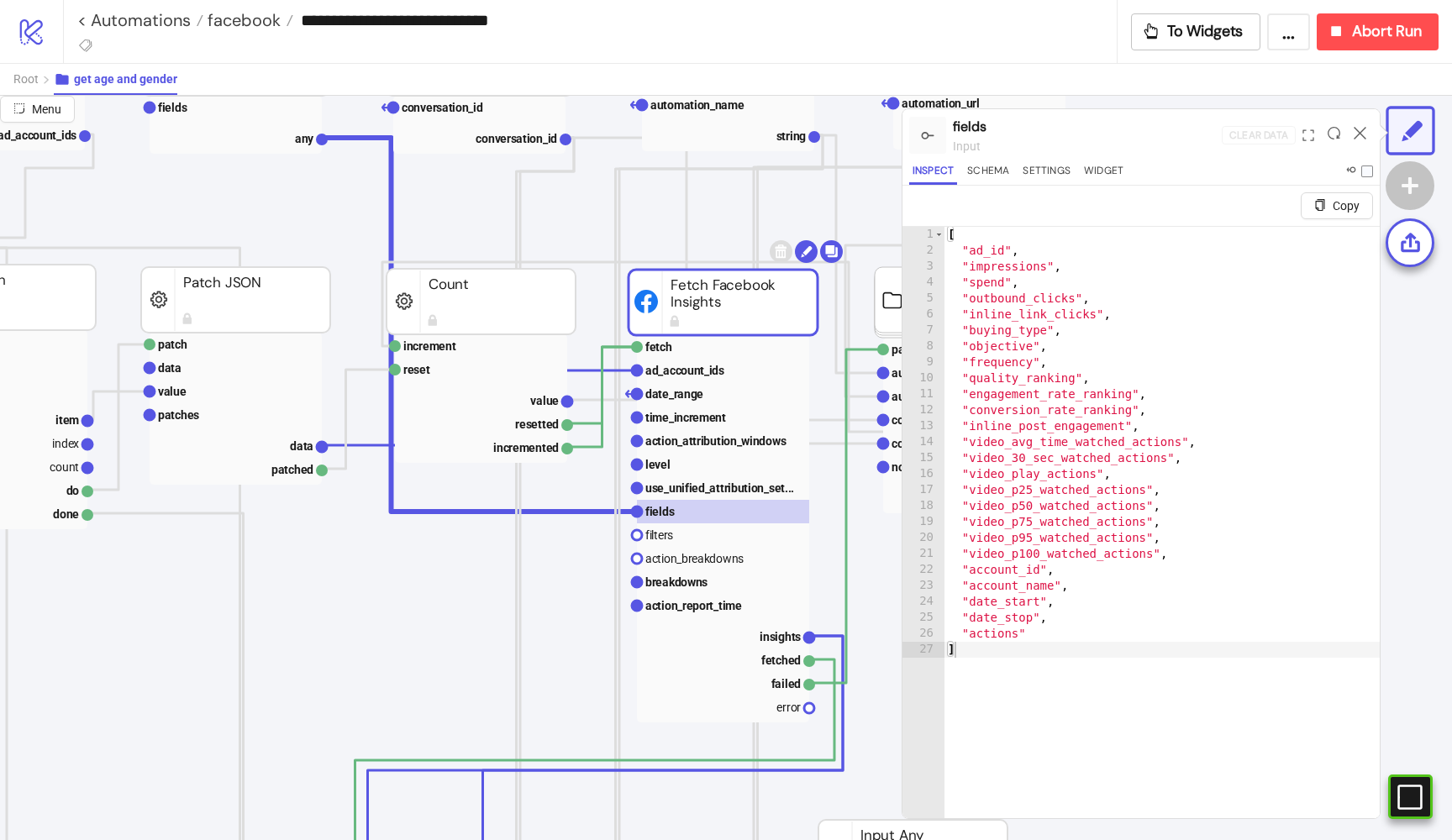
type textarea "**********"
click at [1078, 481] on div "[ "ad_id" , "impressions" , "spend" , "outbound_clicks" , "inline_link_clicks" …" at bounding box center [1163, 558] width 436 height 665
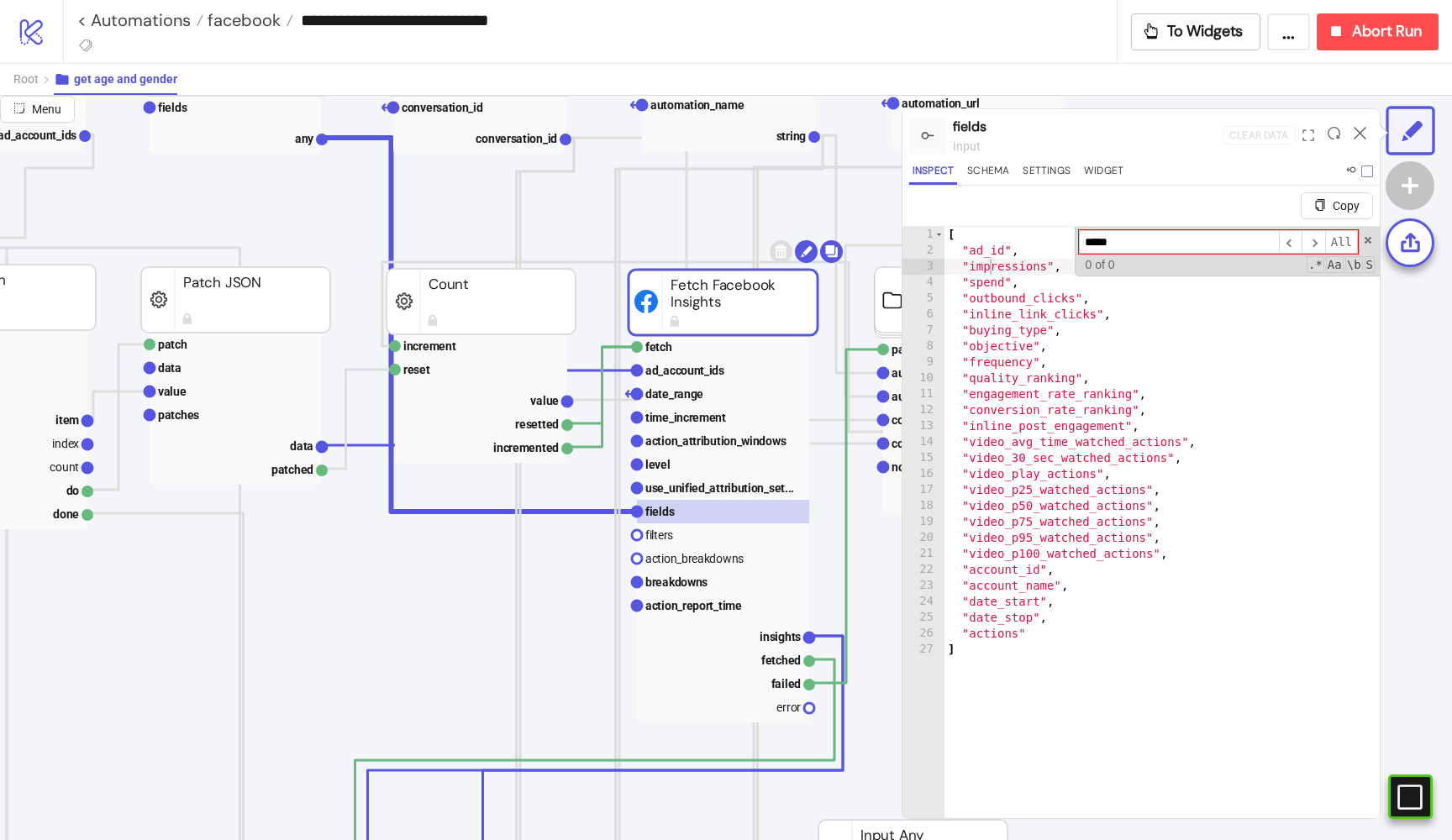
scroll to position [0, 0]
type input "*****"
click at [1371, 237] on span at bounding box center [1368, 240] width 12 height 12
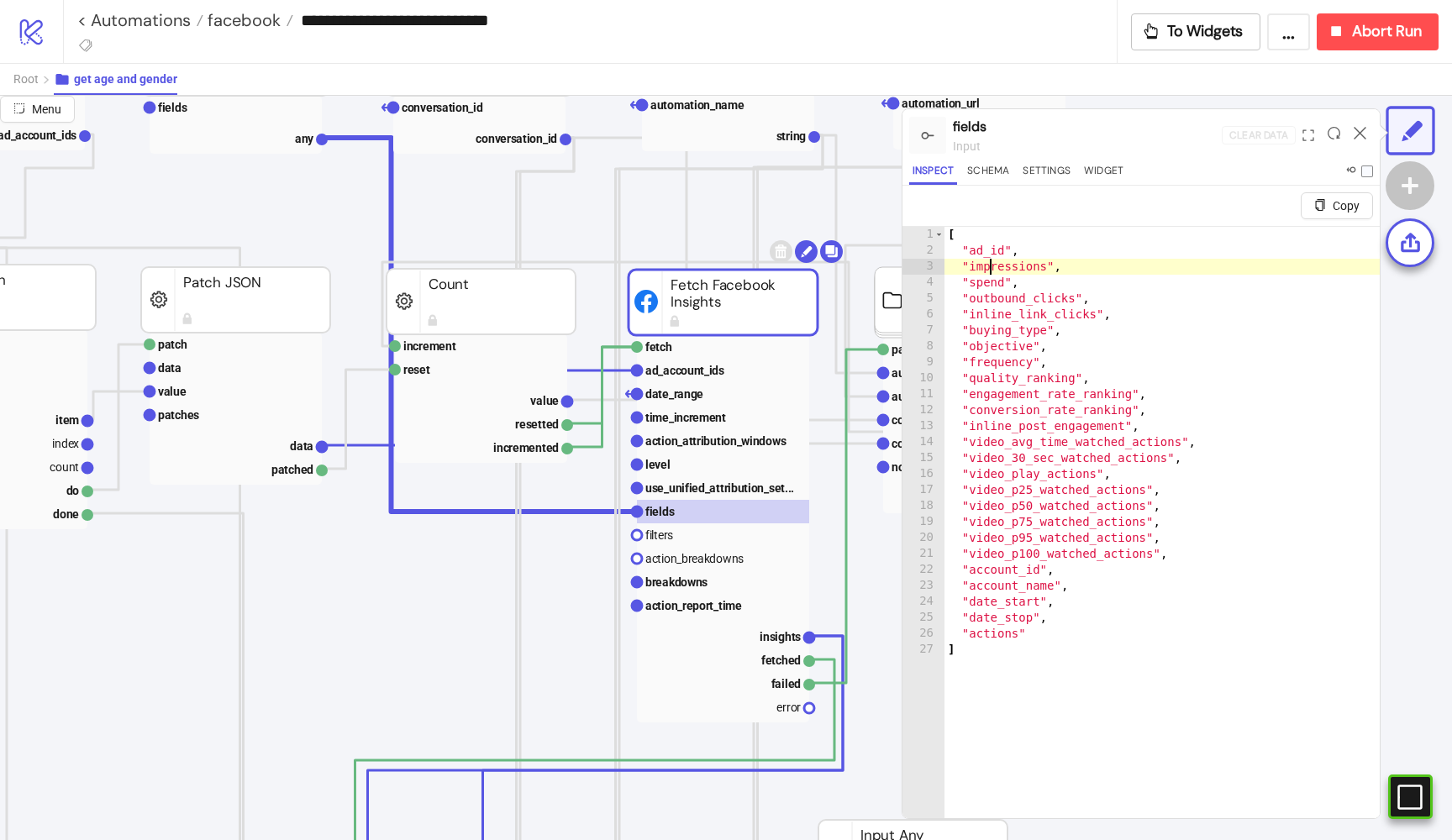
click at [1075, 634] on div "[ "ad_id" , "impressions" , "spend" , "outbound_clicks" , "inline_link_clicks" …" at bounding box center [1163, 558] width 436 height 665
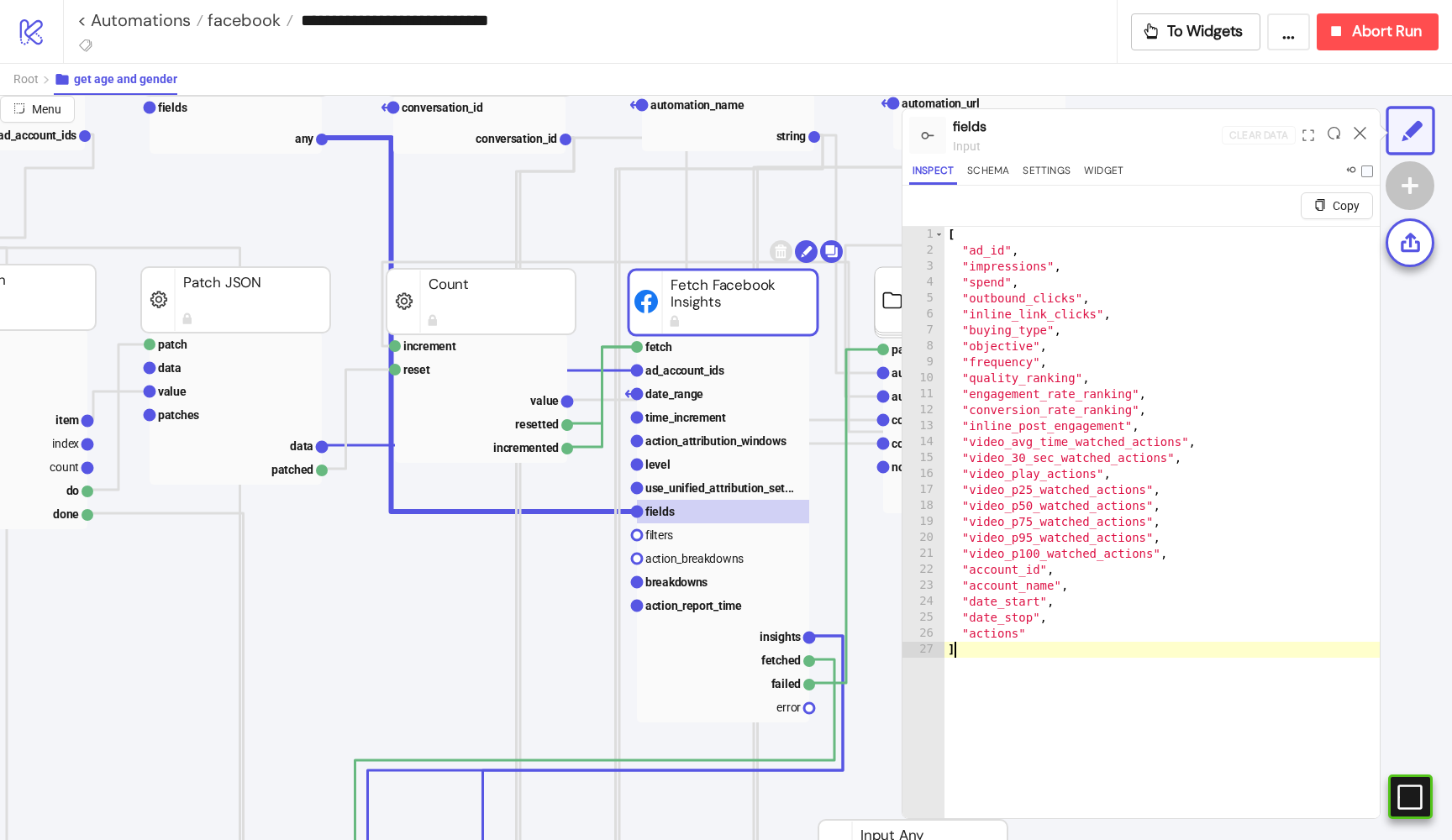
click at [1040, 671] on div "[ "ad_id" , "impressions" , "spend" , "outbound_clicks" , "inline_link_clicks" …" at bounding box center [1163, 558] width 436 height 665
type textarea "*"
click at [30, 86] on button "Root" at bounding box center [34, 79] width 41 height 31
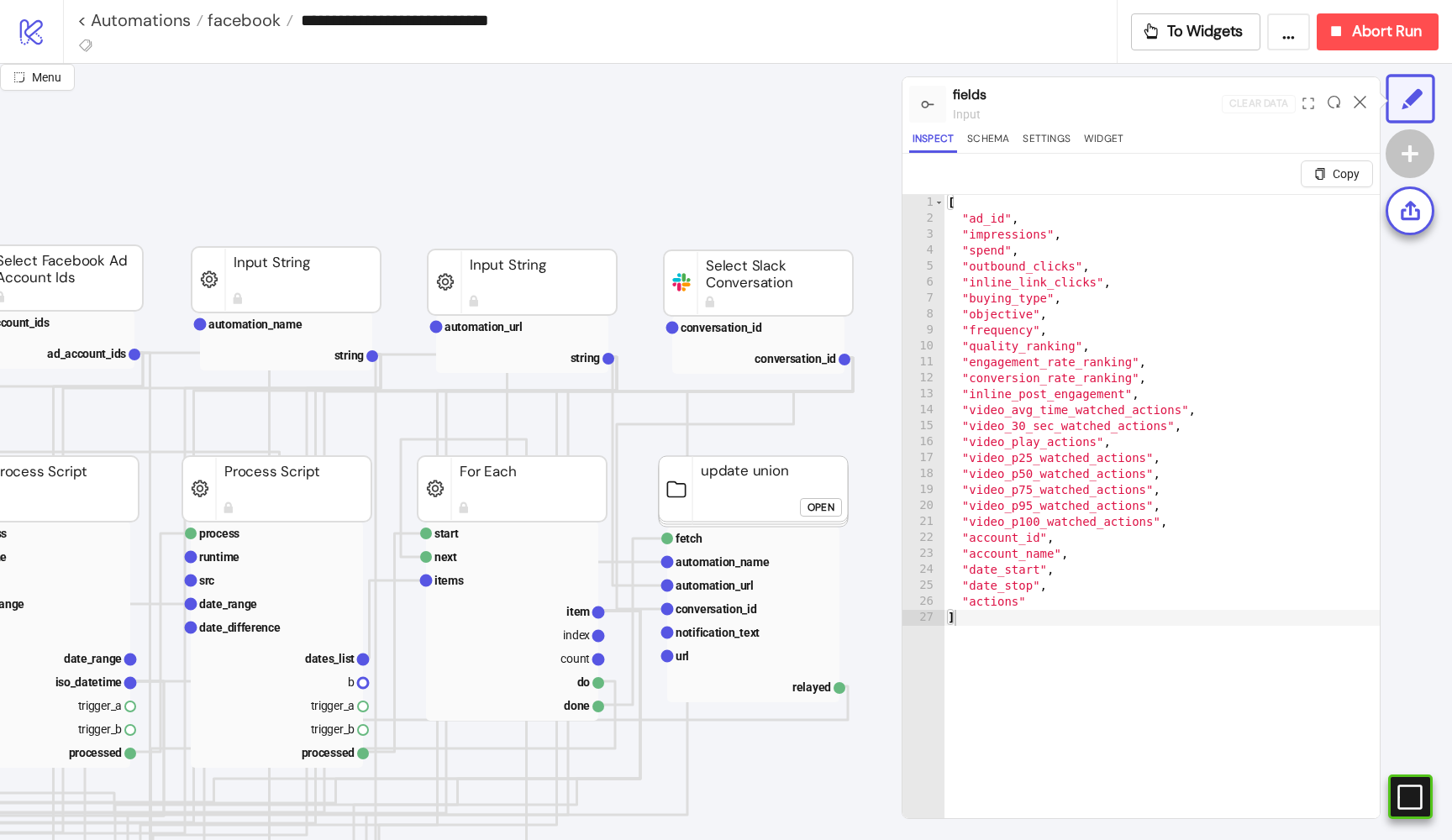
scroll to position [11, 563]
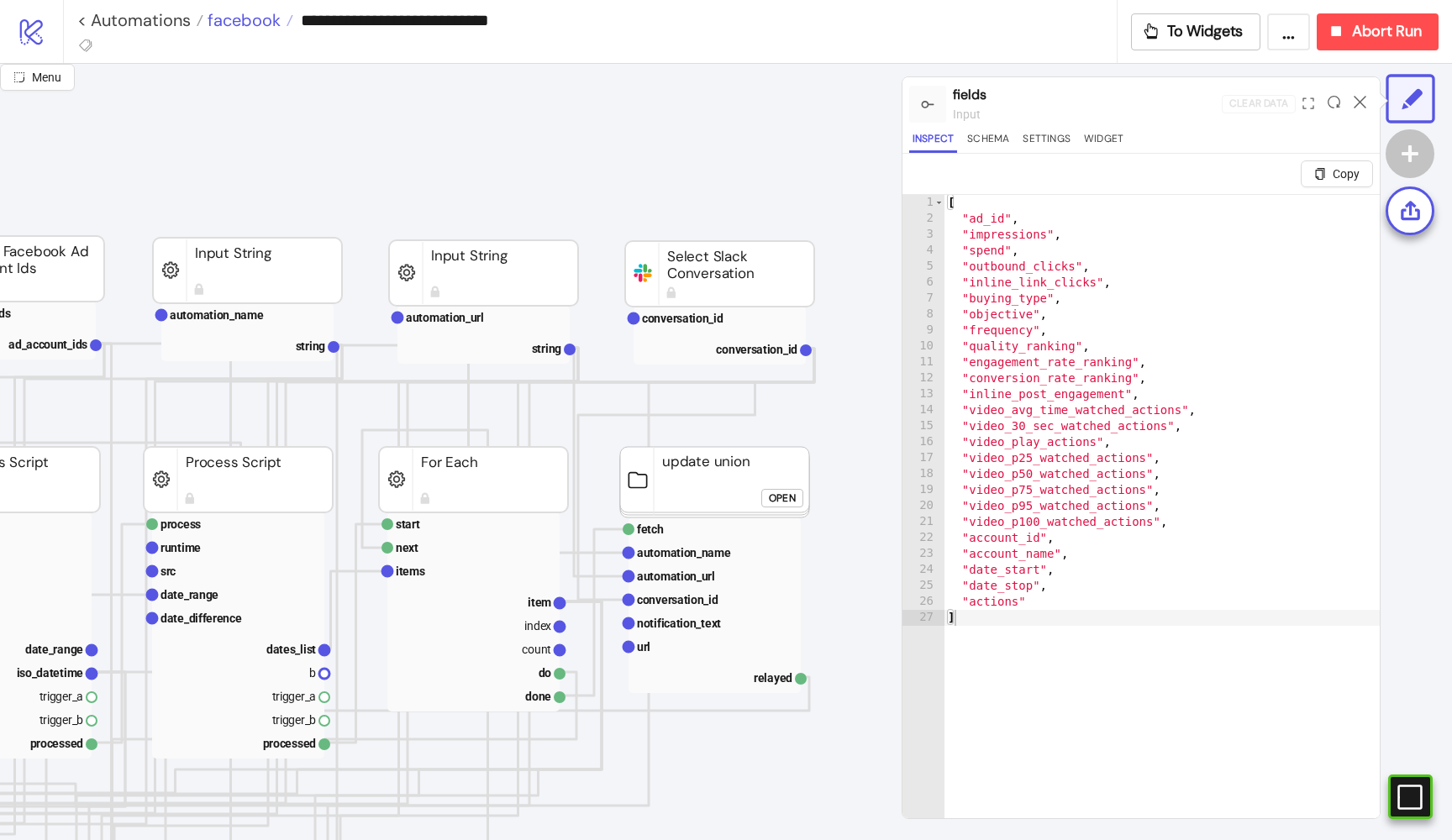
click at [238, 17] on span "facebook" at bounding box center [242, 20] width 77 height 22
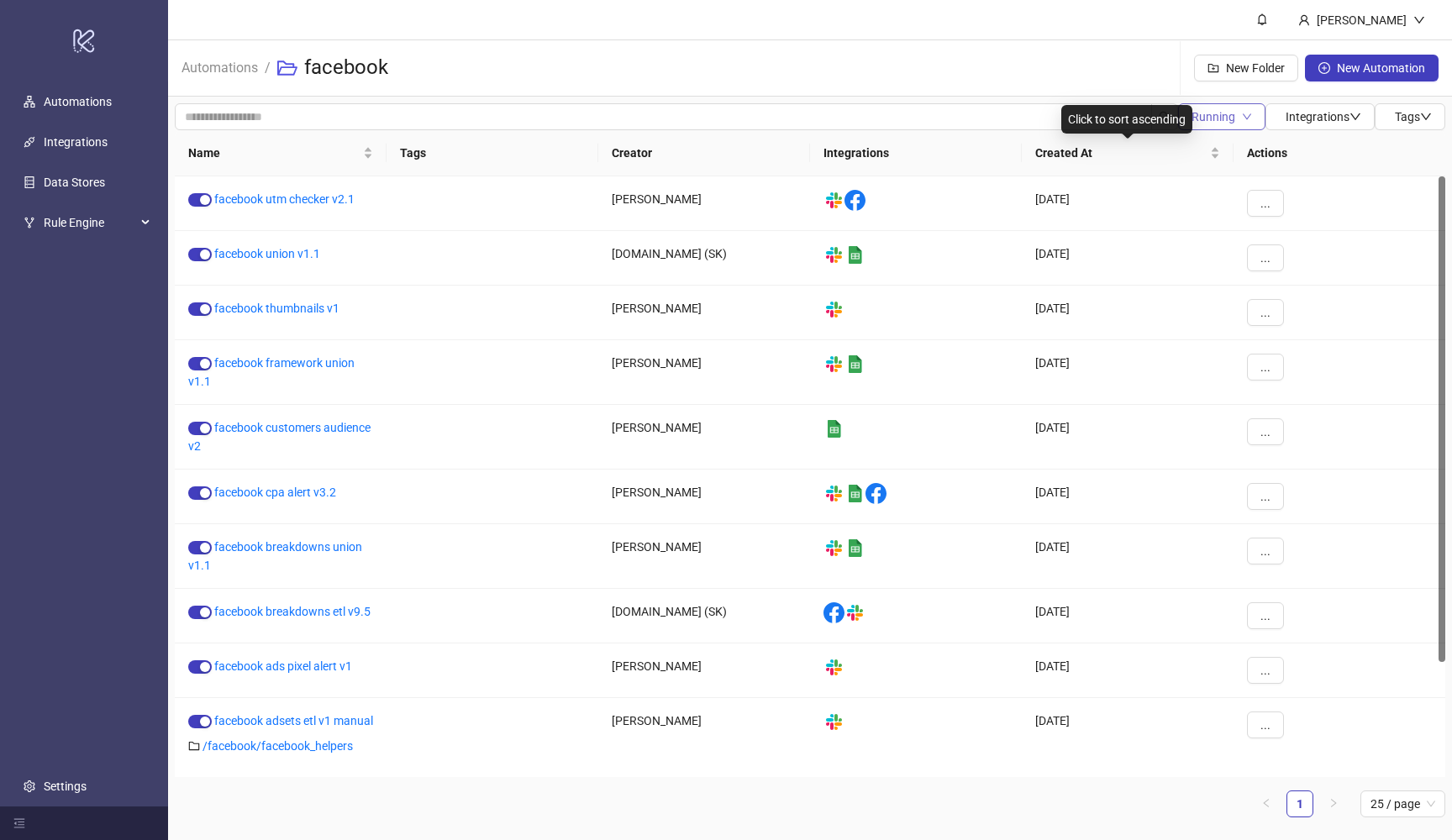
click at [1218, 122] on span "Running" at bounding box center [1213, 117] width 44 height 14
click at [1218, 144] on span "All" at bounding box center [1218, 150] width 60 height 18
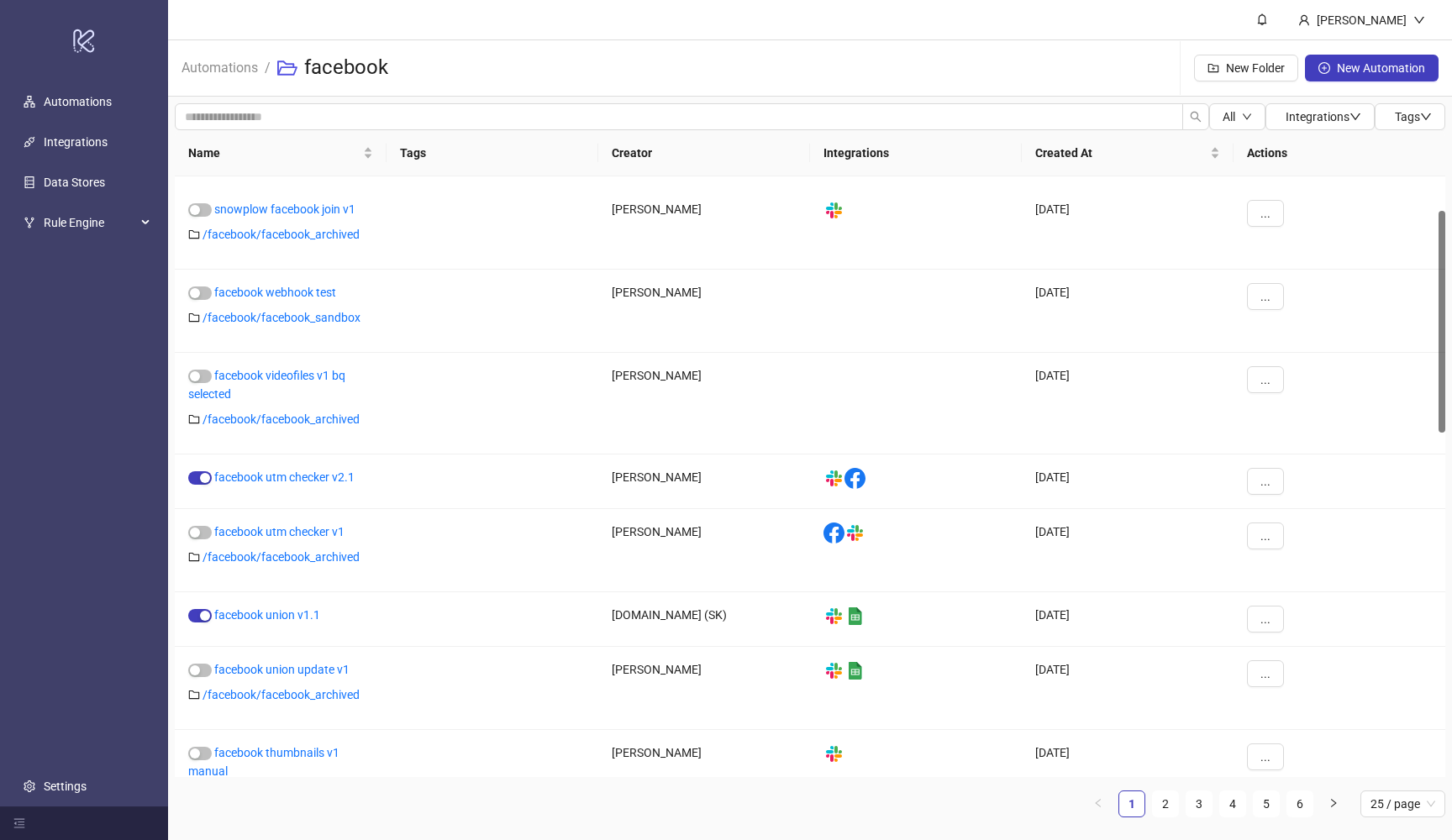
scroll to position [117, 0]
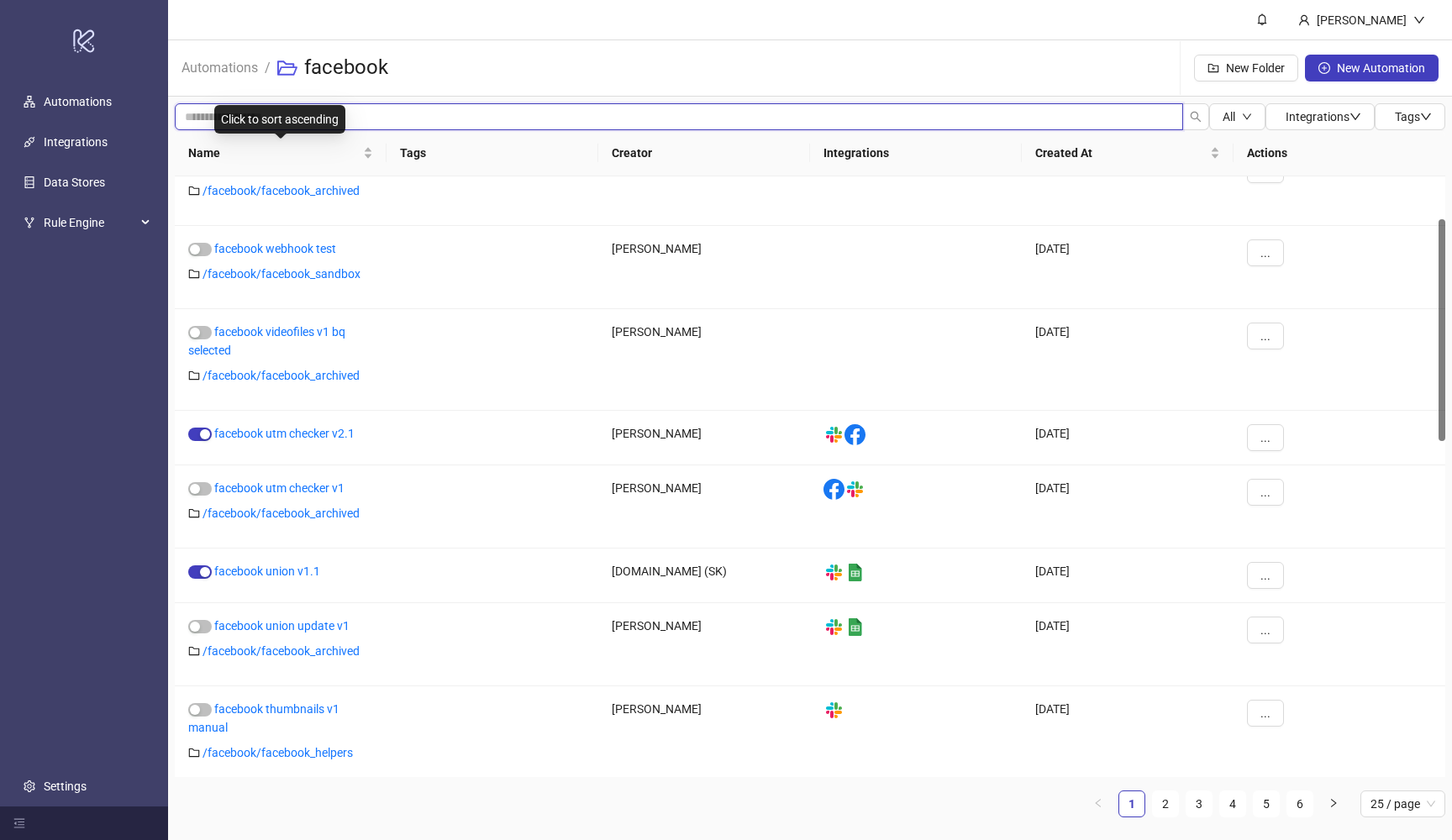
click at [359, 122] on input "search" at bounding box center [680, 117] width 1009 height 27
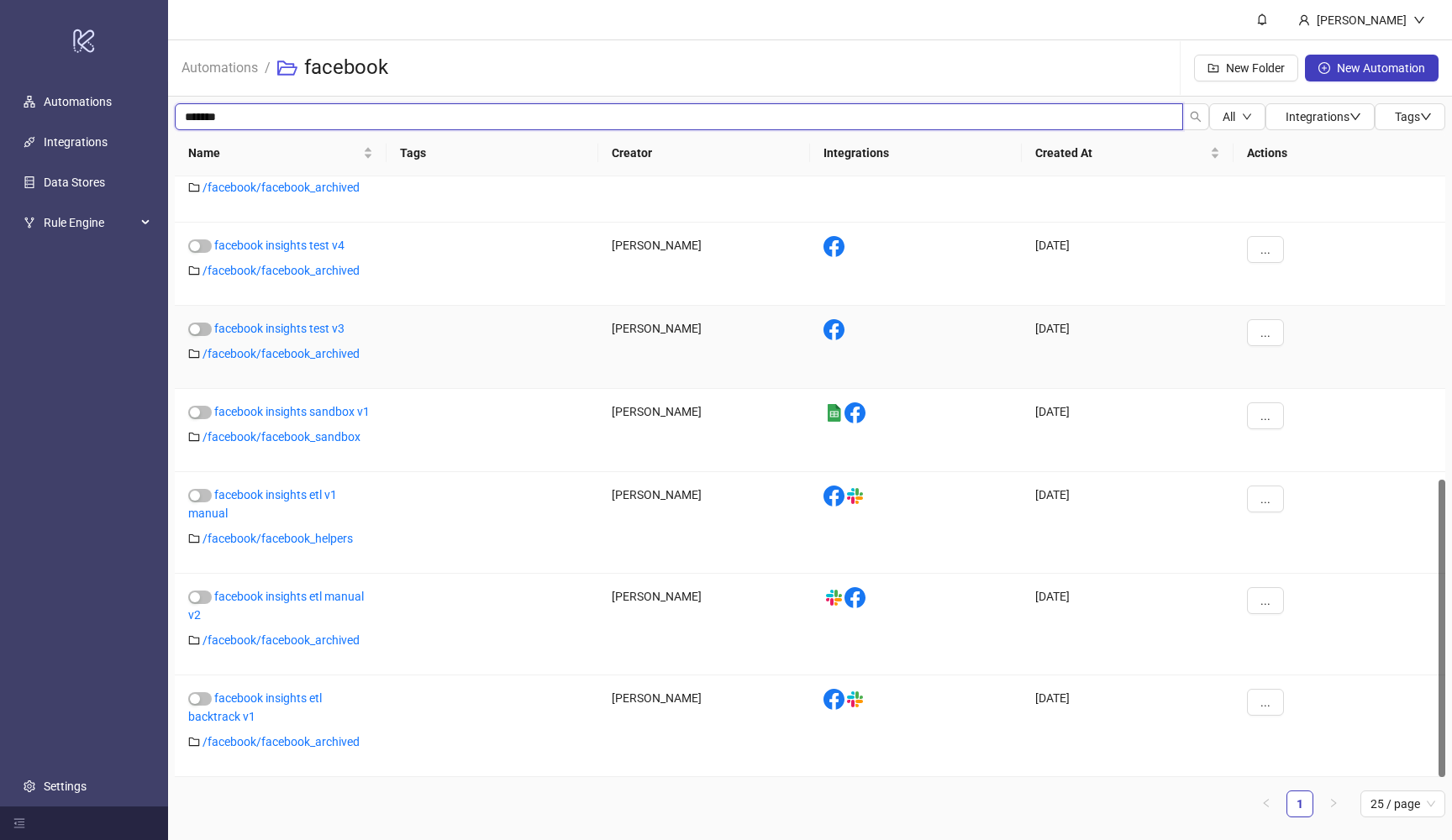
scroll to position [0, 0]
drag, startPoint x: 315, startPoint y: 116, endPoint x: 167, endPoint y: 117, distance: 148.0
click at [167, 117] on div "logo/logo-mobile Automations Integrations Data Stores Rule Engine Settings Jame…" at bounding box center [726, 420] width 1452 height 840
type input "***"
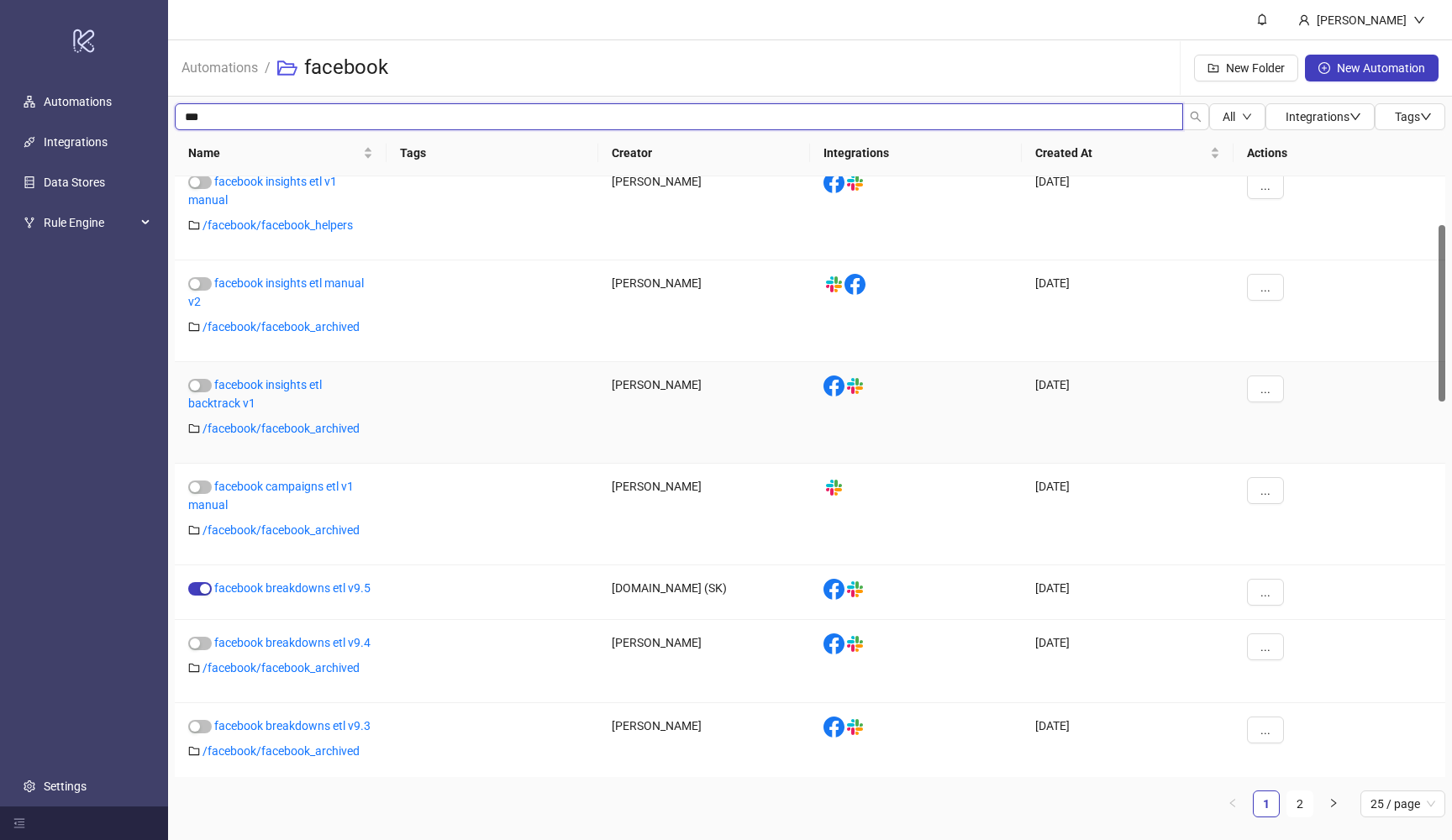
scroll to position [184, 0]
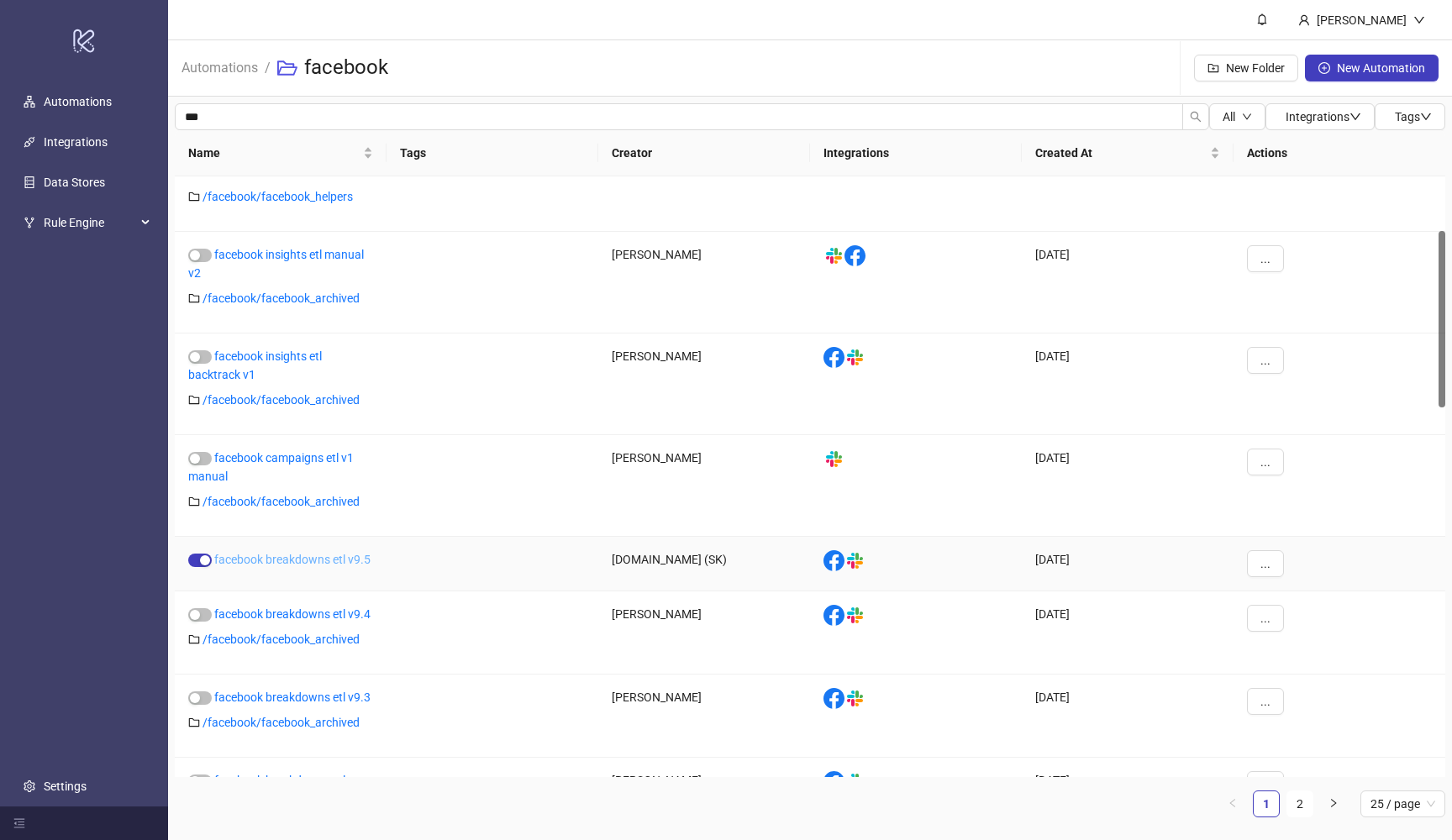
click at [322, 558] on link "facebook breakdowns etl v9.5" at bounding box center [291, 559] width 156 height 14
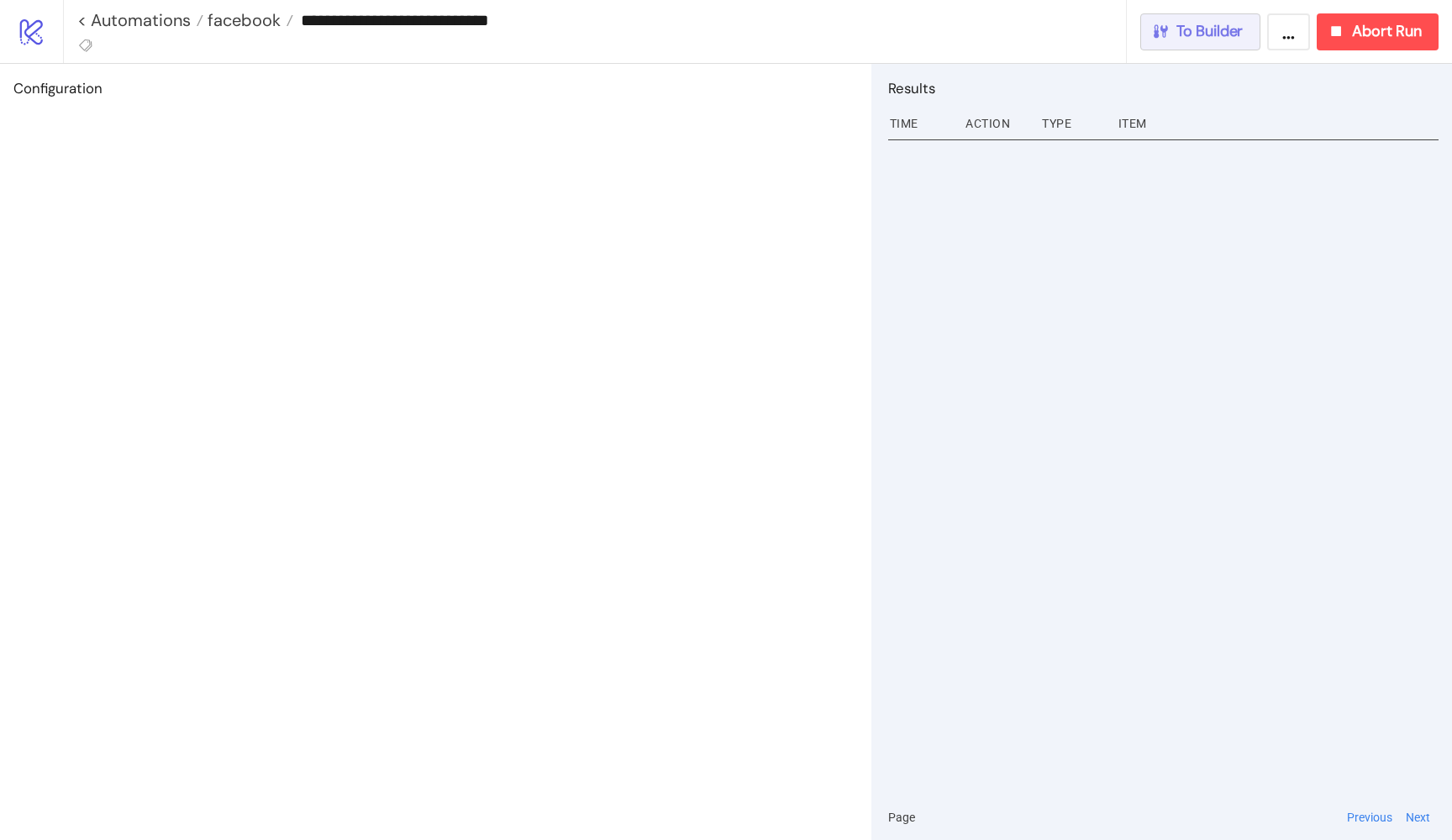
click at [1176, 25] on span "To Builder" at bounding box center [1209, 32] width 67 height 19
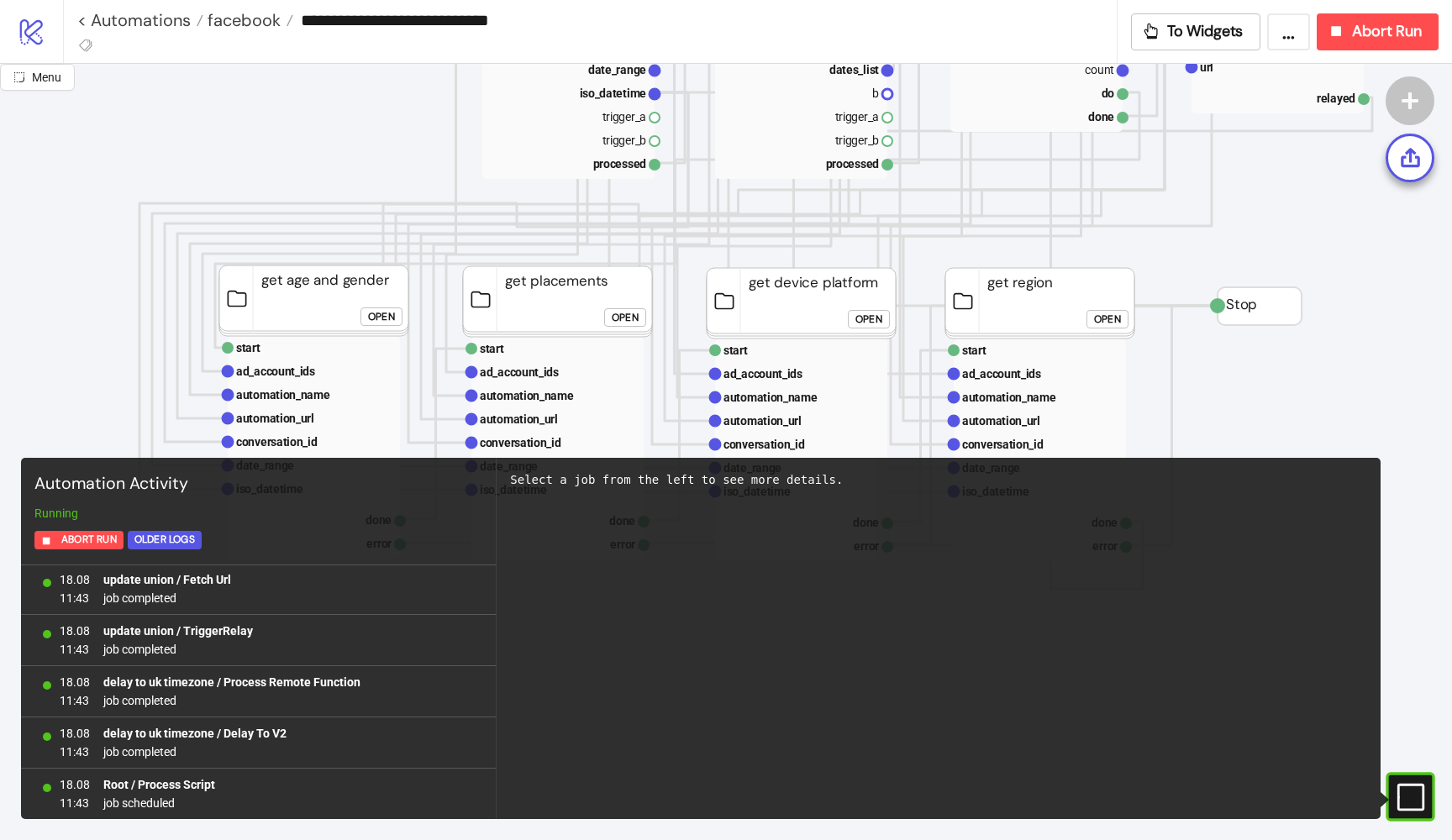
scroll to position [596, 2]
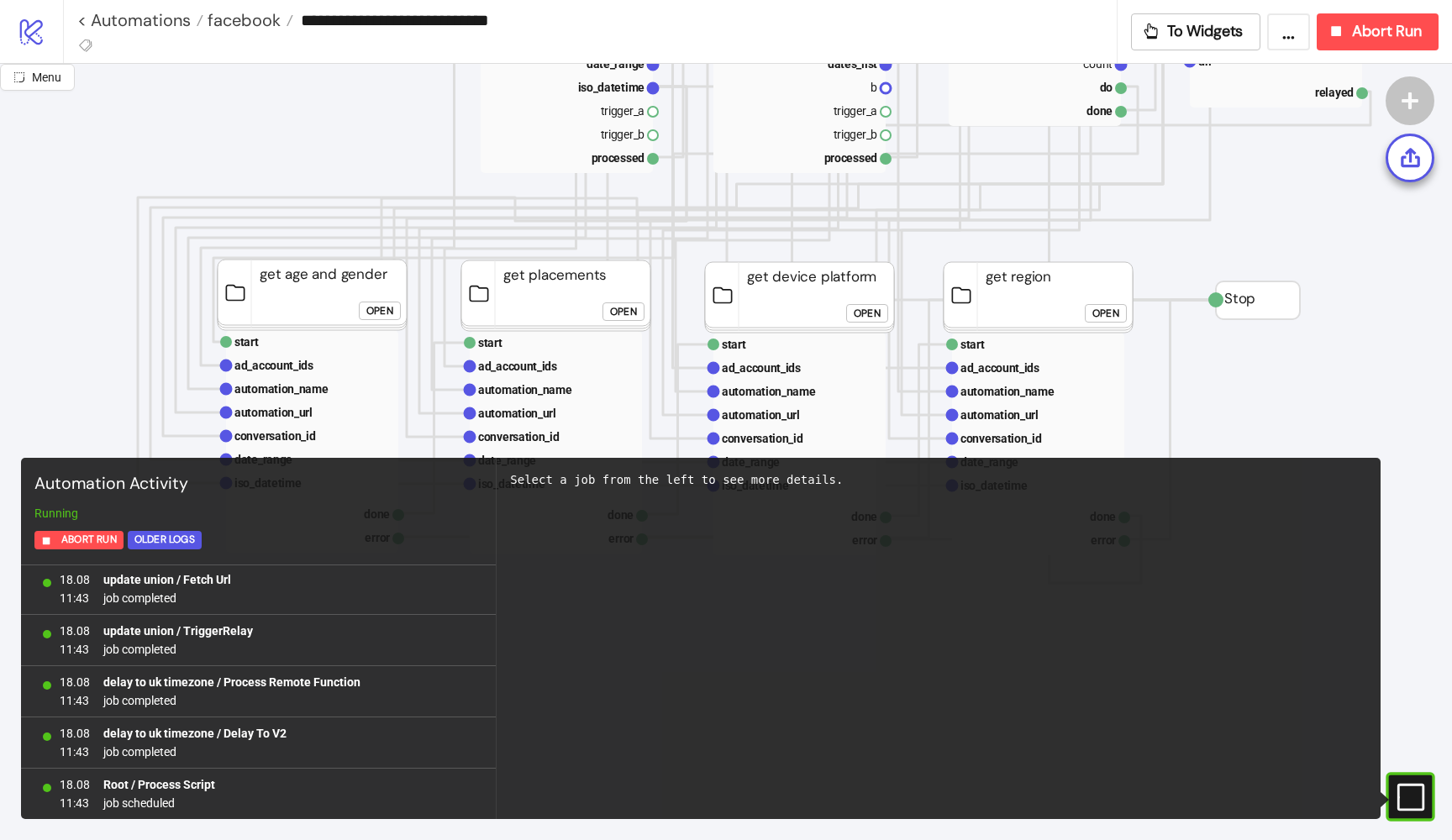
click at [379, 309] on div "Open" at bounding box center [379, 312] width 27 height 19
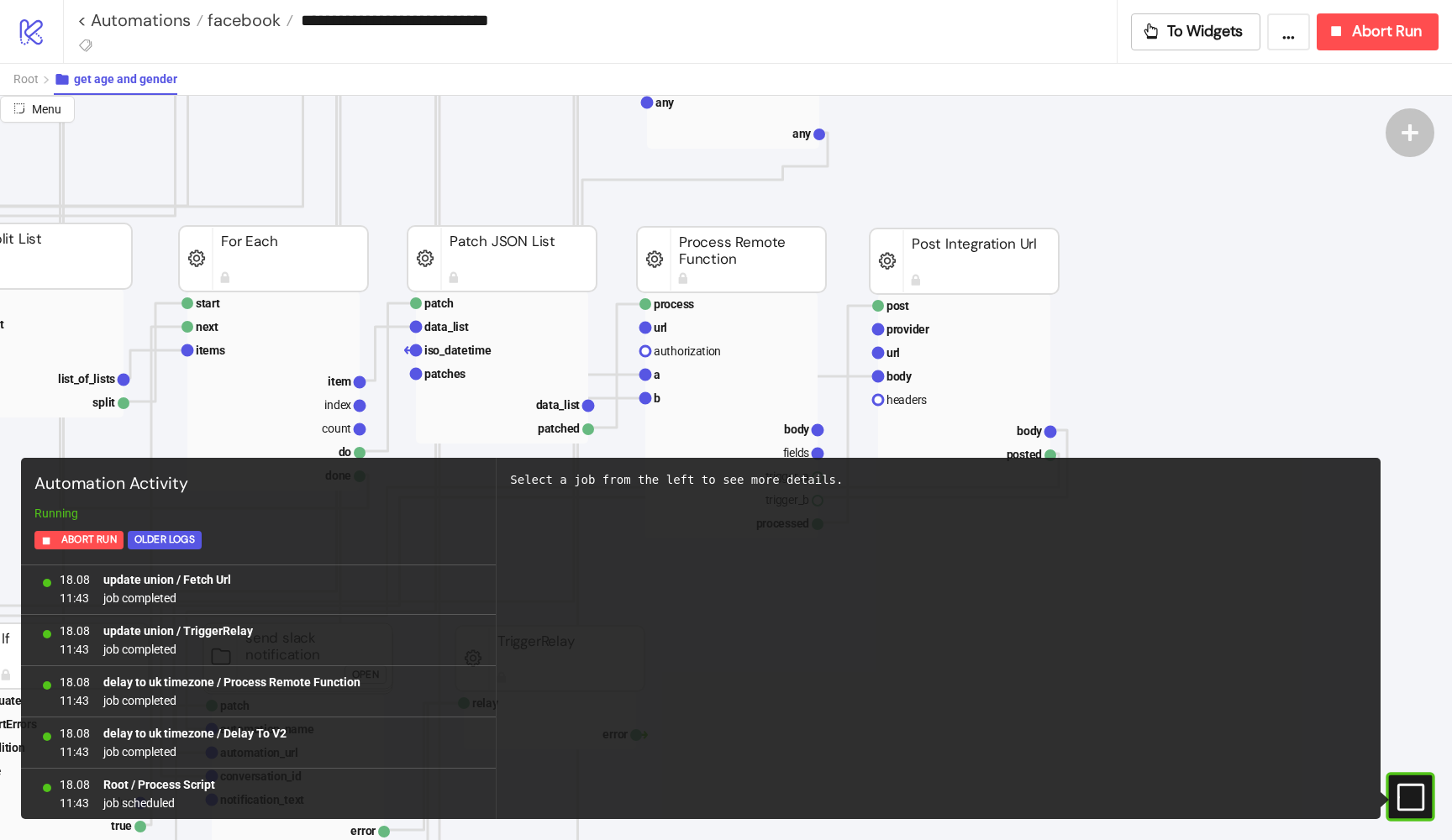
scroll to position [980, 469]
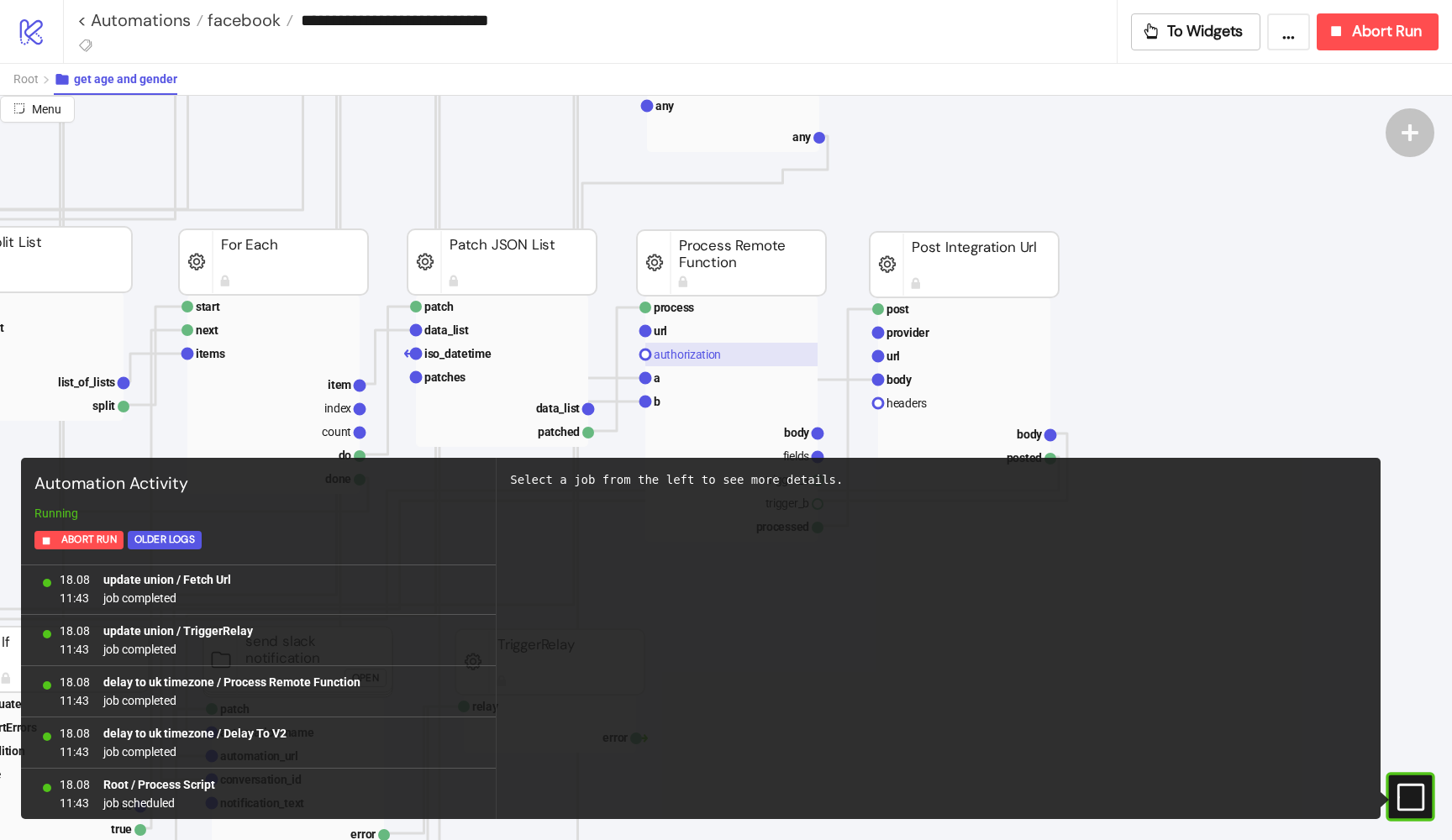
click at [684, 346] on rect at bounding box center [732, 354] width 172 height 23
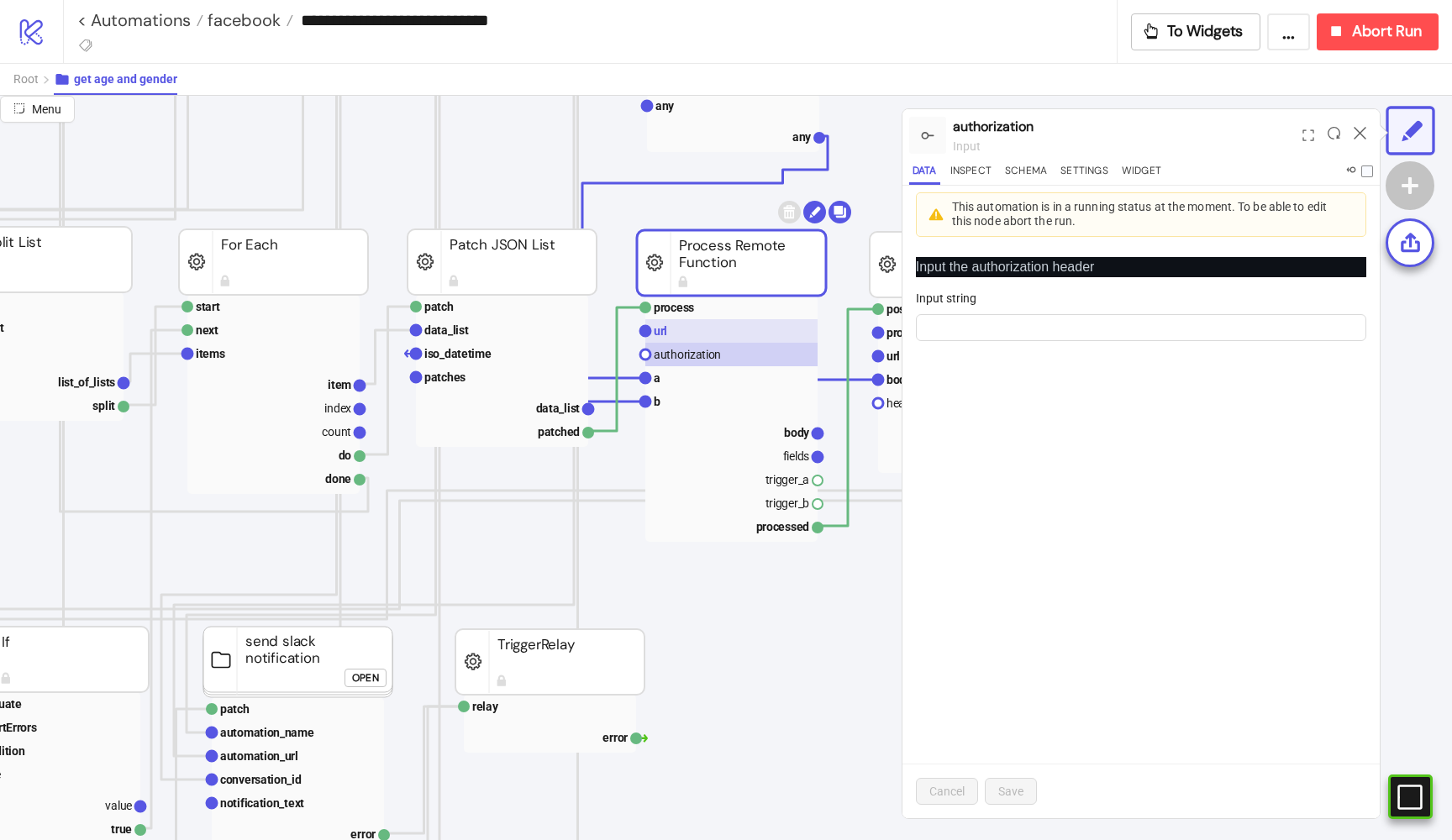
click at [679, 331] on rect at bounding box center [732, 331] width 172 height 23
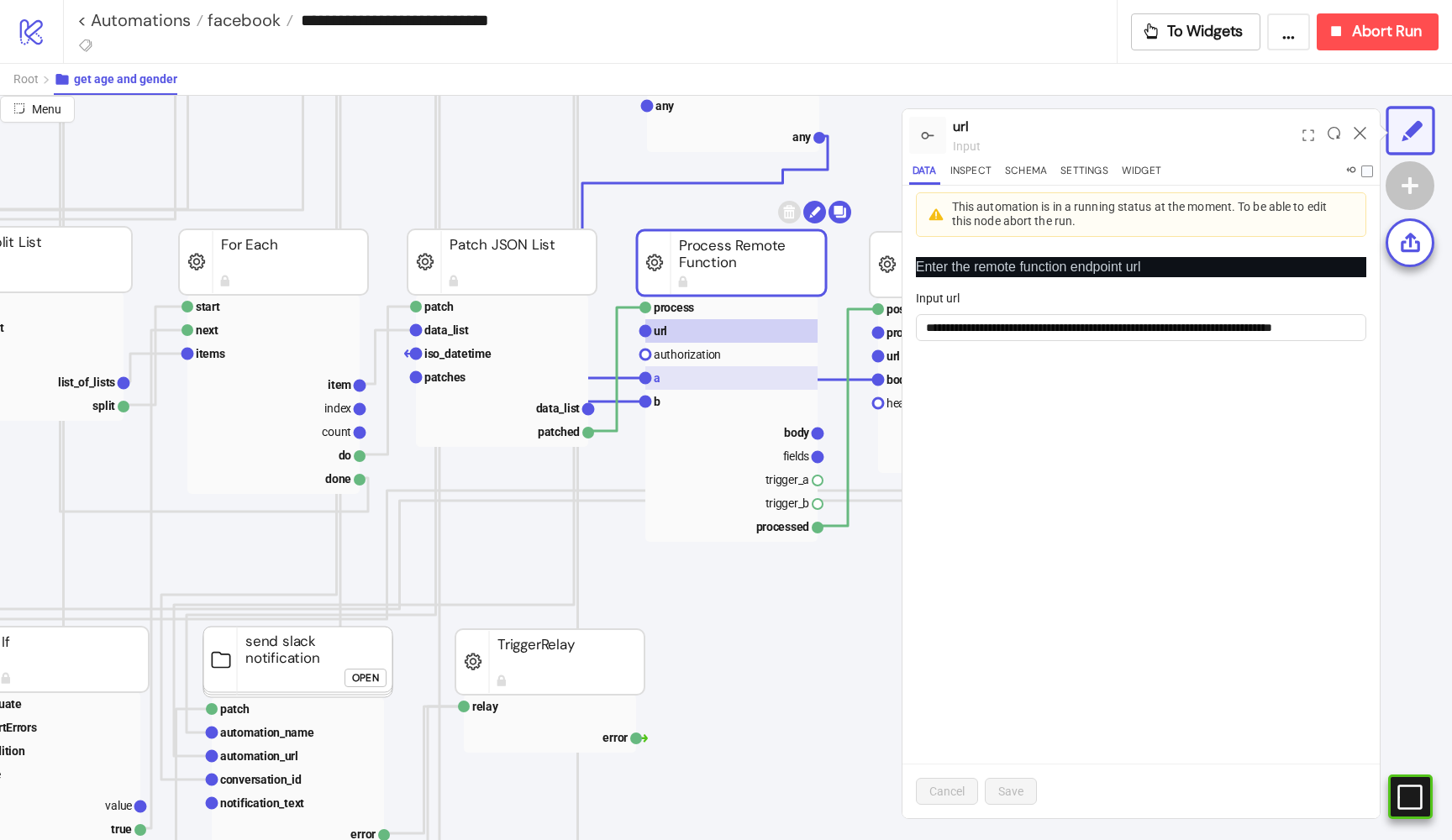
scroll to position [976, 469]
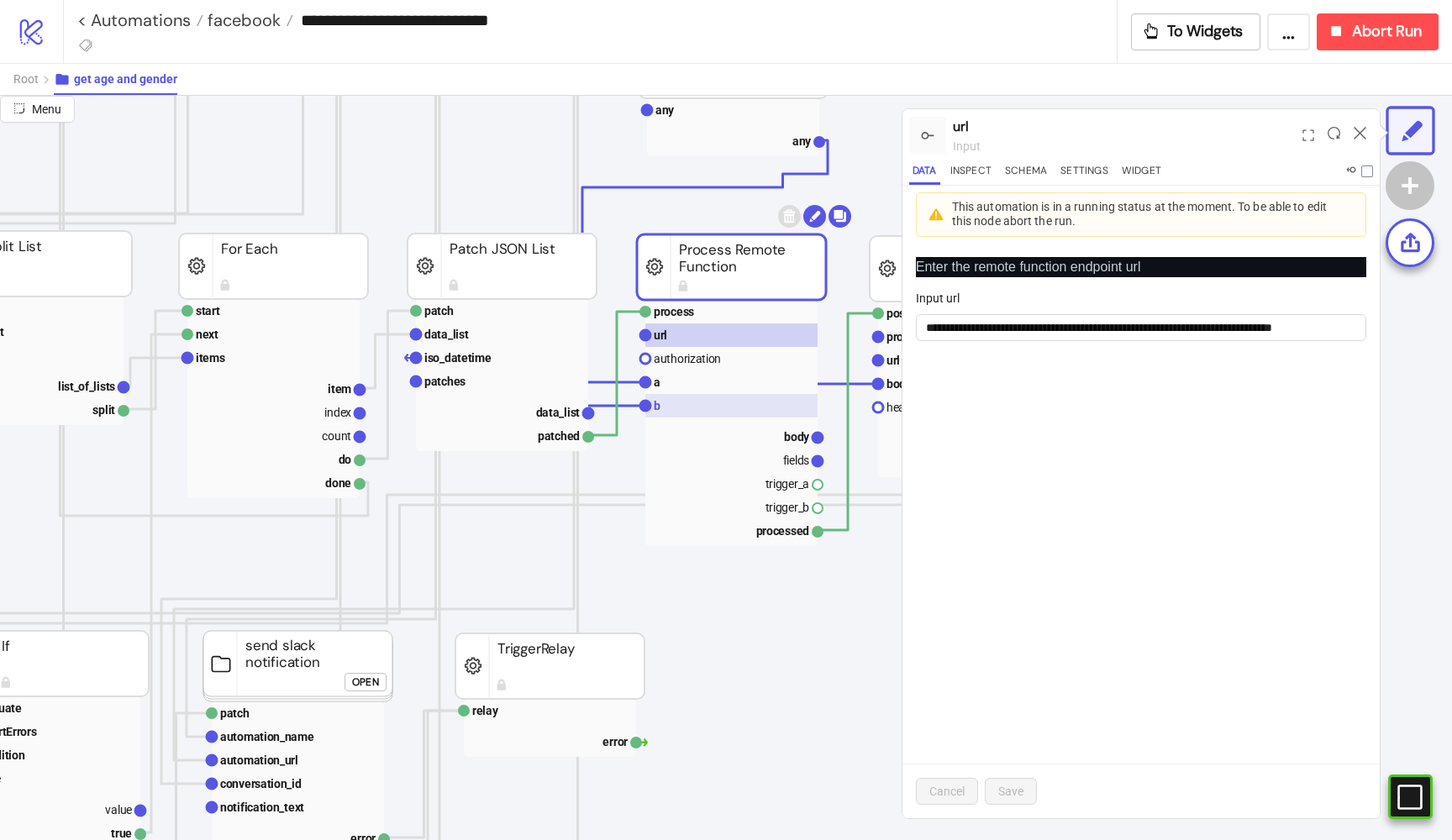
click at [658, 396] on rect at bounding box center [732, 405] width 172 height 23
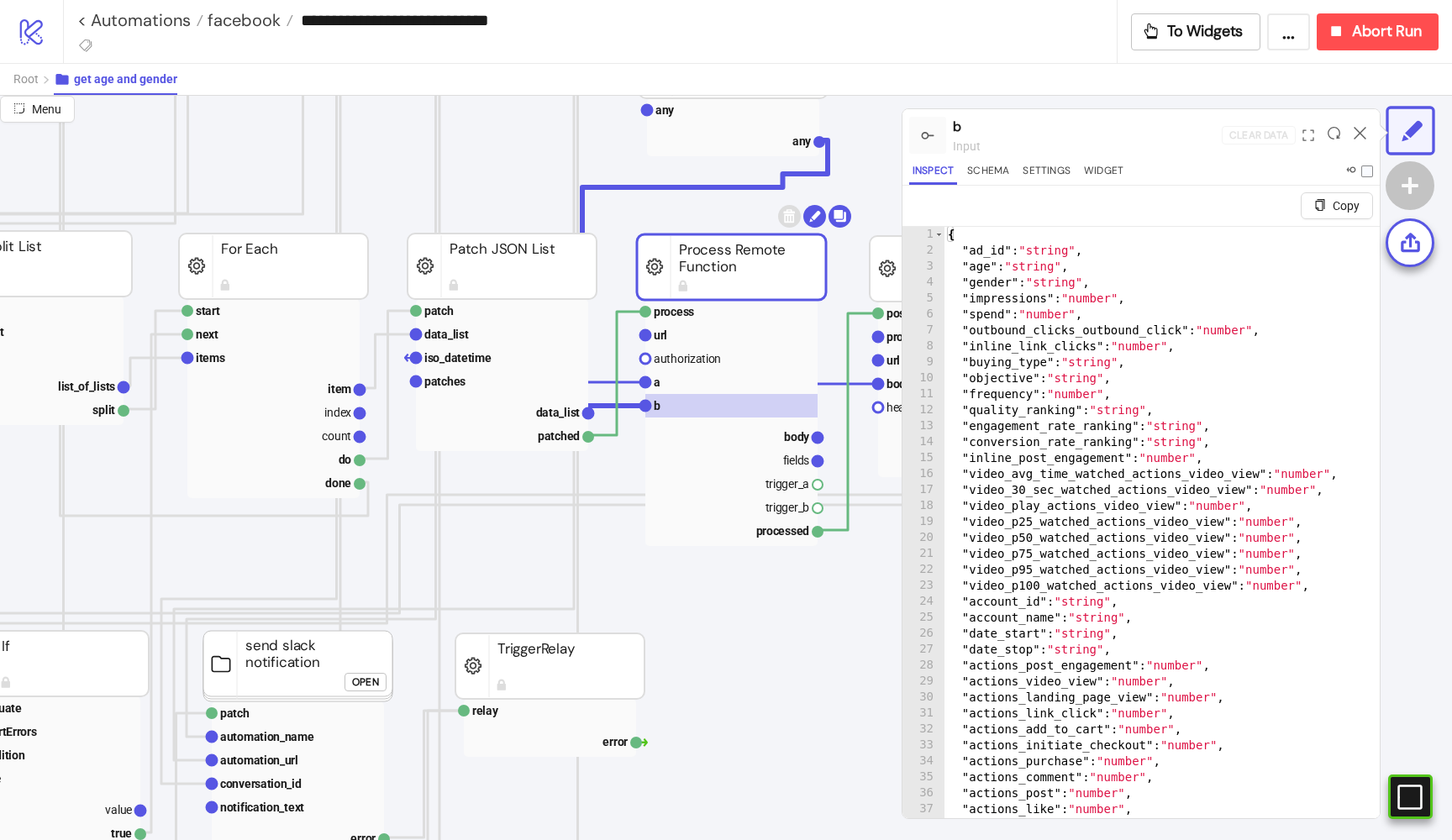
type textarea "**********"
click at [1058, 429] on div "{ "ad_id" : "string" , "age" : "string" , "gender" : "string" , "impressions" :…" at bounding box center [1209, 558] width 529 height 665
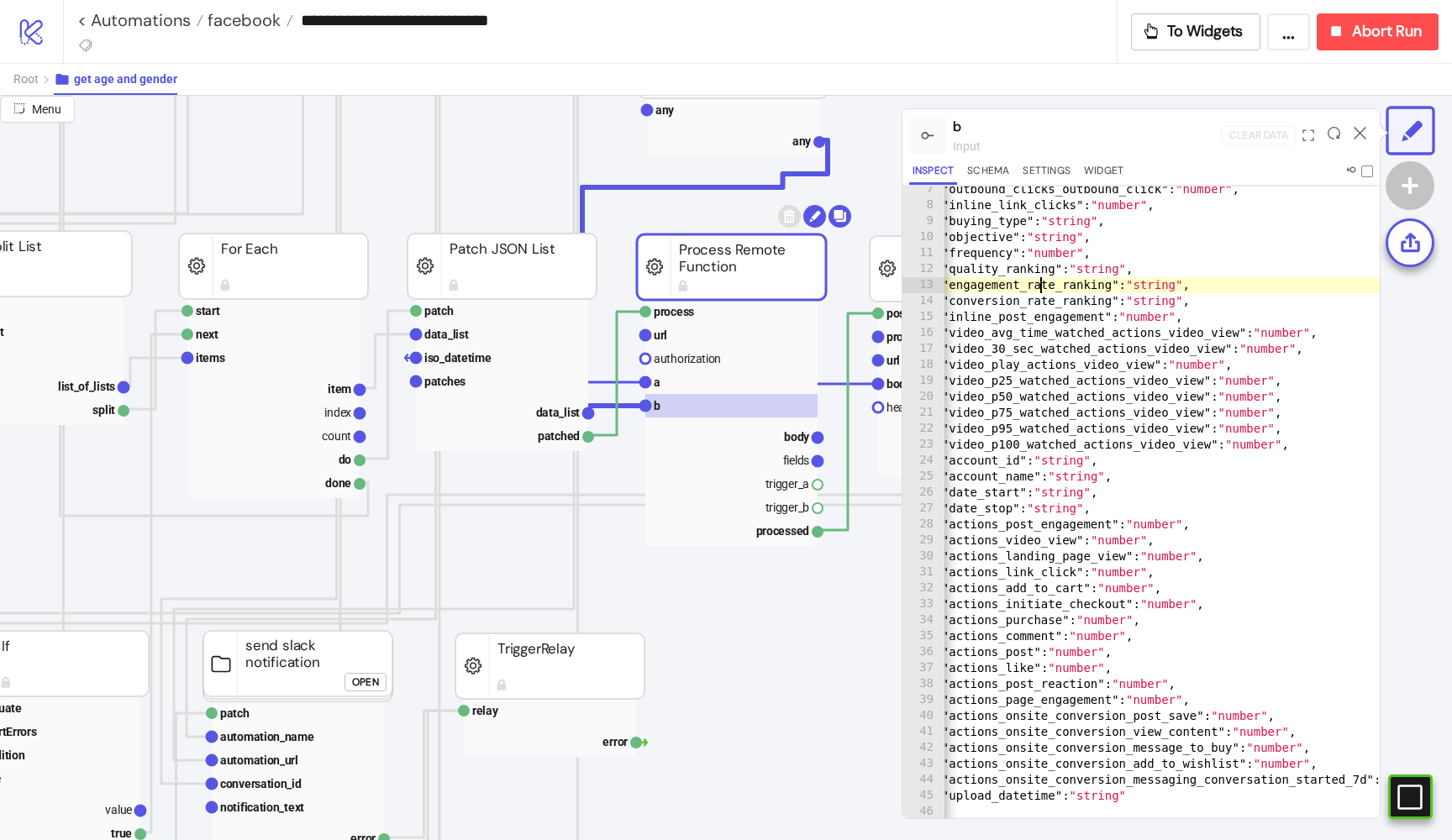
scroll to position [0, 0]
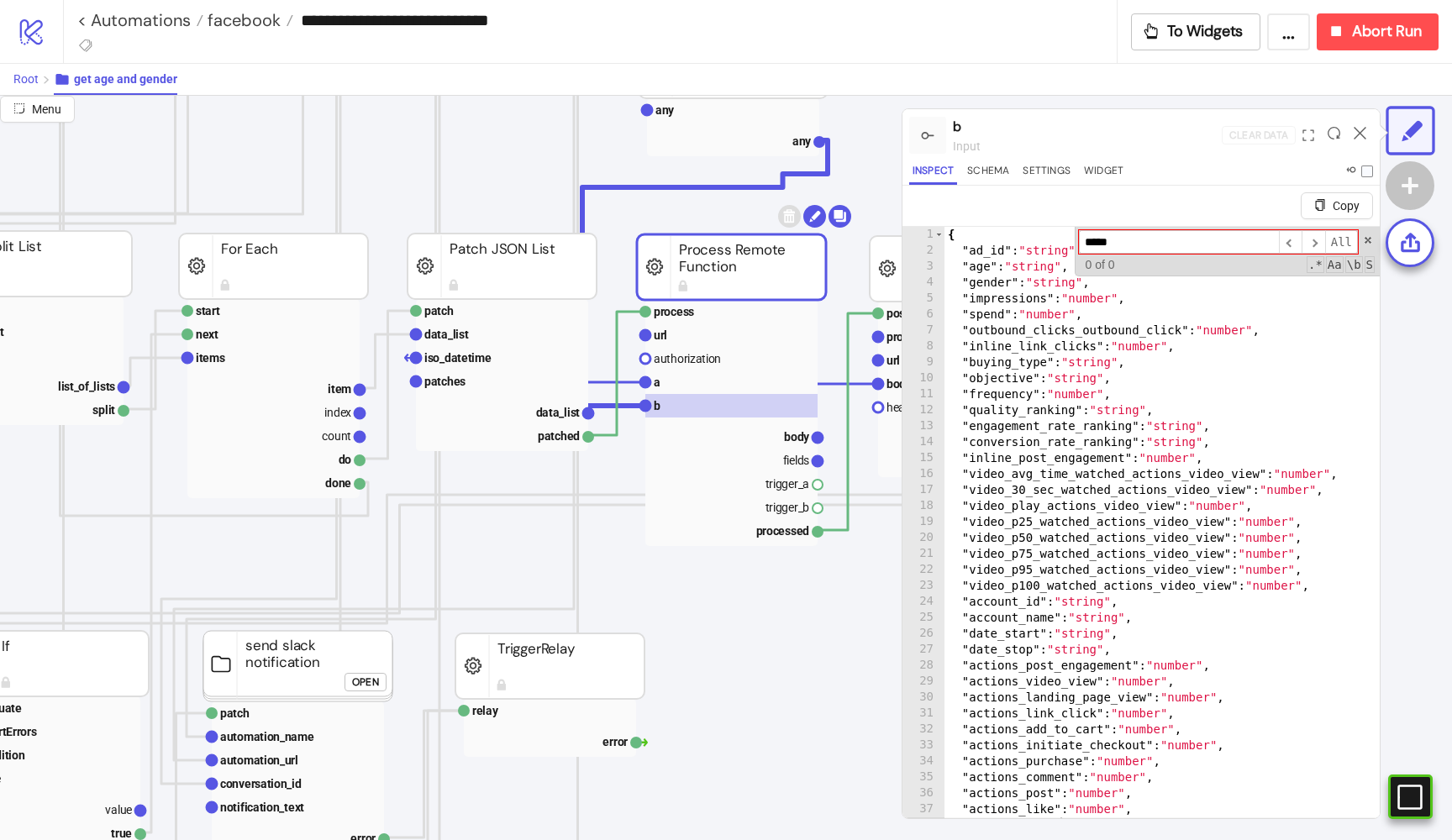
type input "*****"
click at [31, 75] on span "Root" at bounding box center [26, 79] width 25 height 14
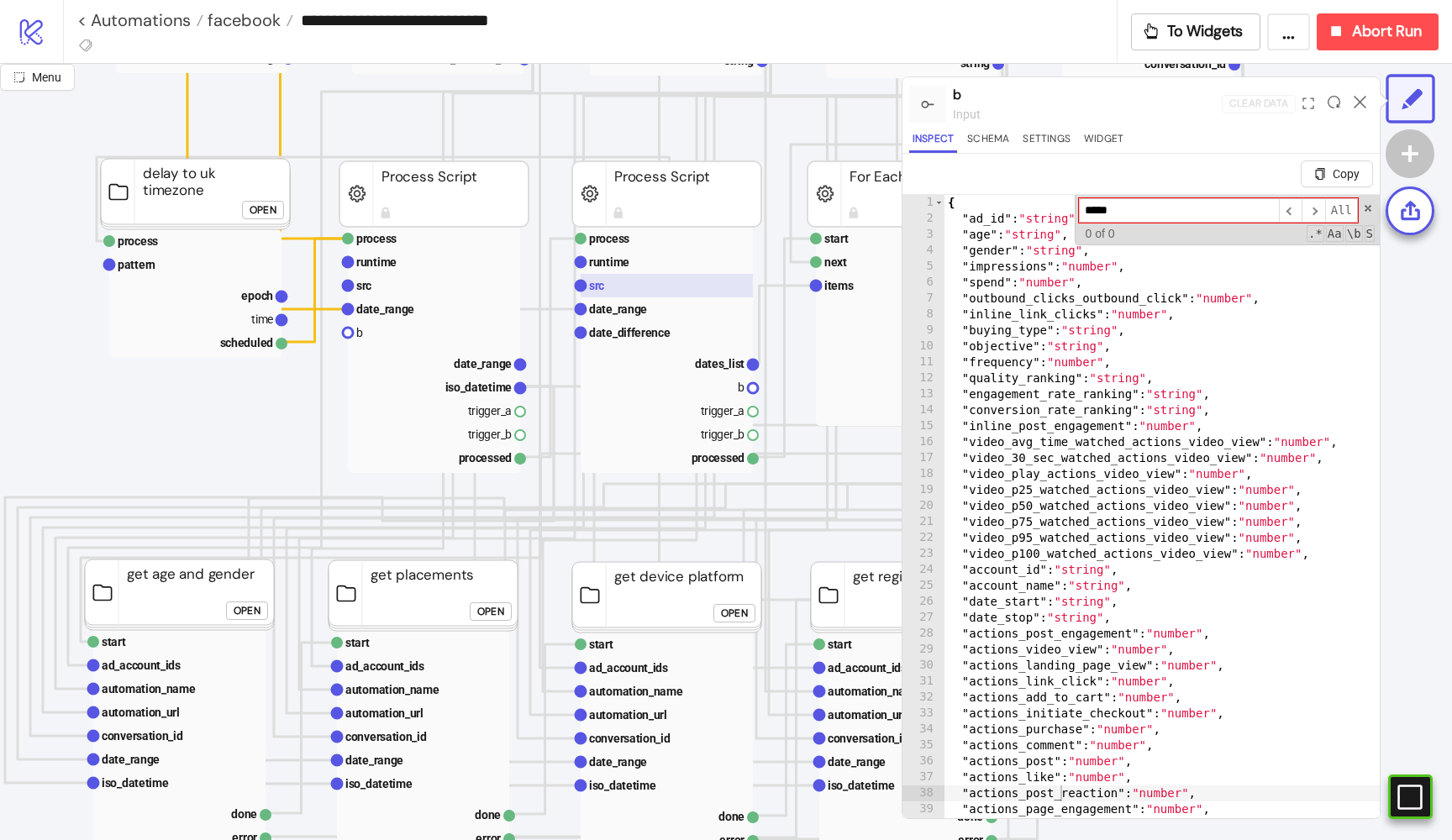
click at [625, 283] on rect at bounding box center [667, 285] width 172 height 23
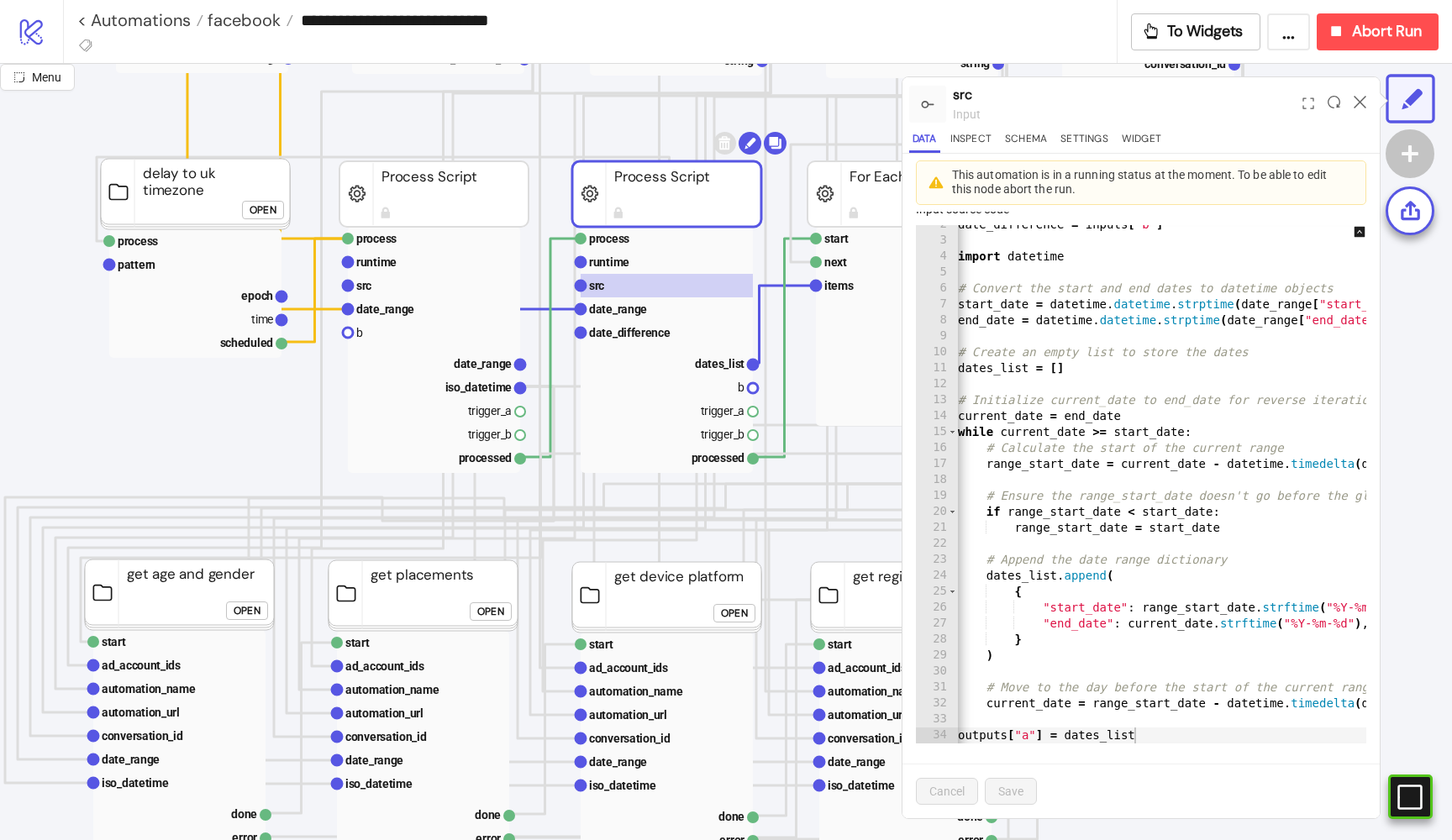
scroll to position [56, 0]
click at [404, 286] on rect at bounding box center [434, 285] width 172 height 23
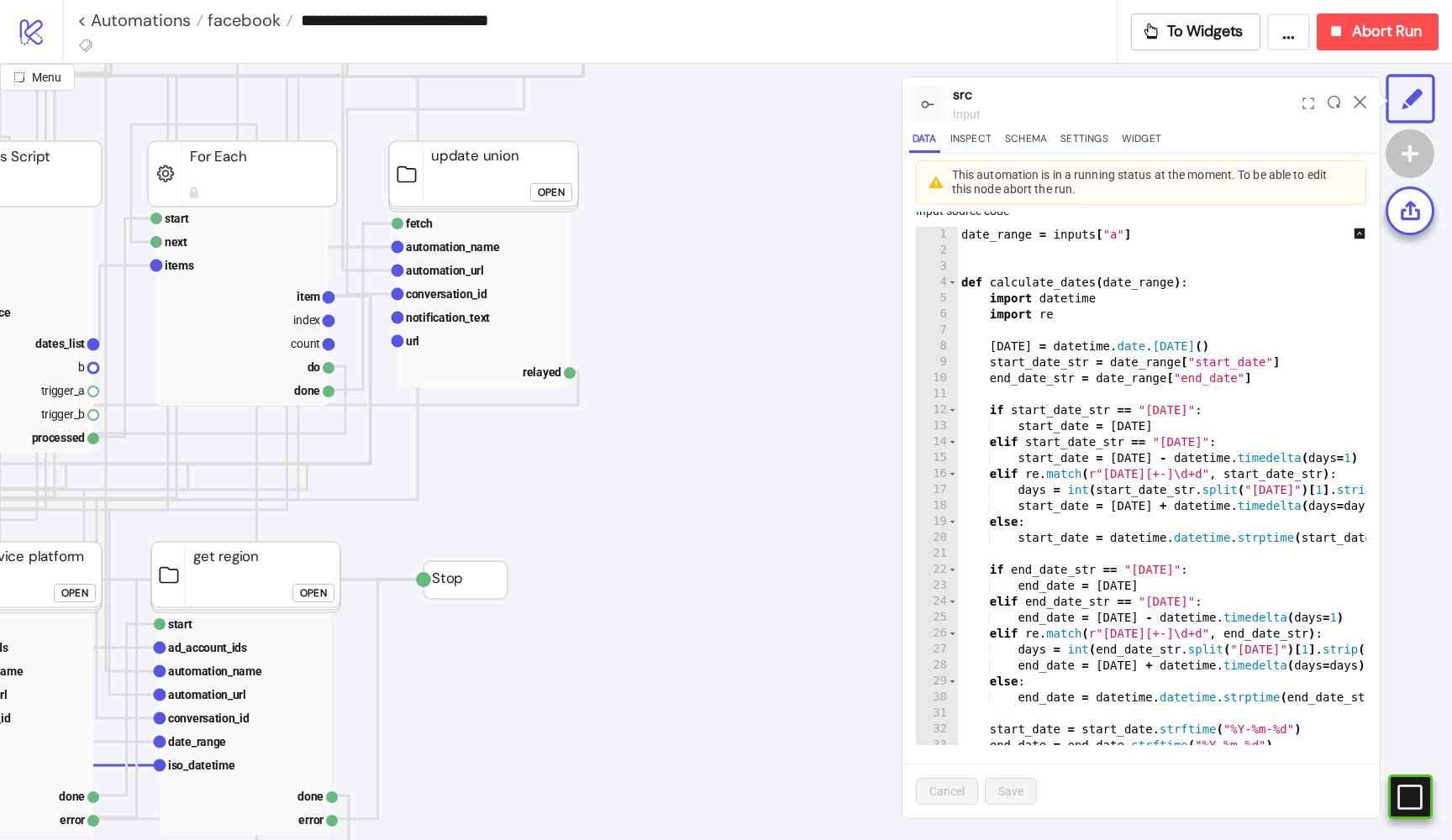
click at [551, 187] on div "Open" at bounding box center [551, 193] width 27 height 19
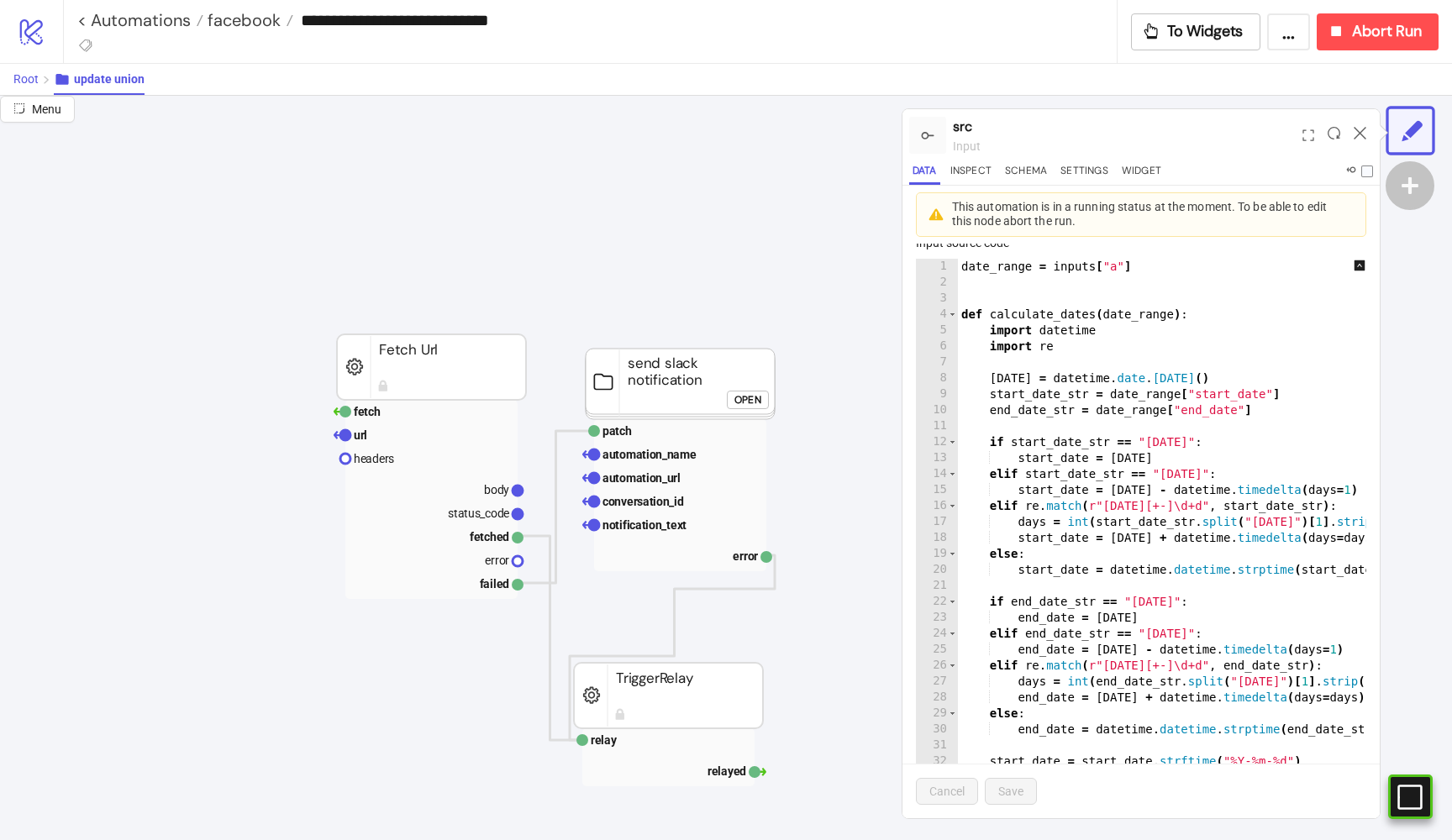
click at [22, 69] on button "Root" at bounding box center [34, 79] width 41 height 31
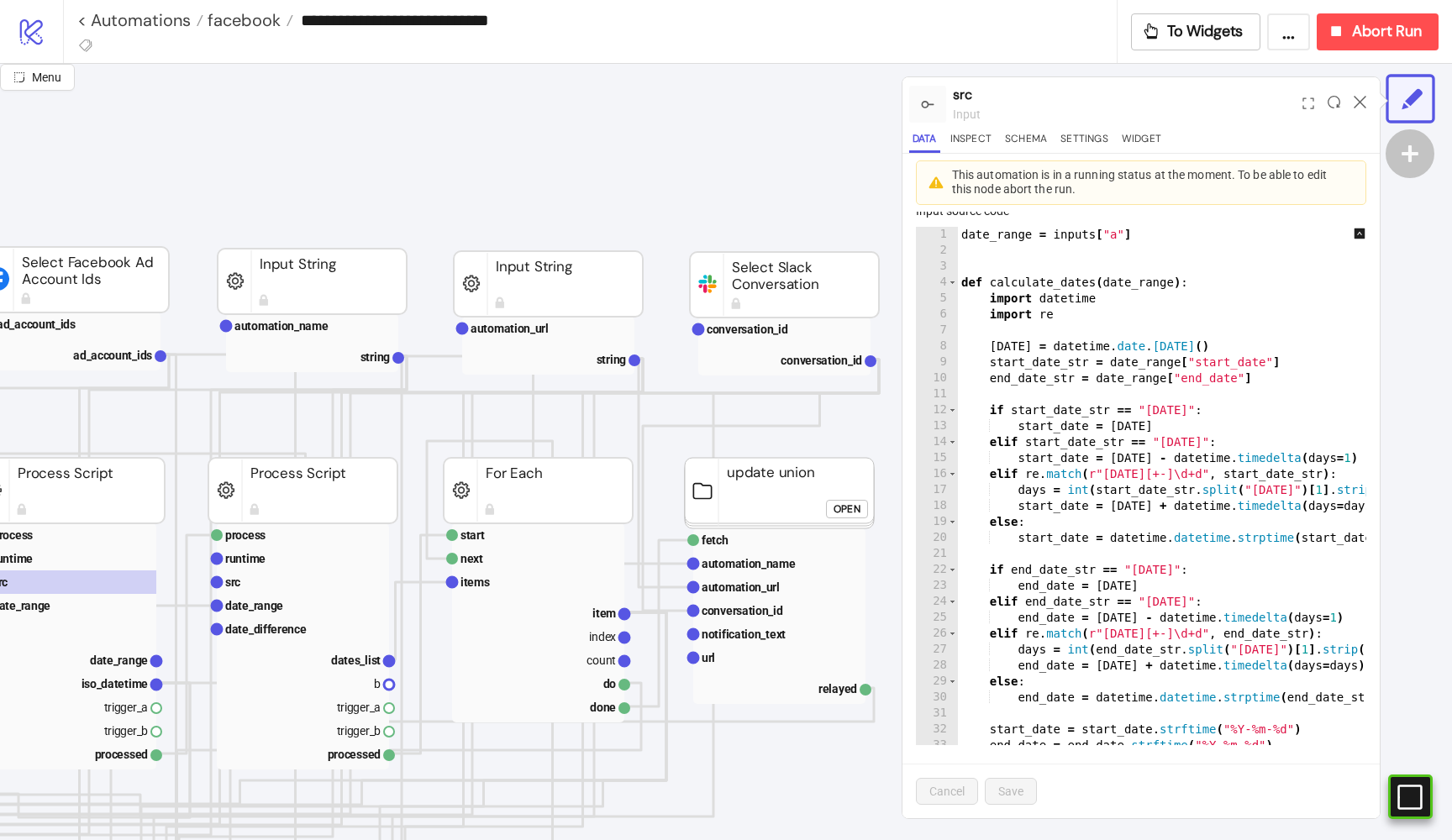
scroll to position [0, 0]
click at [155, 20] on link "< Automations" at bounding box center [140, 19] width 126 height 16
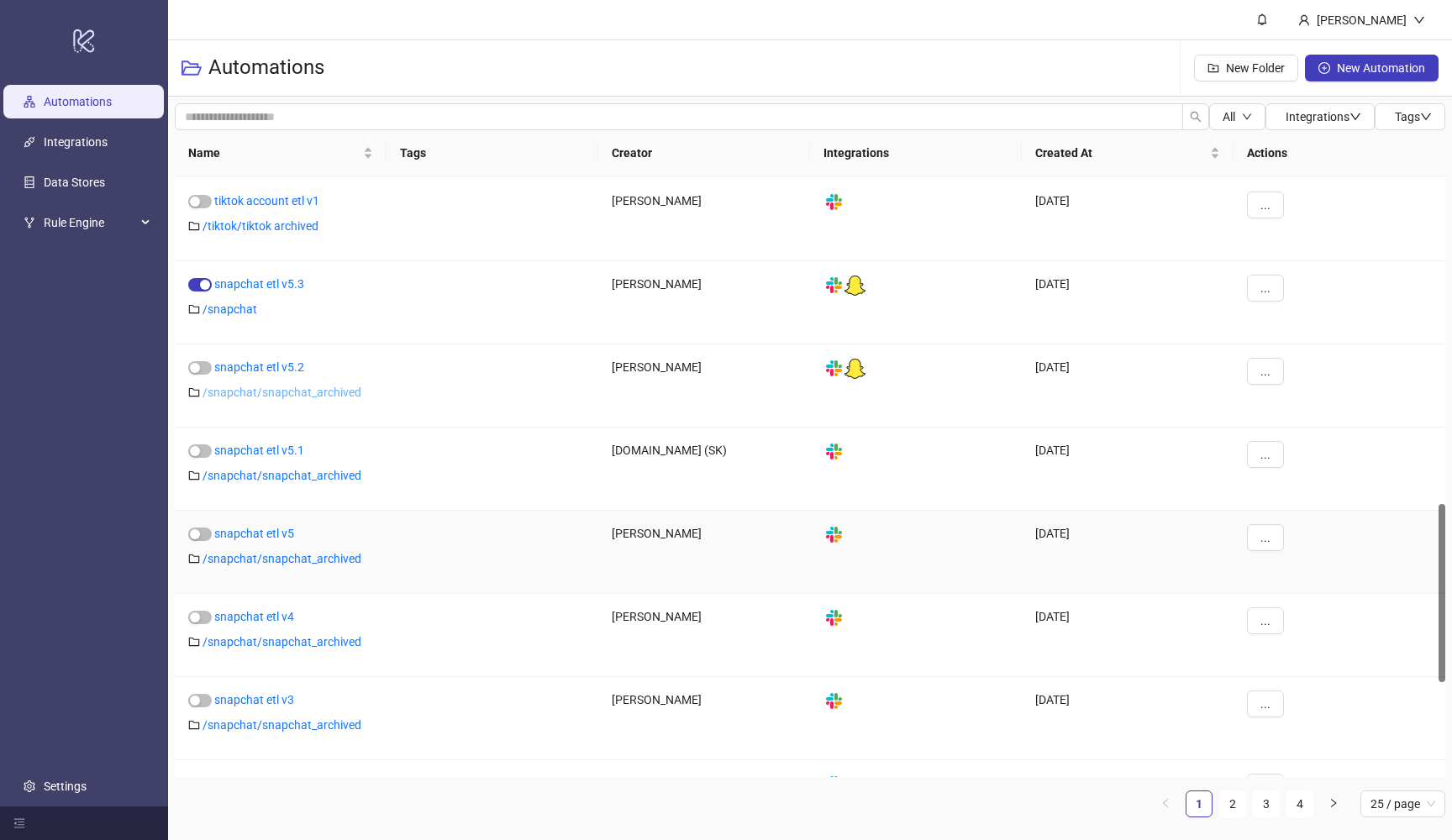
scroll to position [1095, 0]
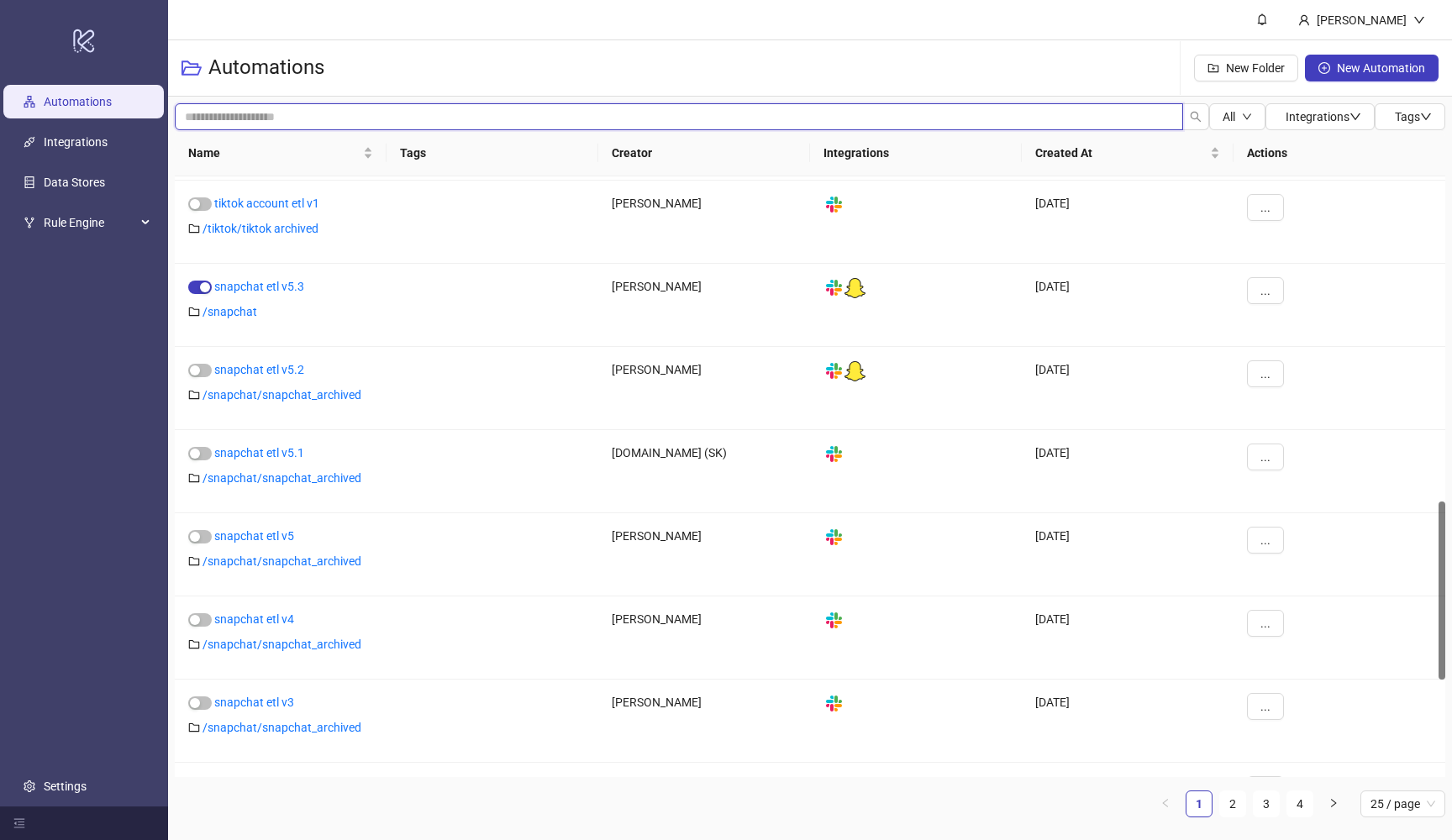
click at [367, 125] on input "search" at bounding box center [680, 117] width 1009 height 27
type input "*"
type input "***"
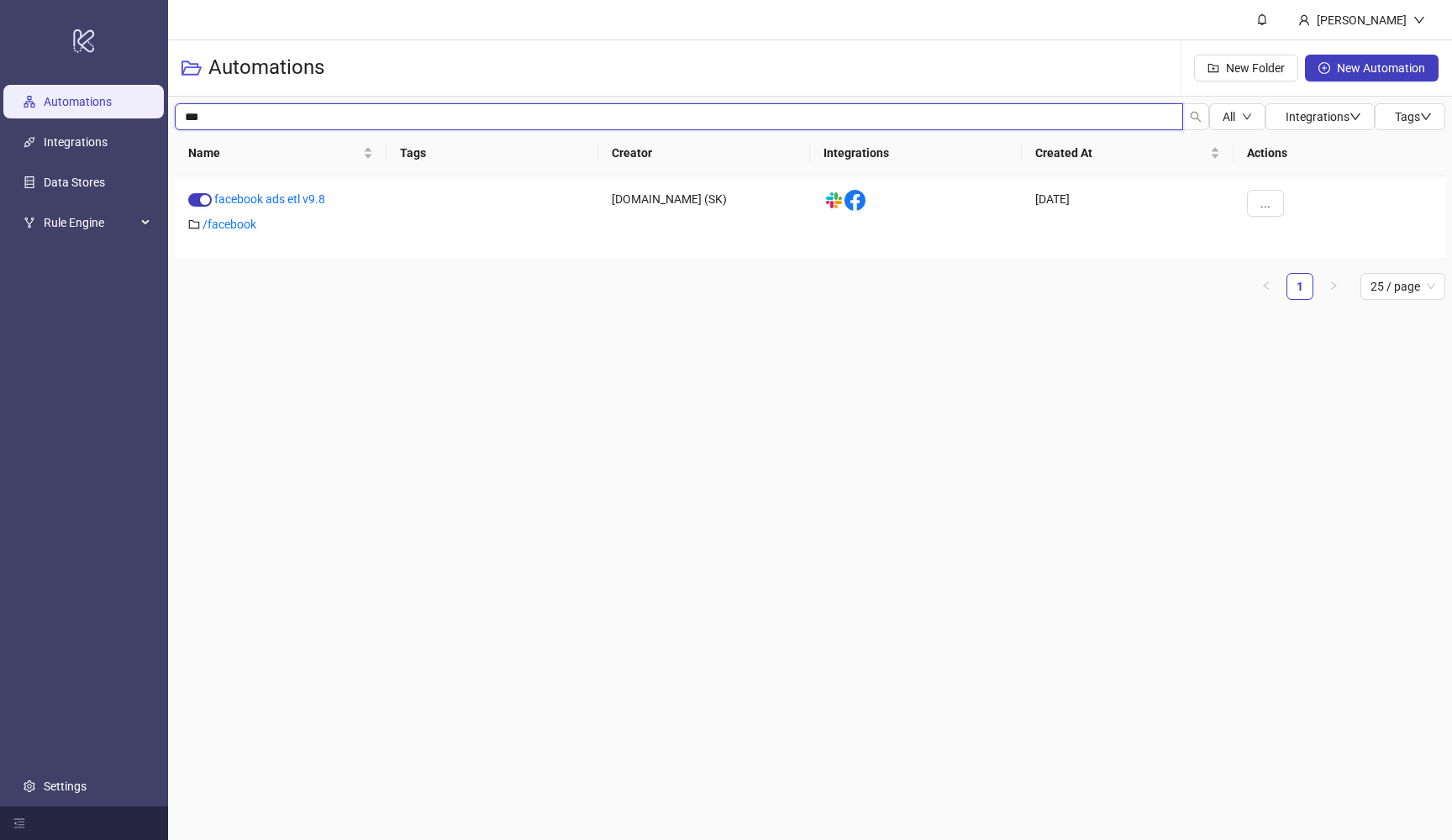
scroll to position [0, 0]
click at [296, 197] on link "facebook ads etl v9.8" at bounding box center [269, 199] width 111 height 14
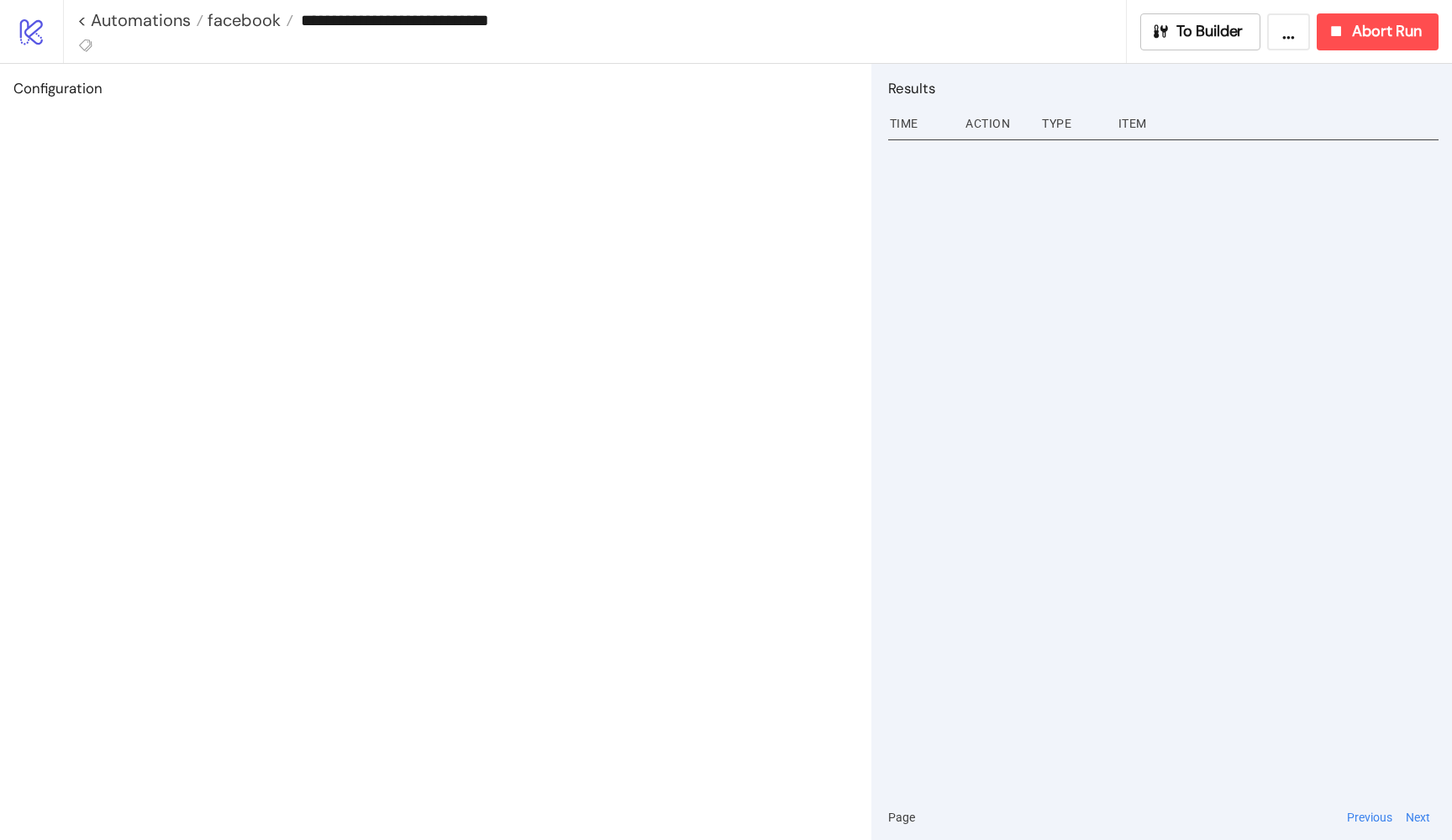
type input "**********"
click at [1175, 45] on button "To Builder" at bounding box center [1200, 32] width 121 height 37
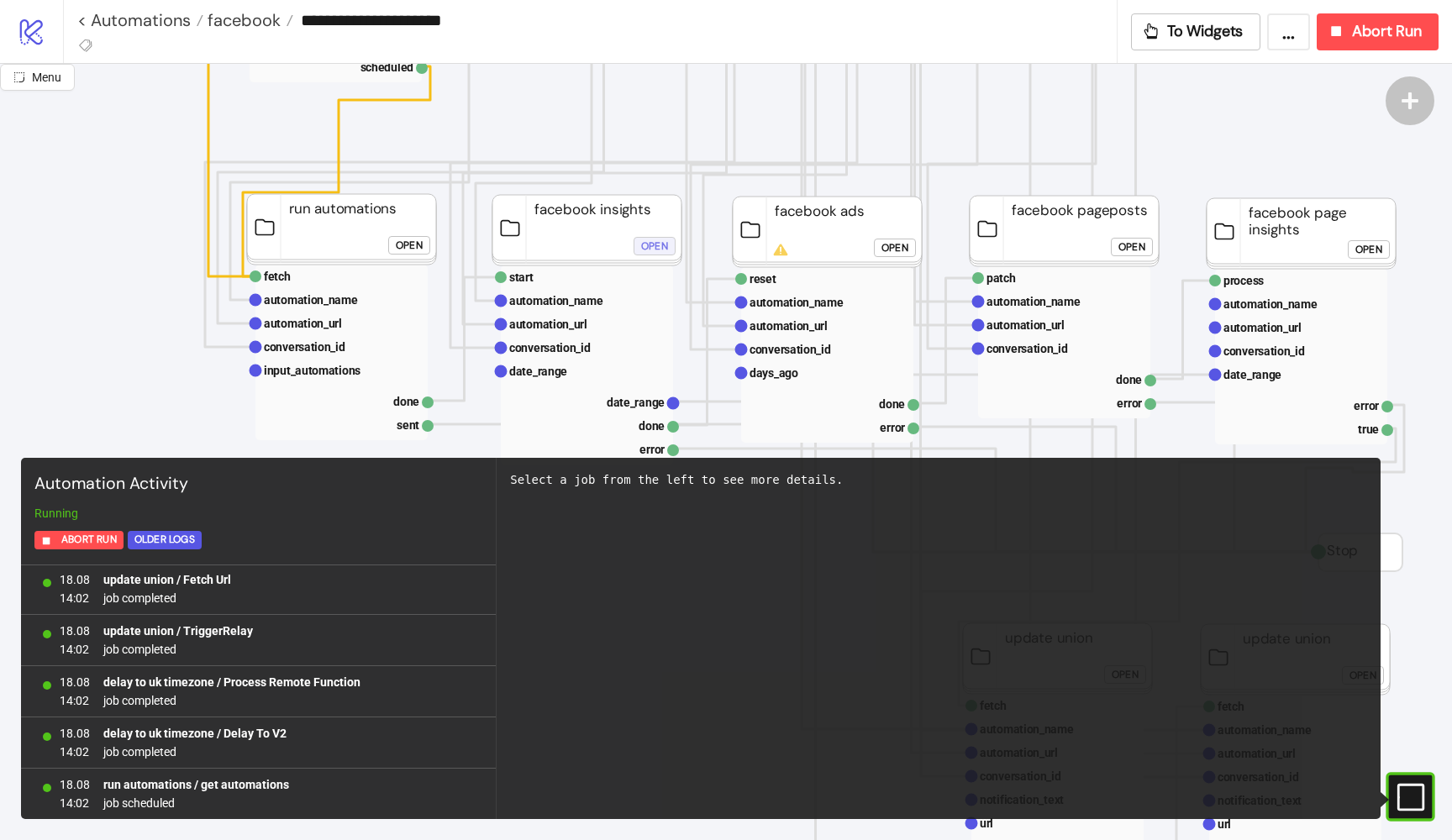
scroll to position [295, 0]
click at [661, 240] on div "Open" at bounding box center [654, 247] width 27 height 19
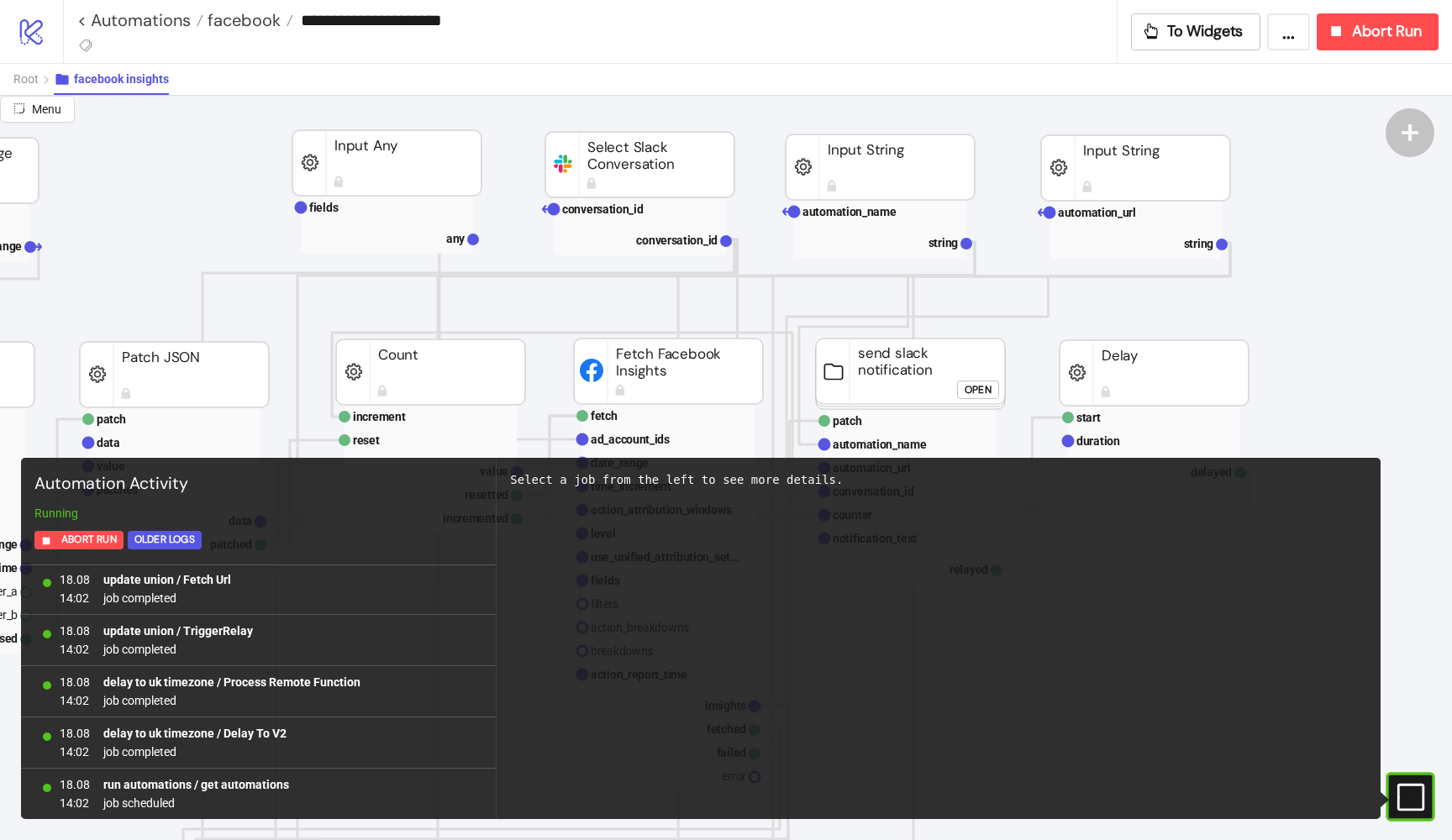
scroll to position [105, 546]
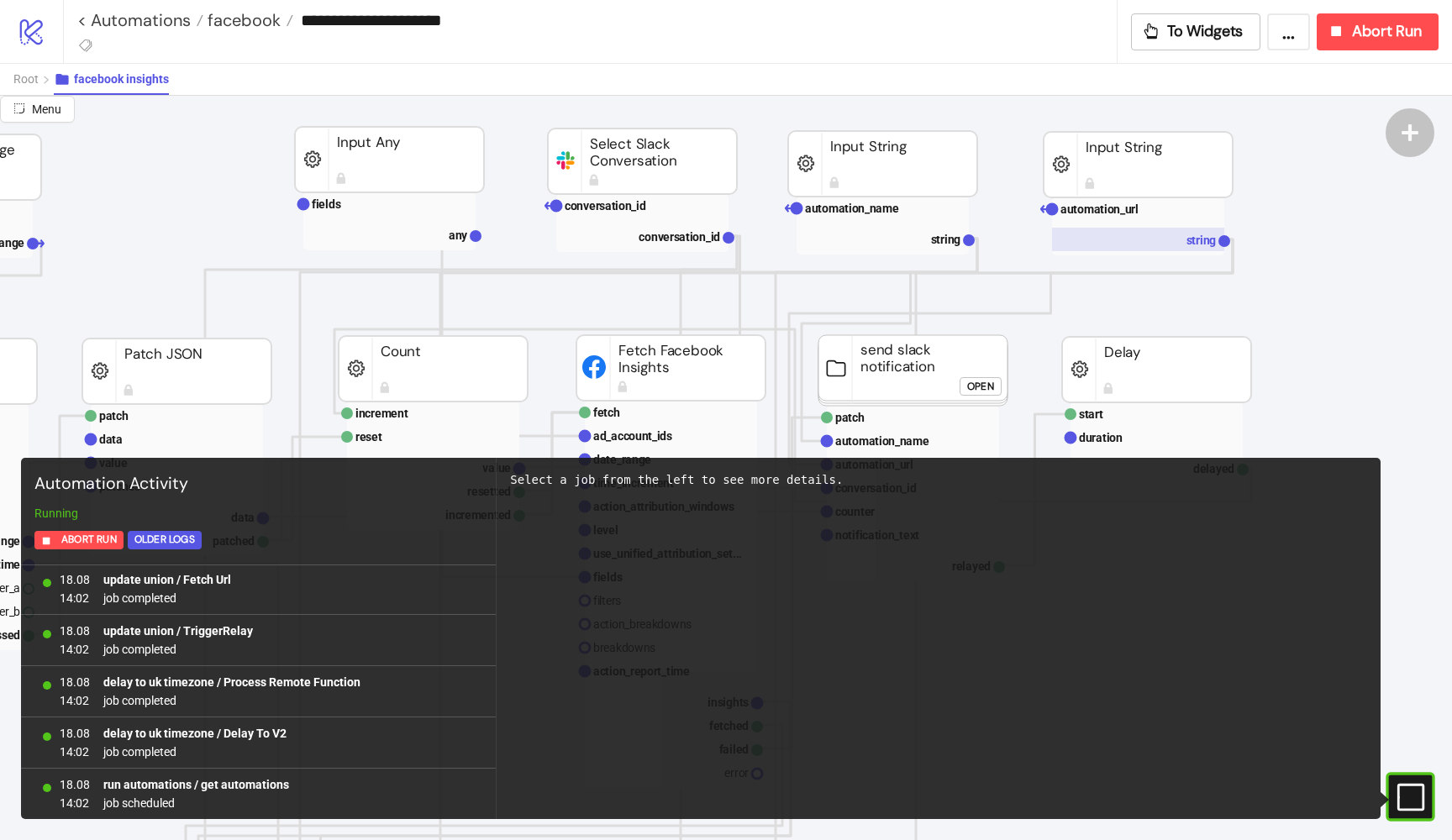
click at [1182, 232] on rect at bounding box center [1138, 239] width 172 height 23
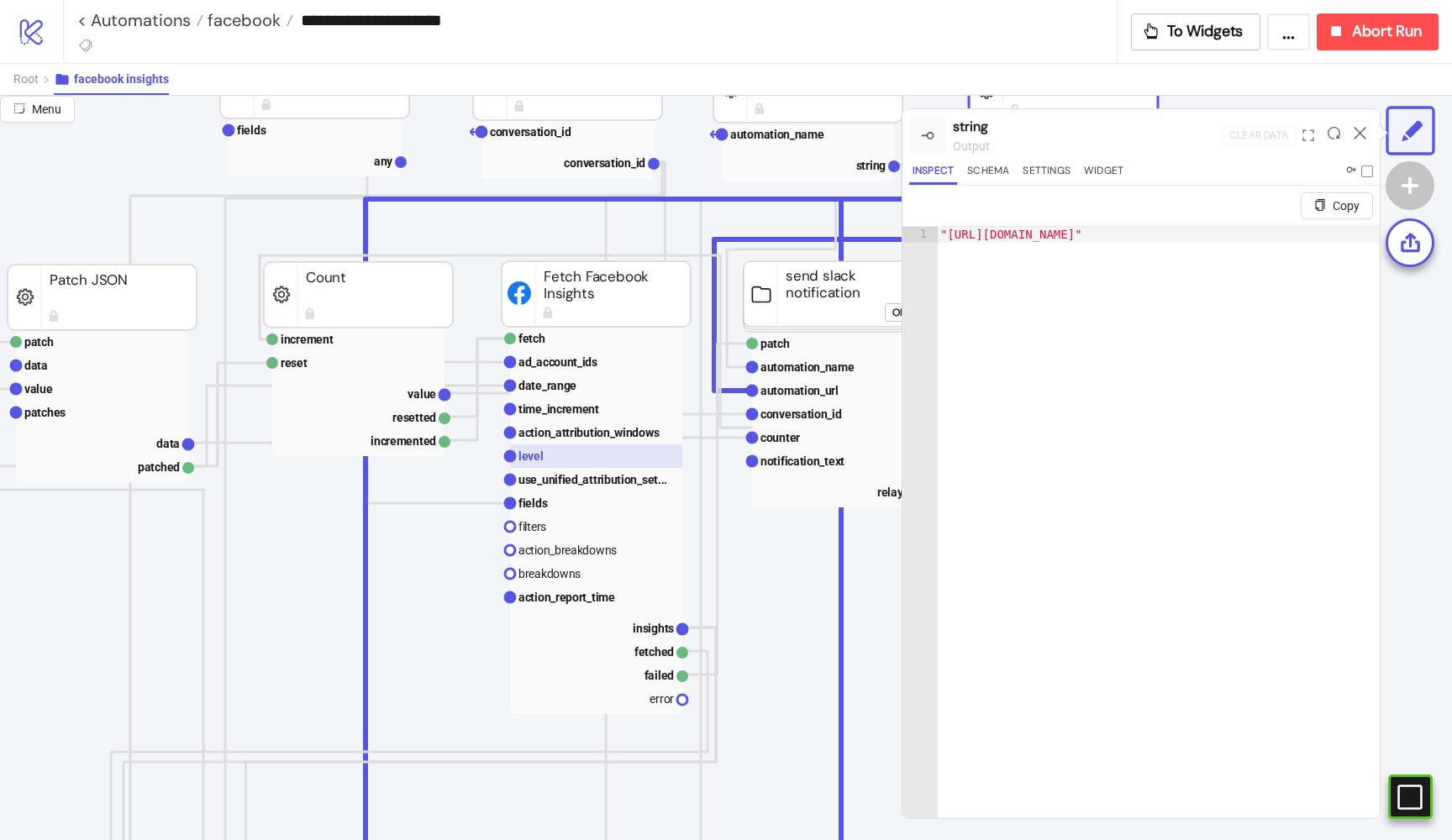
scroll to position [181, 620]
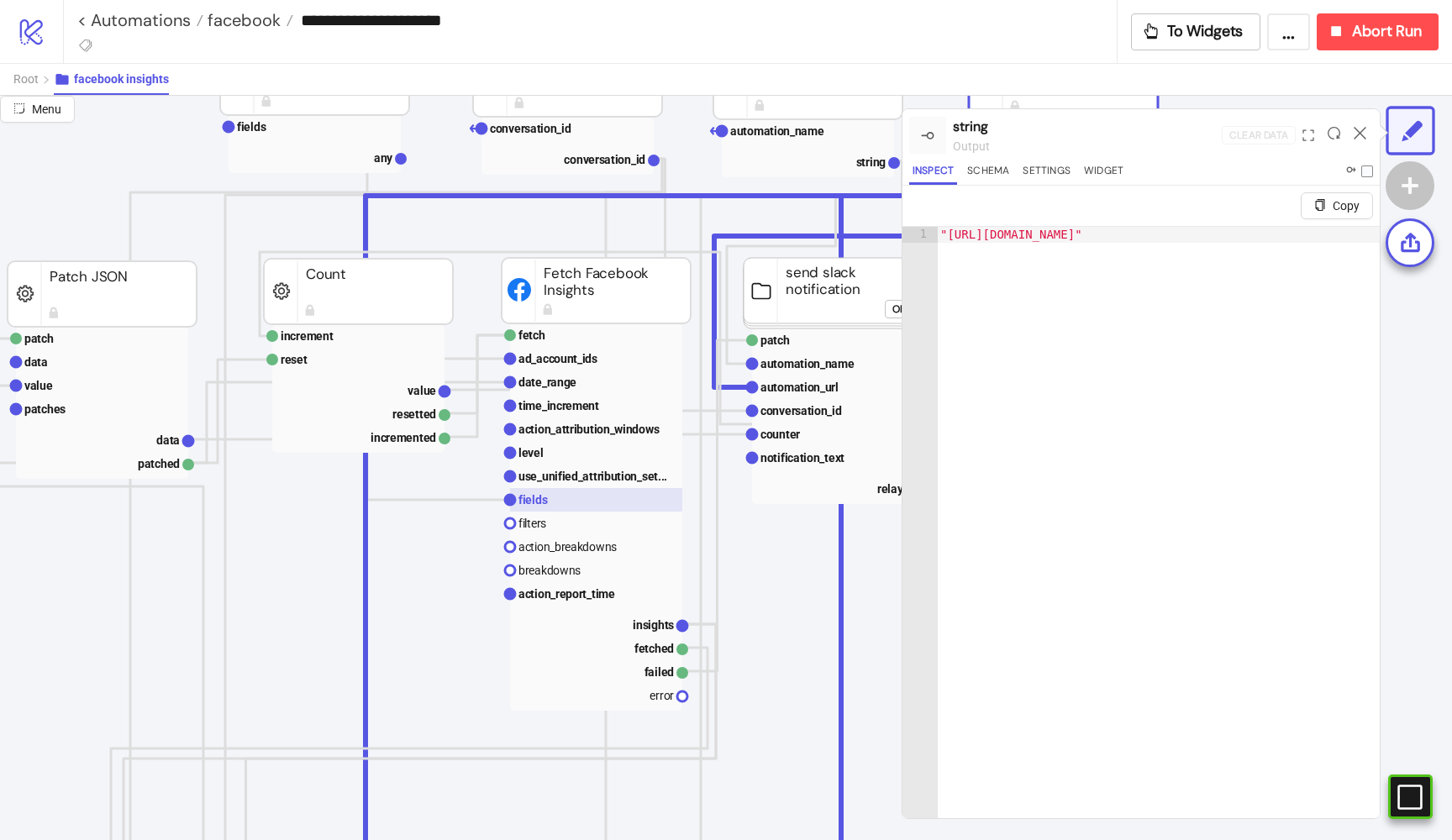
click at [551, 499] on rect at bounding box center [596, 499] width 172 height 23
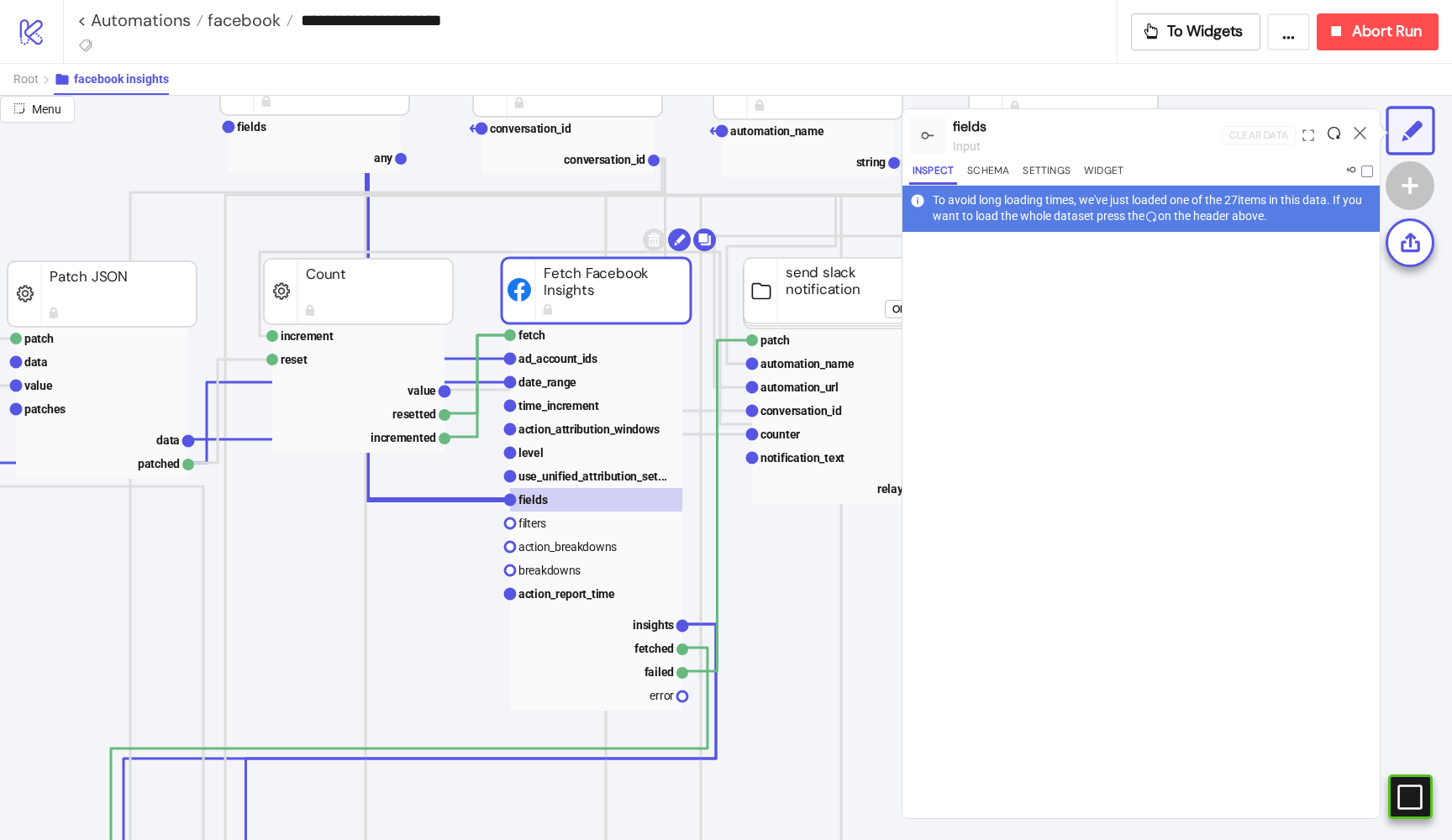
click at [1337, 135] on icon at bounding box center [1333, 133] width 13 height 13
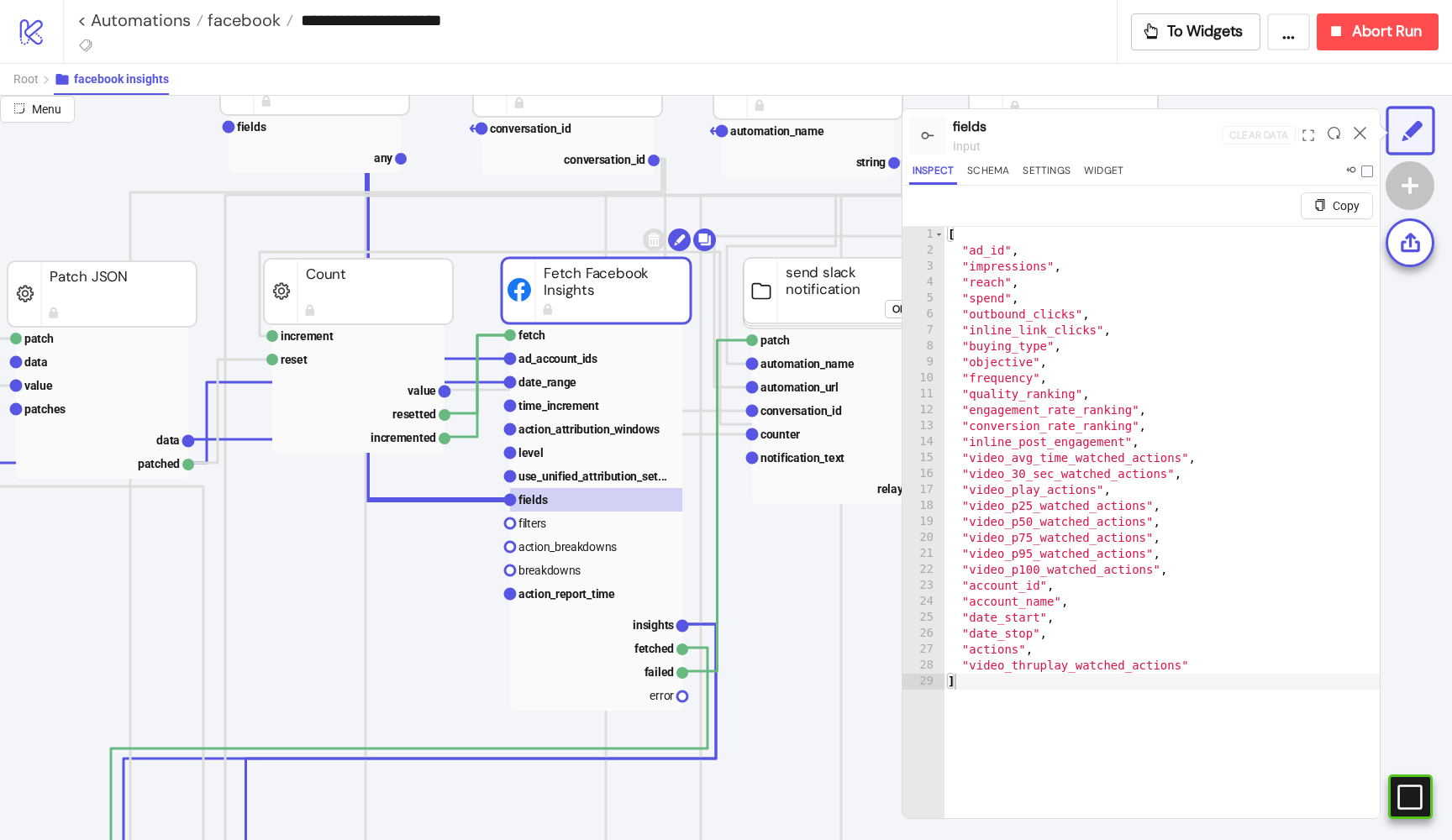
scroll to position [0, 0]
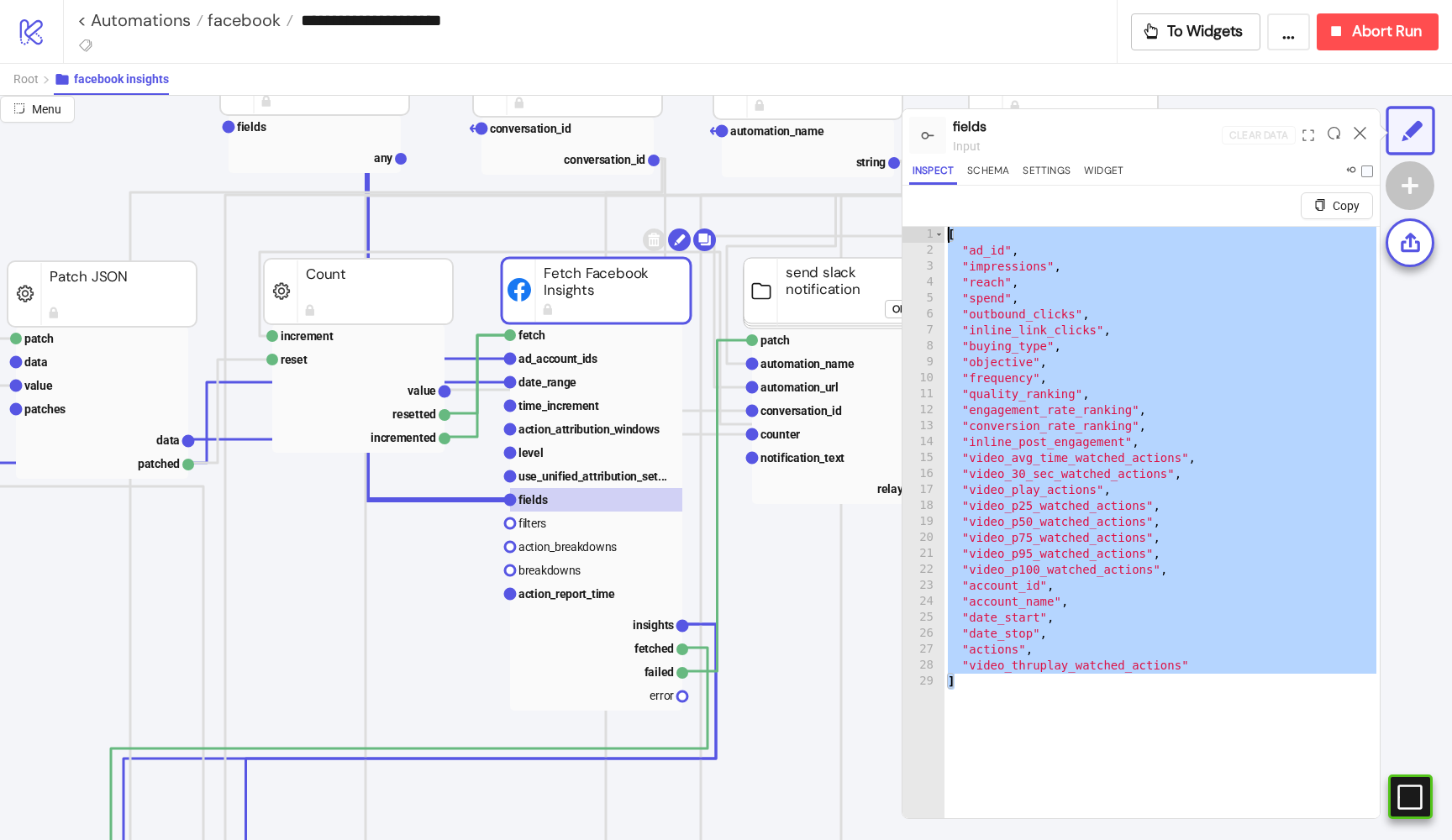
drag, startPoint x: 1044, startPoint y: 690, endPoint x: 891, endPoint y: 229, distance: 485.7
click at [891, 229] on div "Menu fields input Clear Data Inspect Schema Settings Widget Copy * 1 2 3 4 5 6 …" at bounding box center [726, 467] width 1452 height 744
type textarea "**********"
click at [651, 623] on text "insights" at bounding box center [653, 625] width 42 height 14
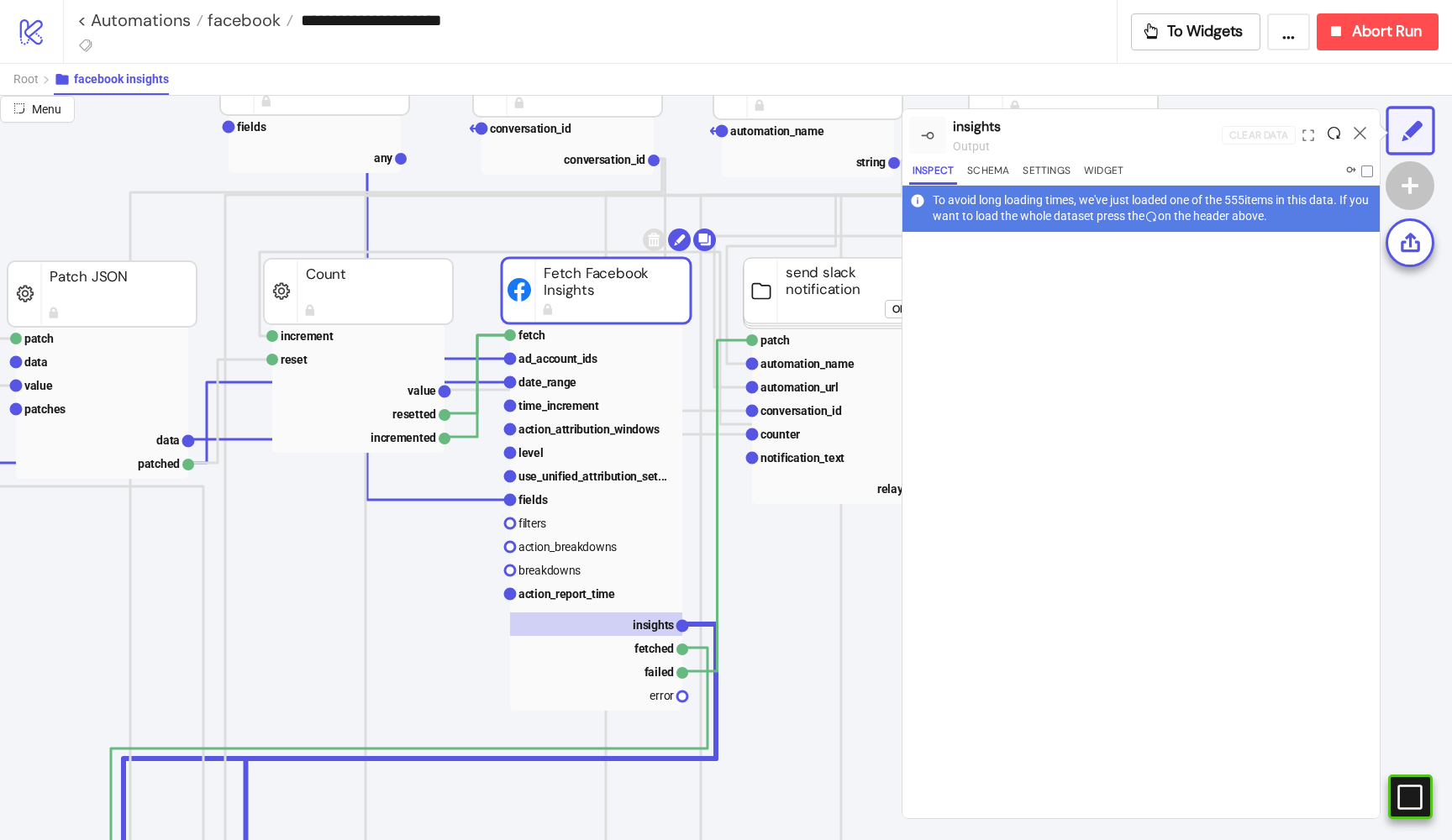
click at [1331, 135] on icon at bounding box center [1333, 133] width 13 height 13
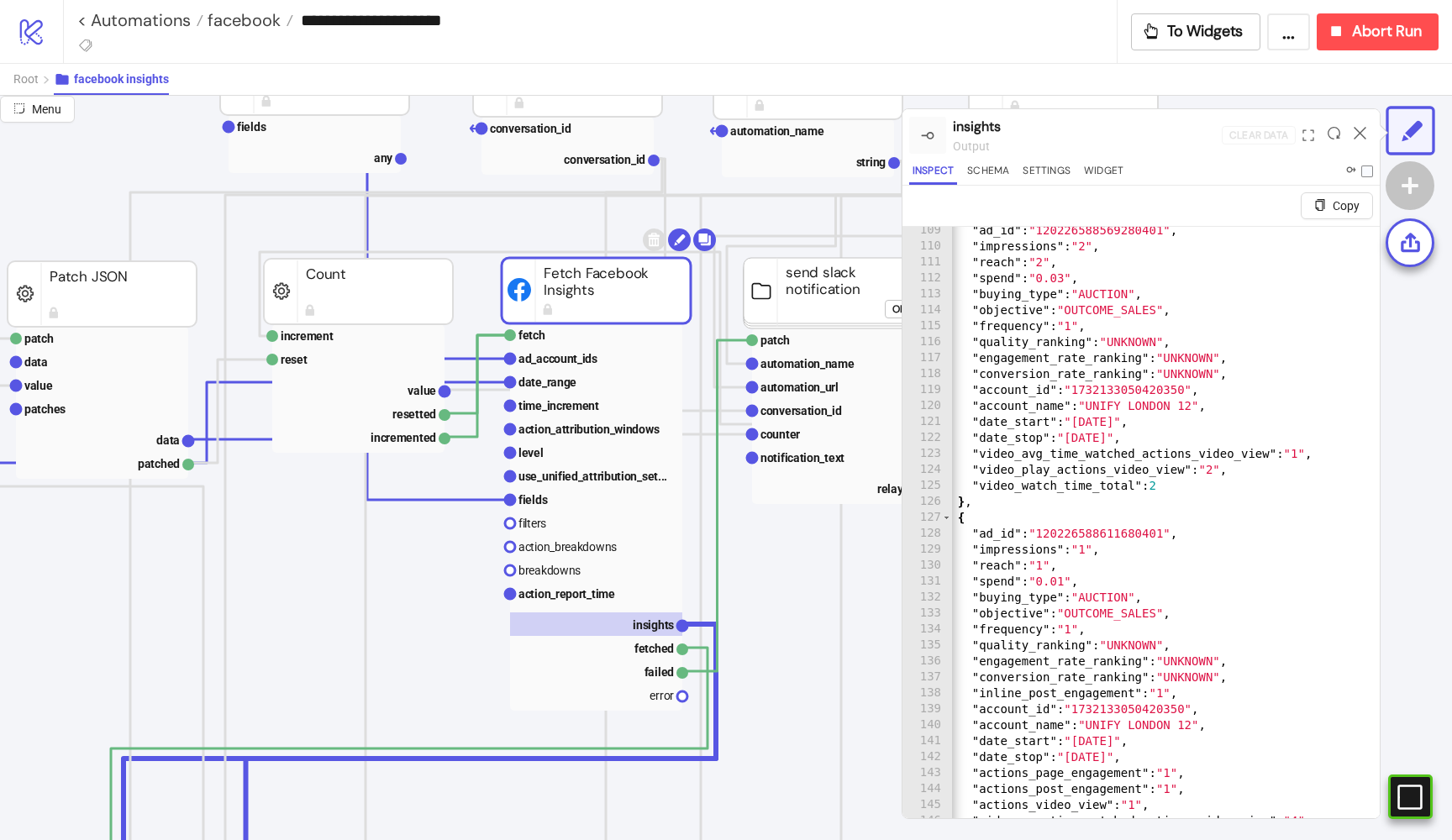
scroll to position [161, 0]
